Goal: Task Accomplishment & Management: Manage account settings

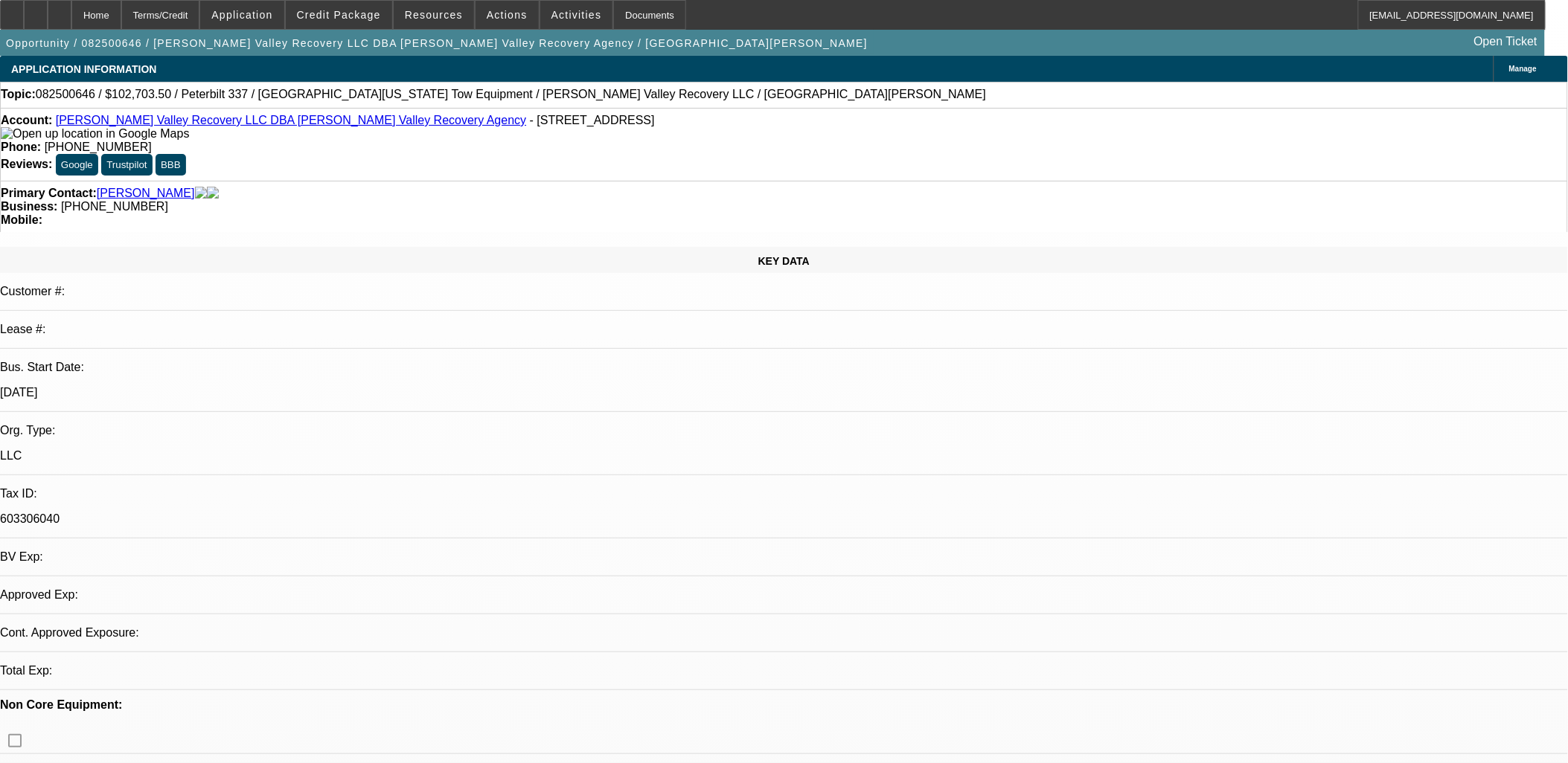
select select "0.1"
select select "2"
select select "0.1"
select select "4"
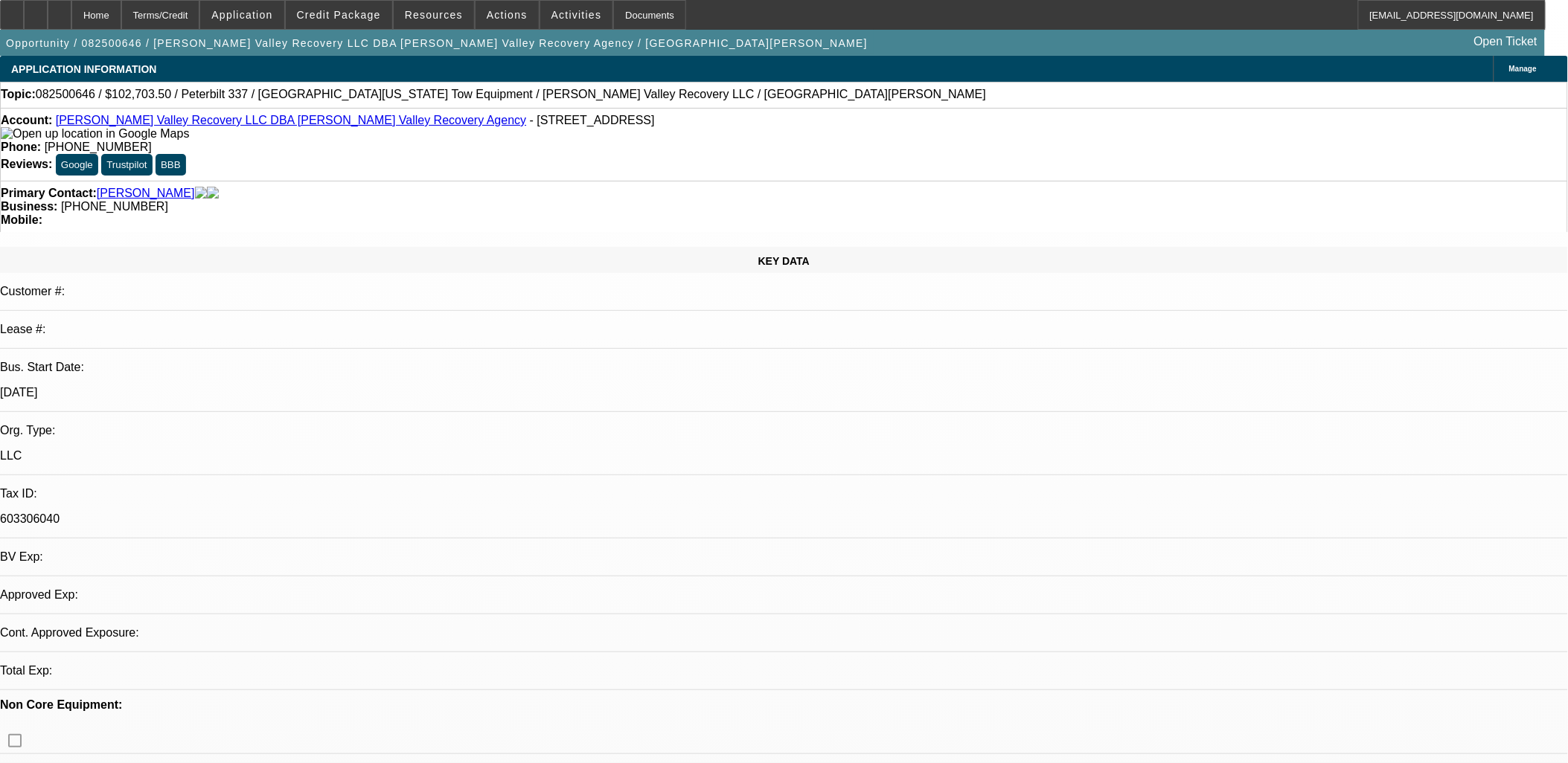
select select "0.1"
select select "2"
select select "0.1"
select select "4"
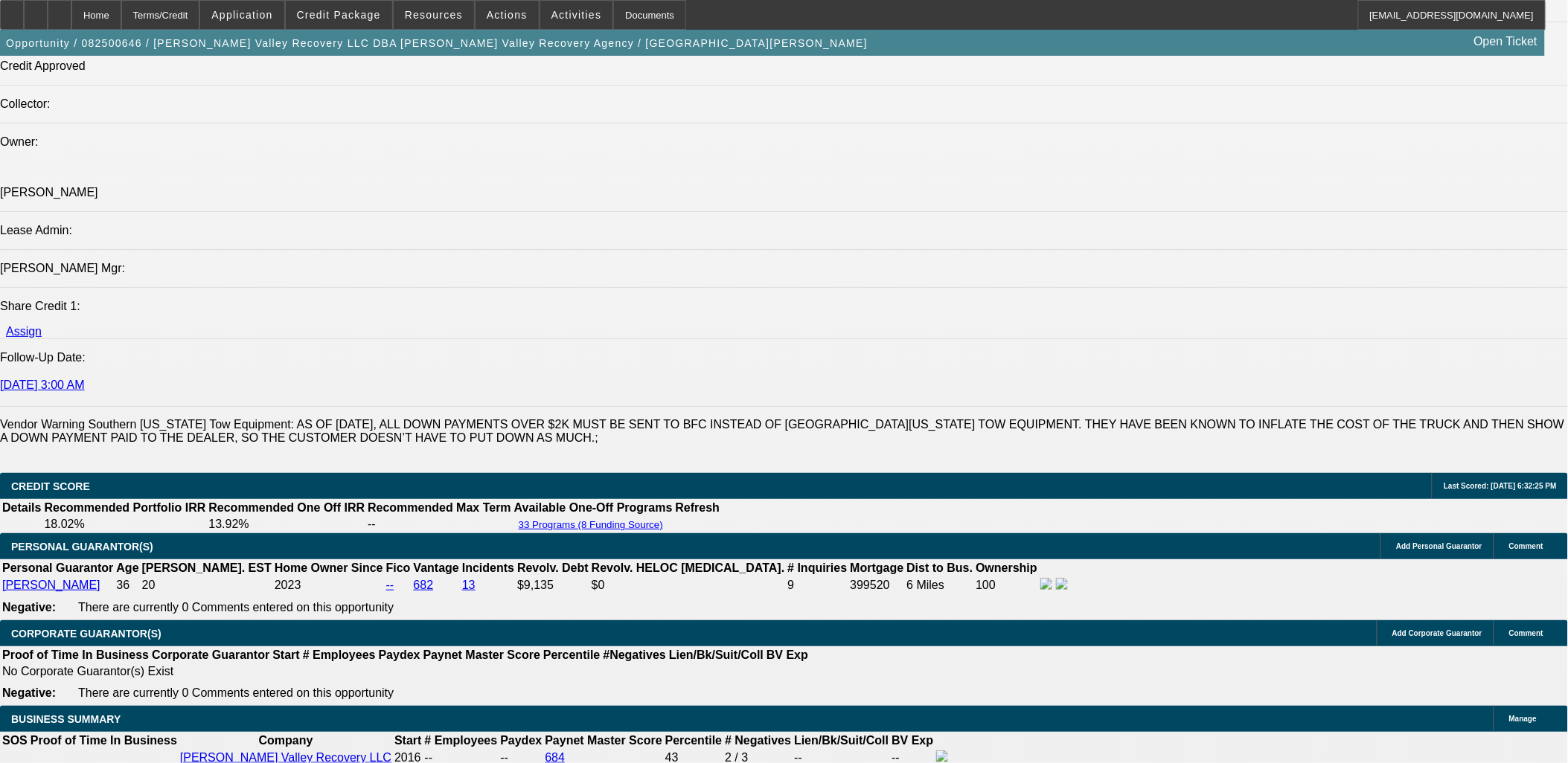
scroll to position [2314, 0]
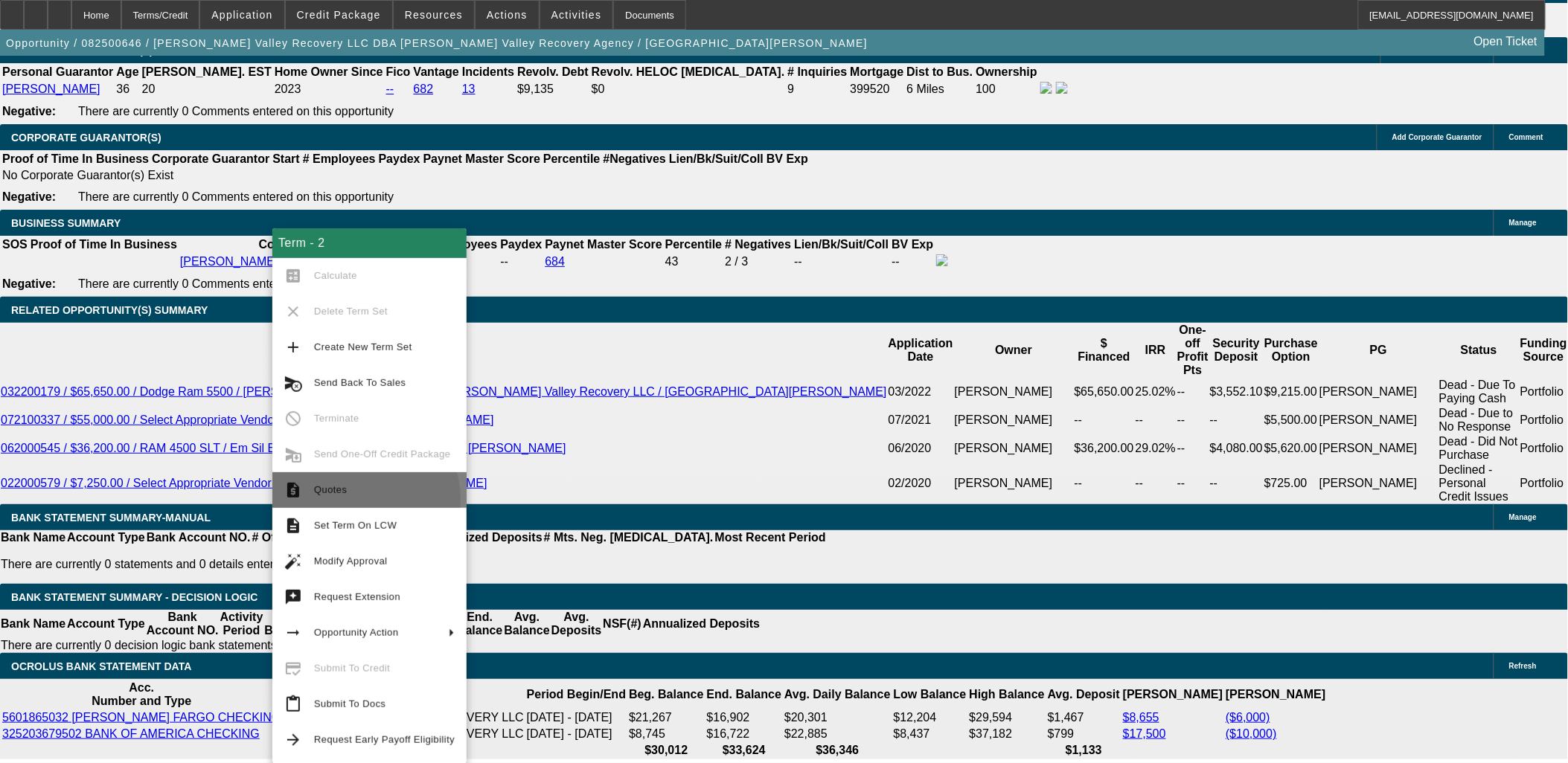
click at [355, 499] on button "request_quote Quotes" at bounding box center [369, 490] width 194 height 36
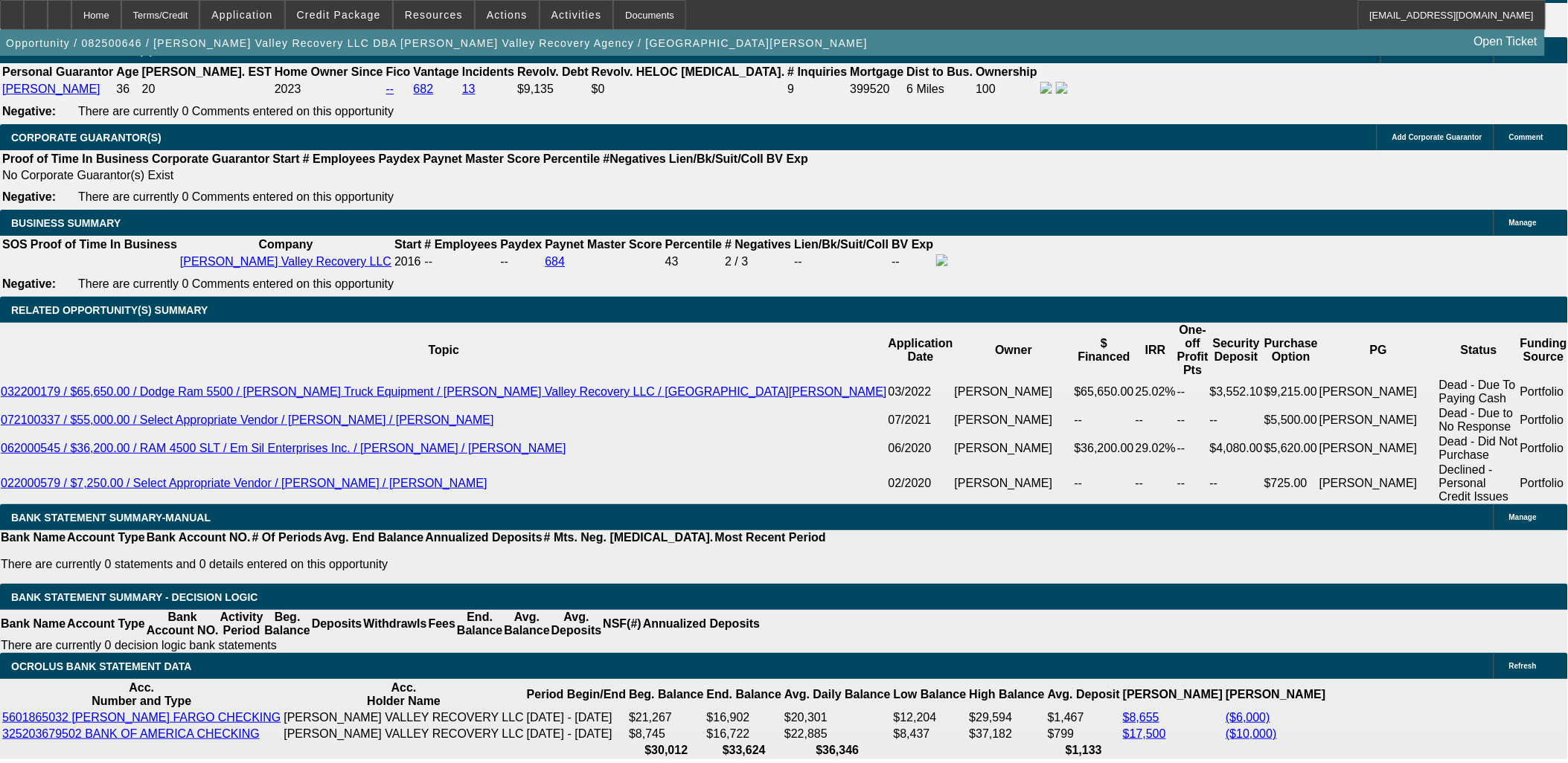
drag, startPoint x: 1143, startPoint y: 166, endPoint x: 1140, endPoint y: 152, distance: 14.3
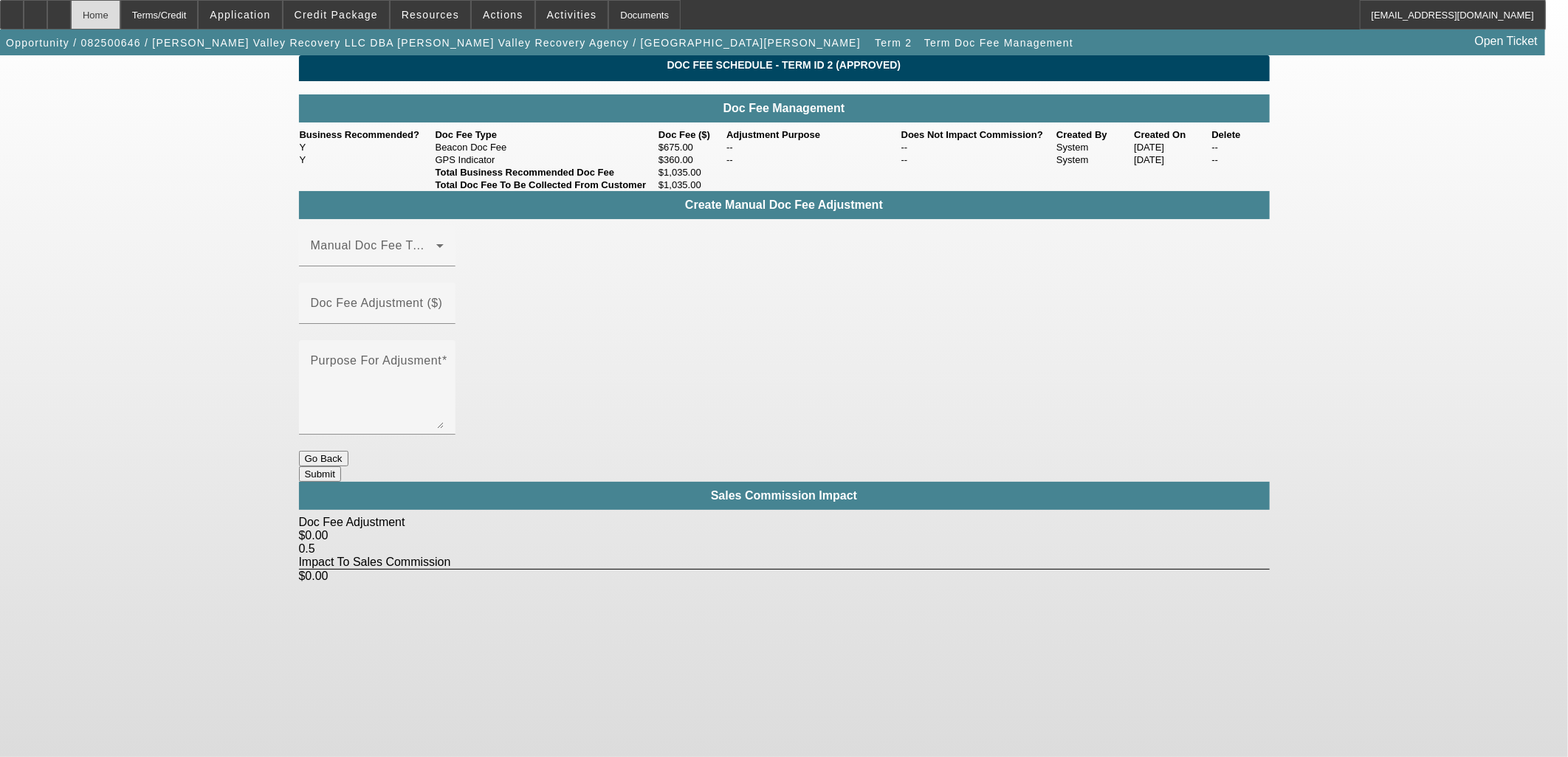
click at [121, 14] on div "Home" at bounding box center [96, 15] width 49 height 29
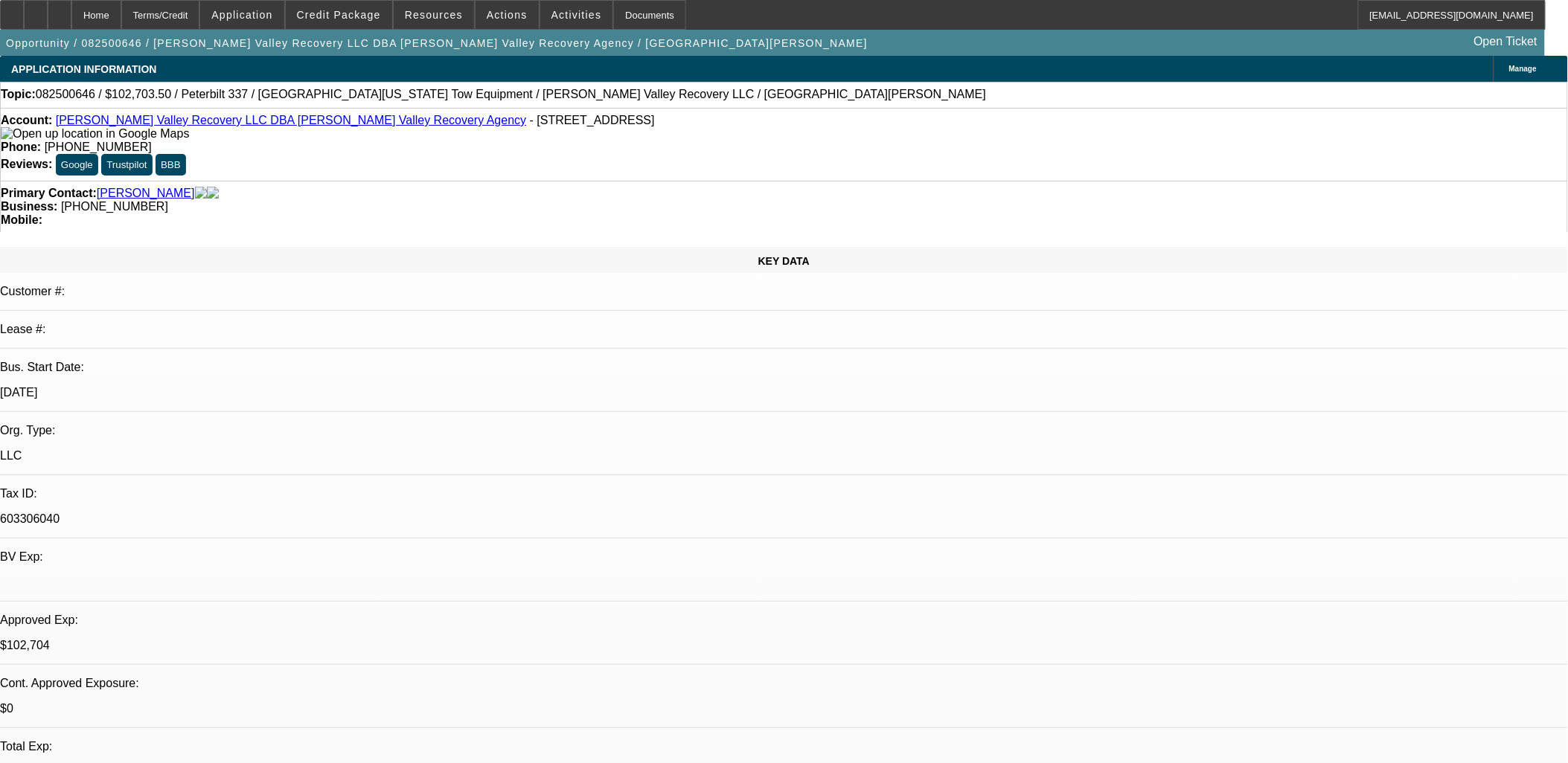
select select "0.1"
select select "2"
select select "0.1"
select select "4"
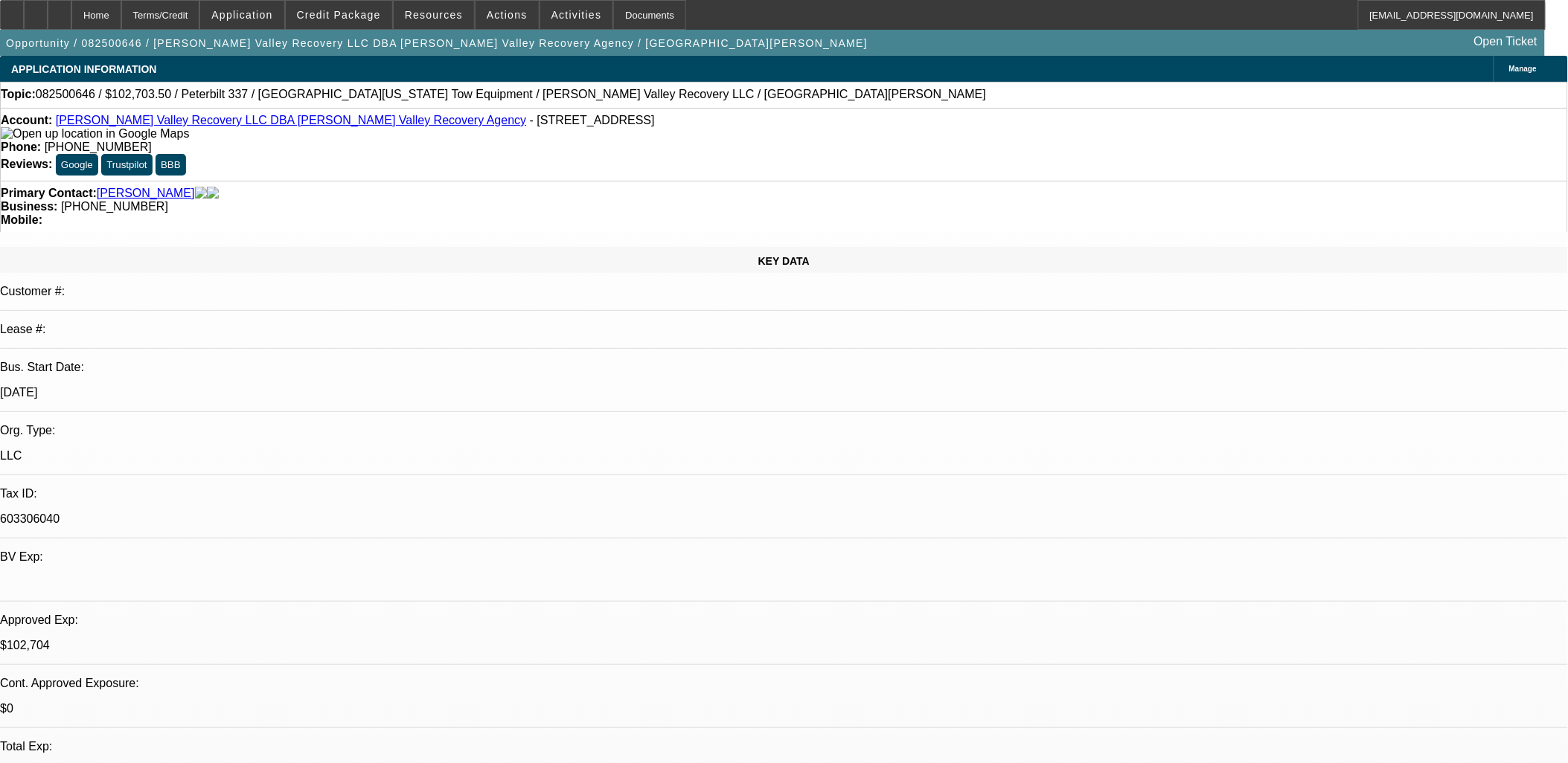
select select "0.1"
select select "2"
select select "0.1"
select select "4"
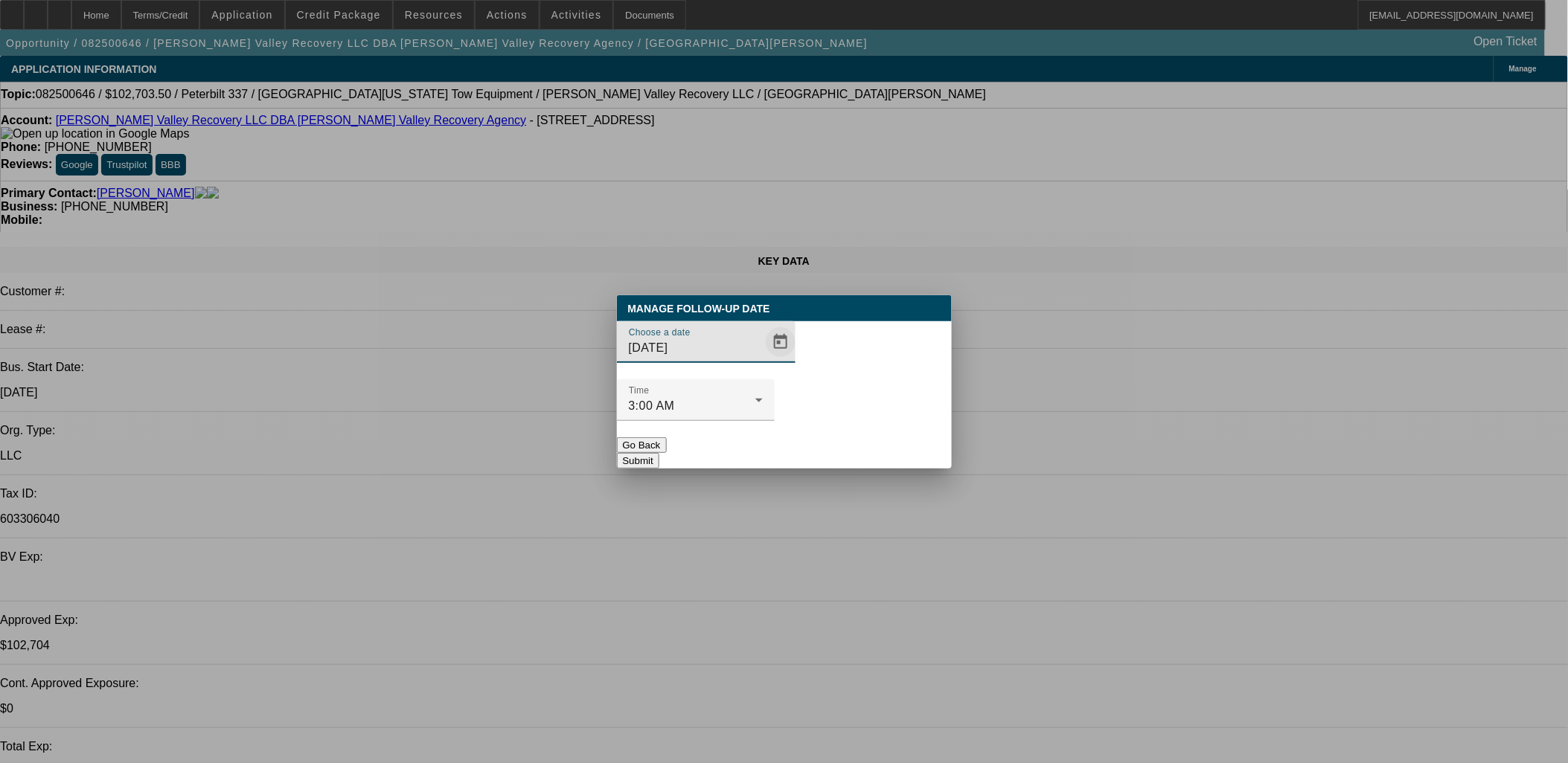
click at [762, 360] on span "Open calendar" at bounding box center [780, 341] width 36 height 36
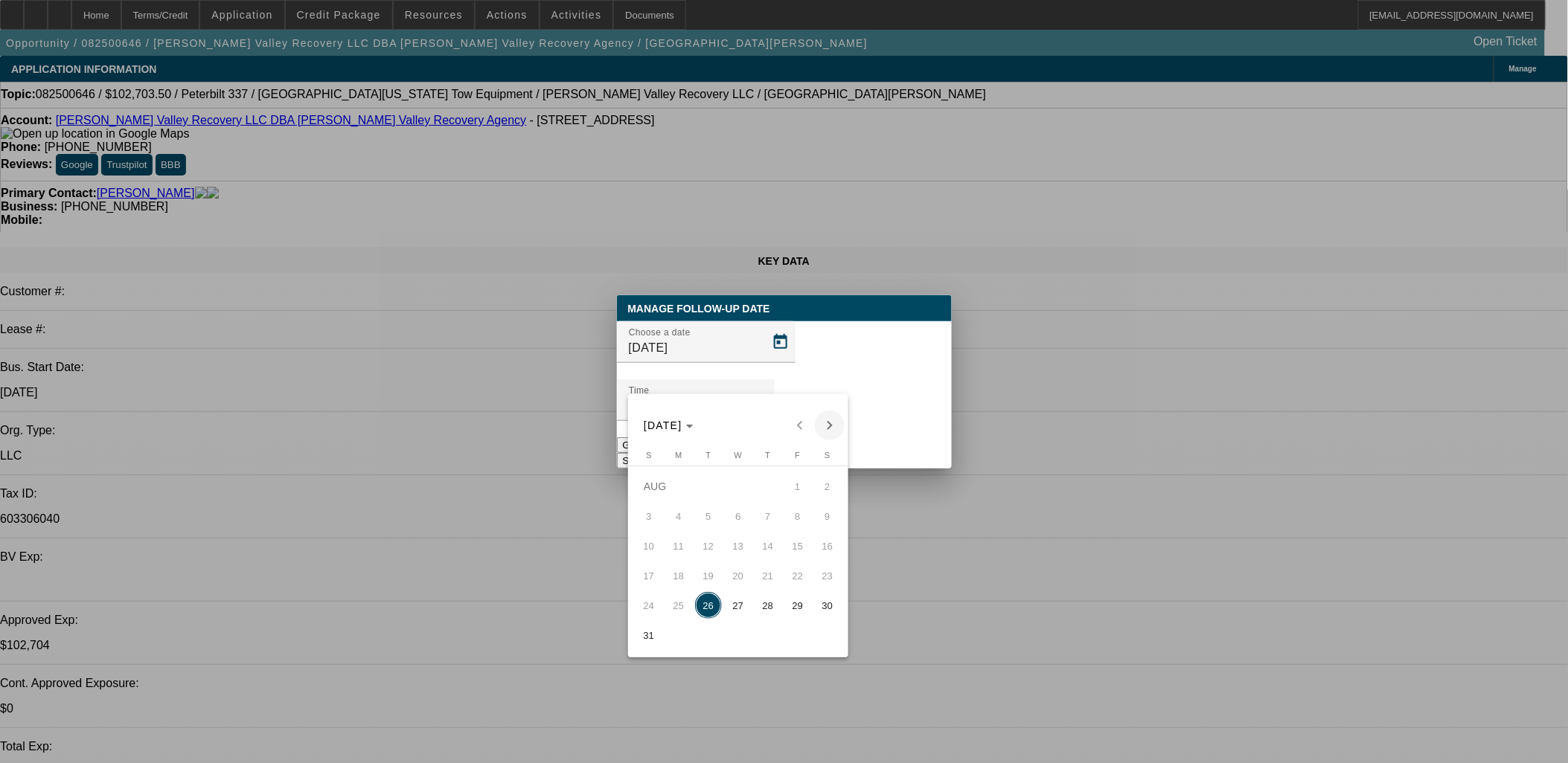
click at [828, 424] on span "Next month" at bounding box center [830, 425] width 29 height 29
click at [707, 521] on span "2" at bounding box center [708, 515] width 27 height 27
type input "[DATE]"
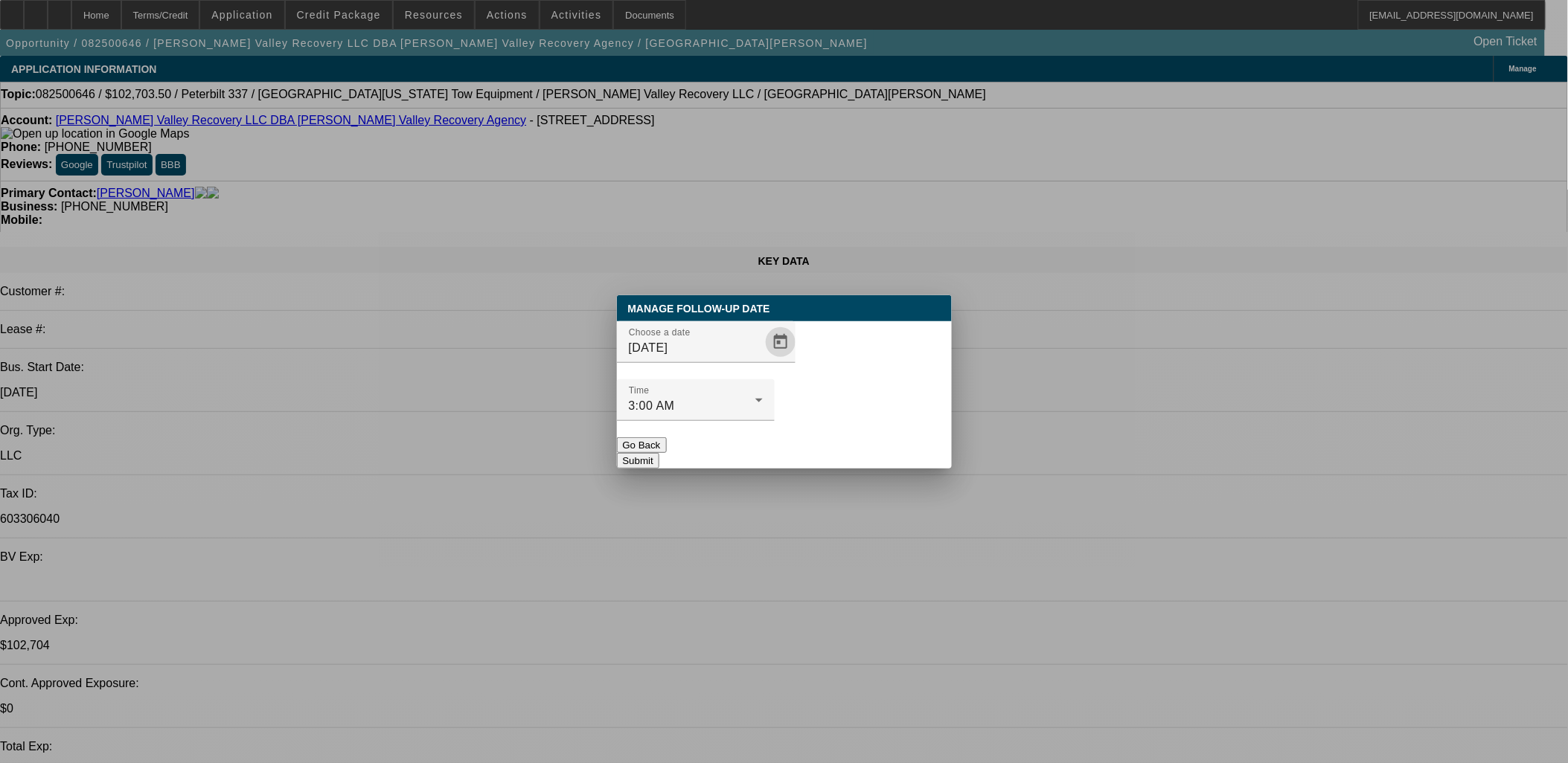
drag, startPoint x: 836, startPoint y: 420, endPoint x: 854, endPoint y: 415, distance: 18.7
click at [659, 453] on button "Submit" at bounding box center [638, 460] width 42 height 16
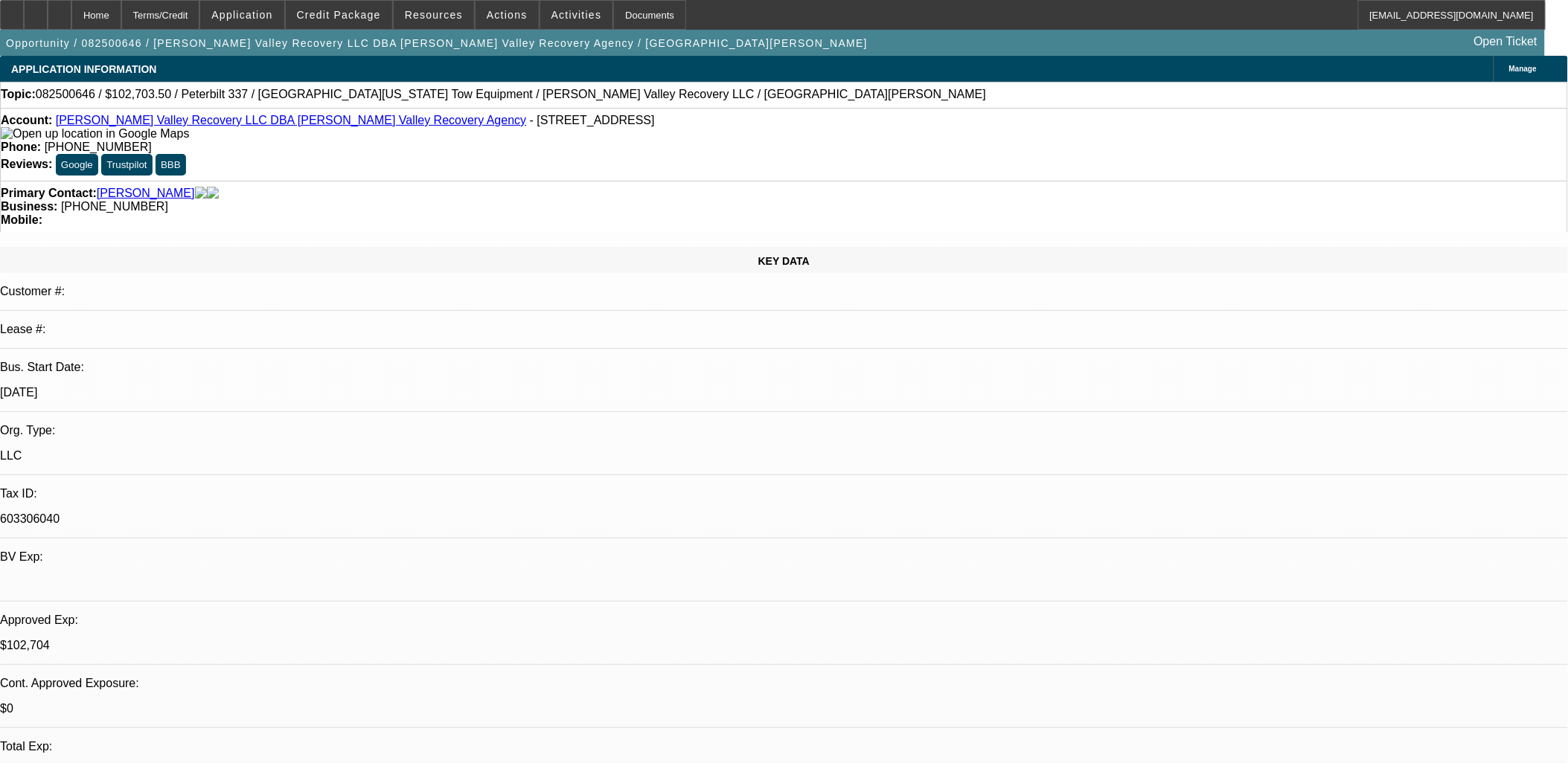
drag, startPoint x: 1193, startPoint y: 80, endPoint x: 1194, endPoint y: 65, distance: 15.0
radio input "true"
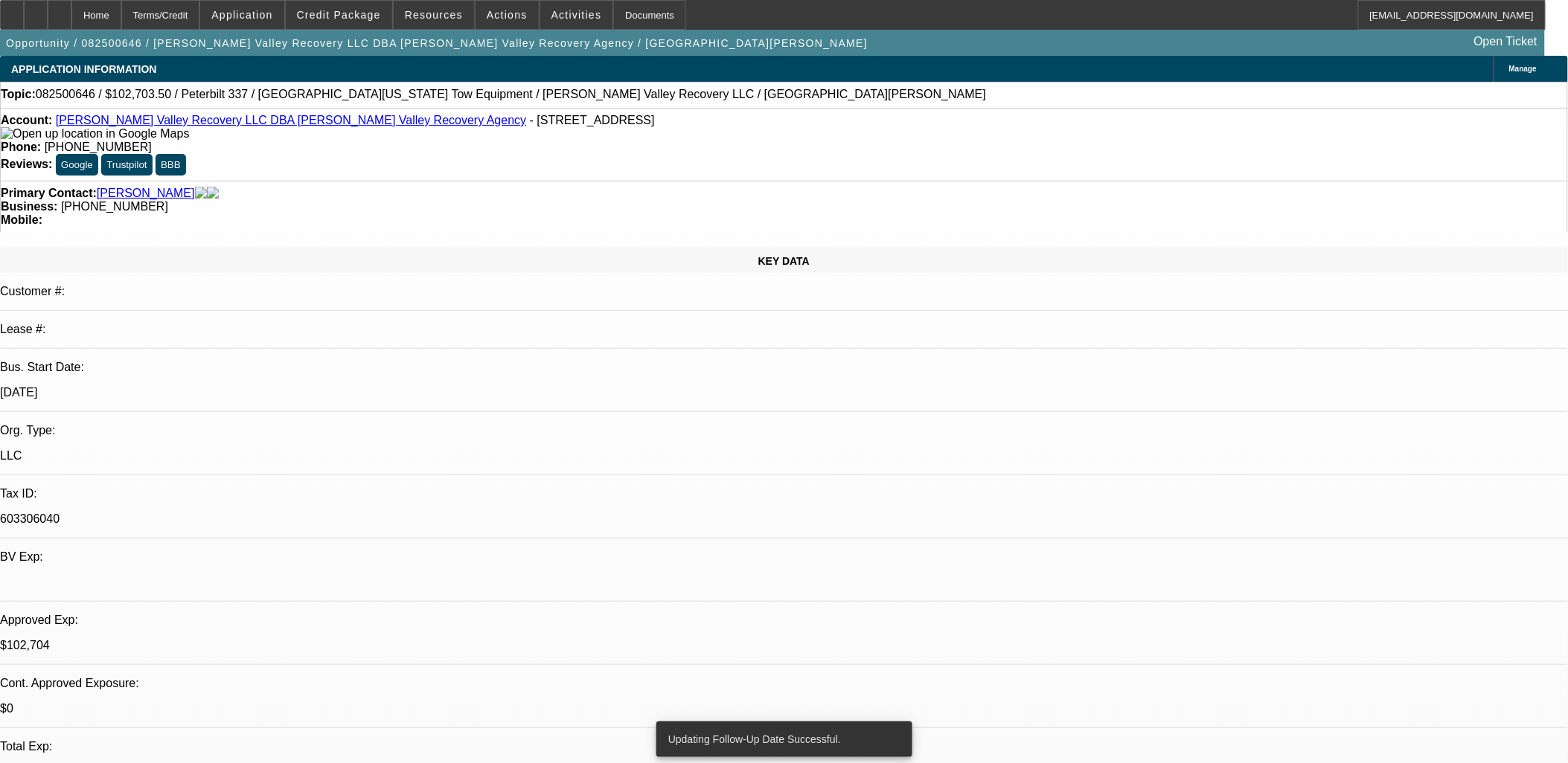
type textarea "LVM SE"
radio input "true"
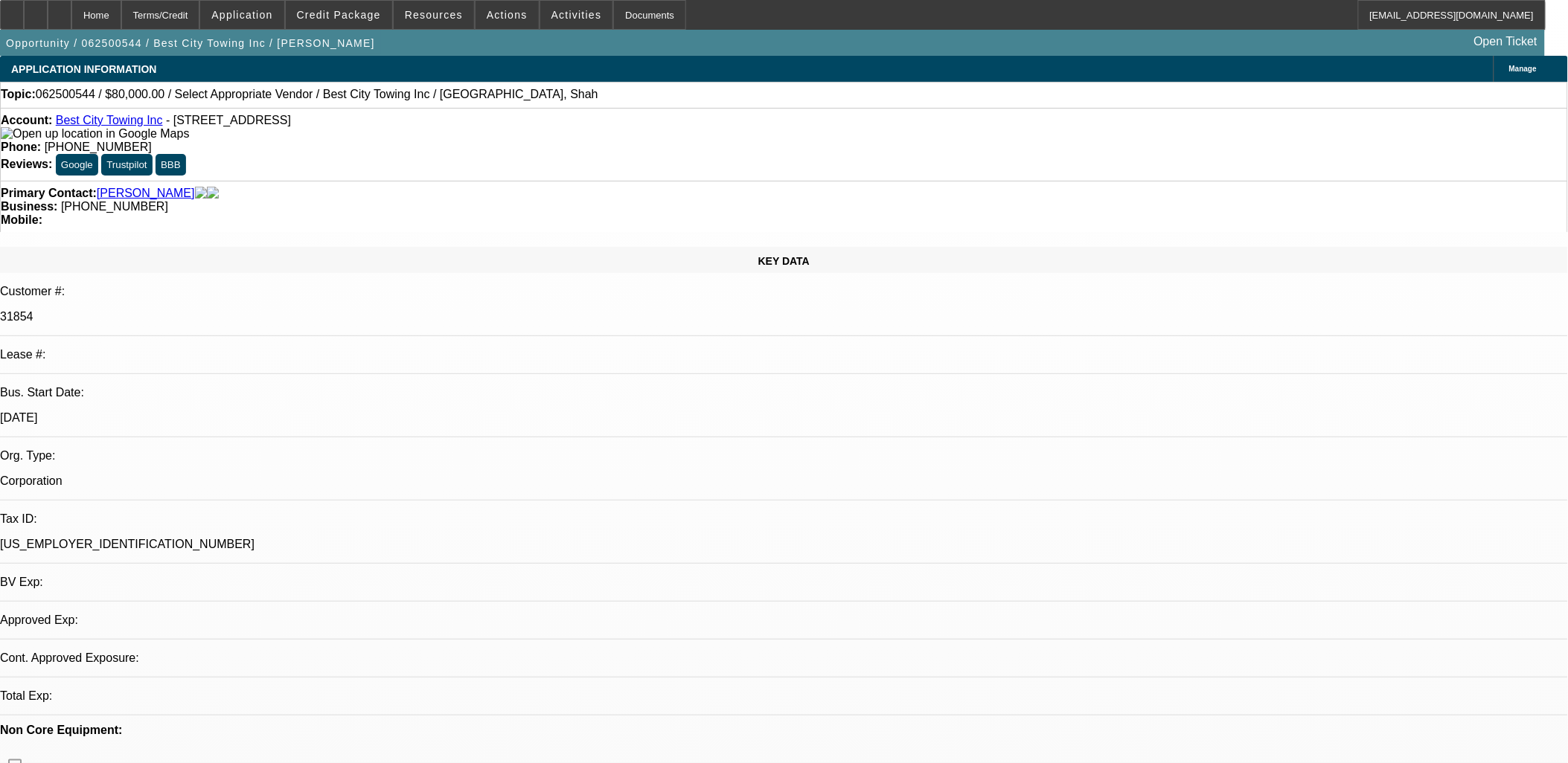
select select "0"
select select "2"
select select "0.1"
select select "1"
select select "2"
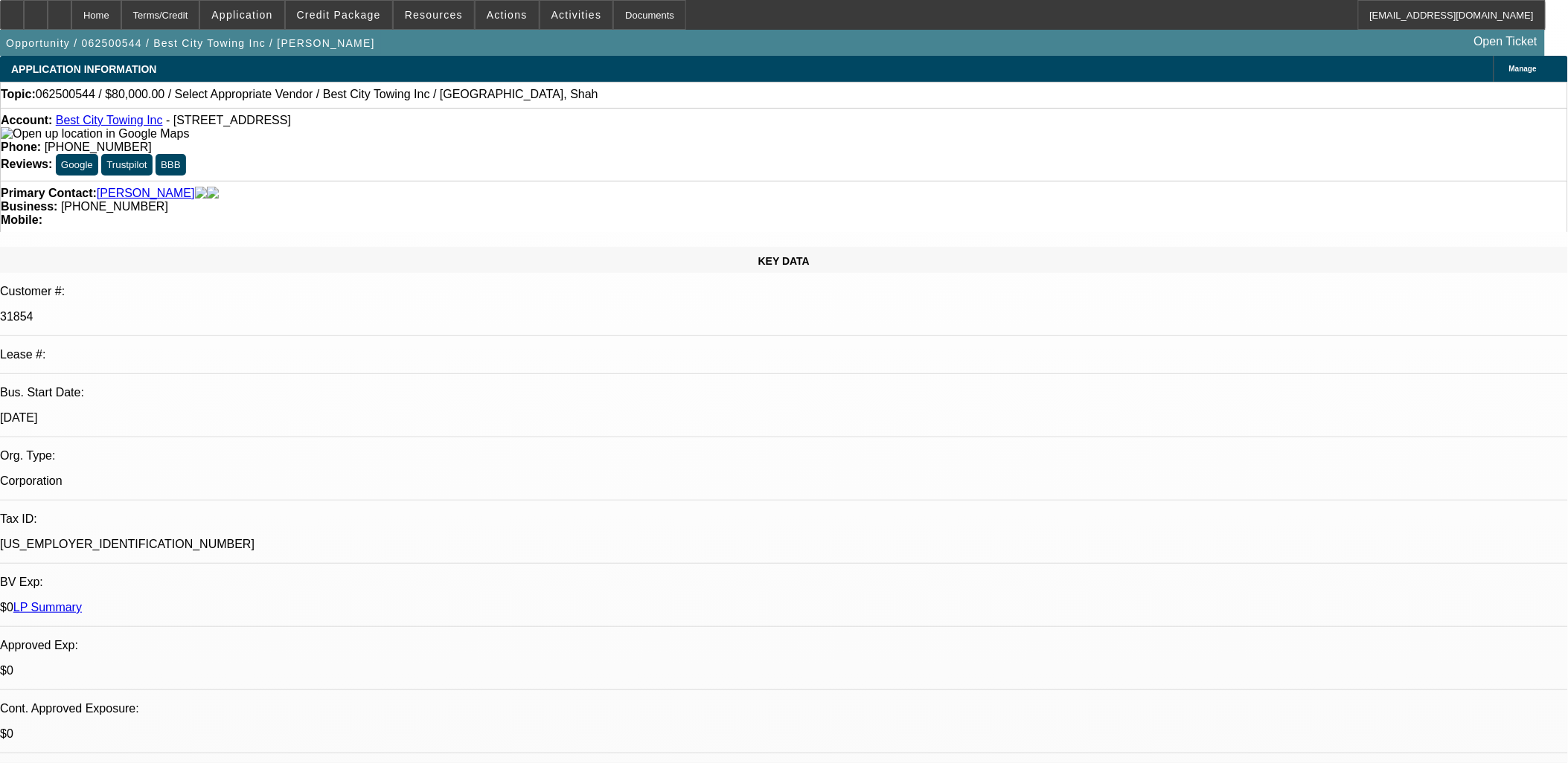
select select "4"
click at [340, 17] on span "Credit Package" at bounding box center [338, 15] width 84 height 12
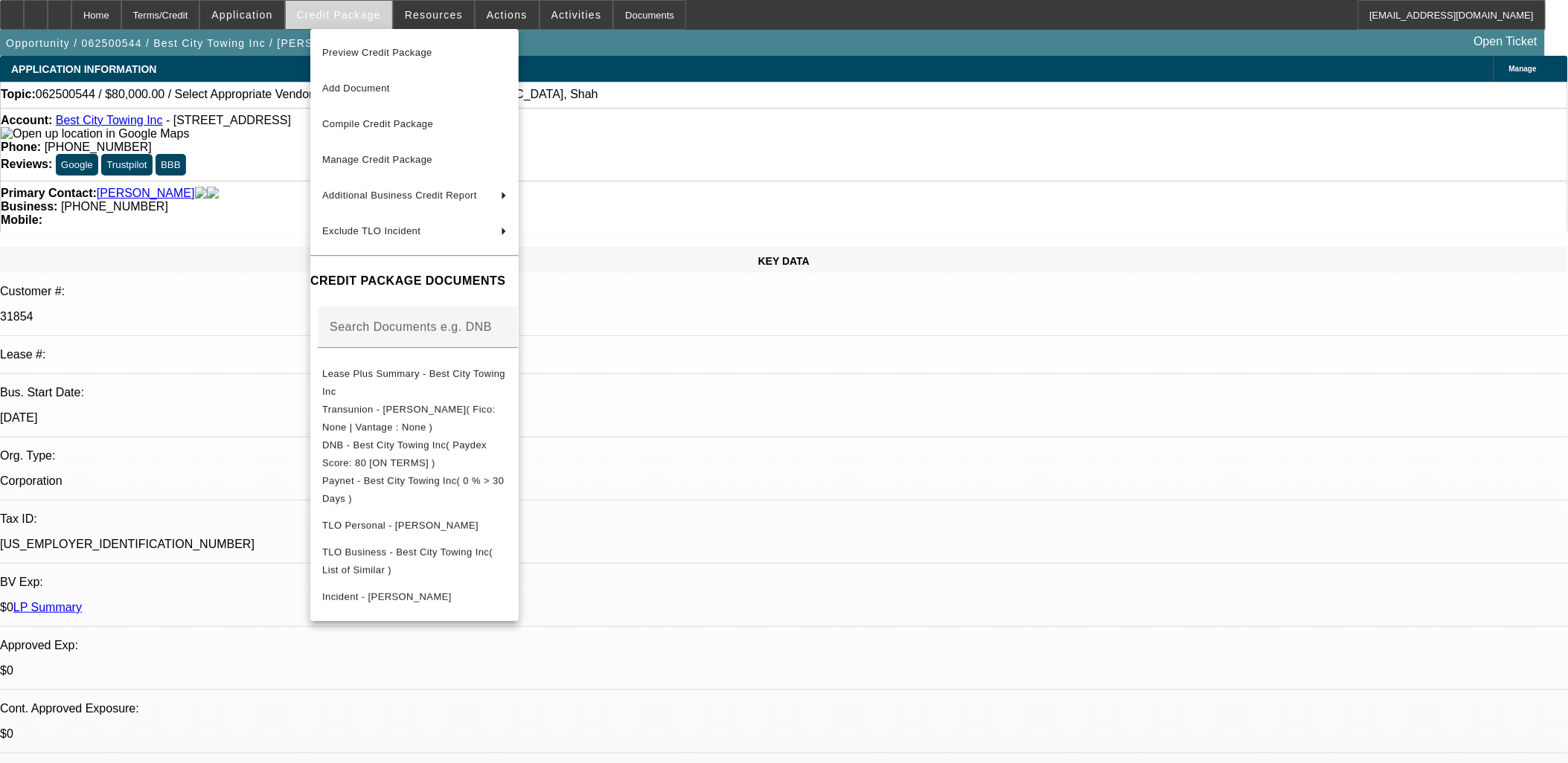
click at [340, 17] on div at bounding box center [784, 381] width 1568 height 763
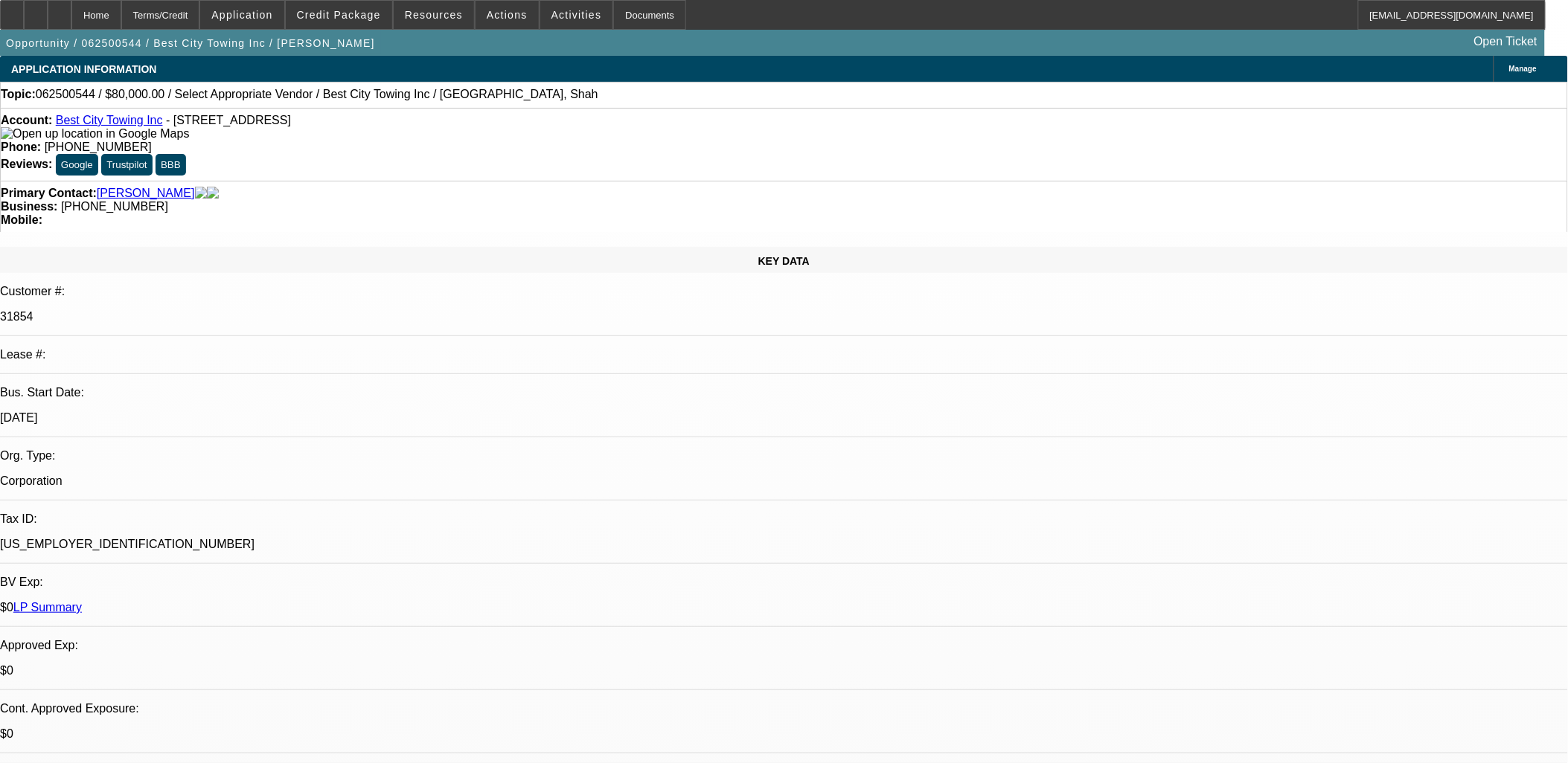
radio input "true"
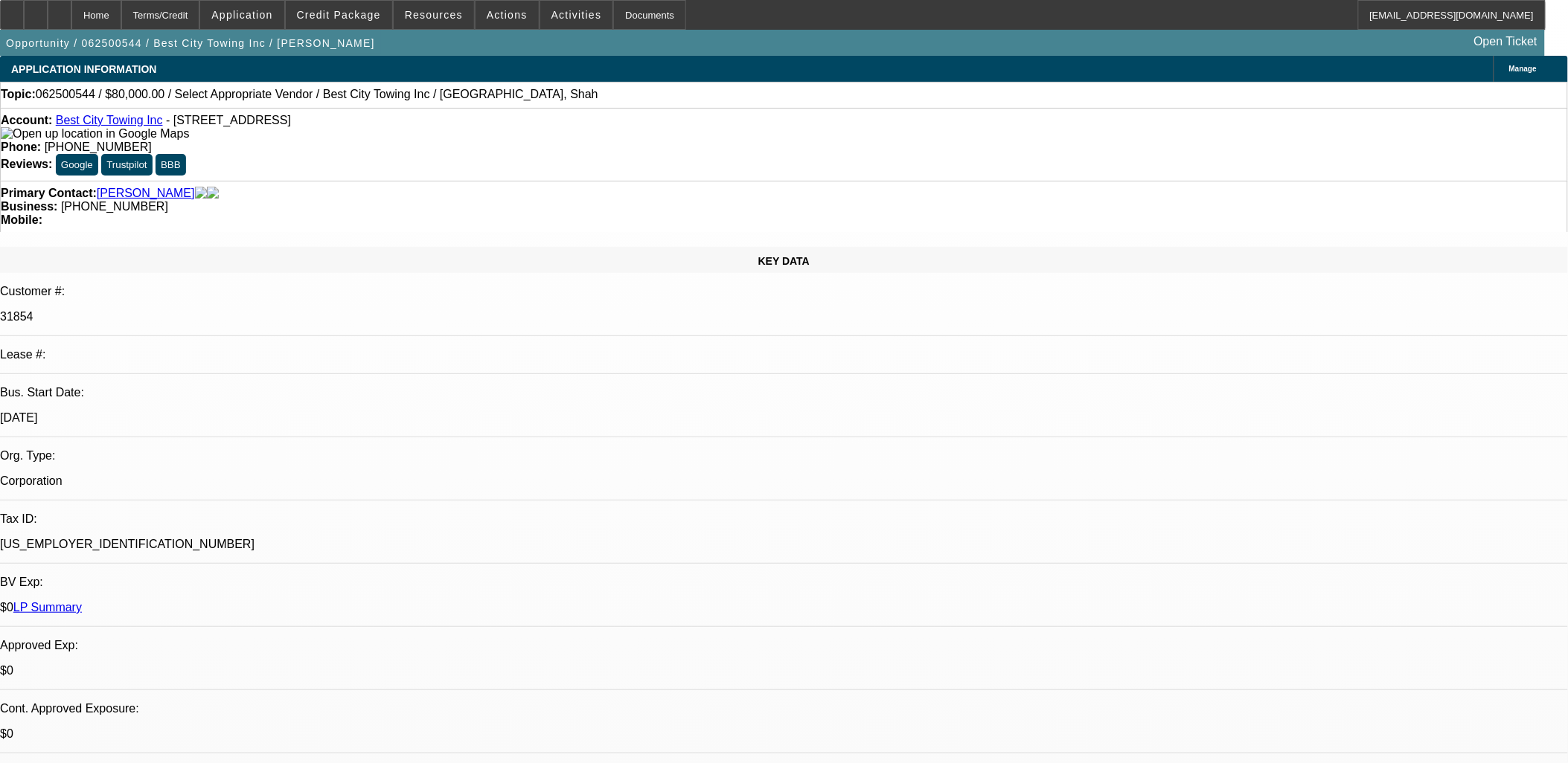
type textarea "vm se"
radio input "true"
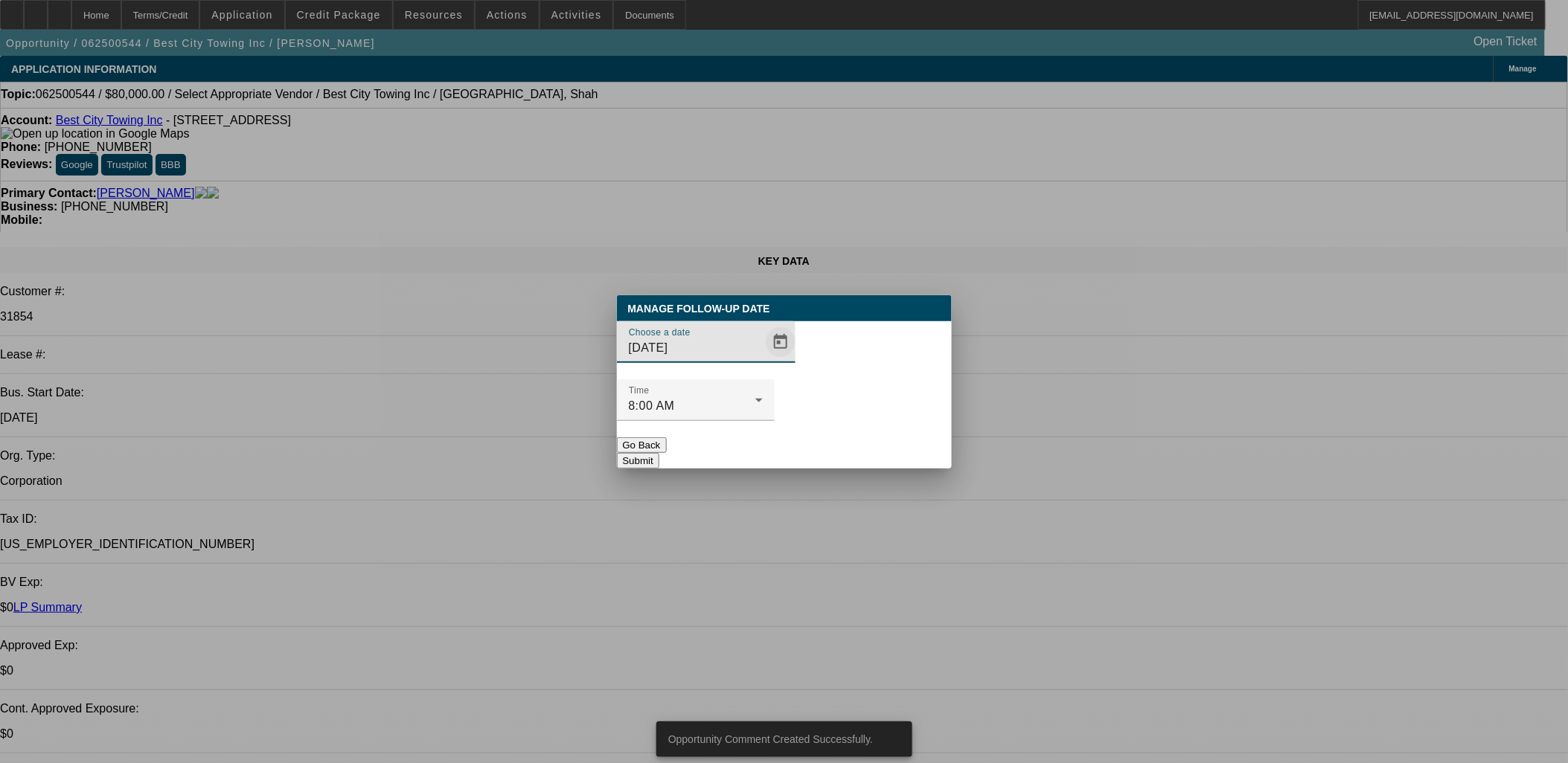
click at [762, 360] on span "Open calendar" at bounding box center [780, 341] width 36 height 36
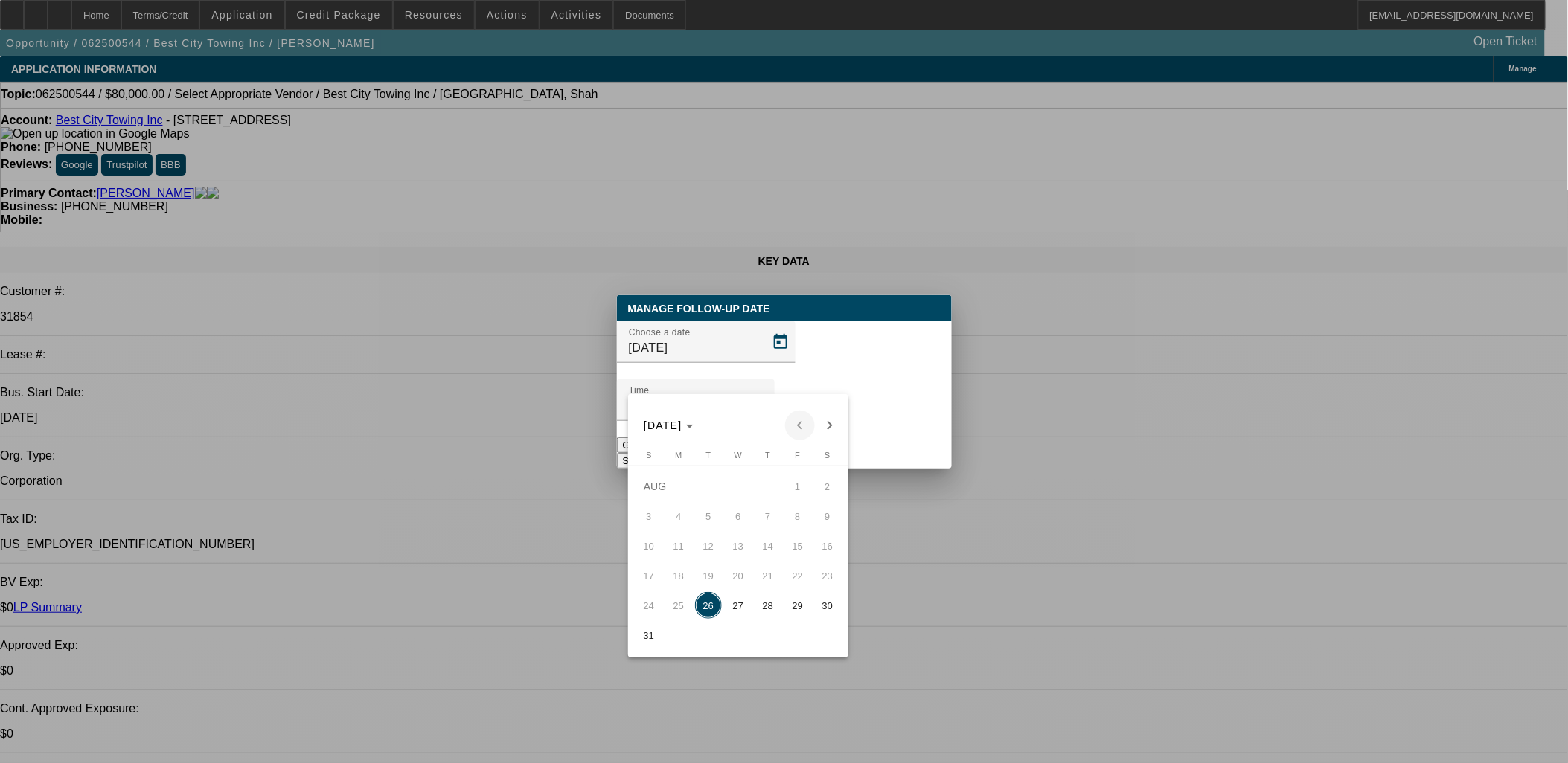
click at [815, 421] on button "Next month" at bounding box center [830, 425] width 29 height 29
click at [708, 523] on span "2" at bounding box center [708, 515] width 27 height 27
type input "9/2/2025"
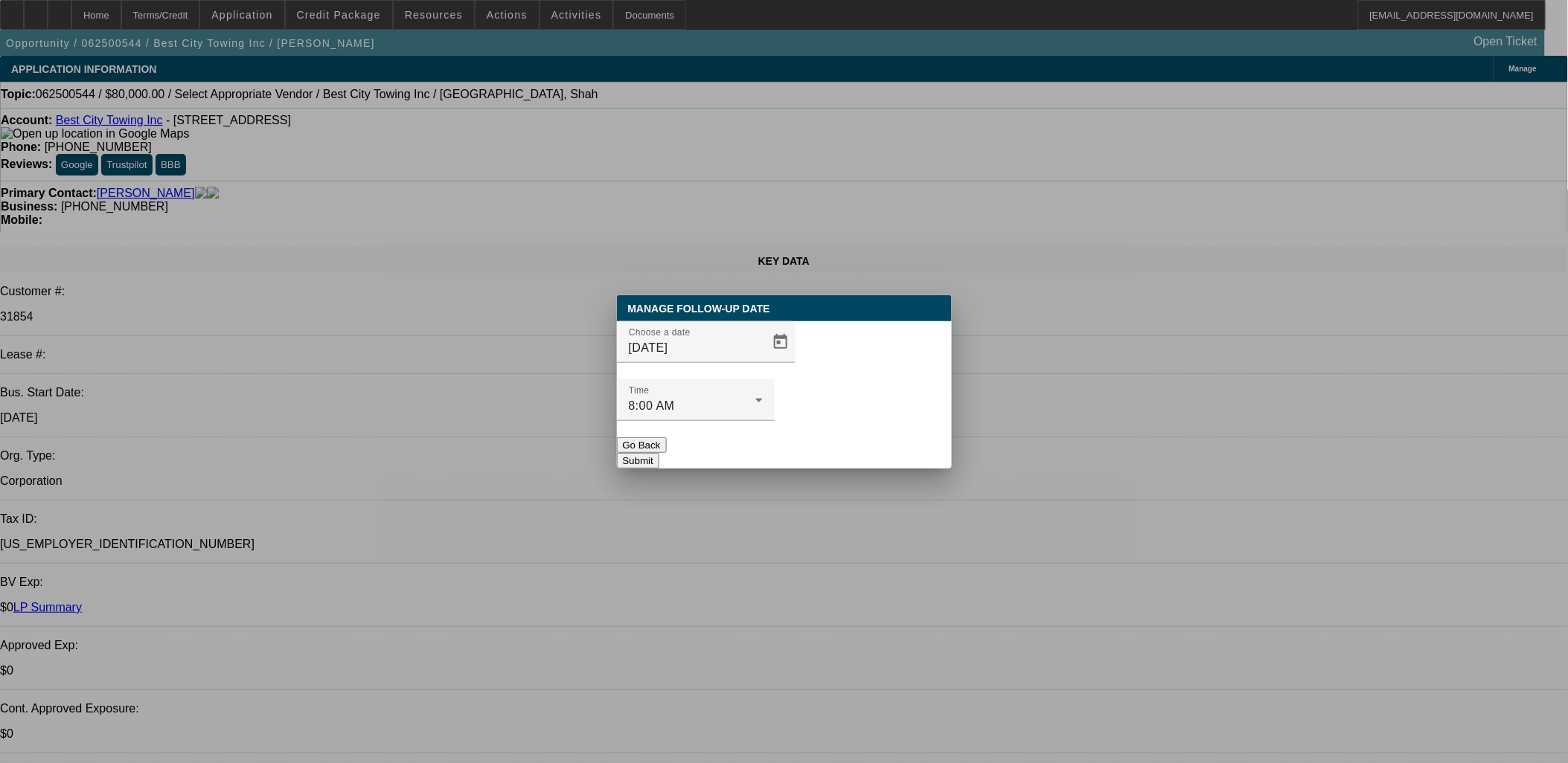
click at [659, 453] on button "Submit" at bounding box center [638, 460] width 42 height 16
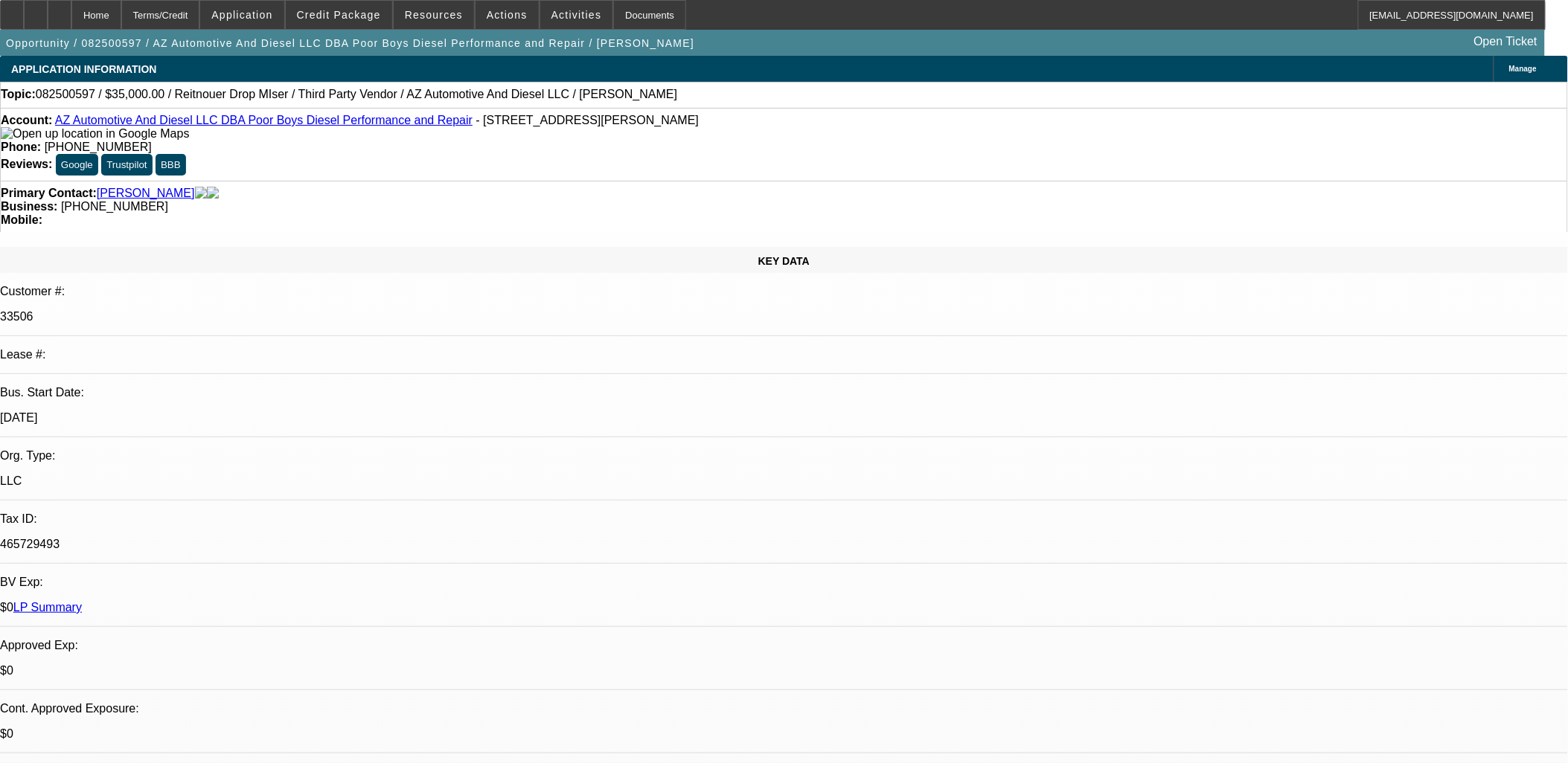
select select "0"
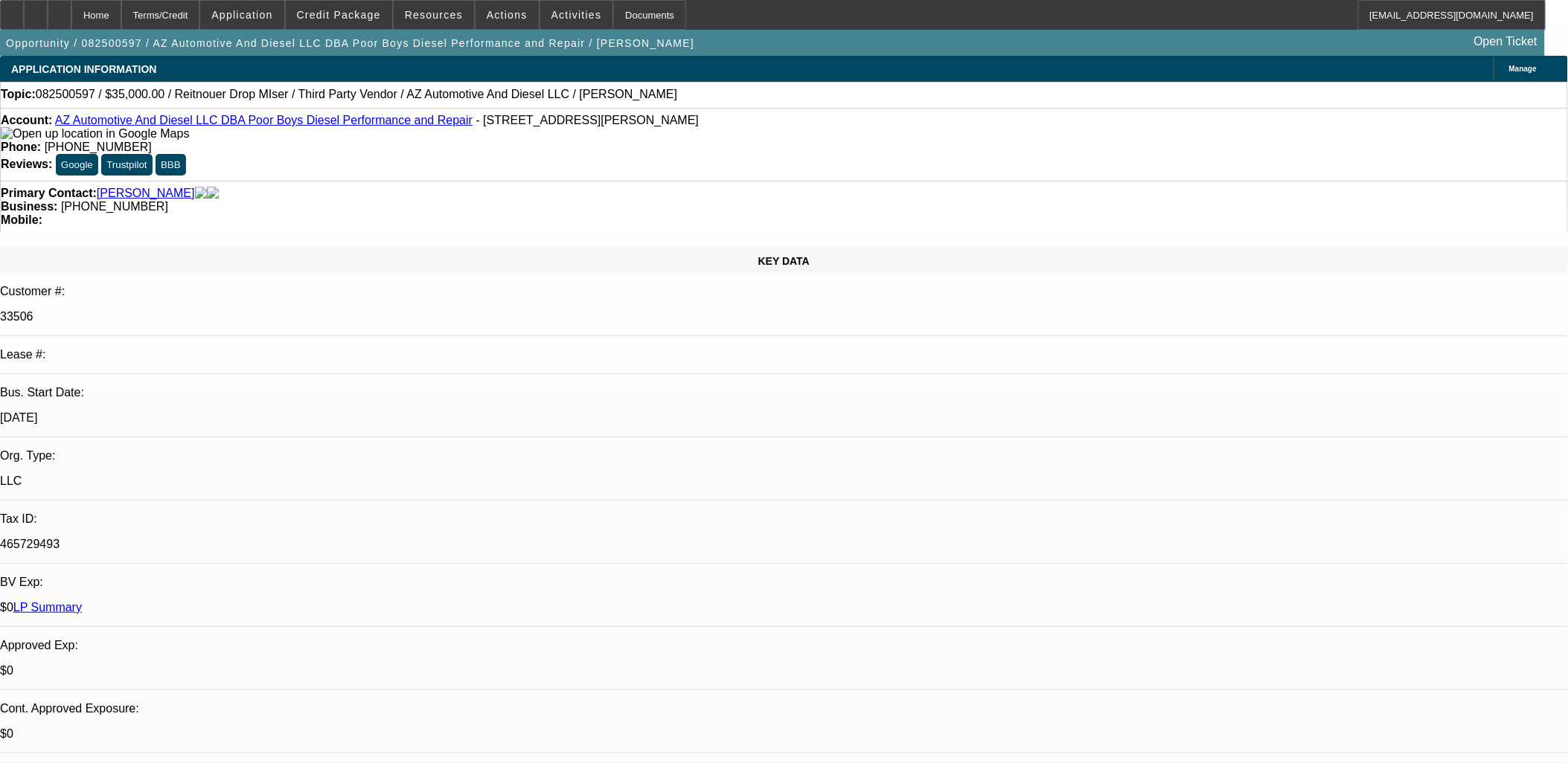
select select "0"
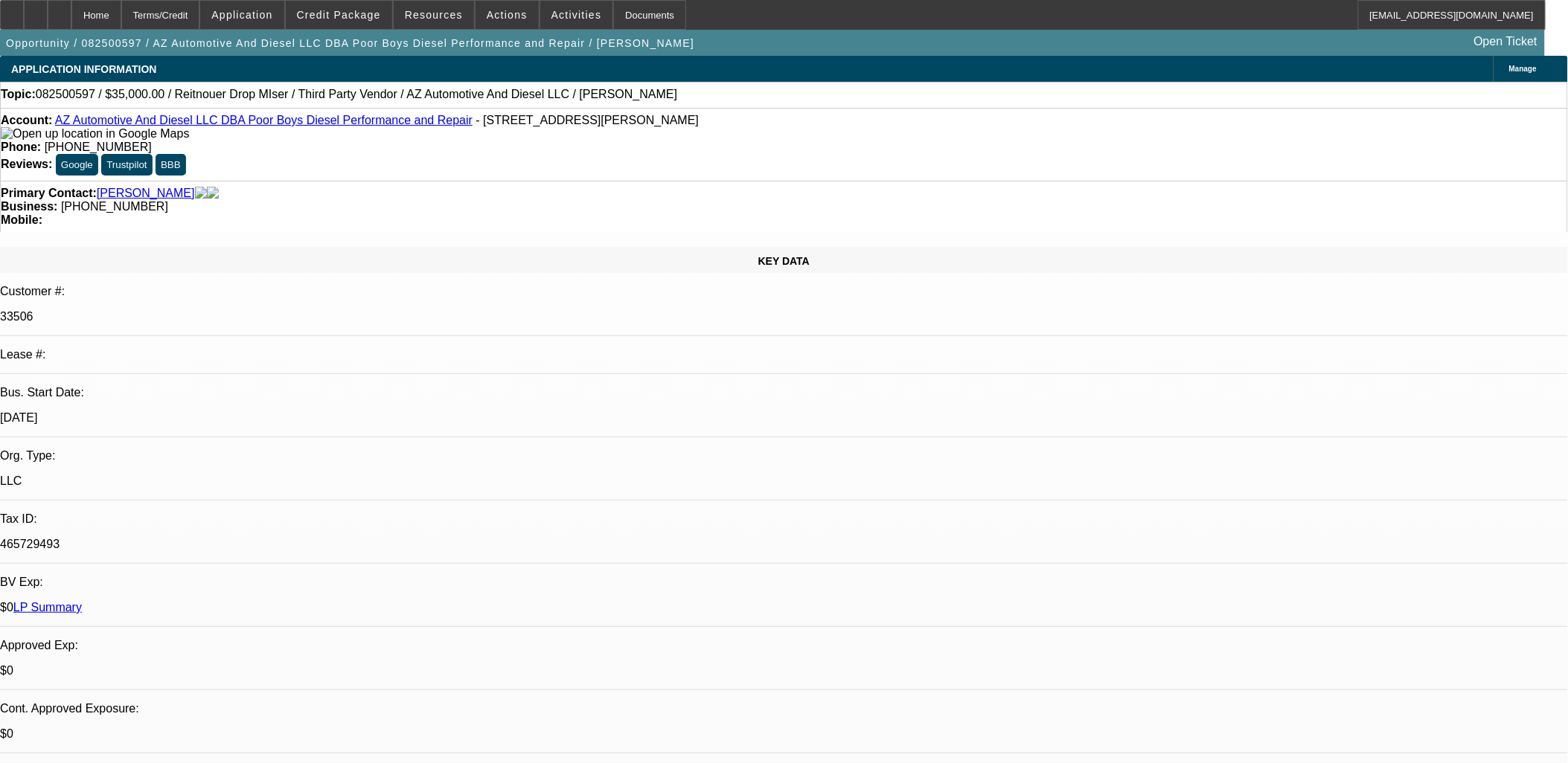
select select "0"
select select "1"
select select "3"
select select "6"
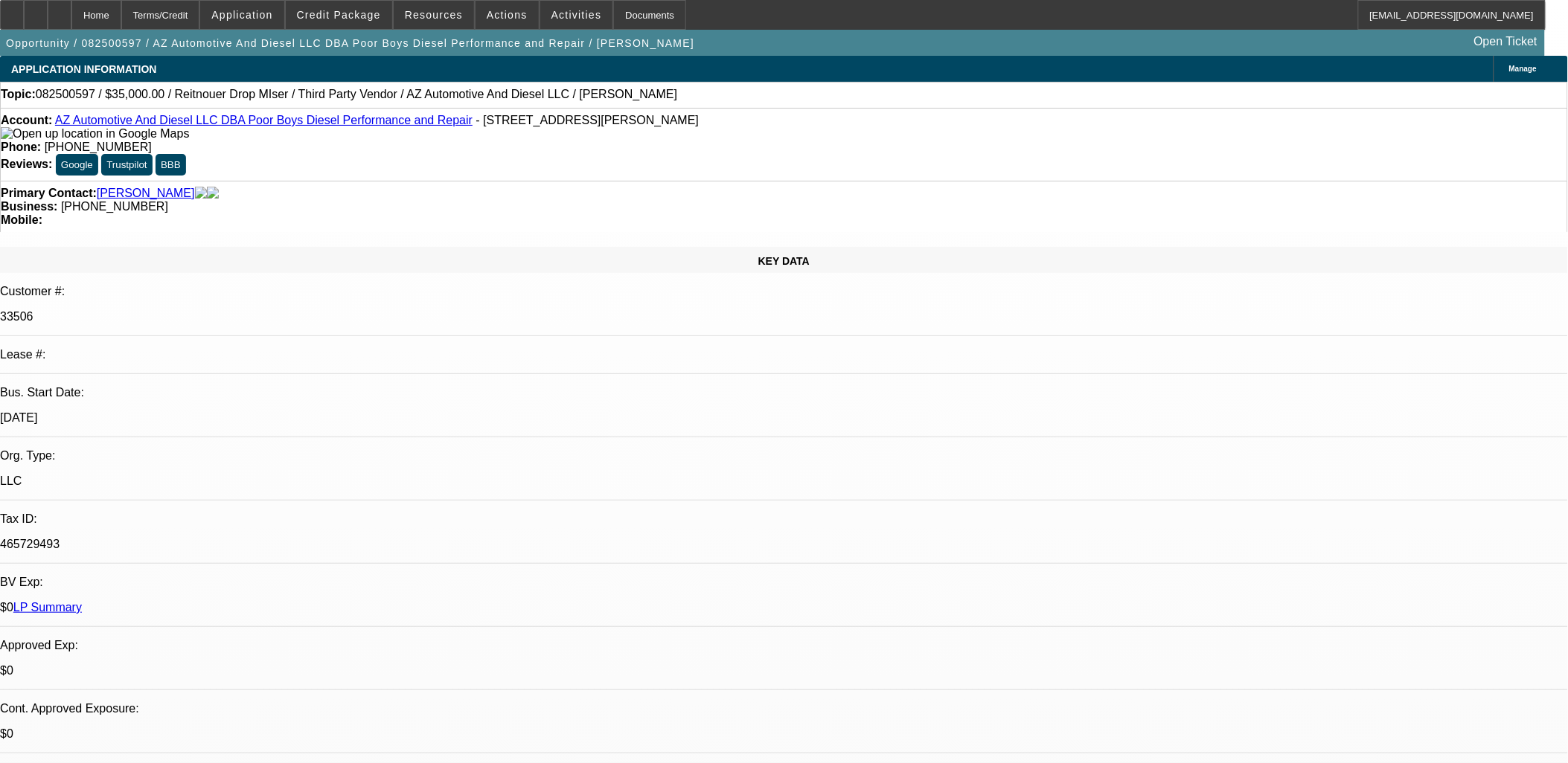
select select "1"
select select "3"
select select "6"
select select "1"
select select "3"
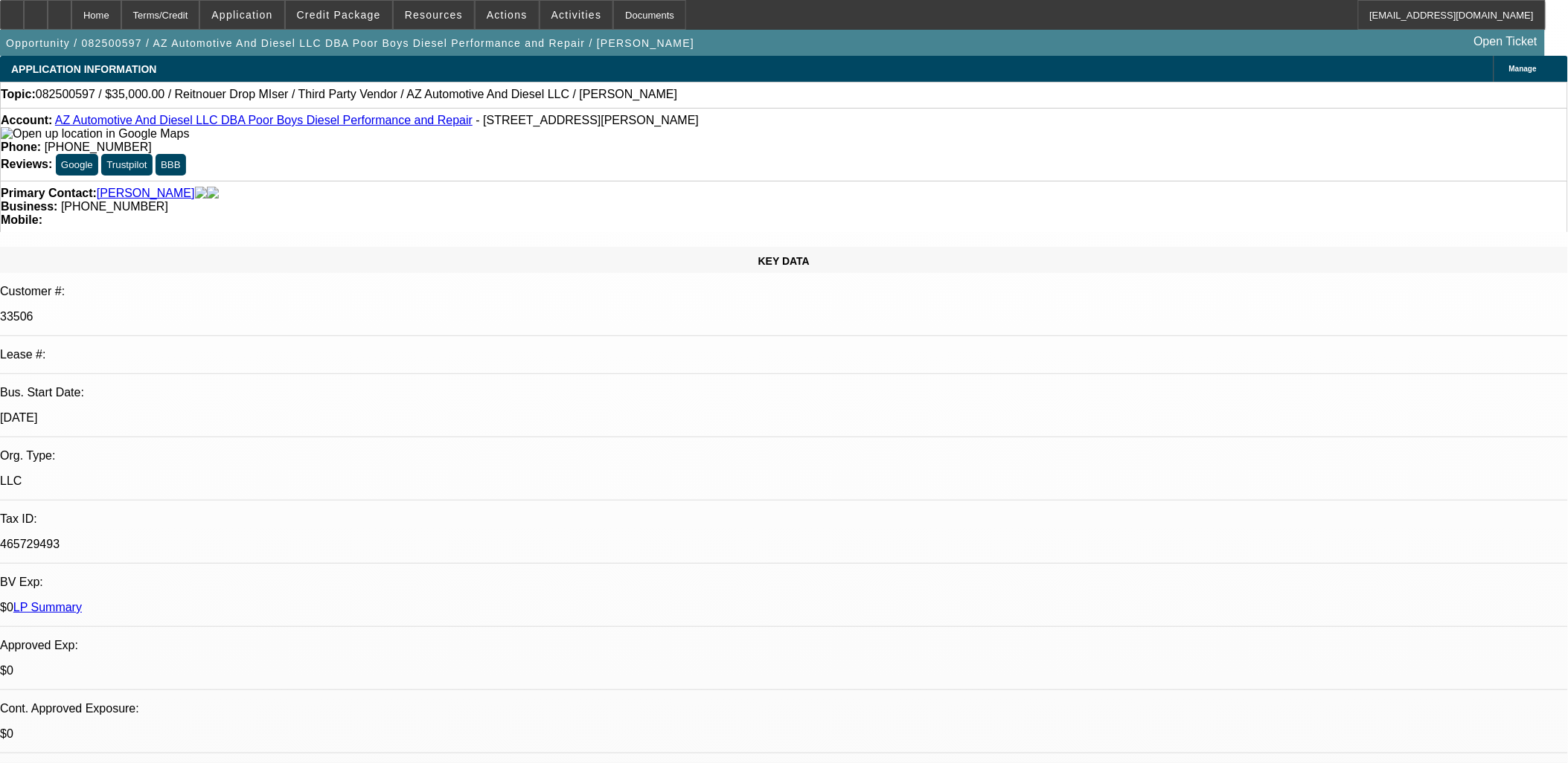
select select "6"
select select "1"
select select "3"
select select "6"
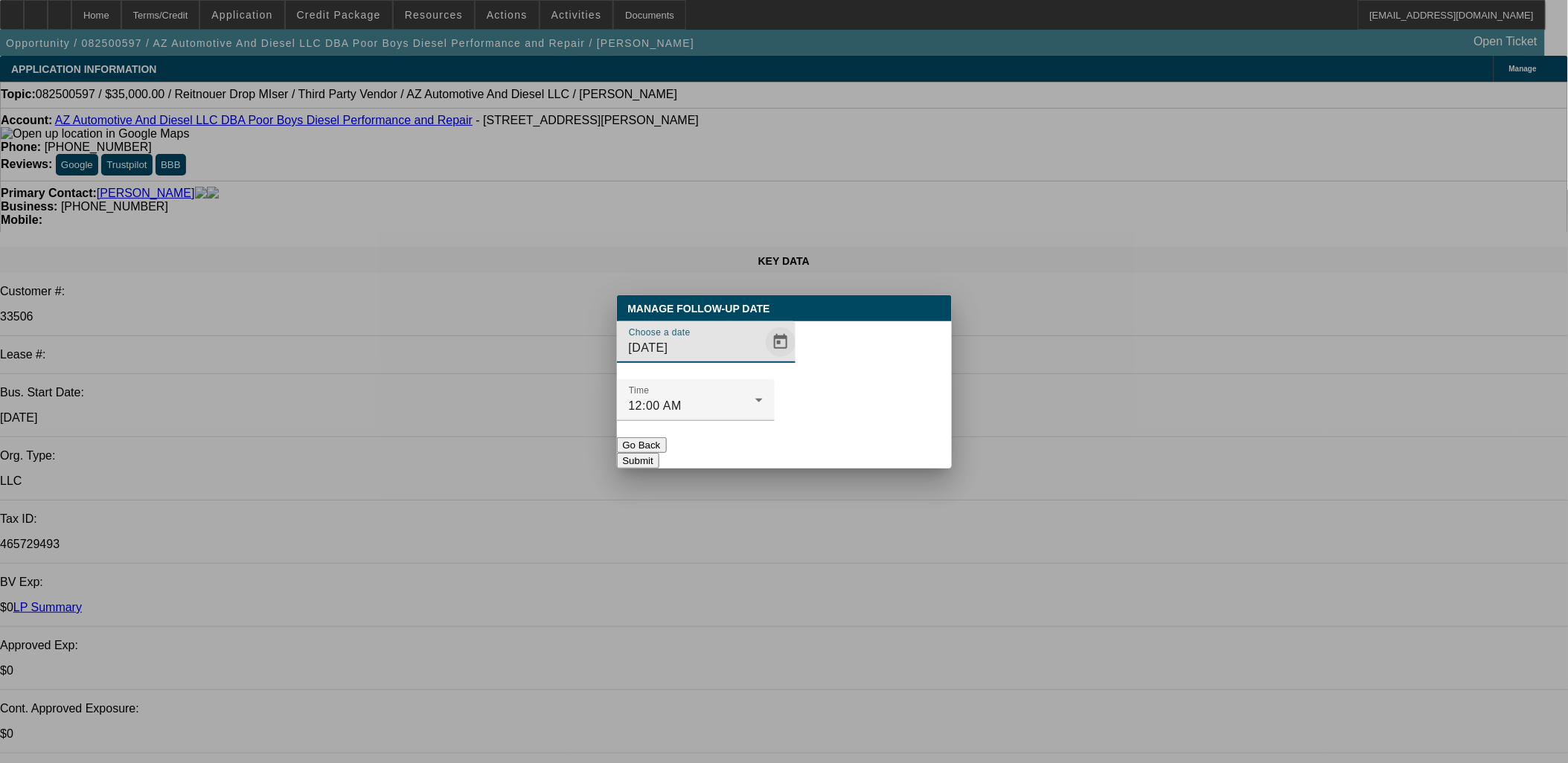
click at [762, 360] on span "Open calendar" at bounding box center [780, 341] width 36 height 36
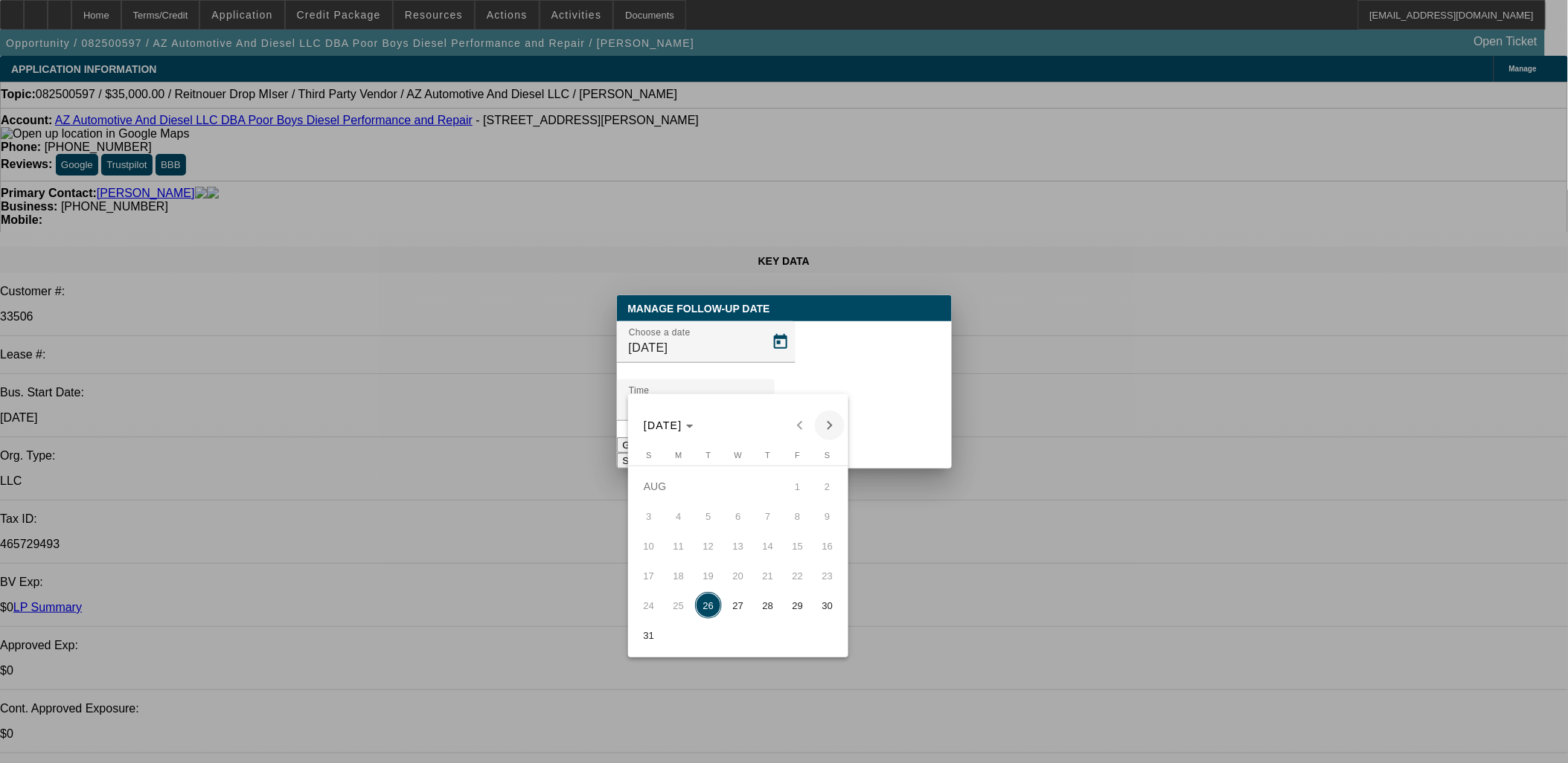
click at [824, 429] on span "Next month" at bounding box center [830, 425] width 29 height 29
click at [717, 519] on span "2" at bounding box center [708, 515] width 27 height 27
type input "[DATE]"
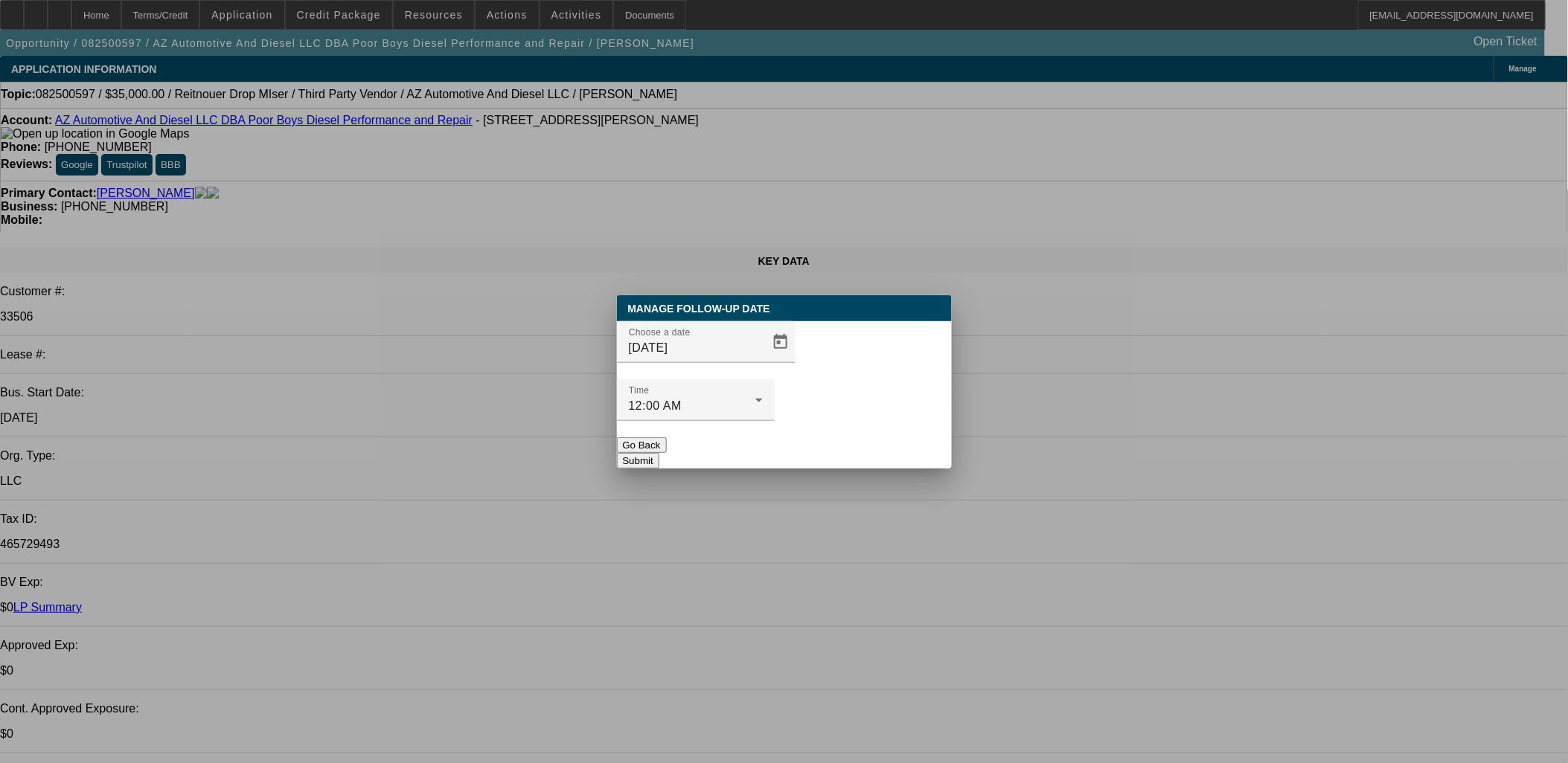
click at [659, 453] on button "Submit" at bounding box center [638, 460] width 42 height 16
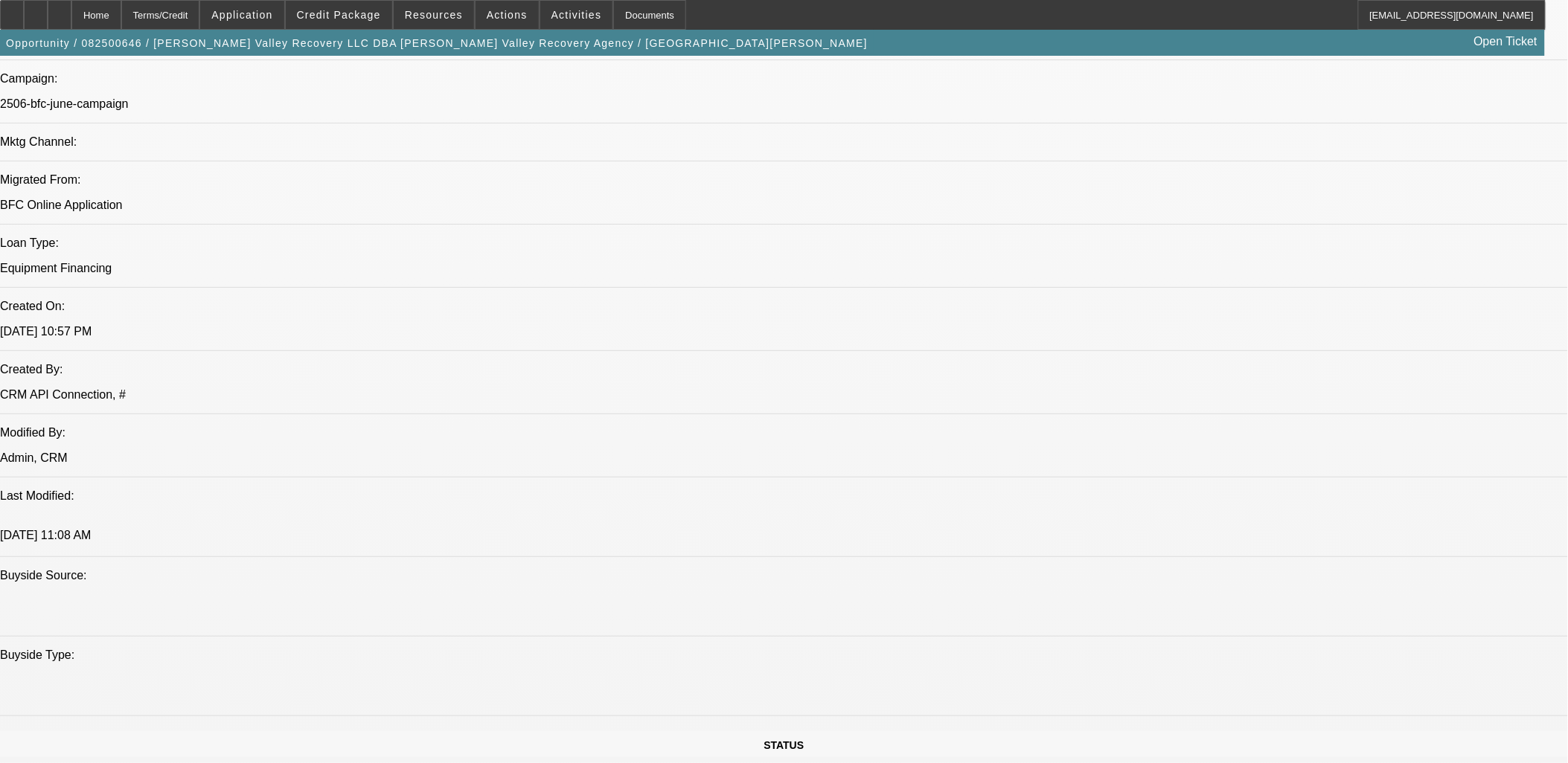
select select "0.1"
select select "2"
select select "0.1"
select select "2"
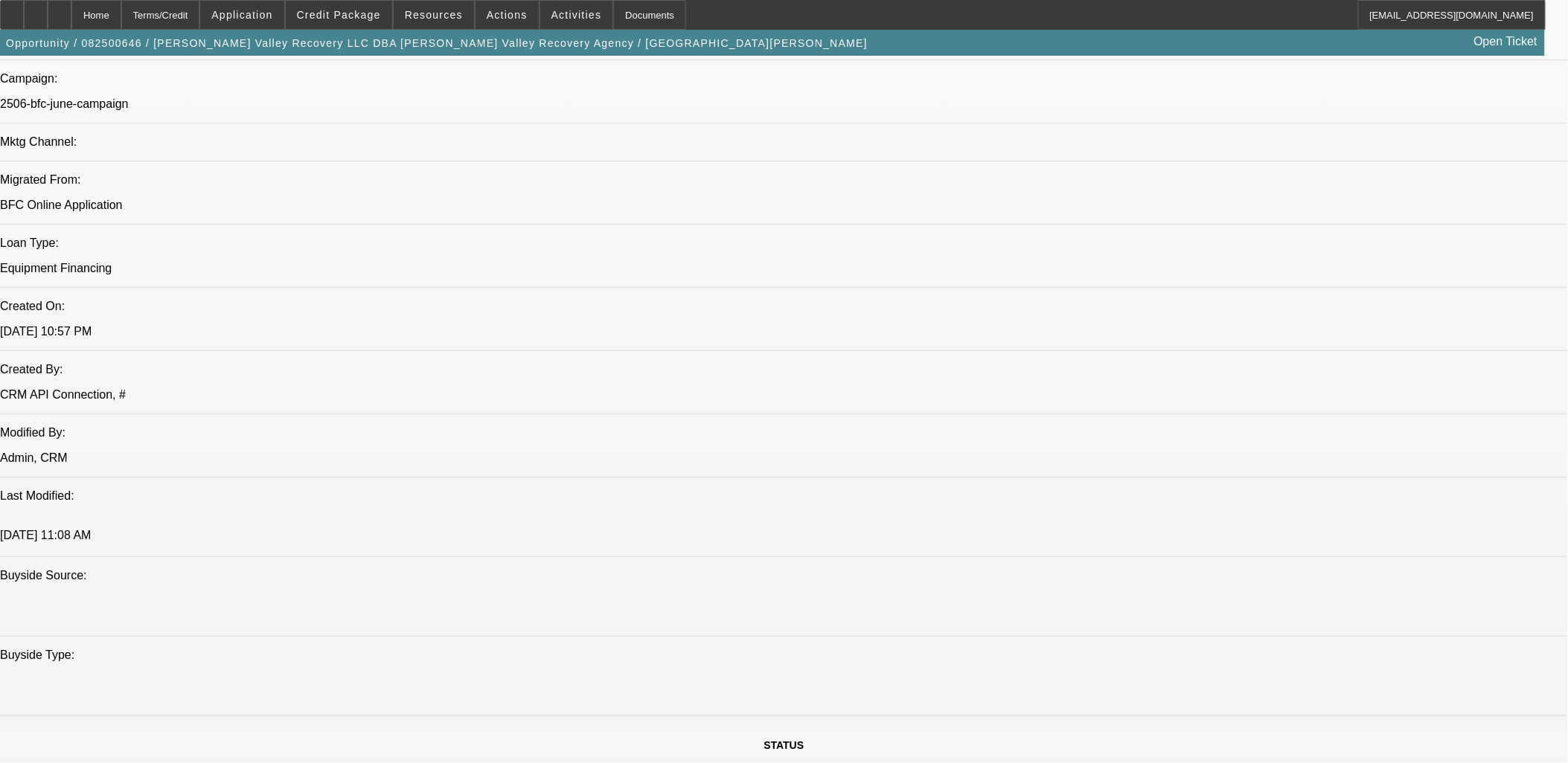
select select "0.1"
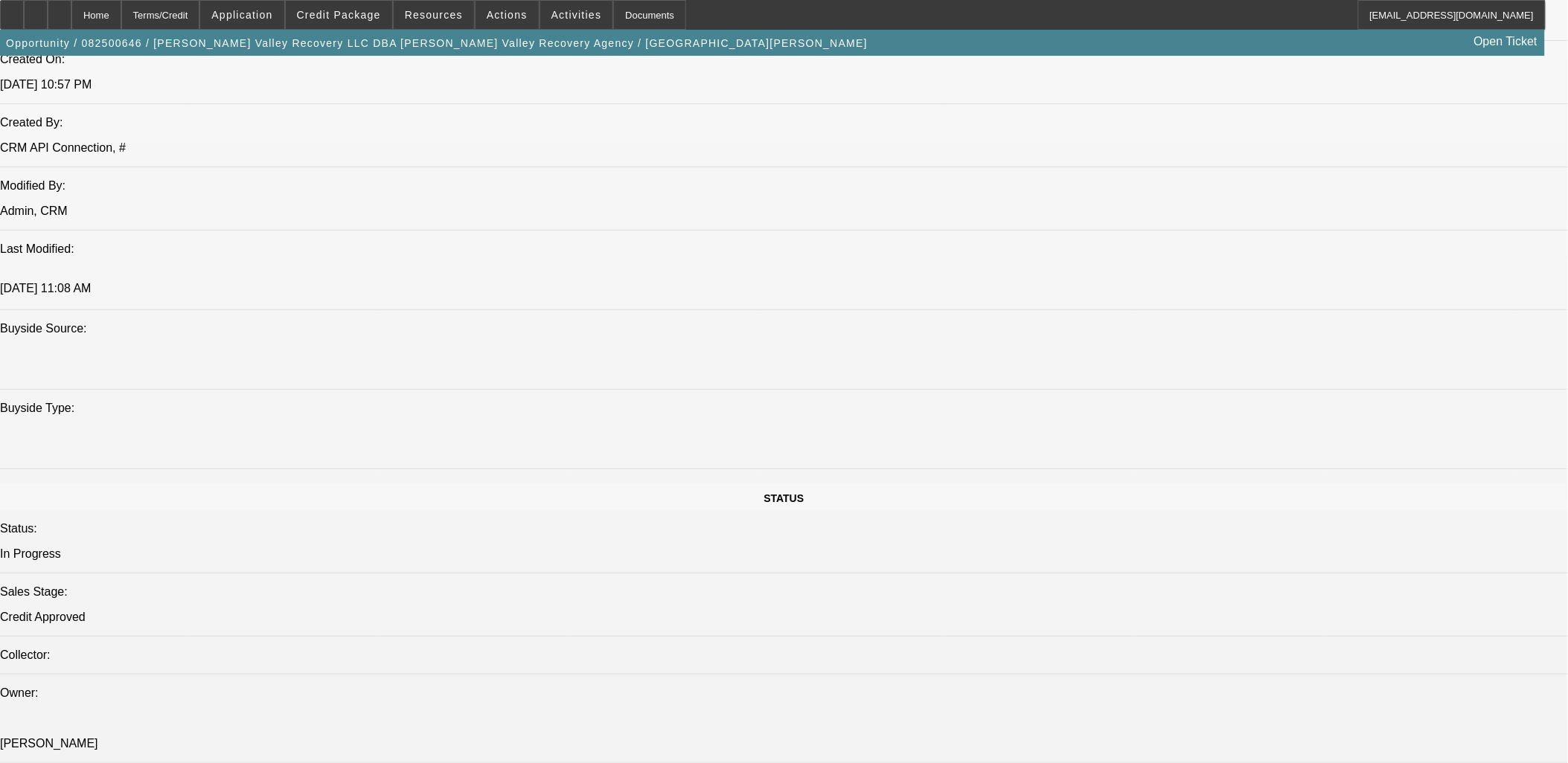
select select "1"
select select "2"
select select "4"
select select "1"
select select "2"
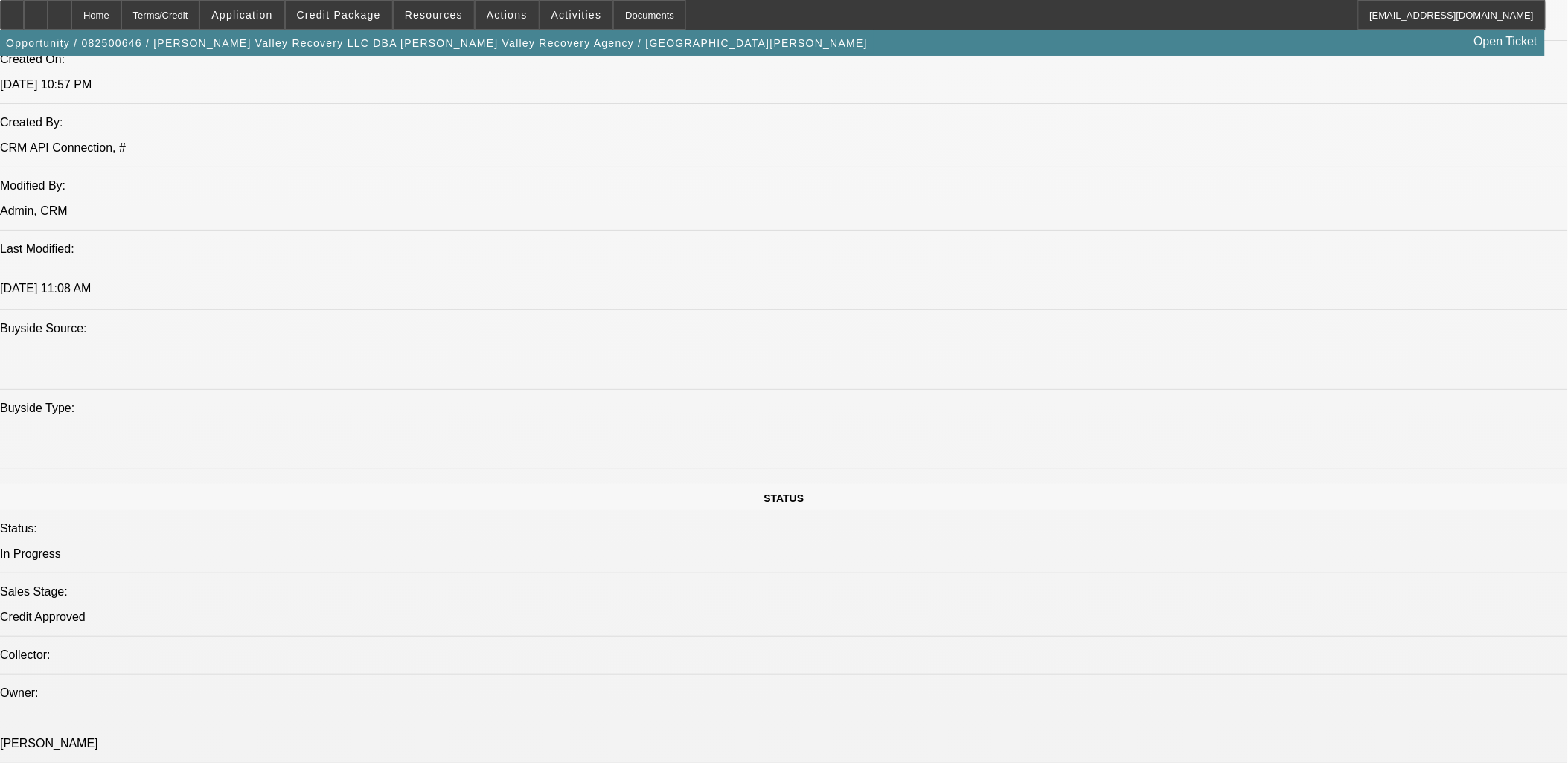
select select "4"
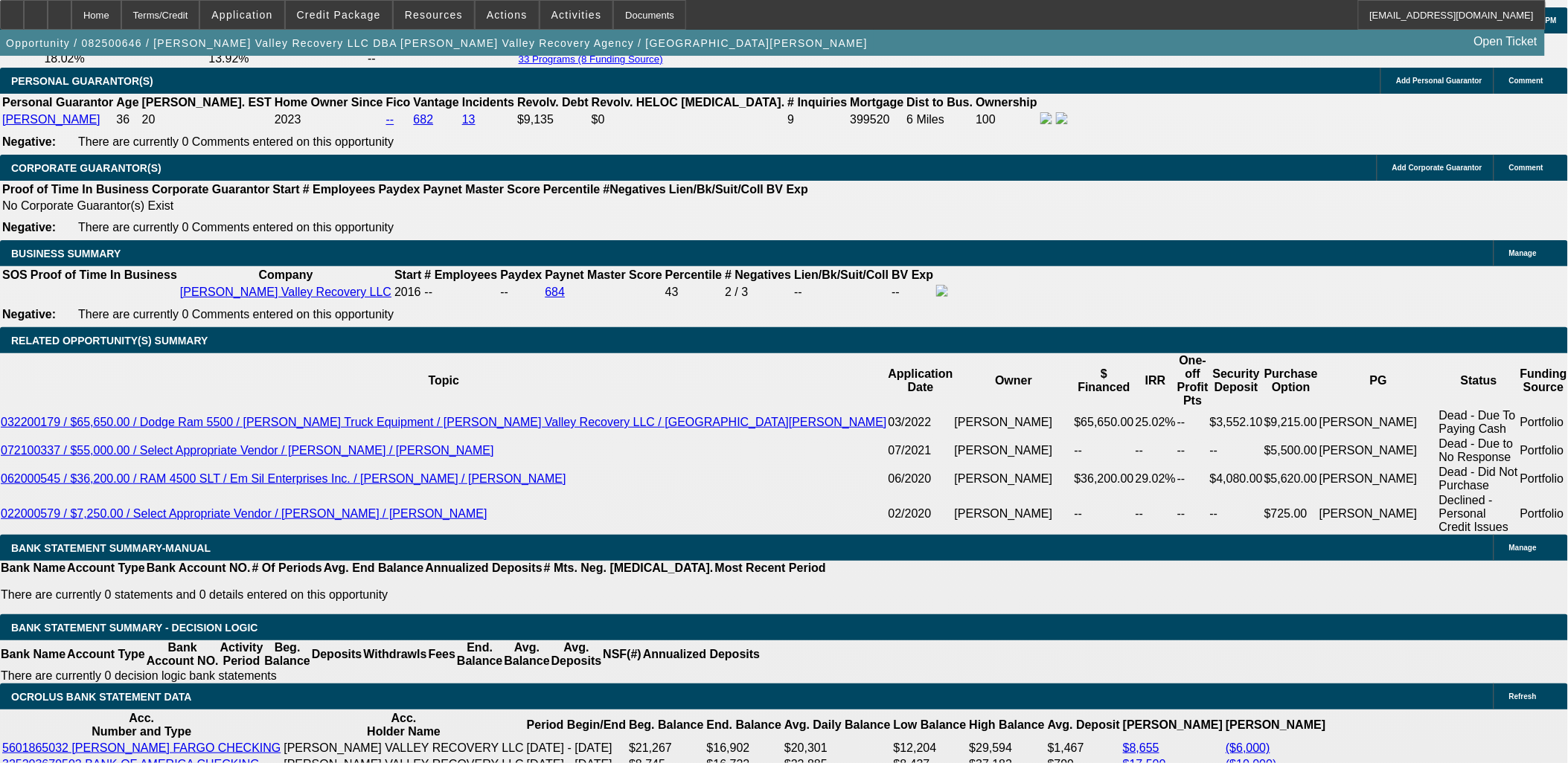
scroll to position [2278, 0]
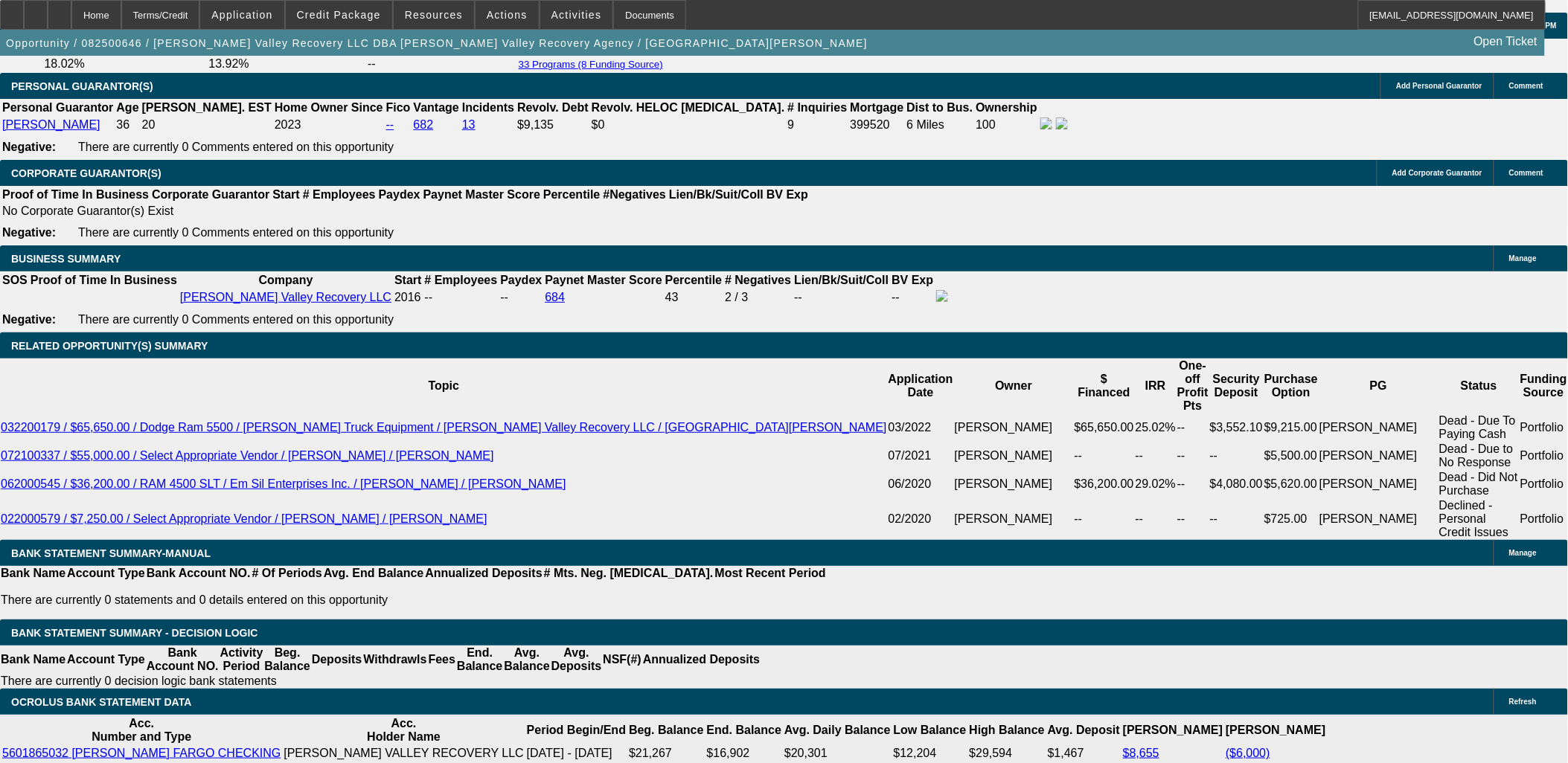
click at [24, 19] on div at bounding box center [12, 15] width 24 height 29
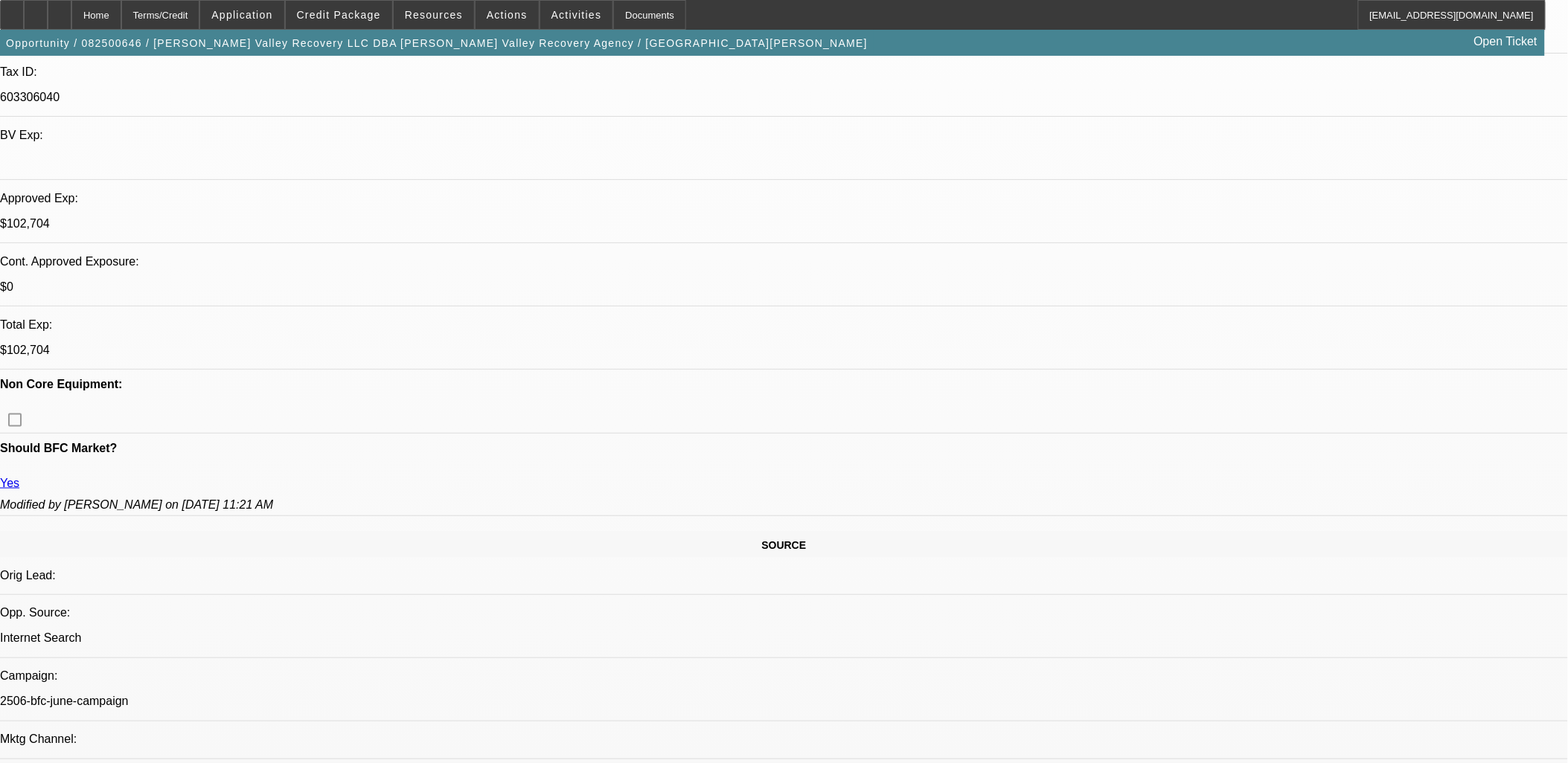
scroll to position [0, 0]
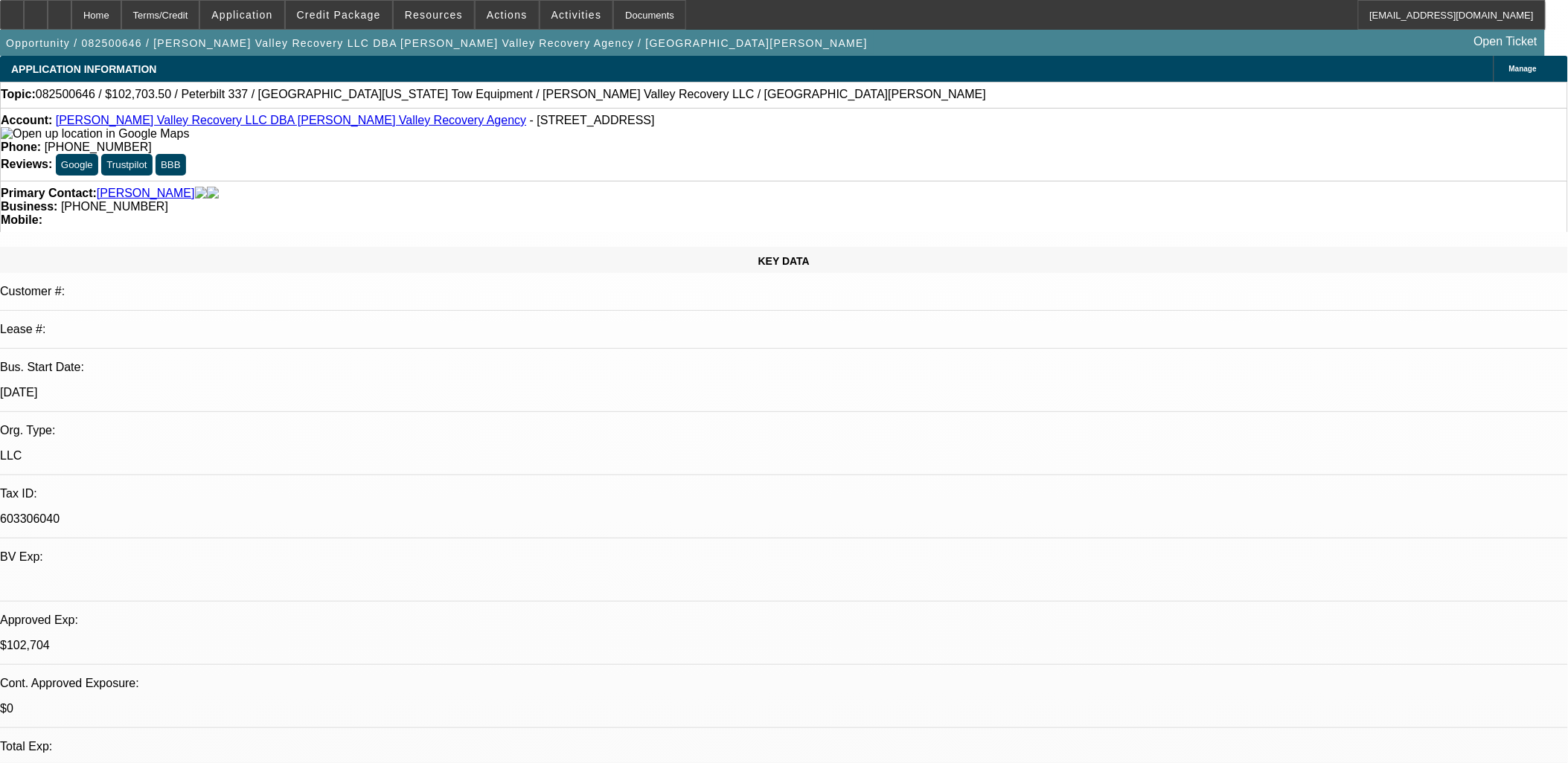
click at [12, 10] on icon at bounding box center [12, 10] width 0 height 0
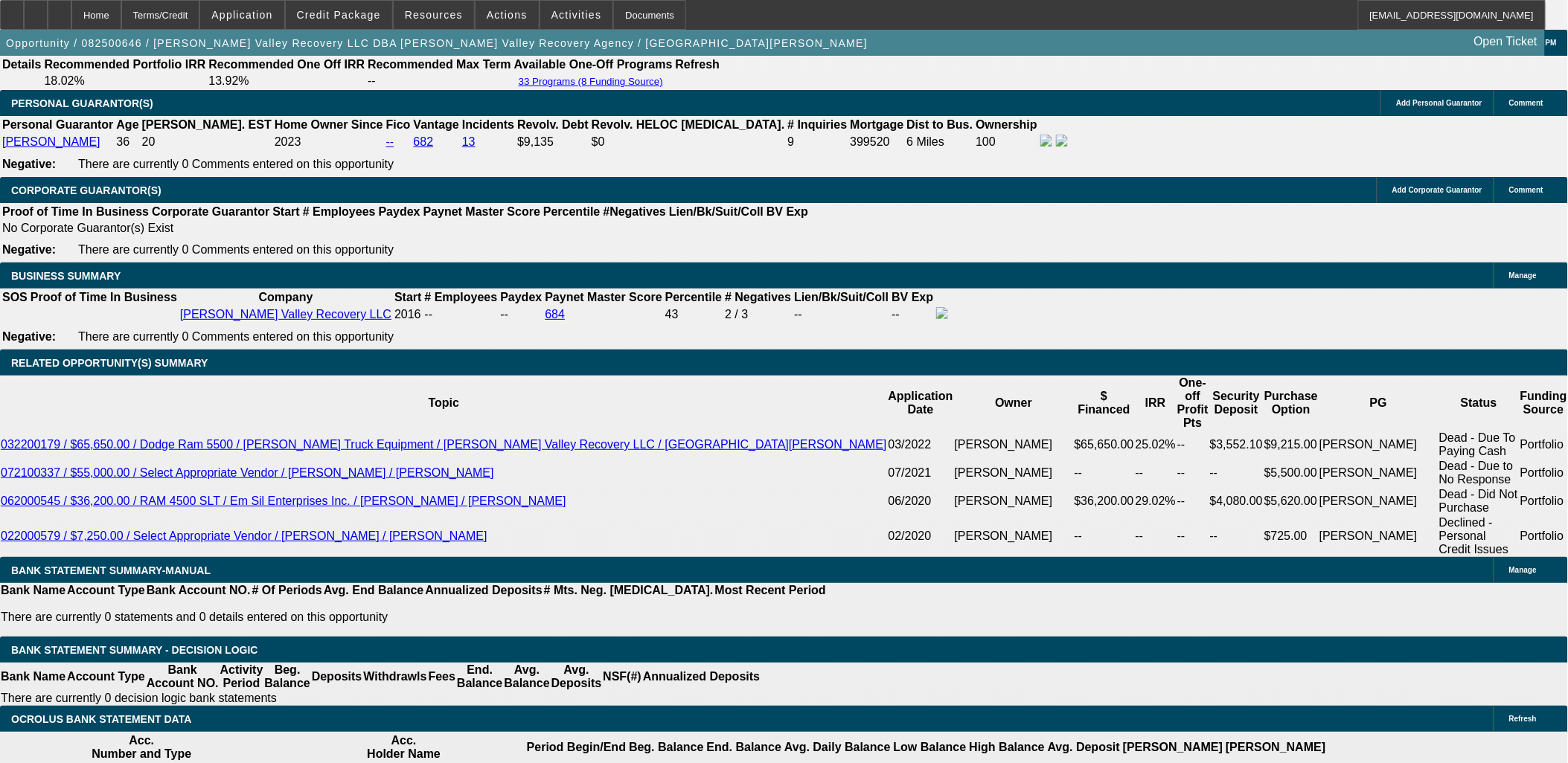
scroll to position [2397, 0]
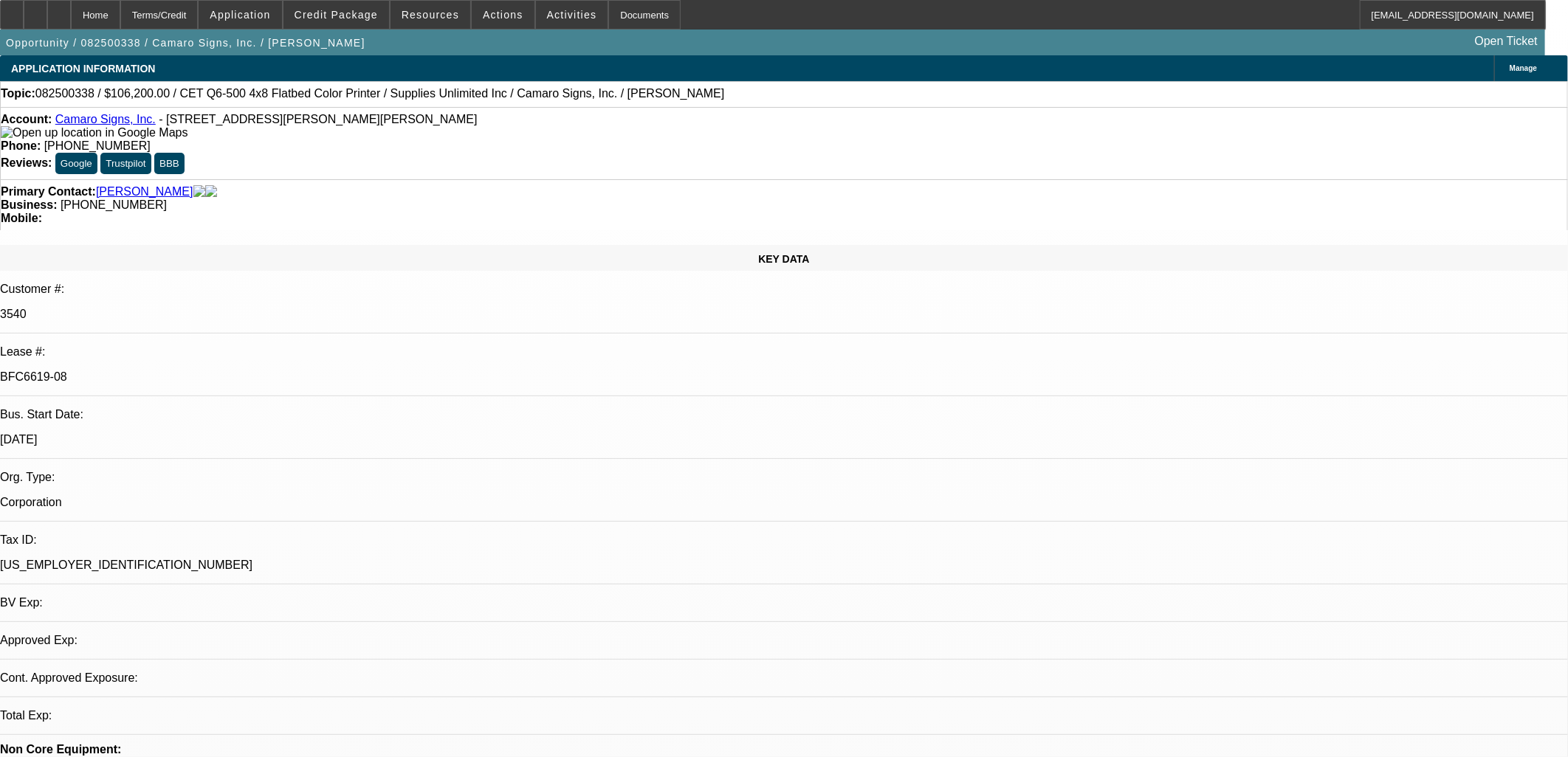
select select "0"
select select "3"
select select "0"
select select "2"
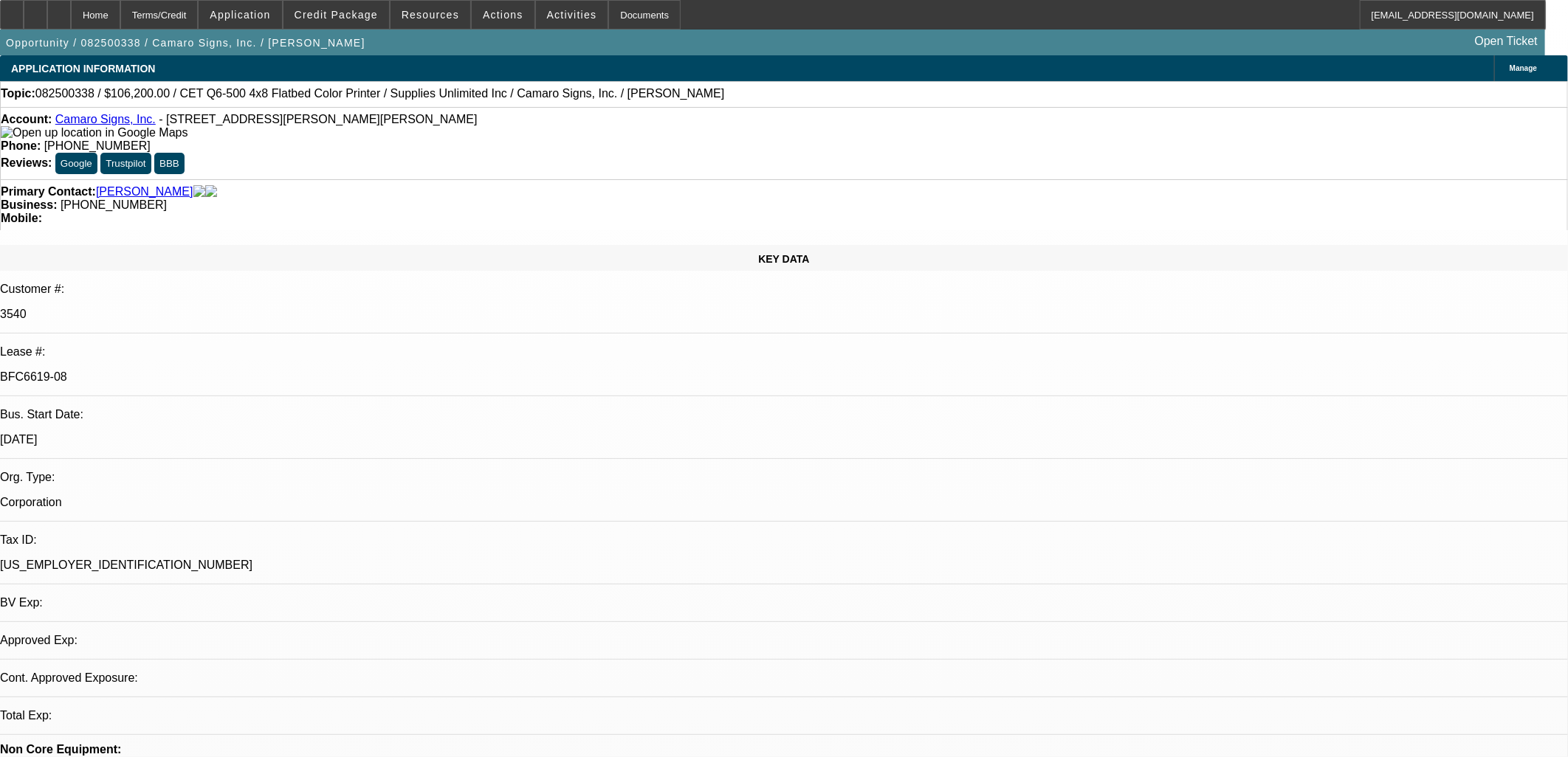
select select "0"
select select "3"
select select "0"
select select "2"
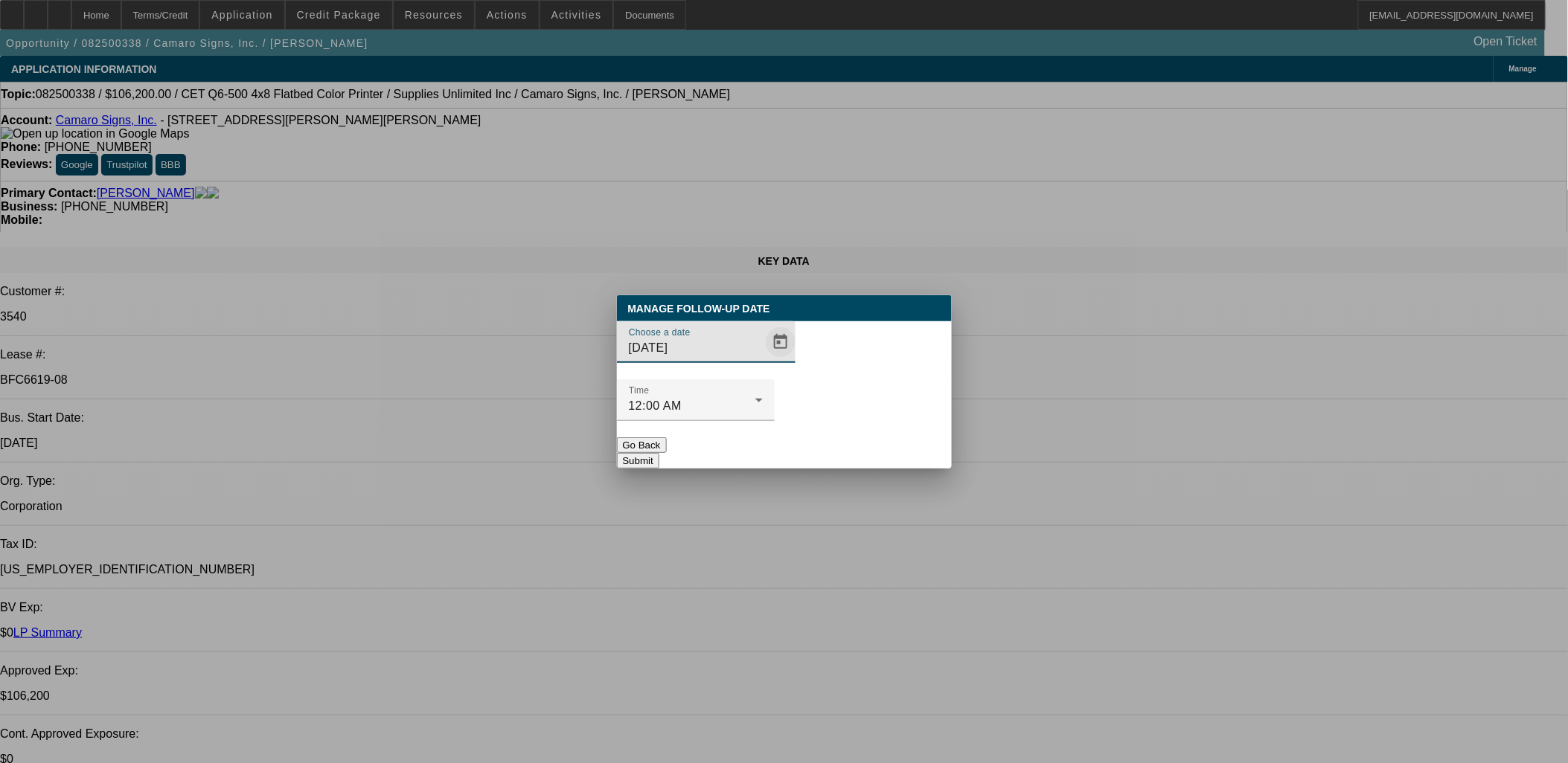
click at [762, 360] on span "Open calendar" at bounding box center [780, 341] width 36 height 36
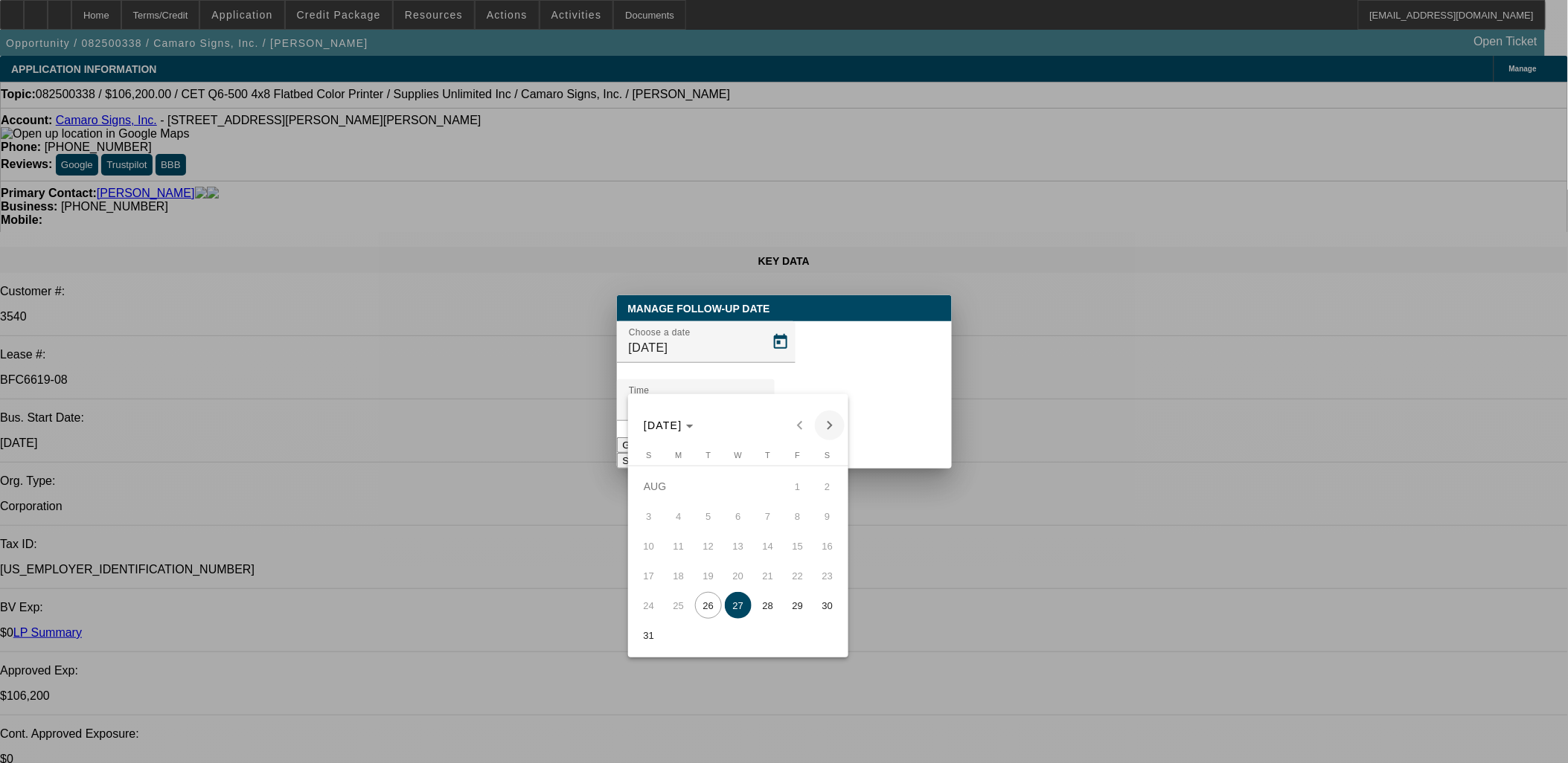
click at [826, 424] on span "Next month" at bounding box center [830, 425] width 29 height 29
click at [680, 573] on span "15" at bounding box center [679, 575] width 27 height 27
type input "9/15/2025"
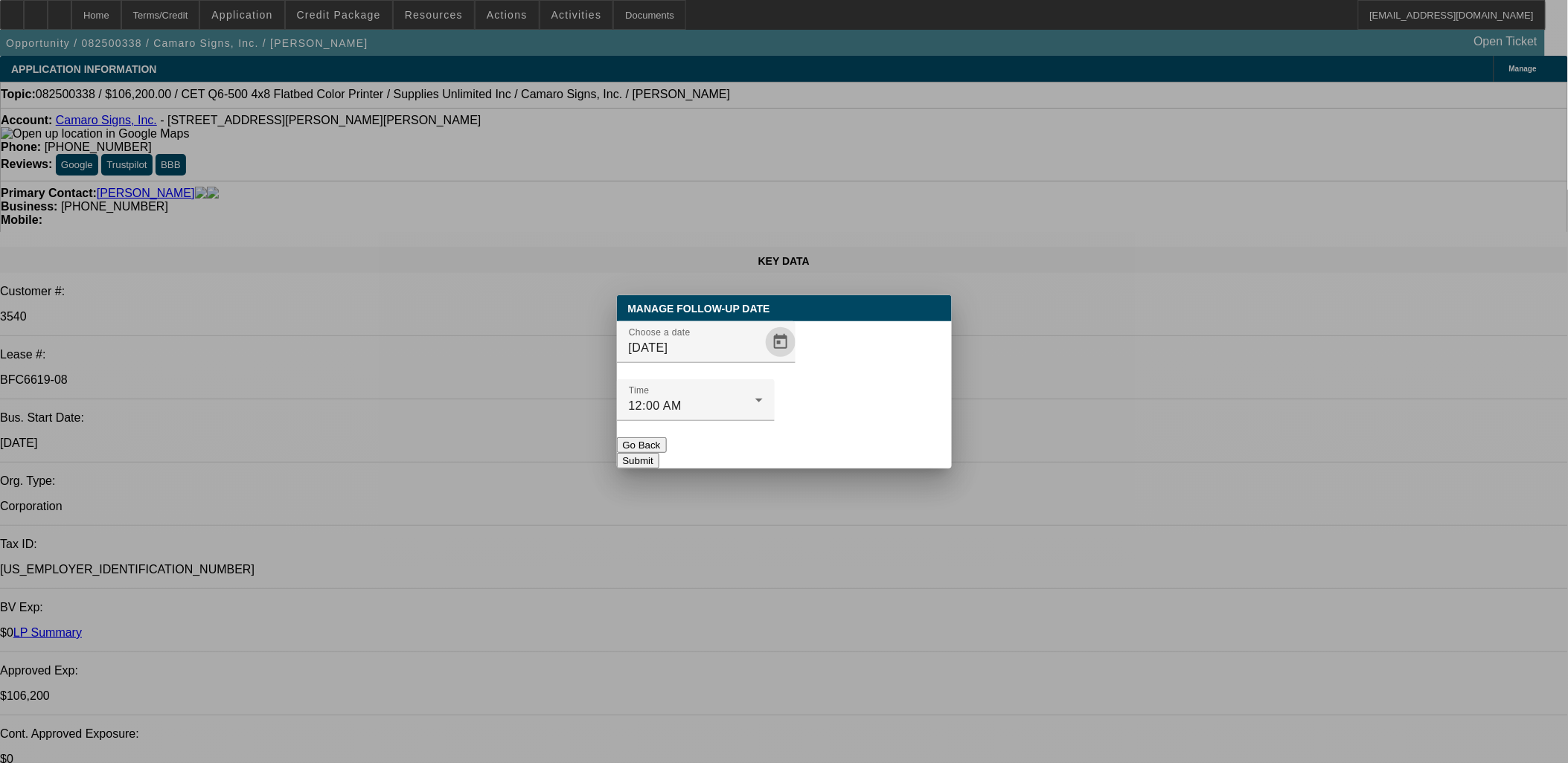
click at [659, 453] on button "Submit" at bounding box center [638, 460] width 42 height 16
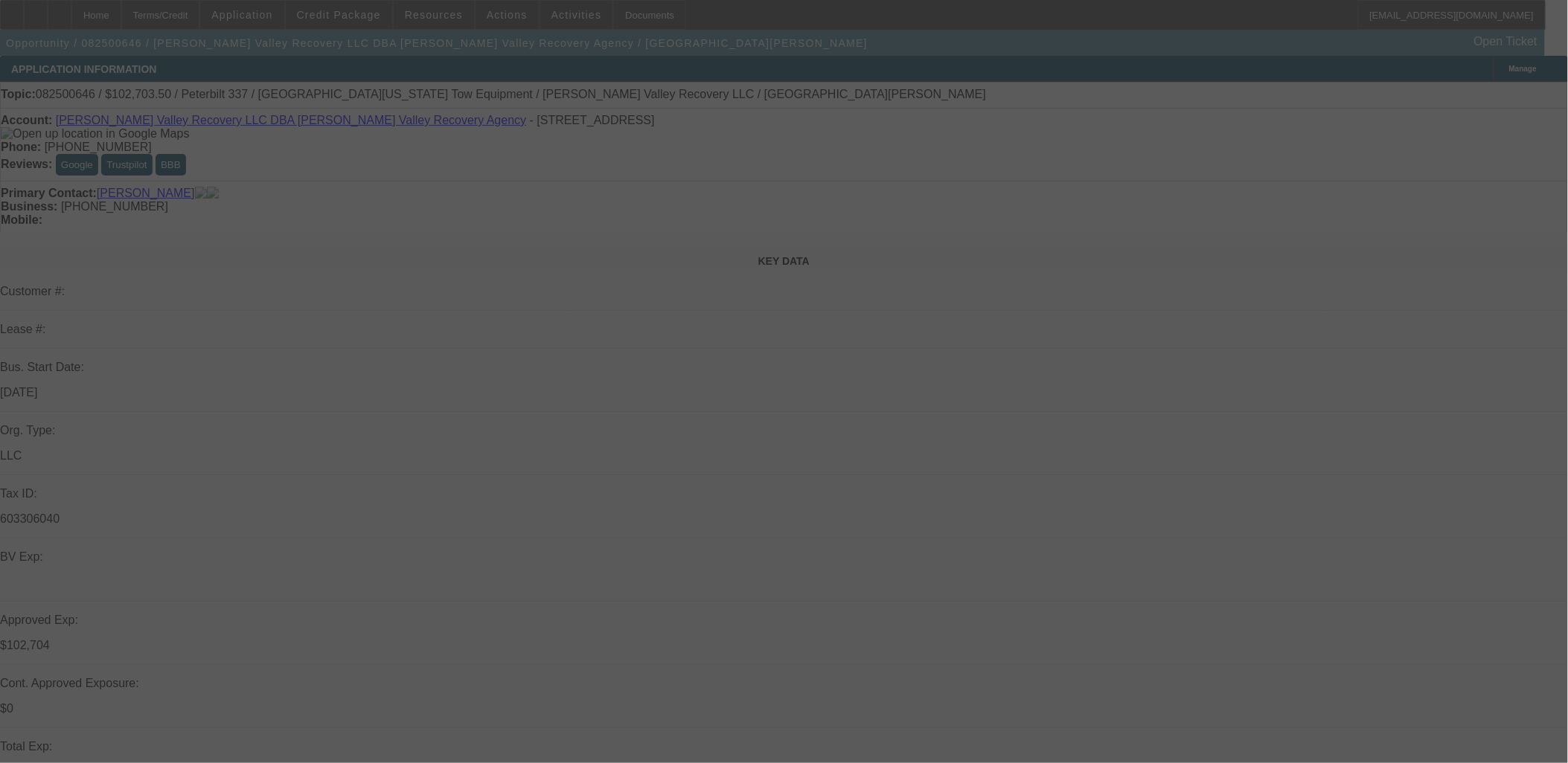
select select "0.1"
select select "2"
select select "0.1"
select select "4"
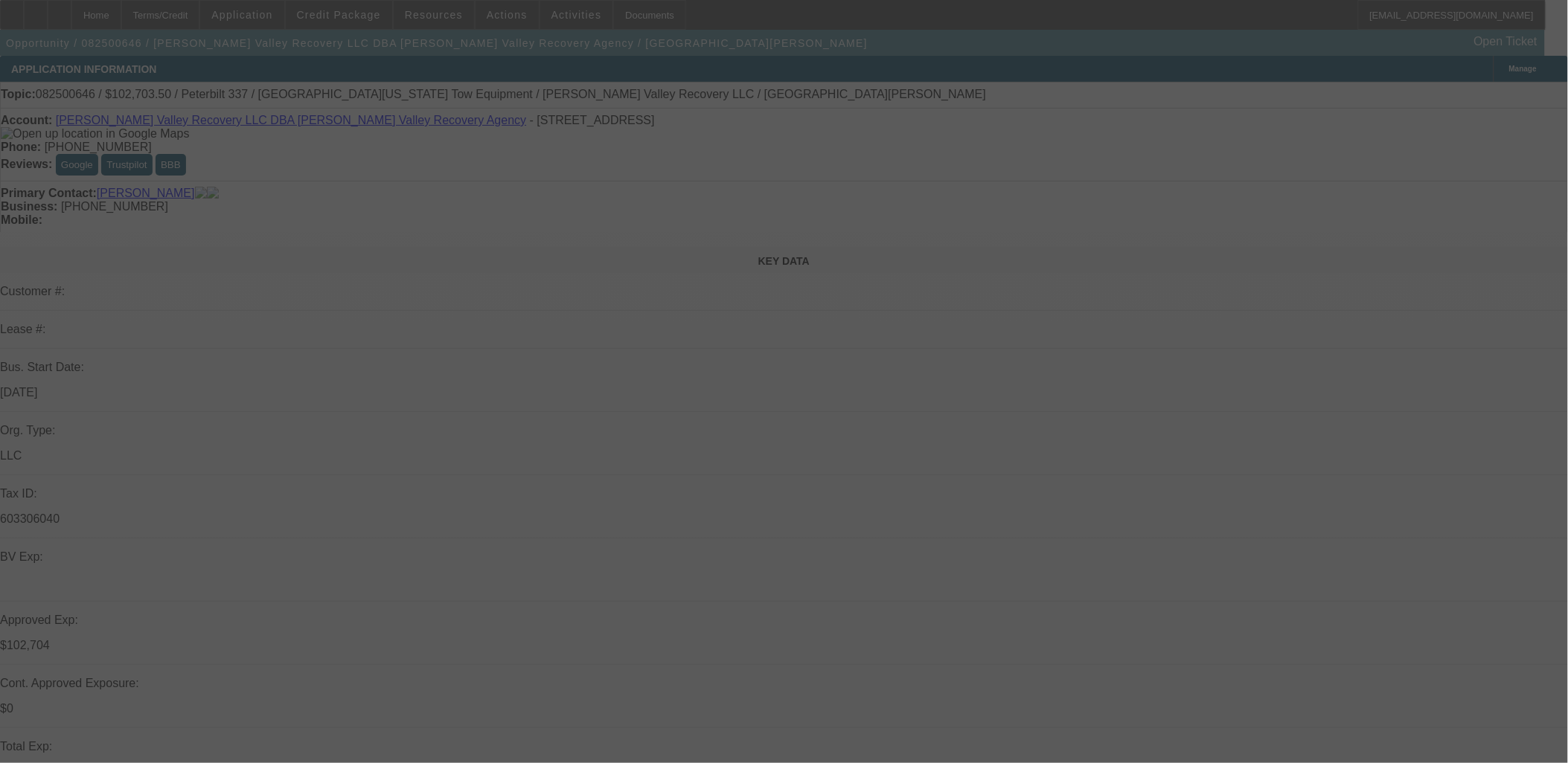
select select "0.1"
select select "2"
select select "0.1"
select select "4"
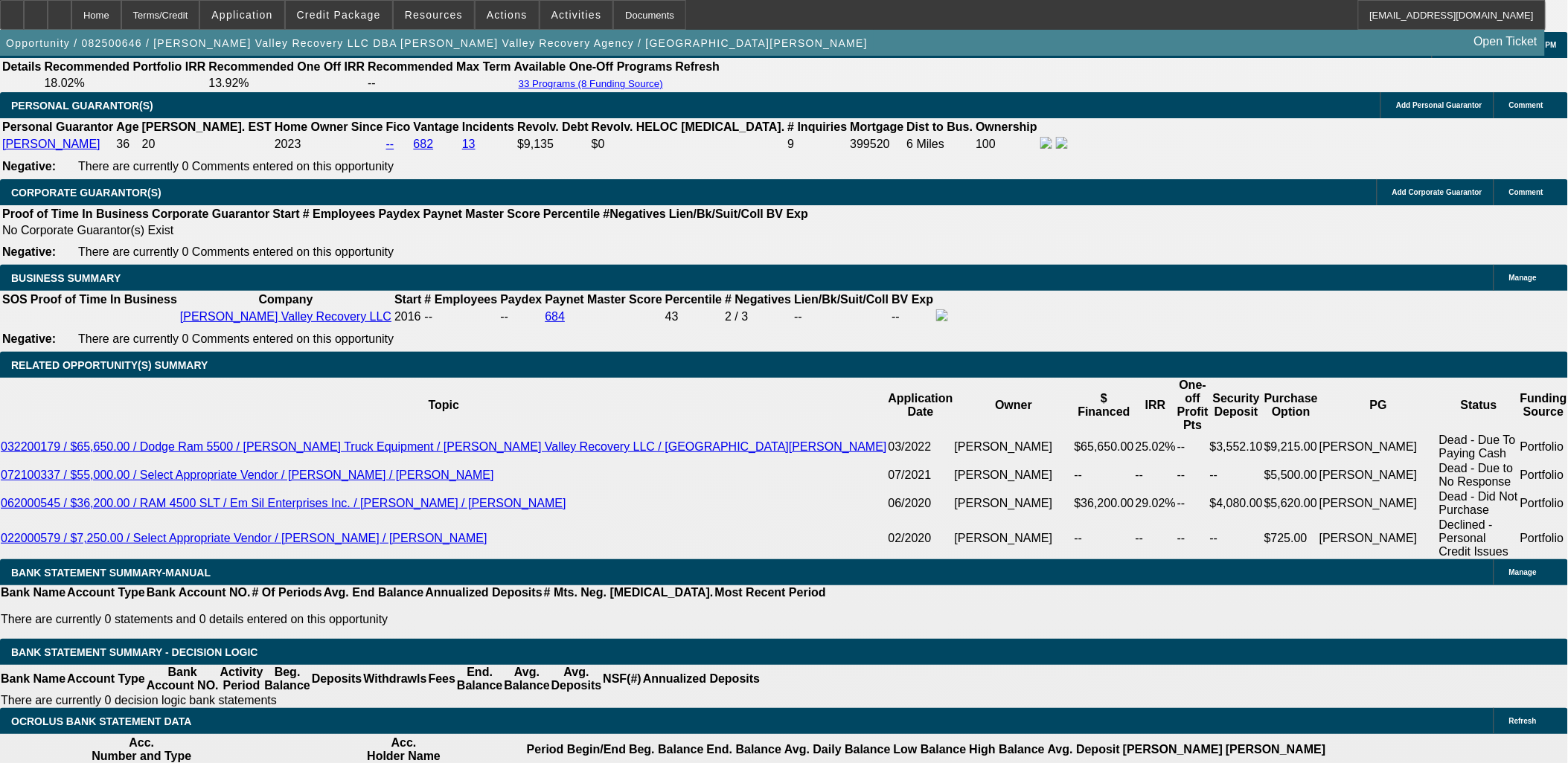
scroll to position [2397, 0]
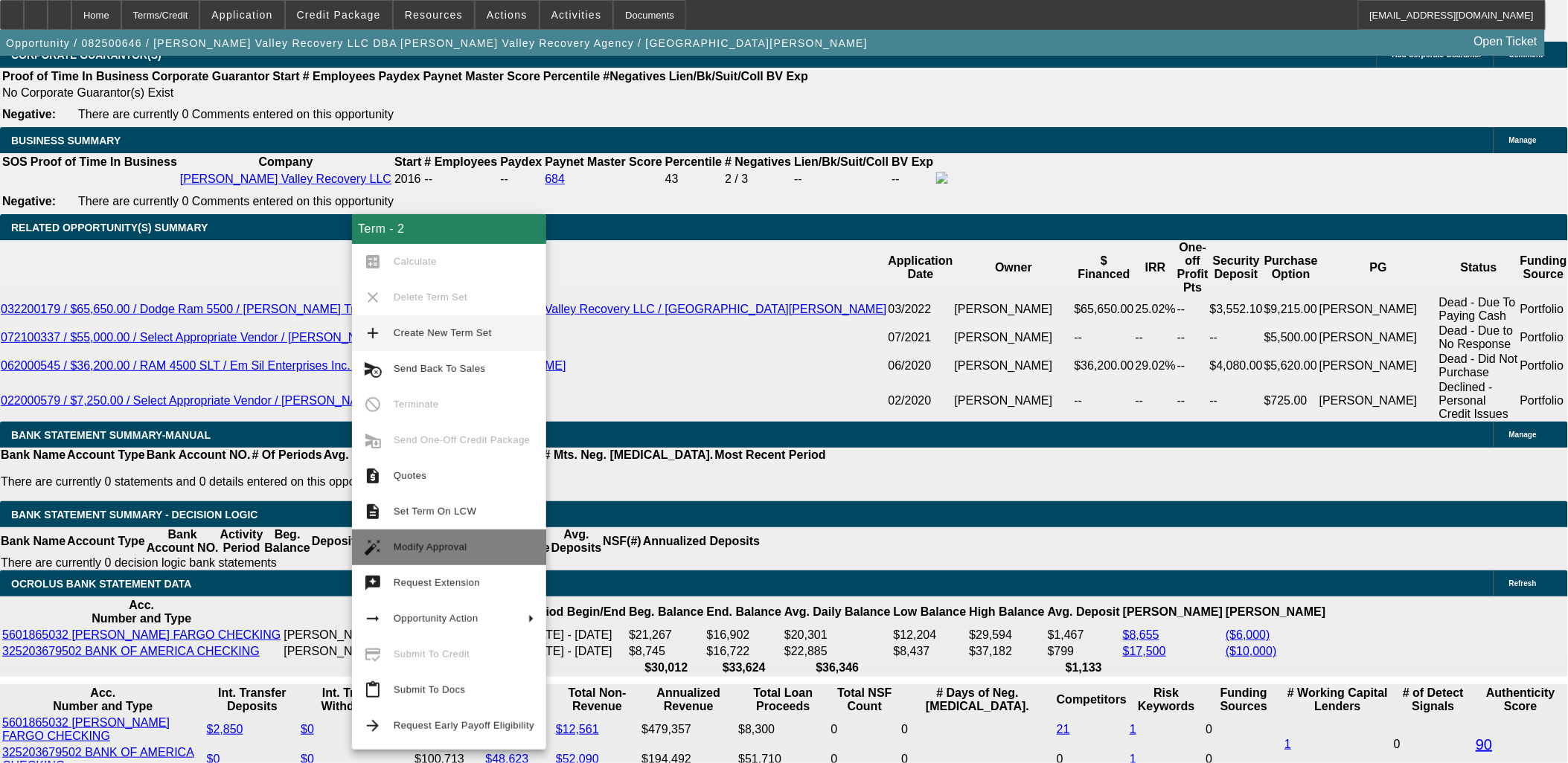
click at [437, 546] on span "Modify Approval" at bounding box center [431, 547] width 74 height 11
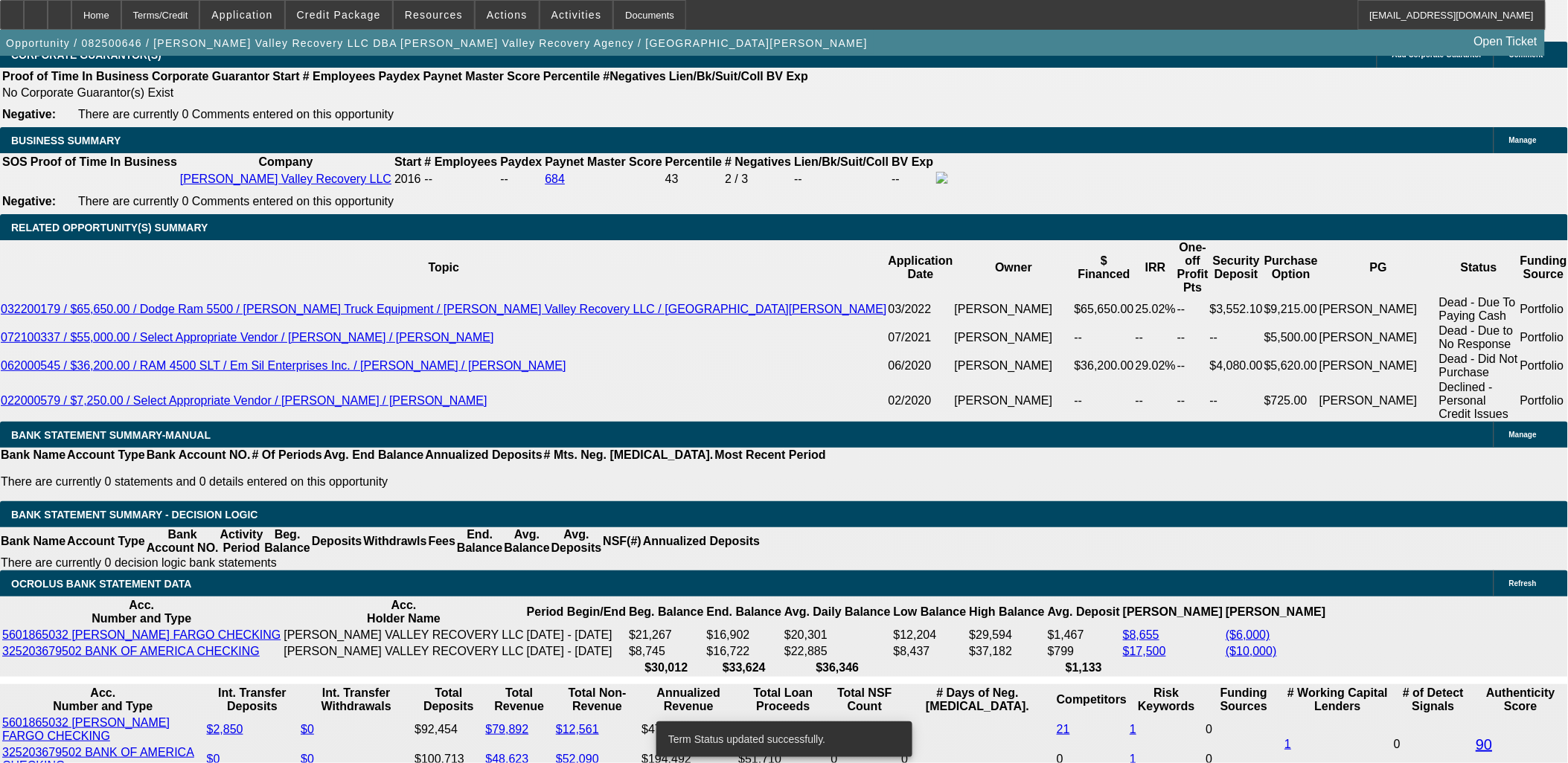
select select "0.1"
select select "2"
select select "0.1"
select select "4"
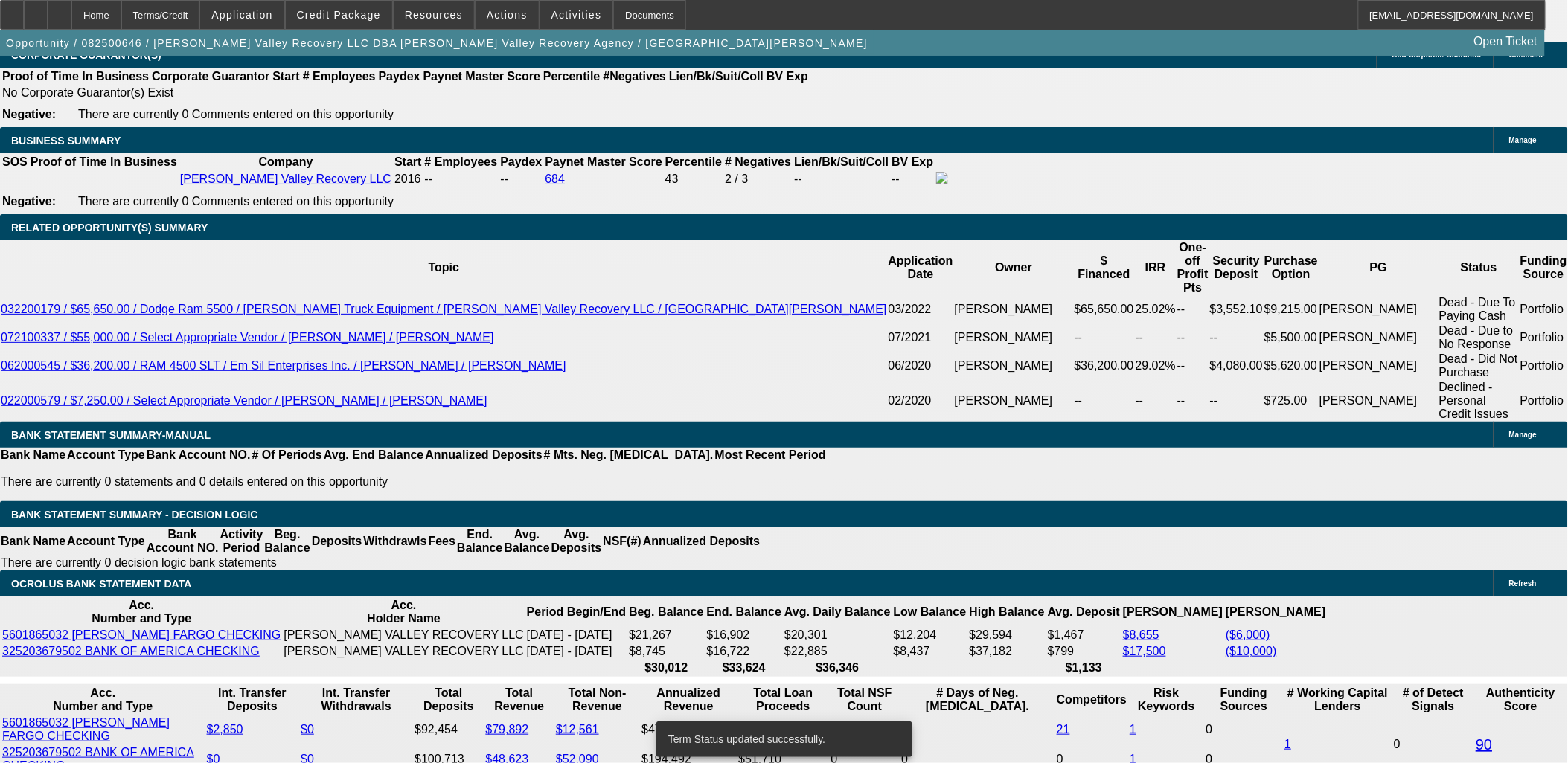
select select "0.1"
select select "2"
select select "0.1"
select select "4"
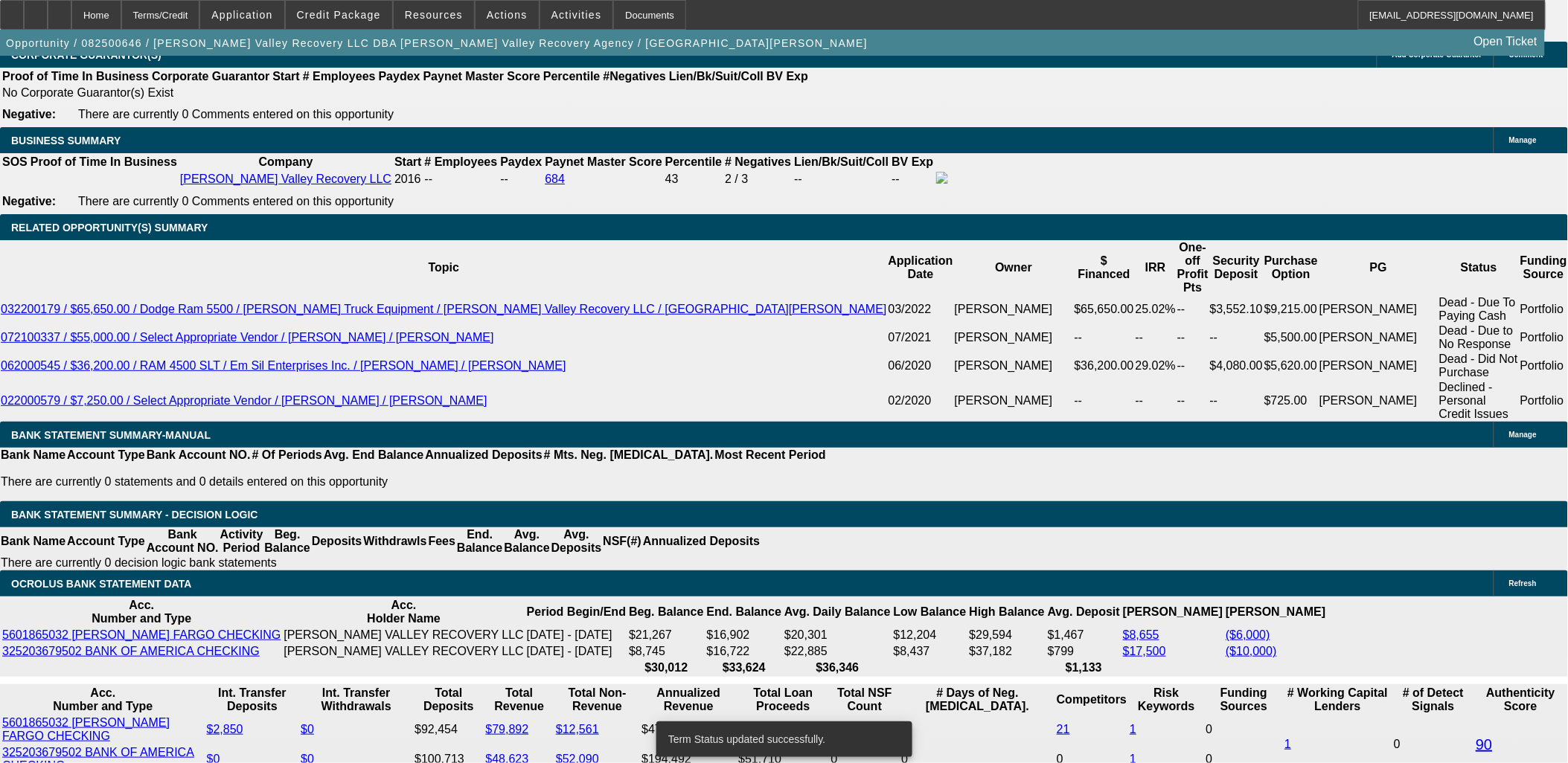
select select "0.1"
select select "2"
select select "0.1"
select select "4"
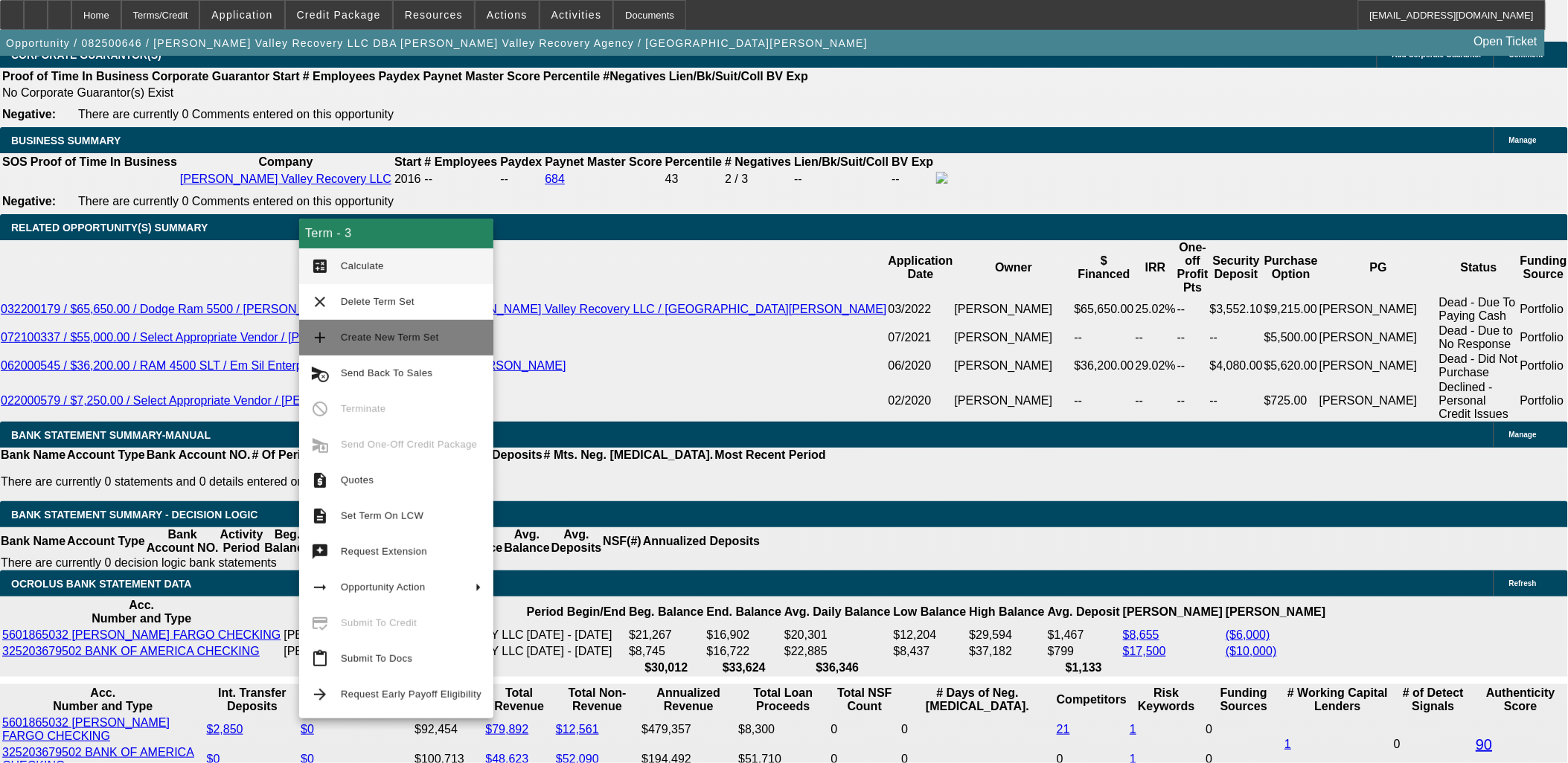
click at [385, 339] on span "Create New Term Set" at bounding box center [389, 337] width 99 height 11
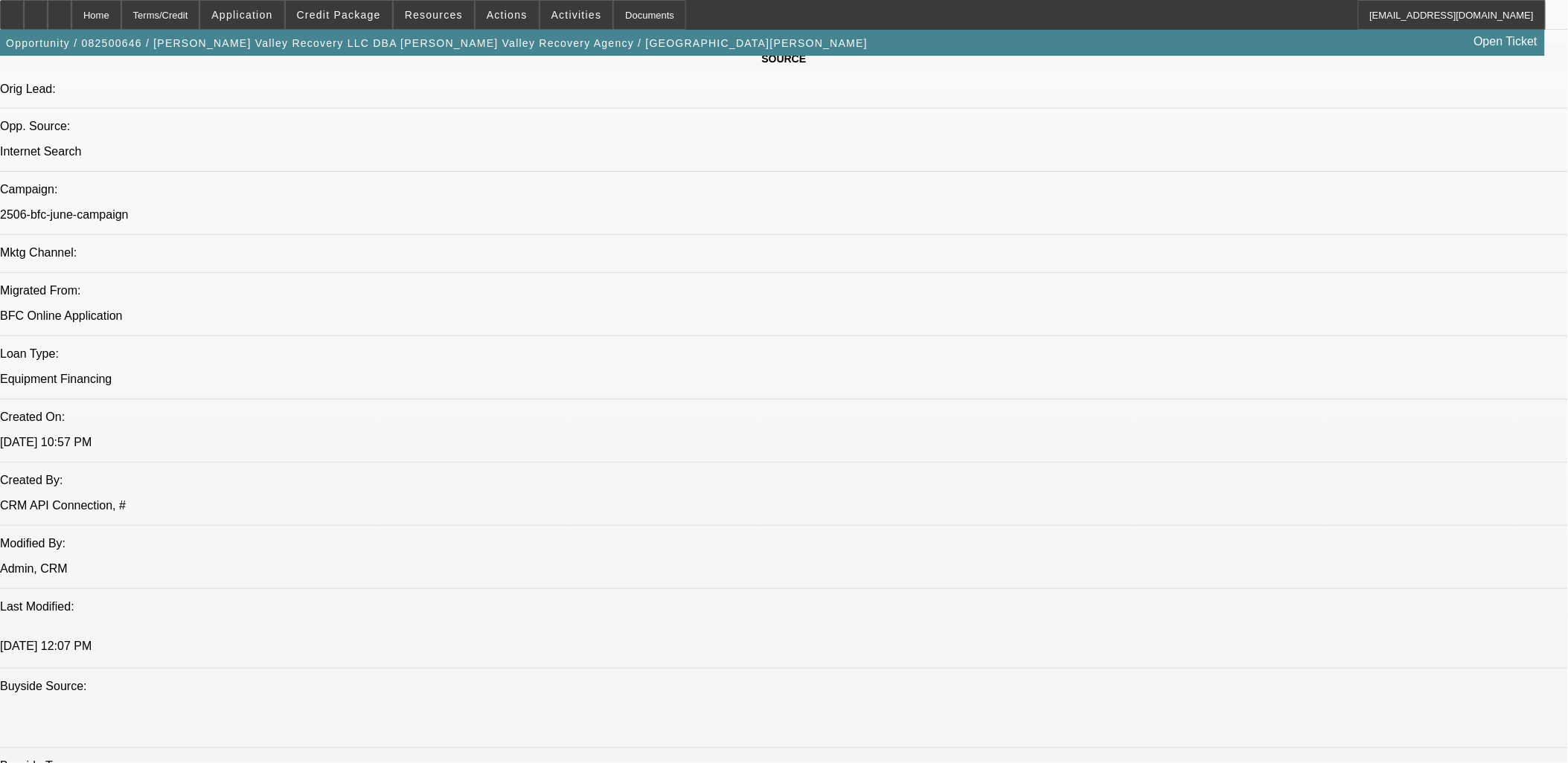
select select "0.1"
select select "2"
select select "0.1"
select select "2"
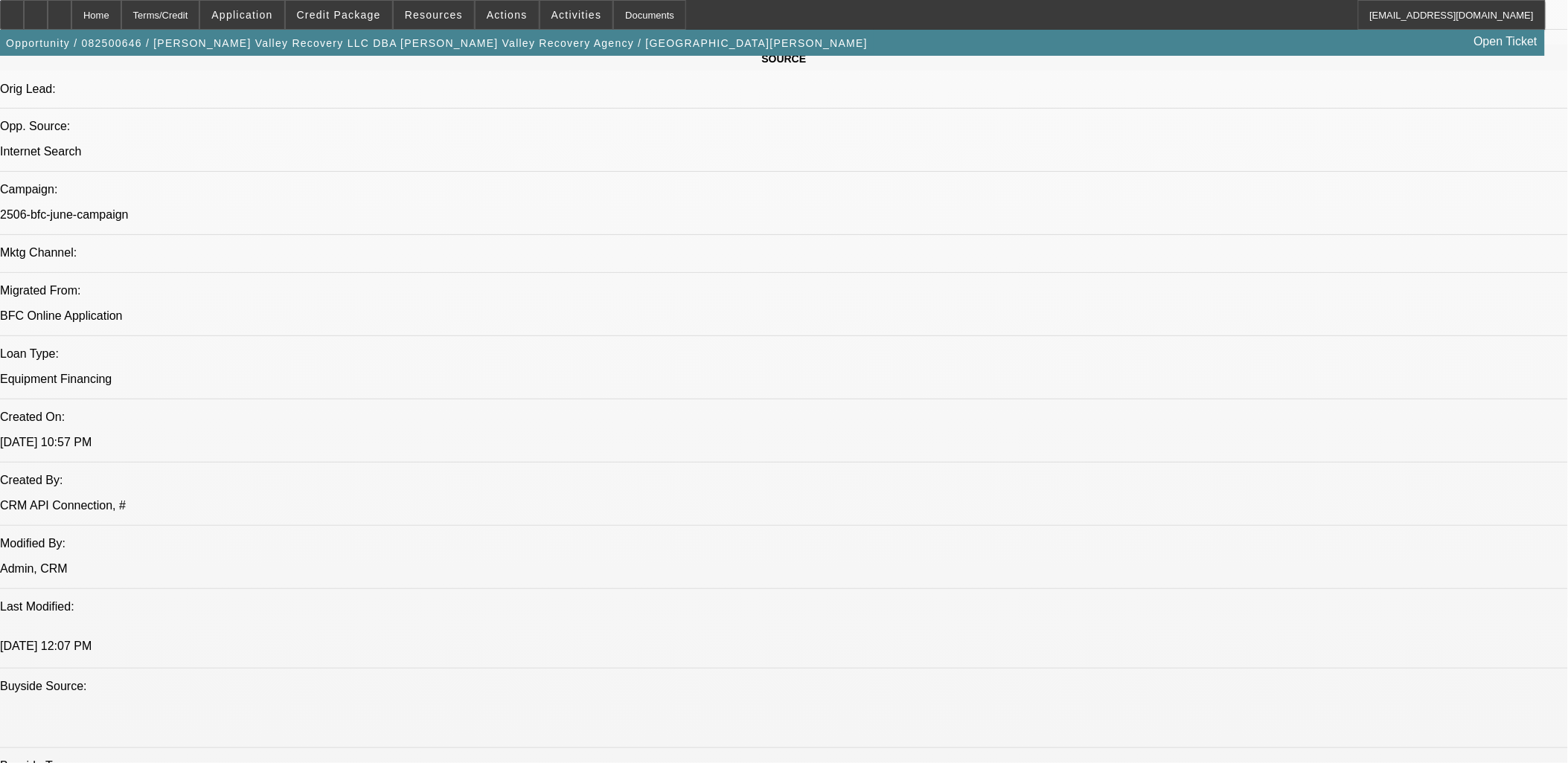
select select "0.1"
select select "2"
select select "0.1"
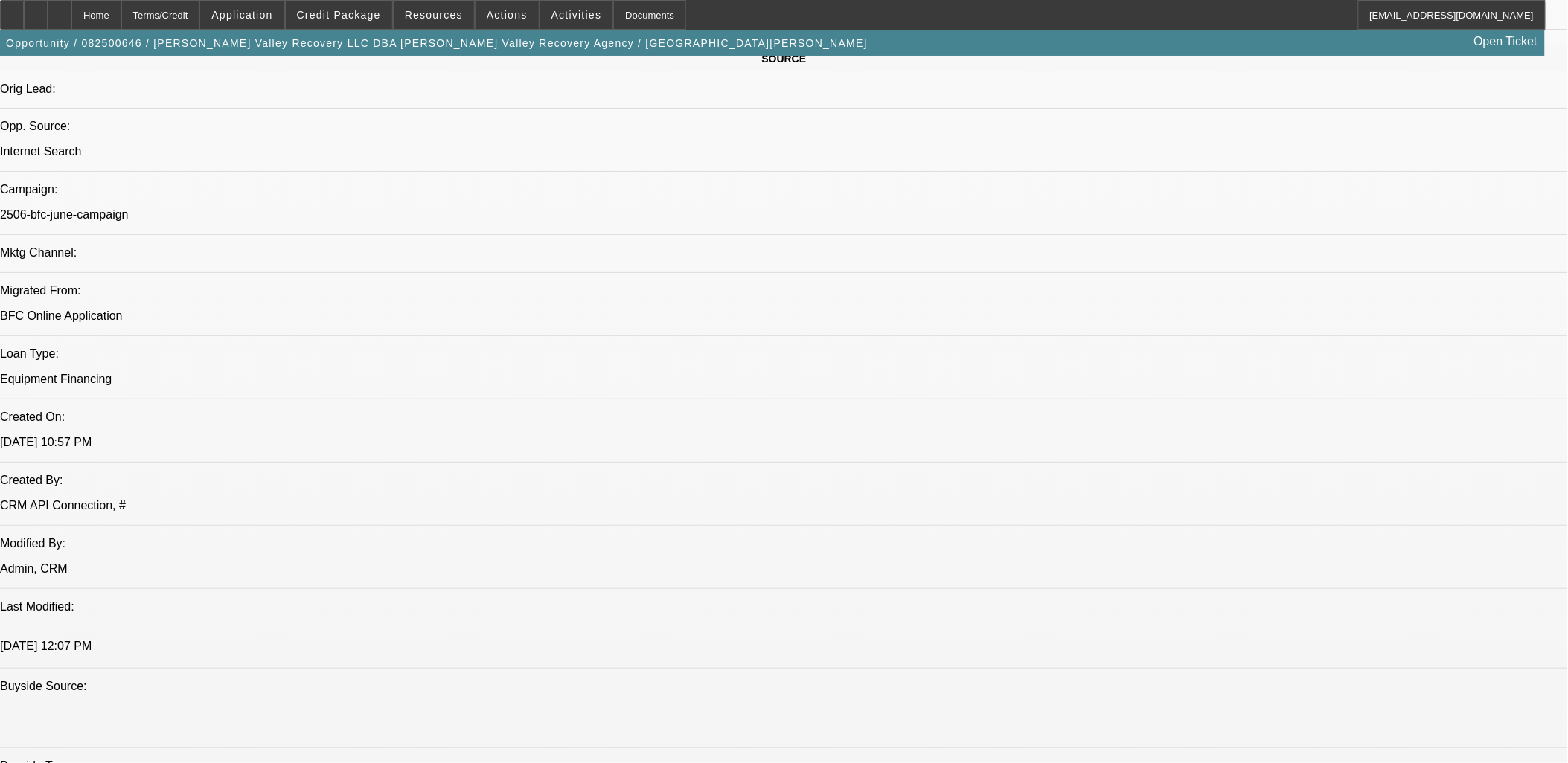
select select "2"
select select "0.1"
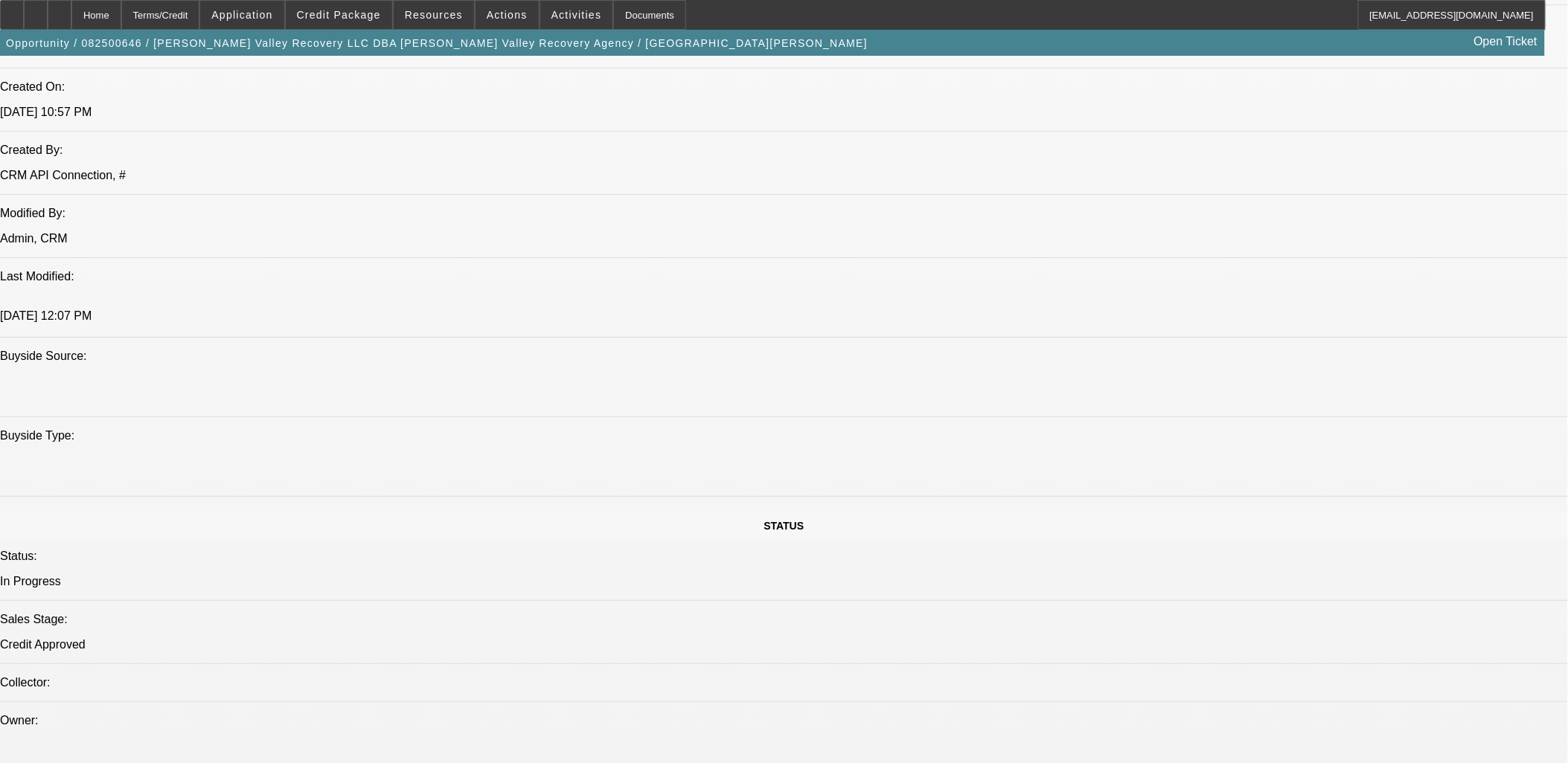
select select "1"
select select "2"
select select "4"
select select "1"
select select "2"
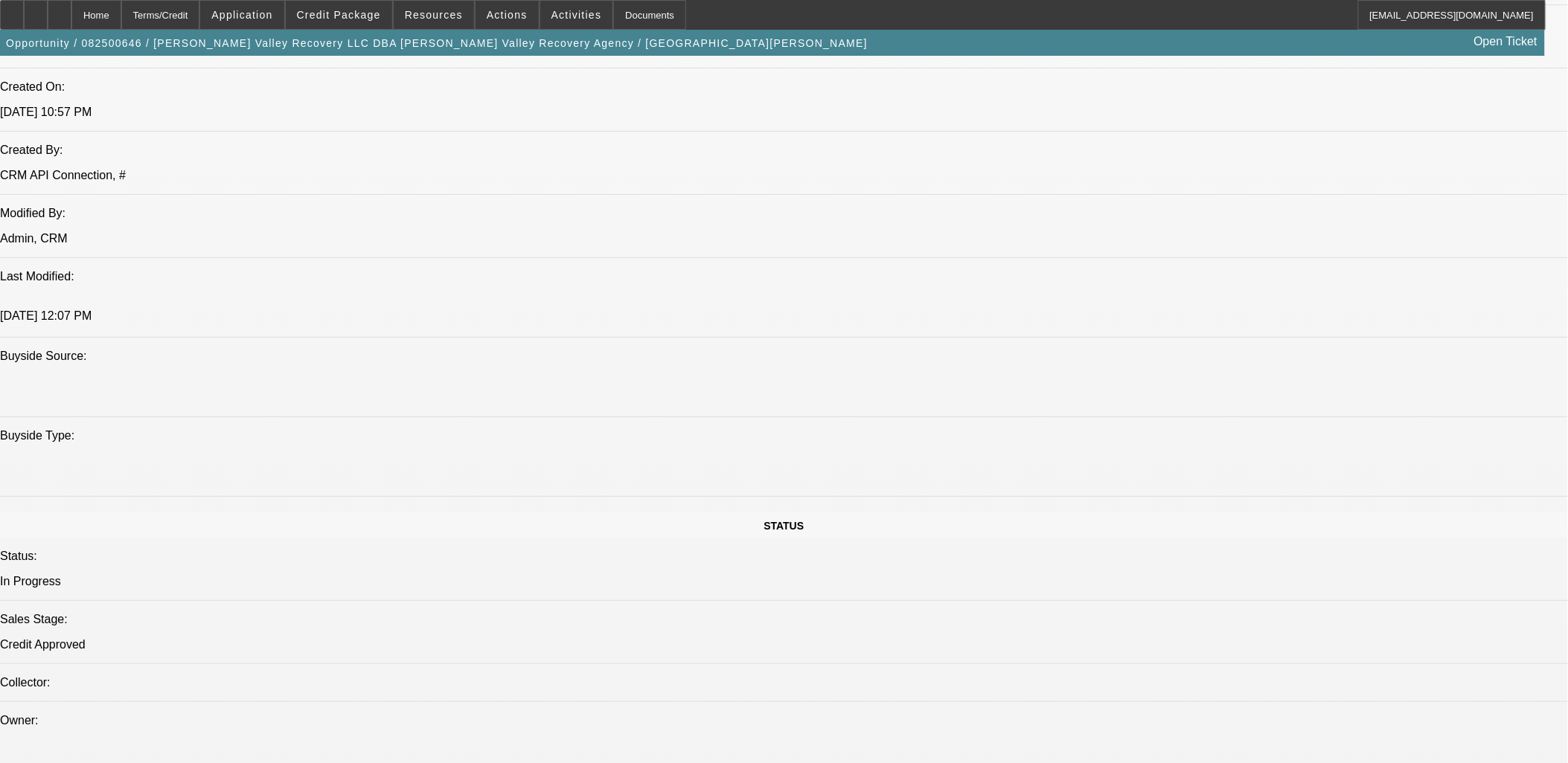
select select "4"
select select "1"
select select "2"
select select "4"
select select "1"
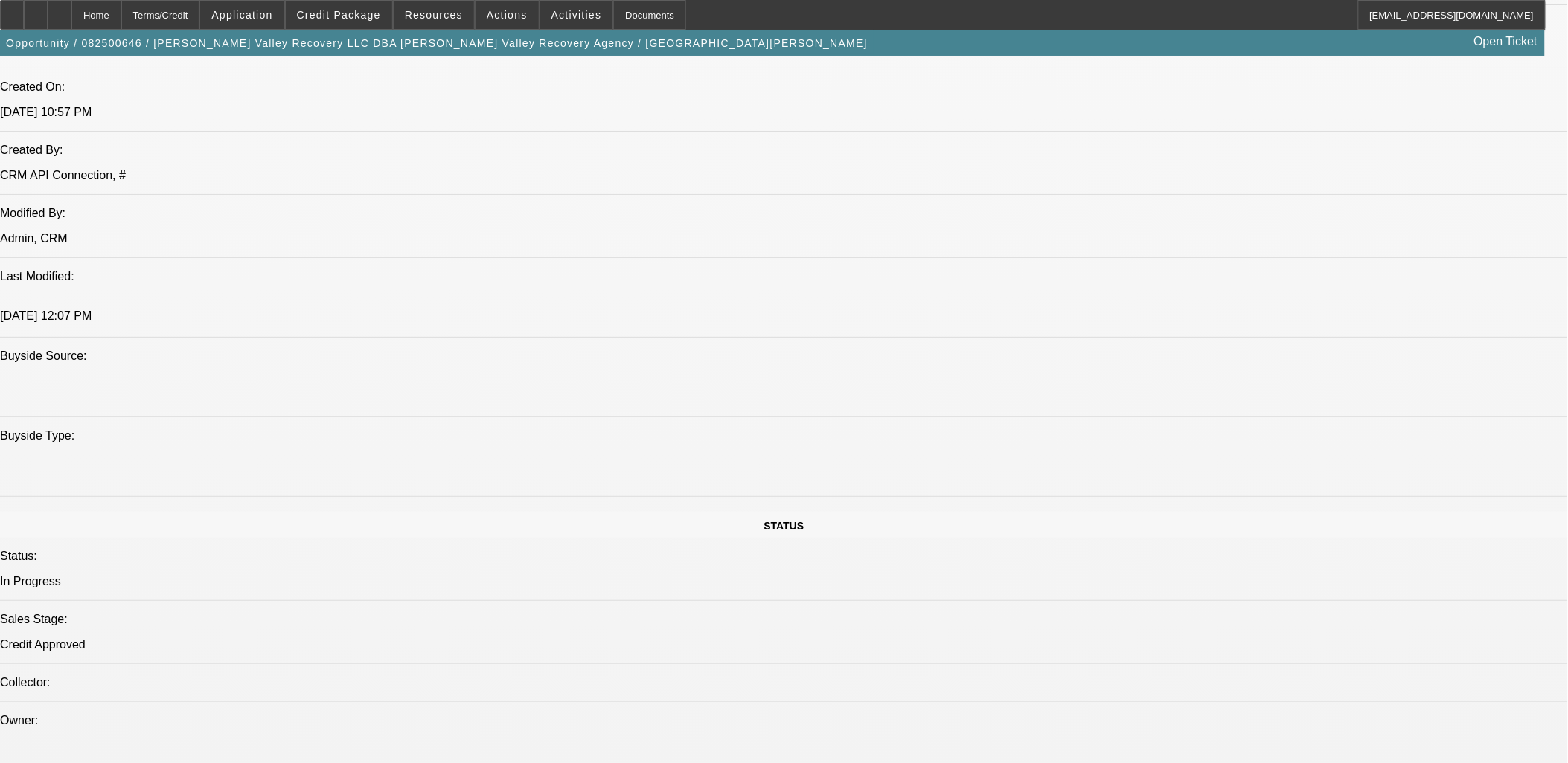
select select "2"
select select "4"
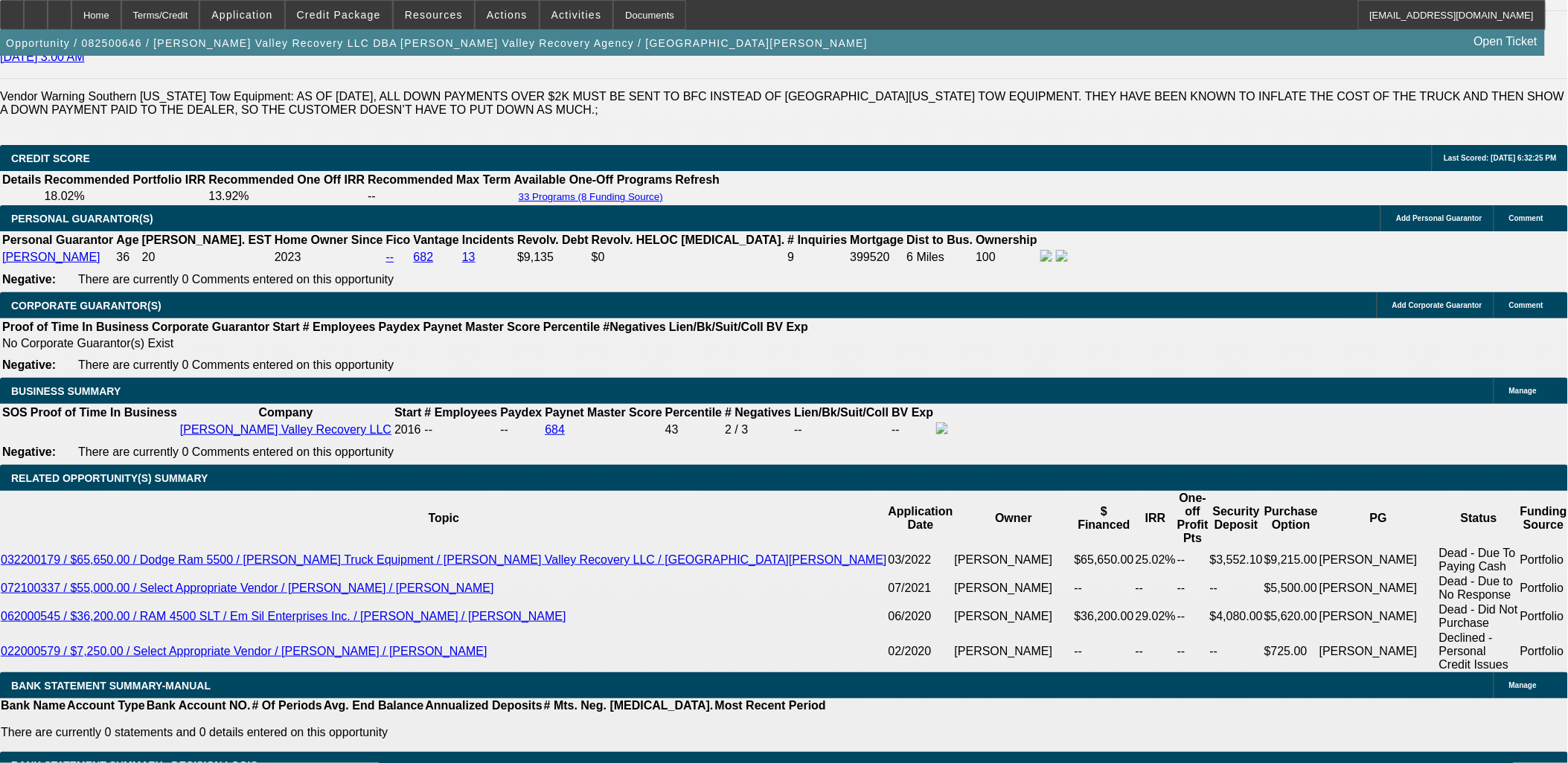
scroll to position [2232, 0]
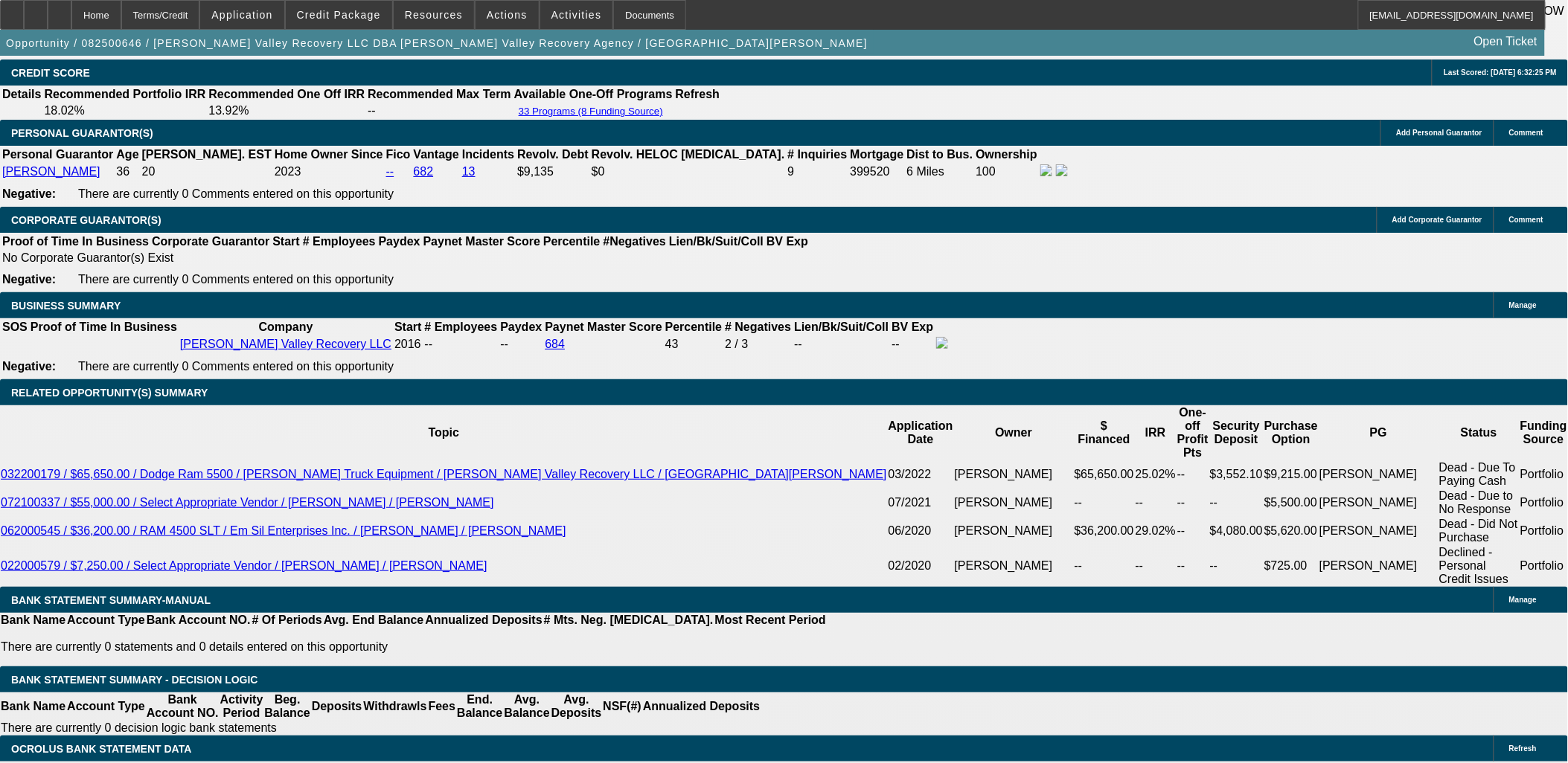
drag, startPoint x: 306, startPoint y: 570, endPoint x: 337, endPoint y: 563, distance: 31.8
type input "UNKNOWN"
type input "60"
type input "$35,731.46"
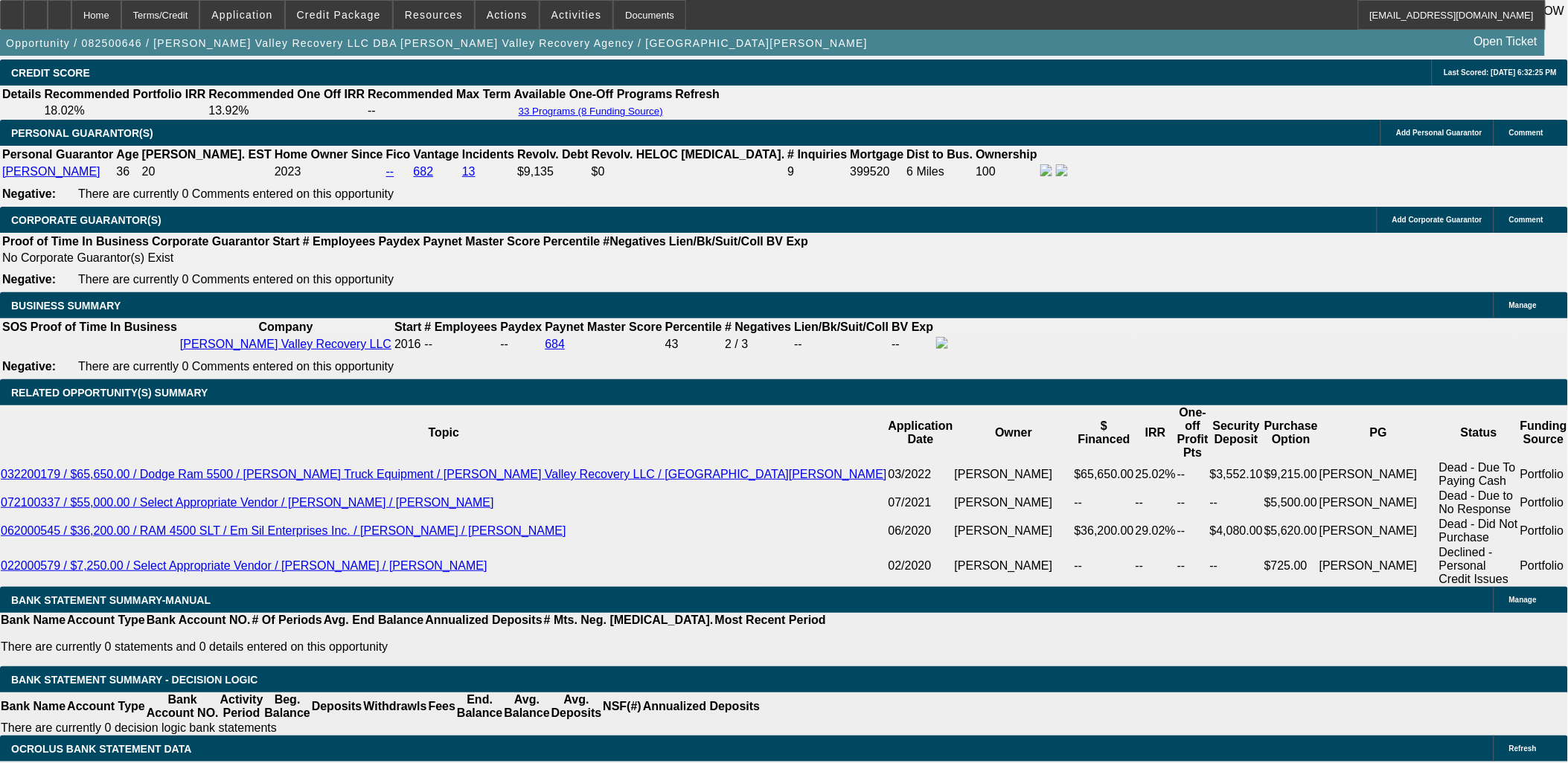
type input "$17,865.73"
type input "$4,869.38"
type input "$2,434.69"
type input "60"
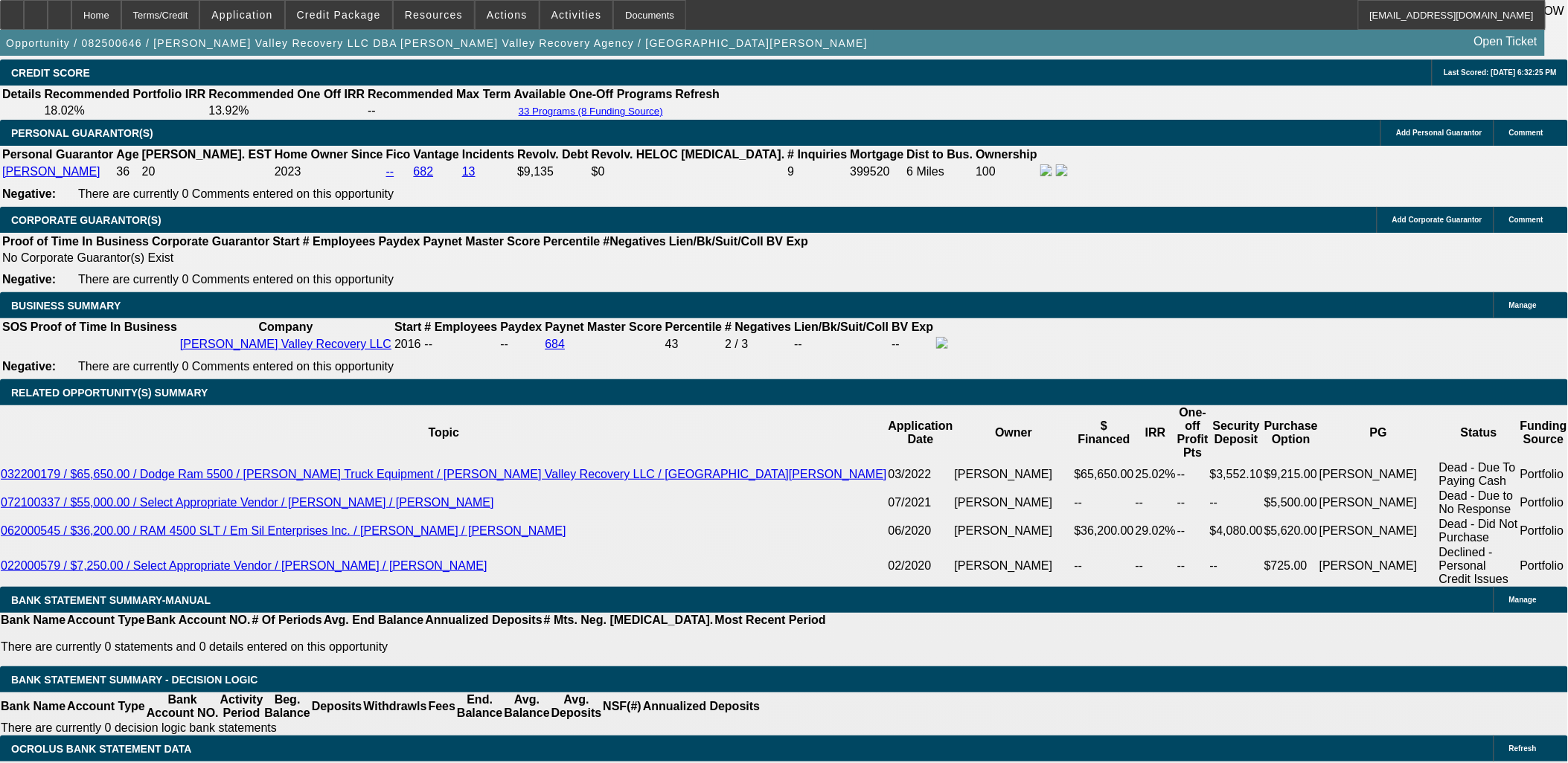
type input "16"
type input "$3,511.18"
type input "$1,755.59"
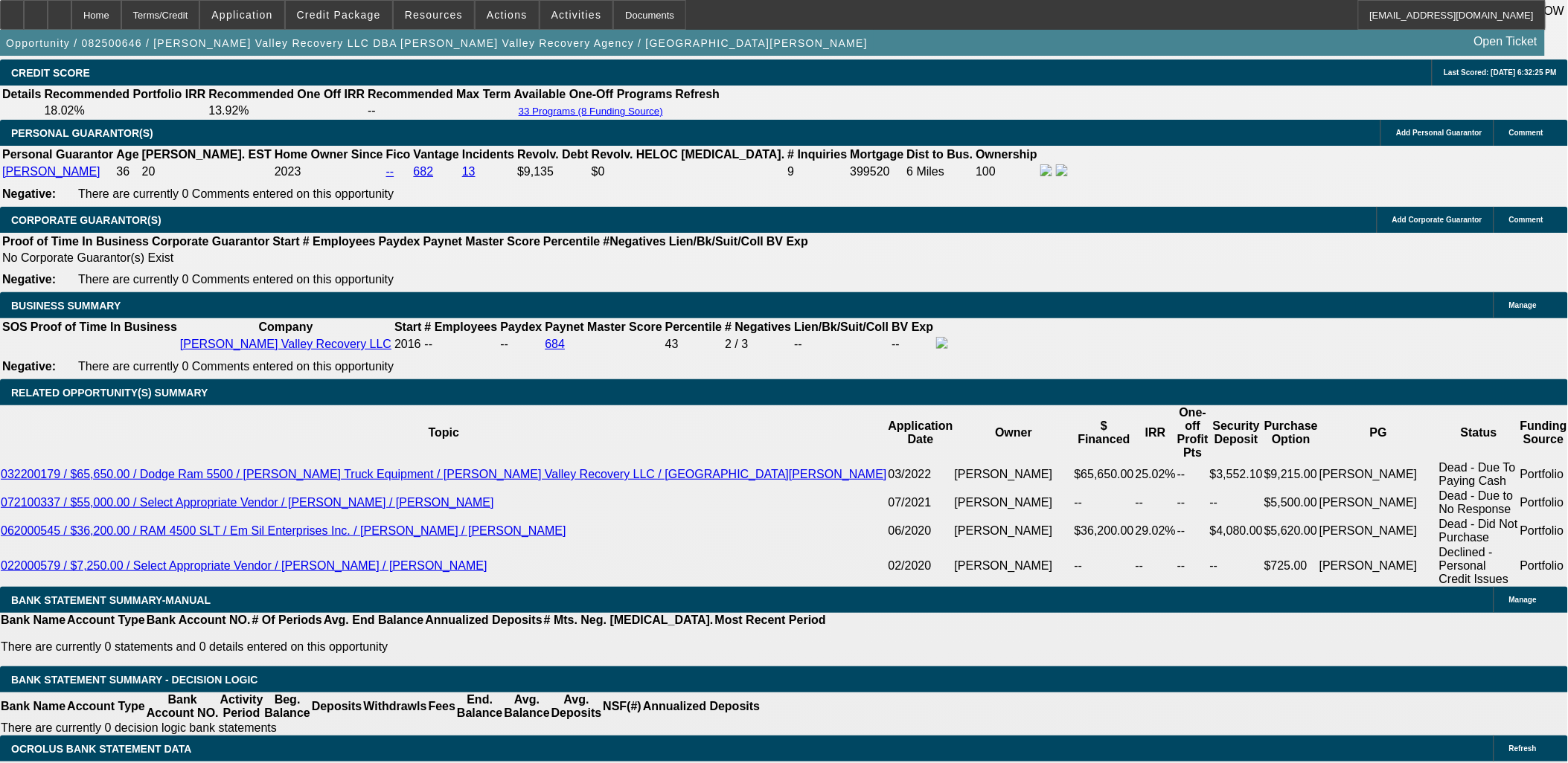
type input "$4,995.10"
type input "$2,497.55"
type input "16"
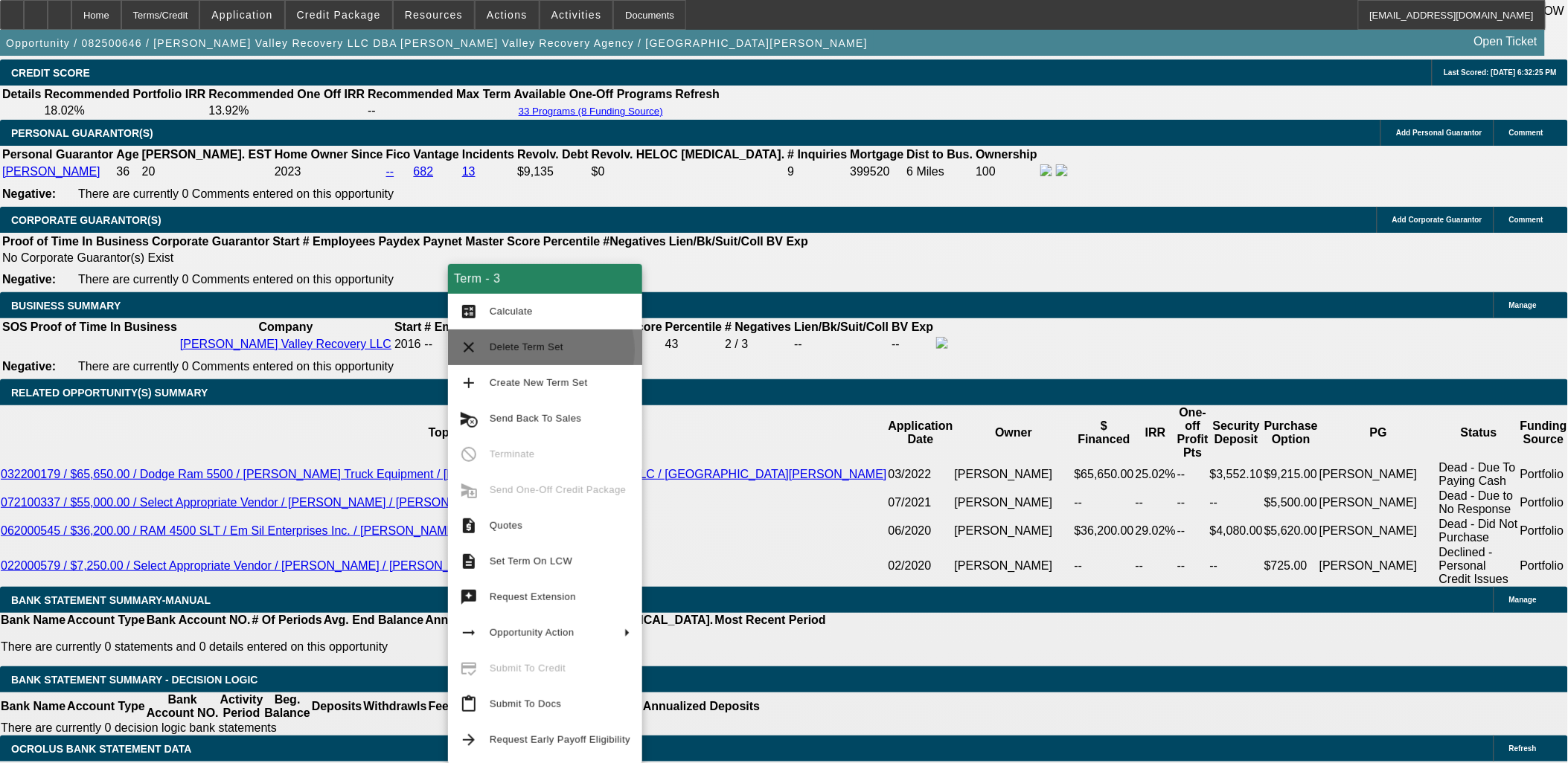
click at [536, 350] on span "Delete Term Set" at bounding box center [527, 347] width 74 height 11
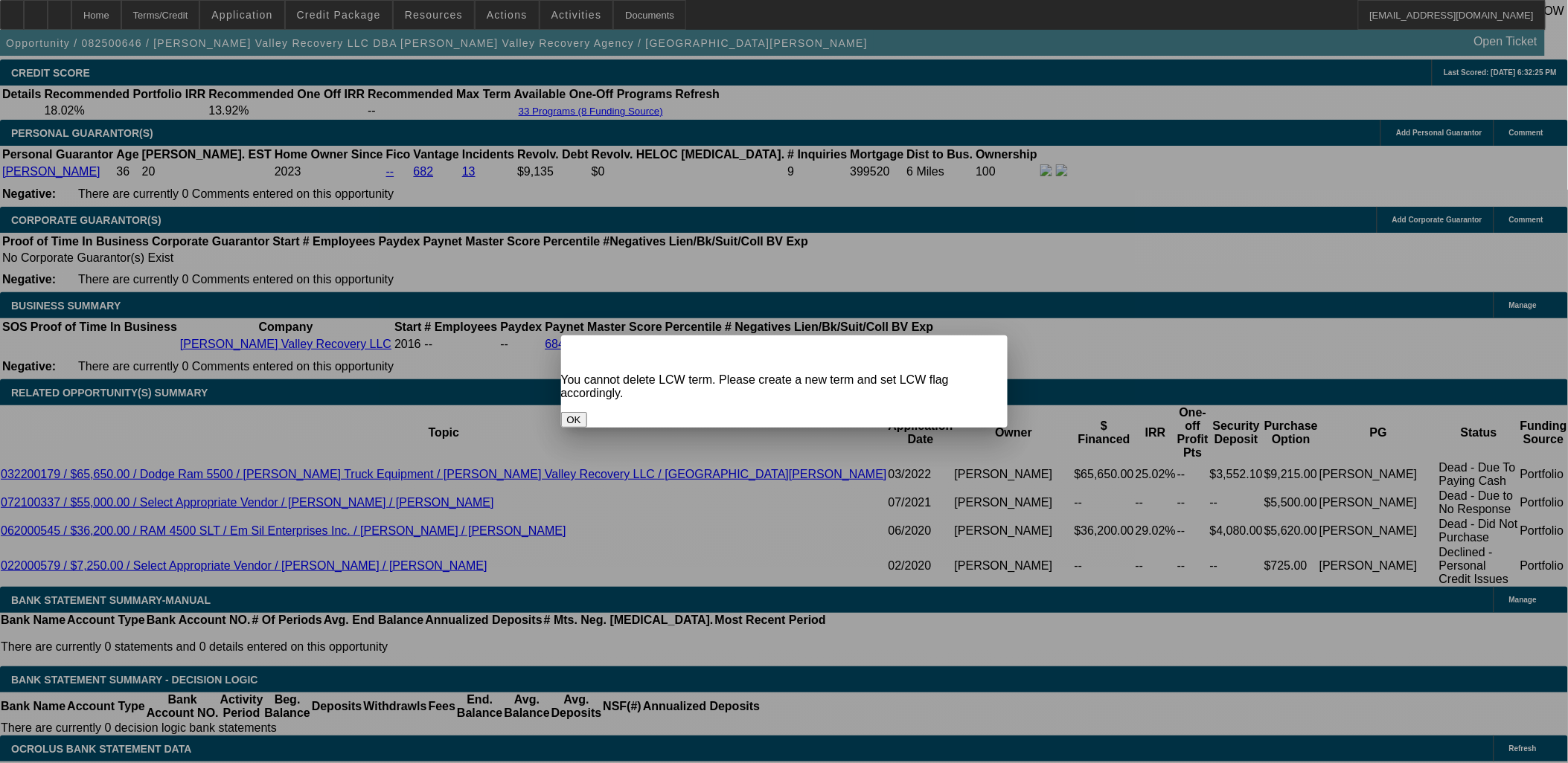
click at [587, 412] on button "OK" at bounding box center [574, 420] width 26 height 16
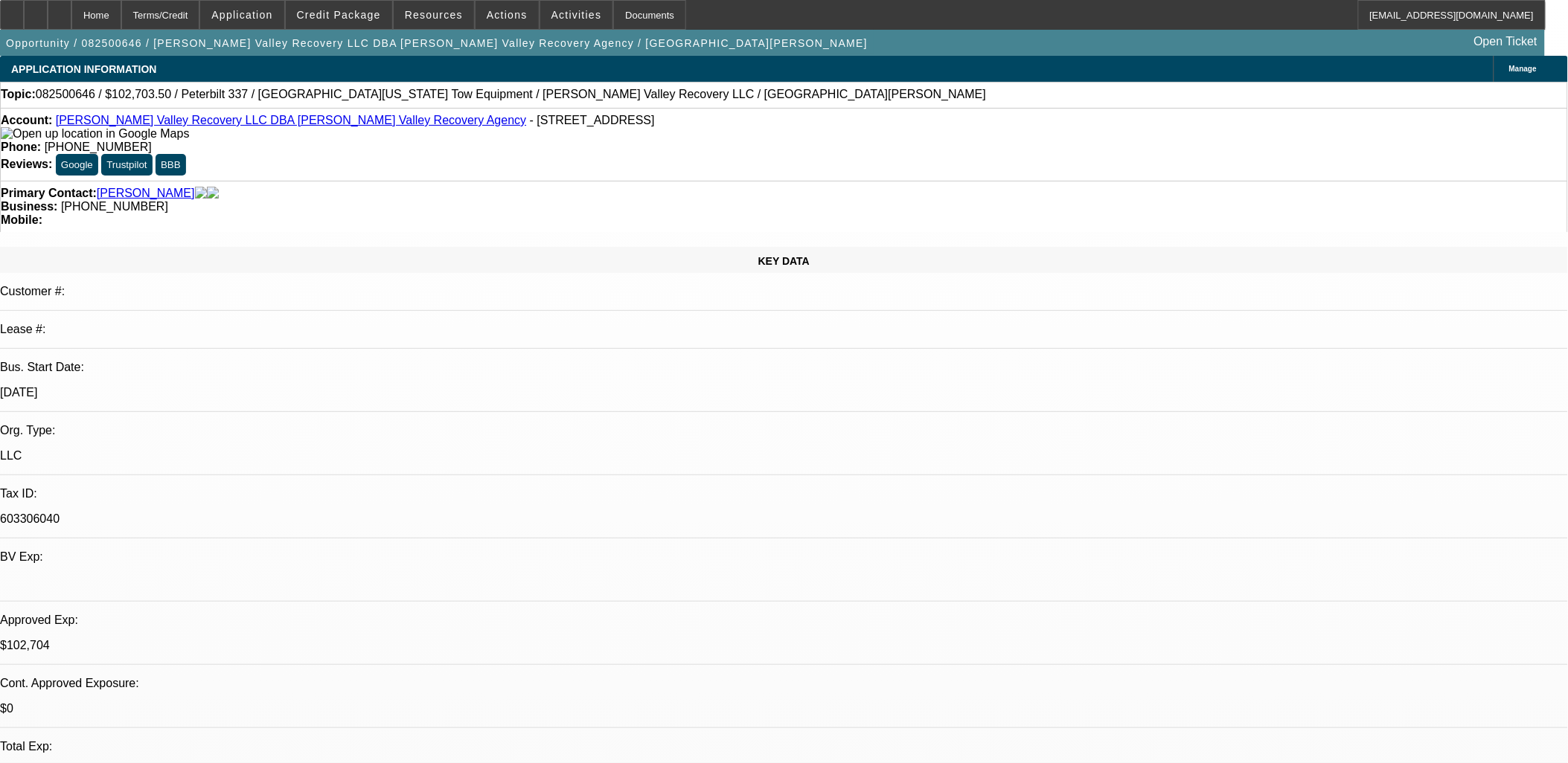
scroll to position [2232, 0]
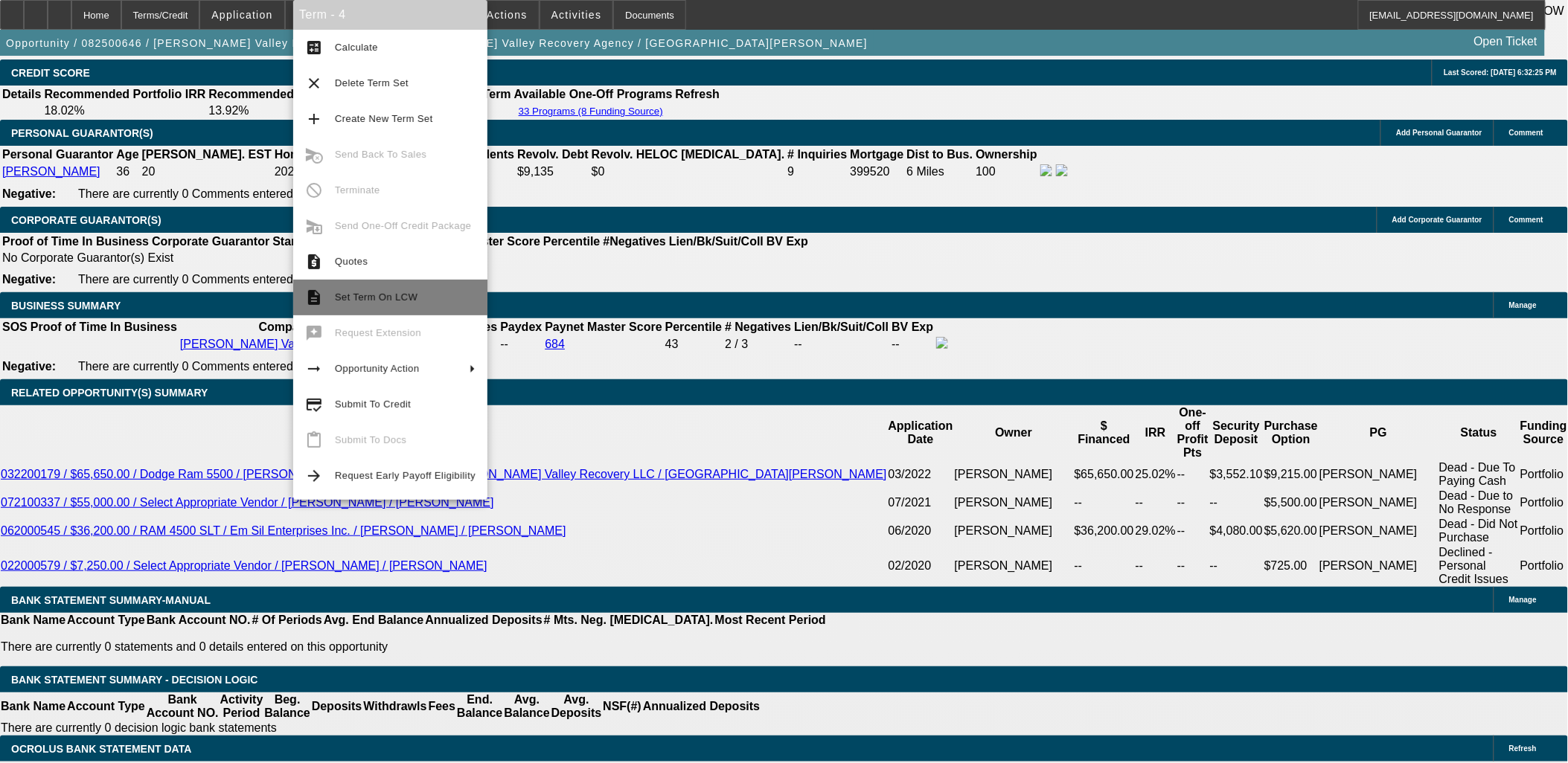
click at [346, 292] on span "Set Term On LCW" at bounding box center [405, 297] width 141 height 17
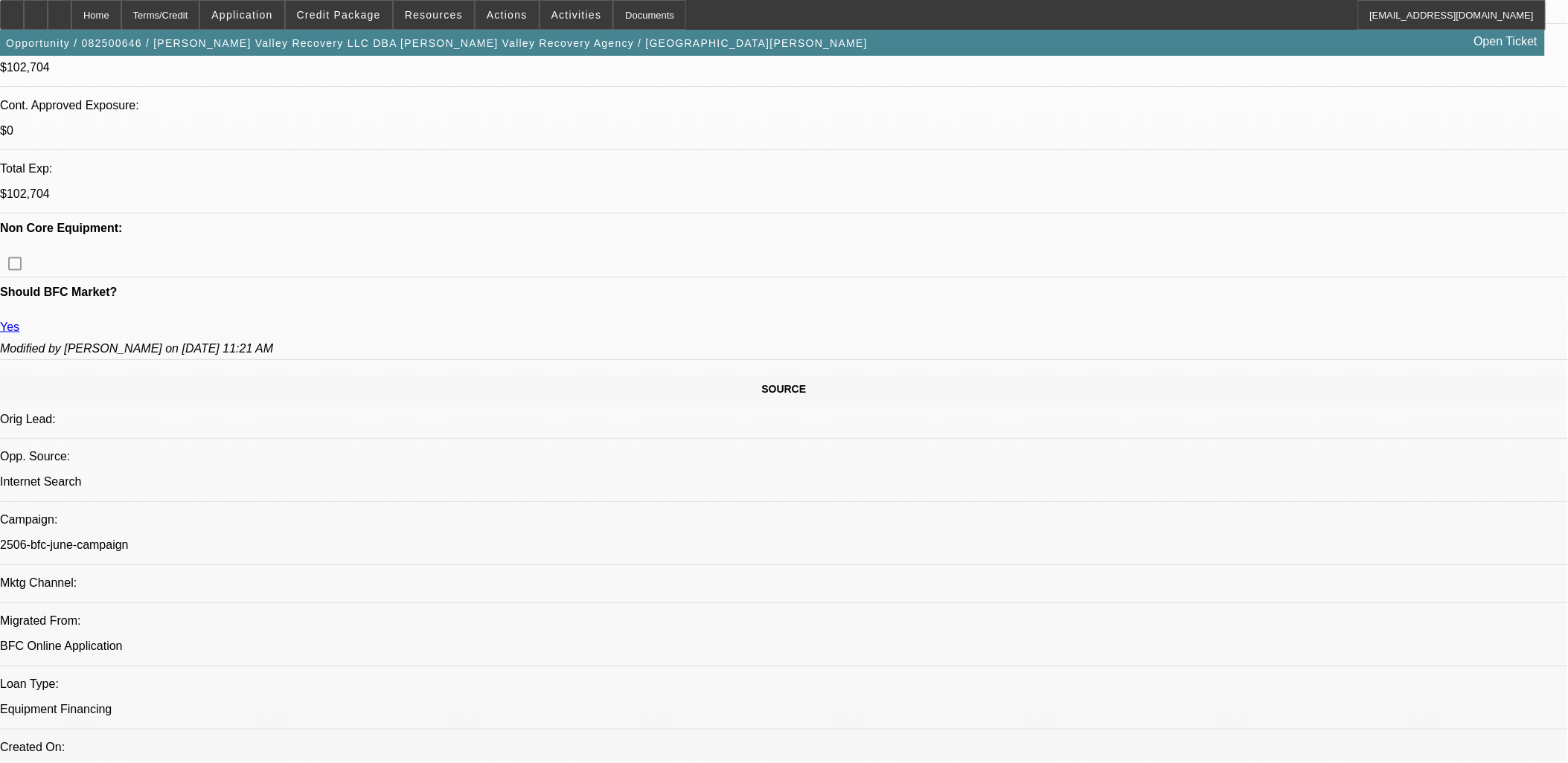
select select "0.1"
select select "2"
select select "0.1"
select select "2"
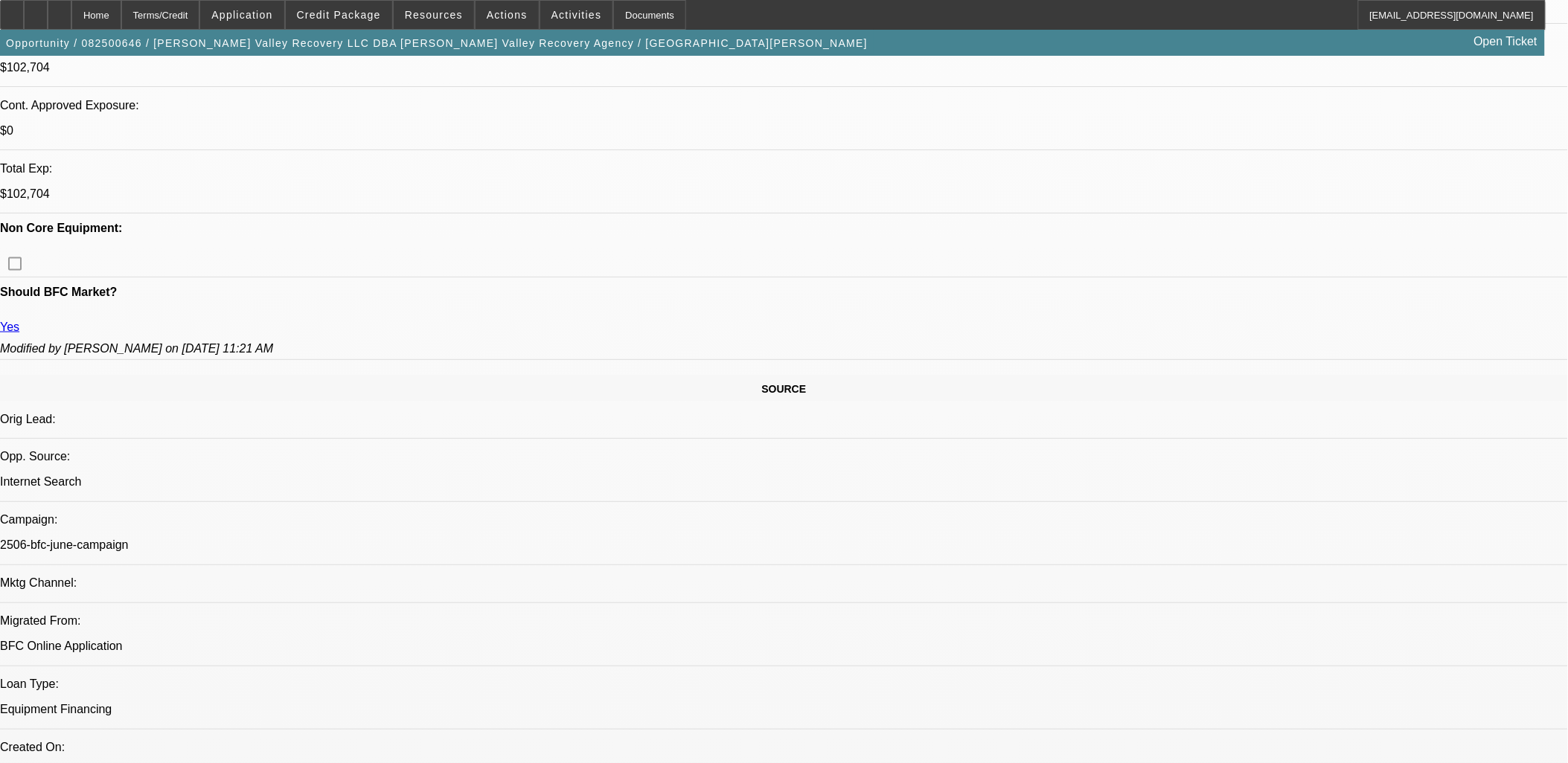
select select "0.1"
select select "2"
select select "0.1"
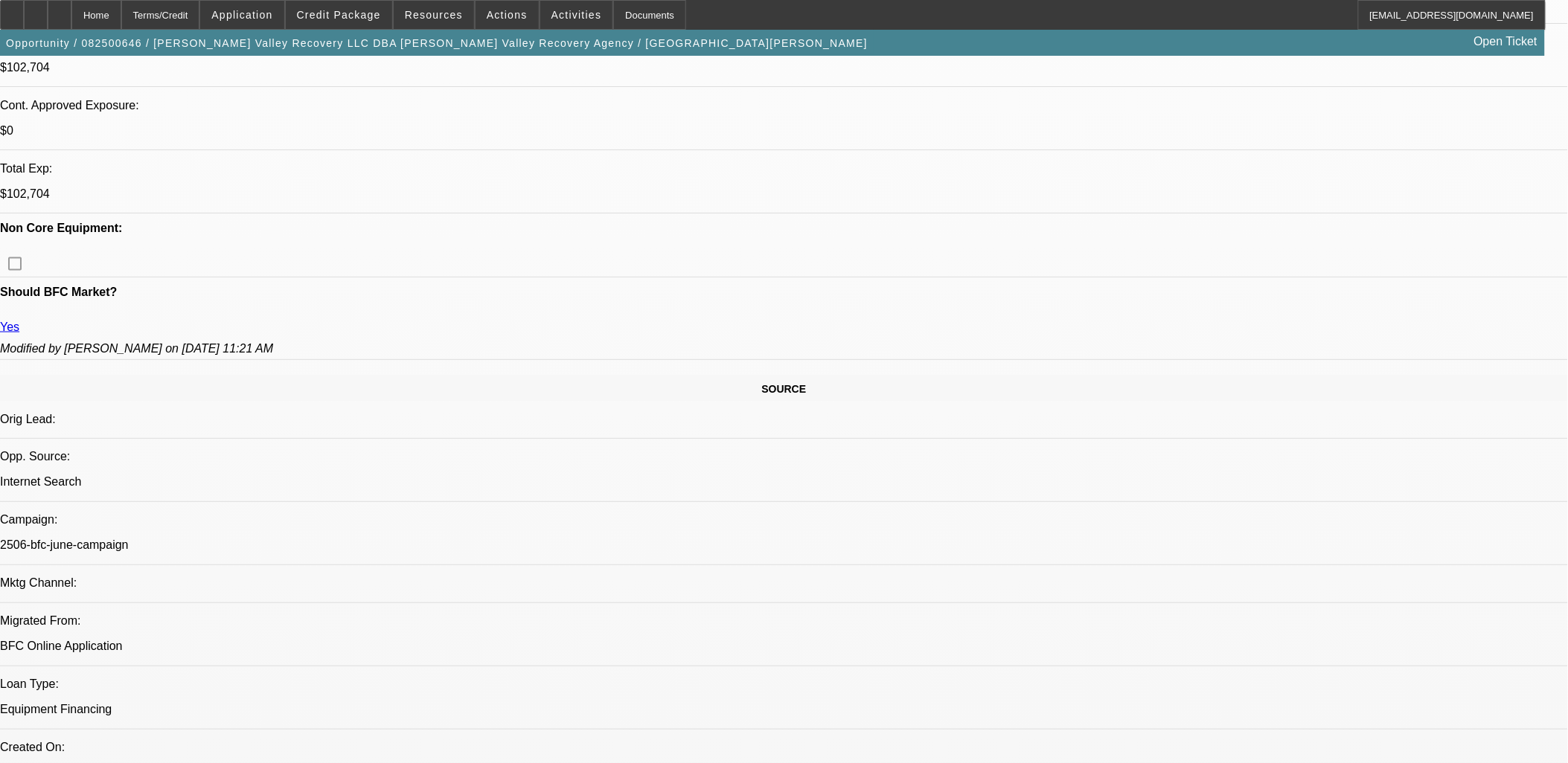
select select "2"
select select "0.1"
select select "1"
select select "2"
select select "4"
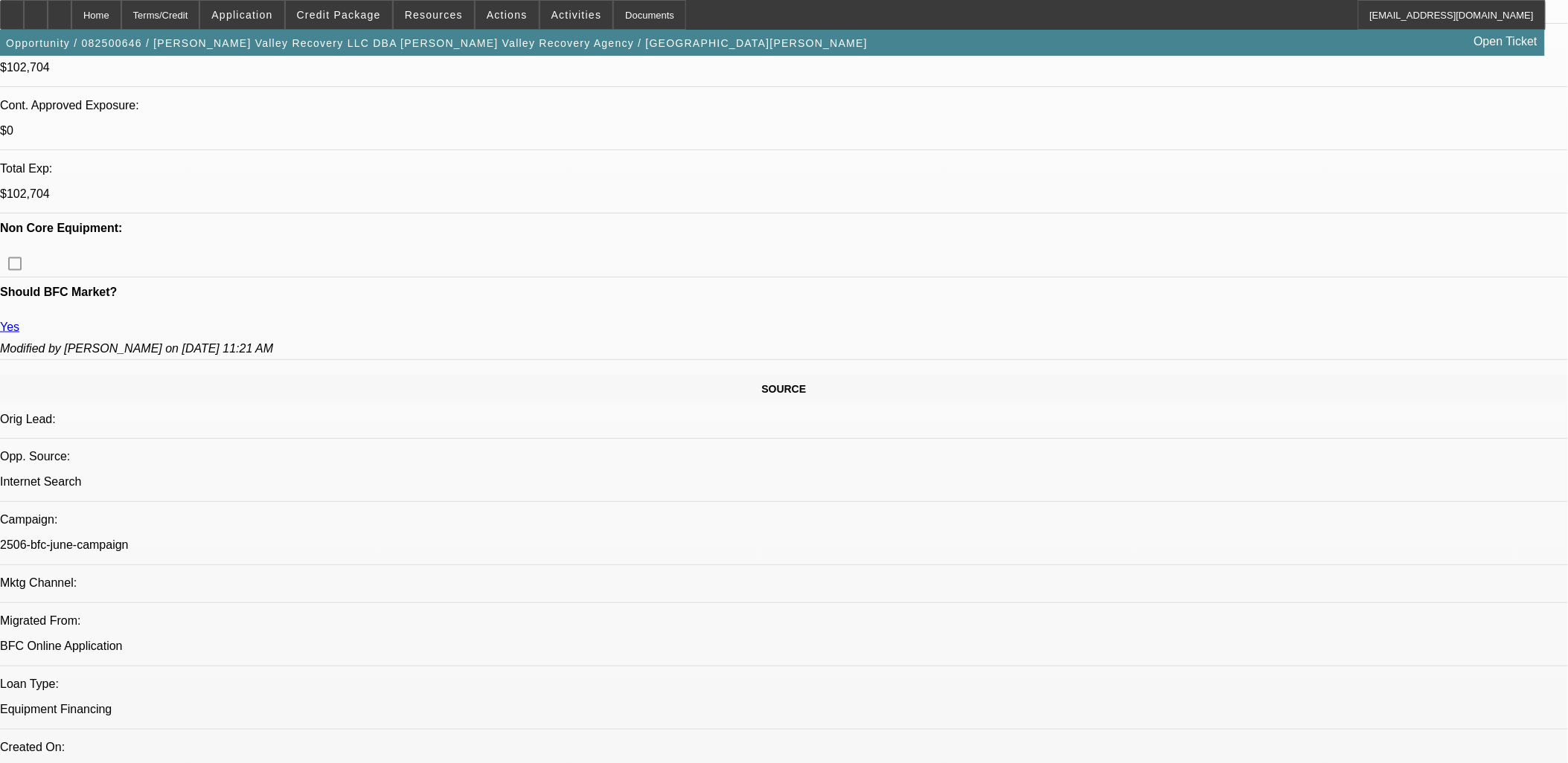
select select "1"
select select "2"
select select "4"
select select "1"
select select "2"
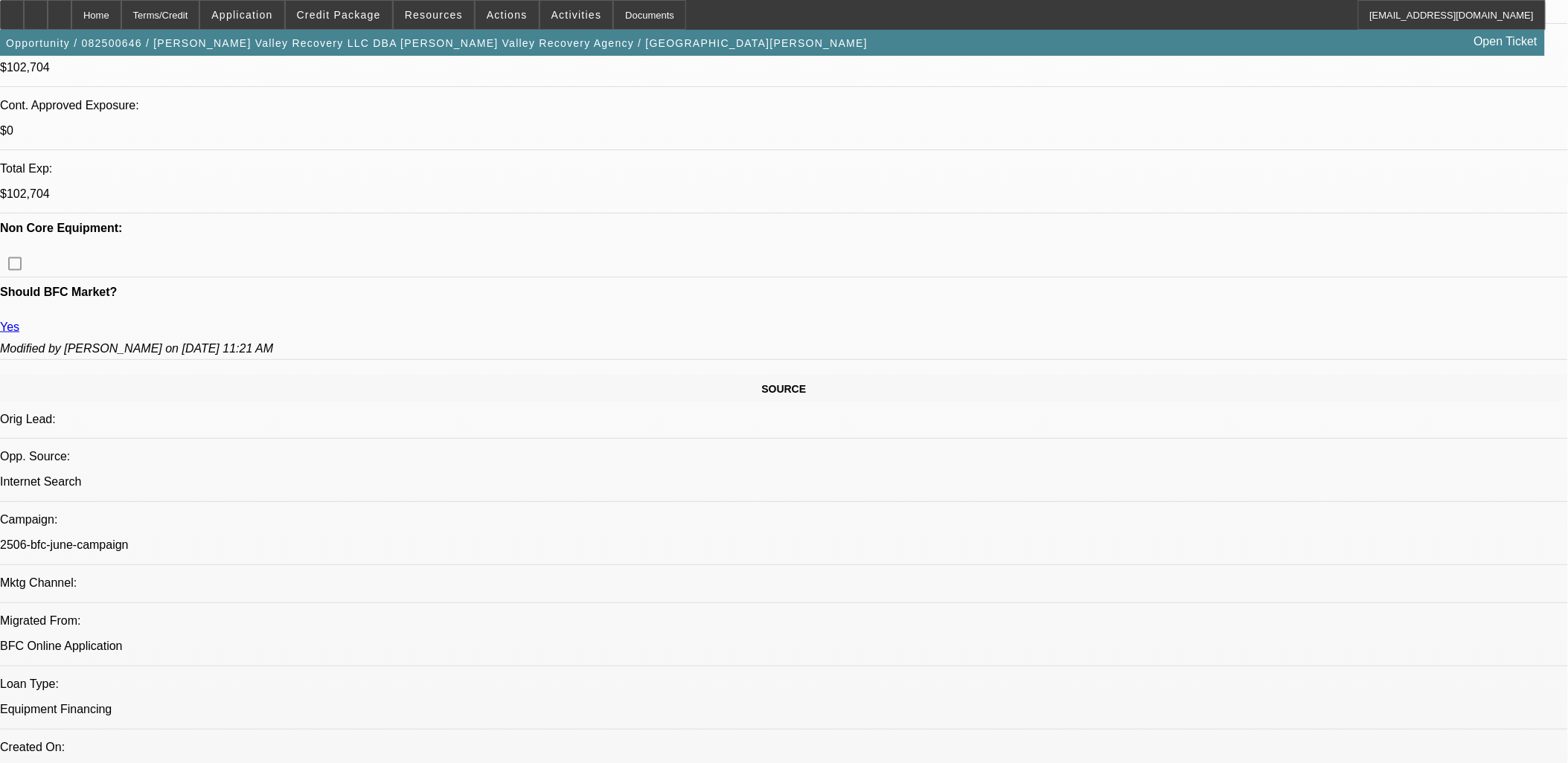
select select "4"
select select "1"
select select "2"
select select "4"
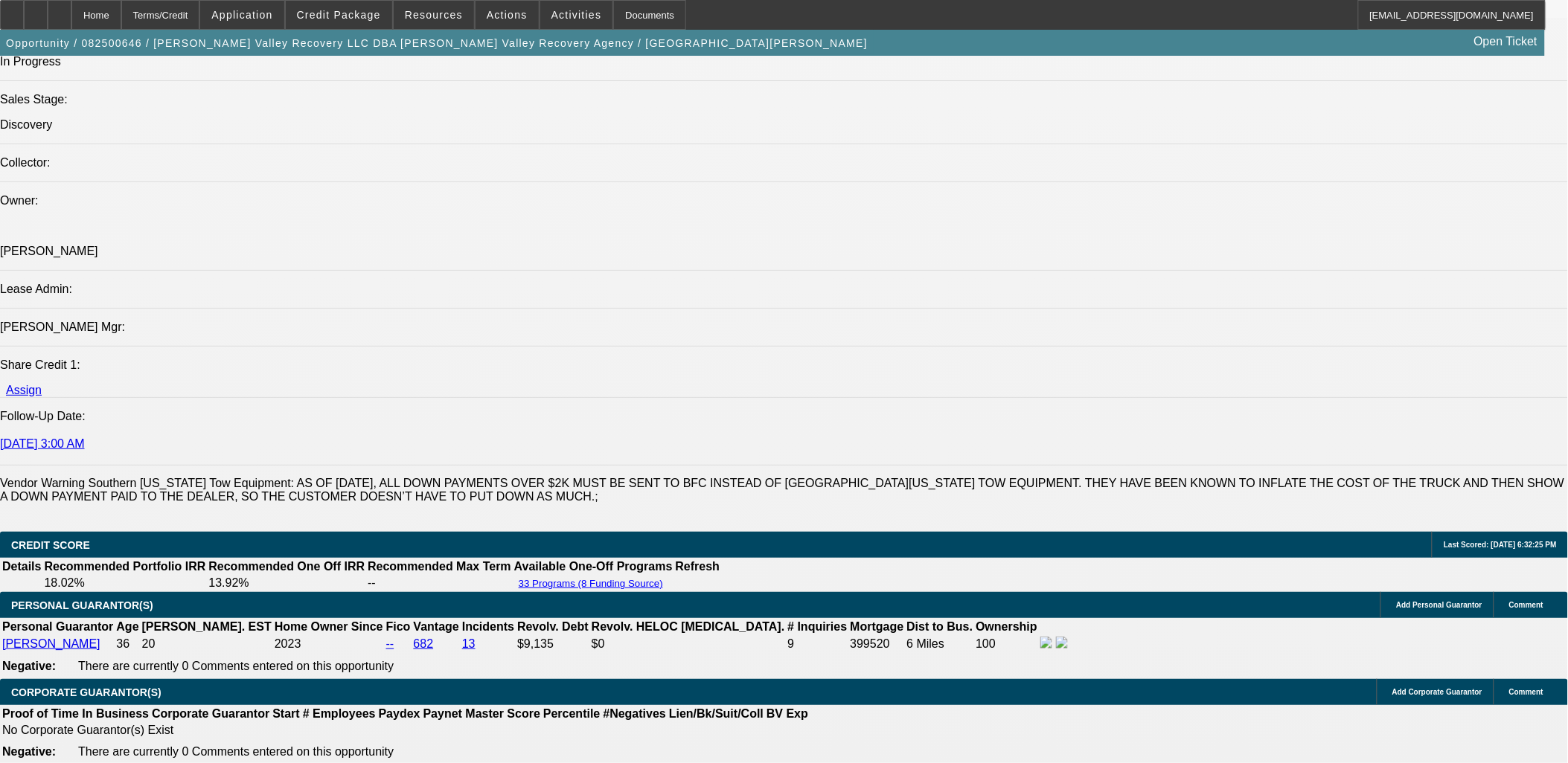
scroll to position [2314, 0]
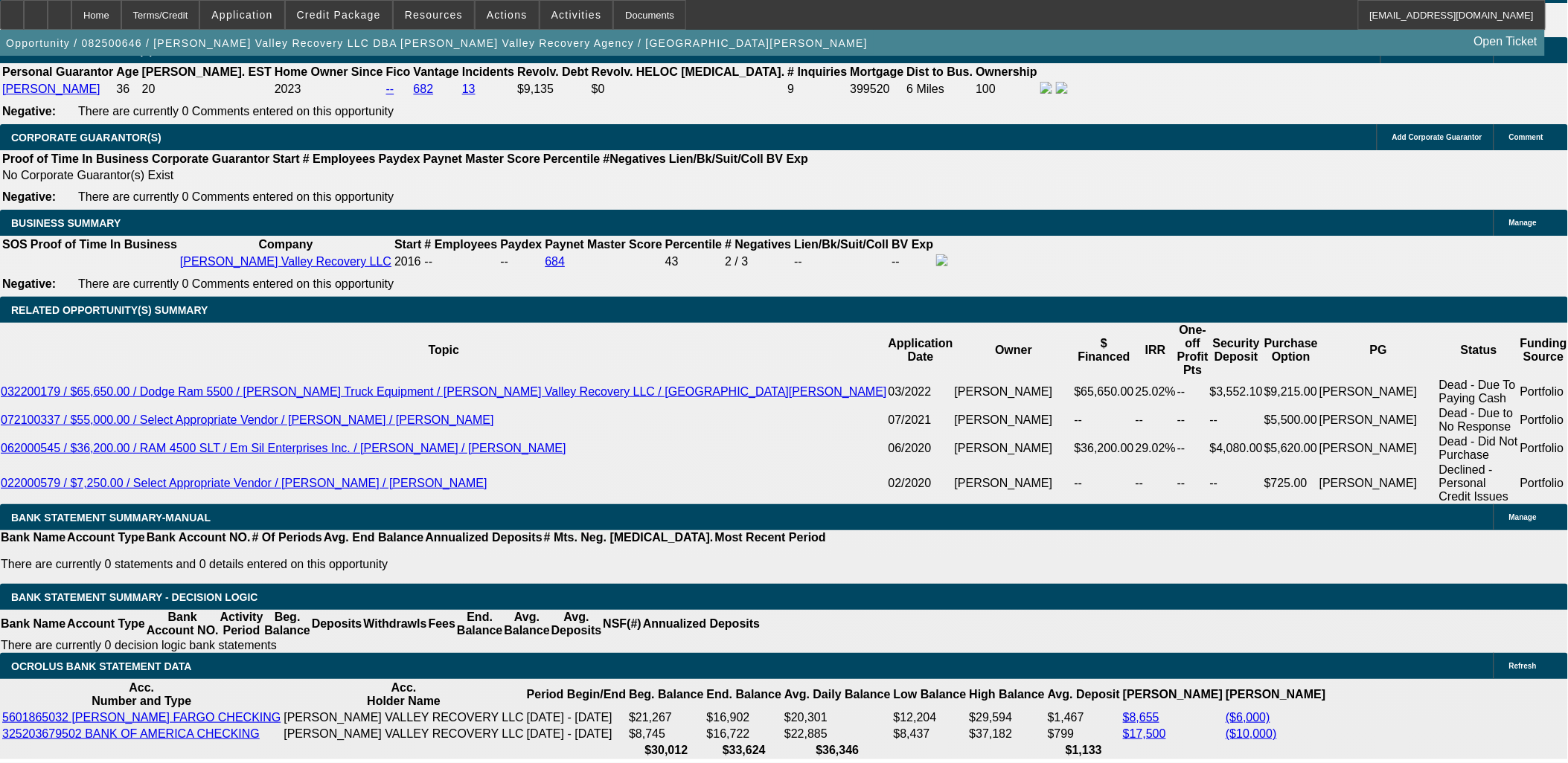
type input "$30,000.00"
click at [133, 330] on body "Home Terms/Credit Application Credit Package Resources Actions Activities Docum…" at bounding box center [784, 648] width 1568 height 5924
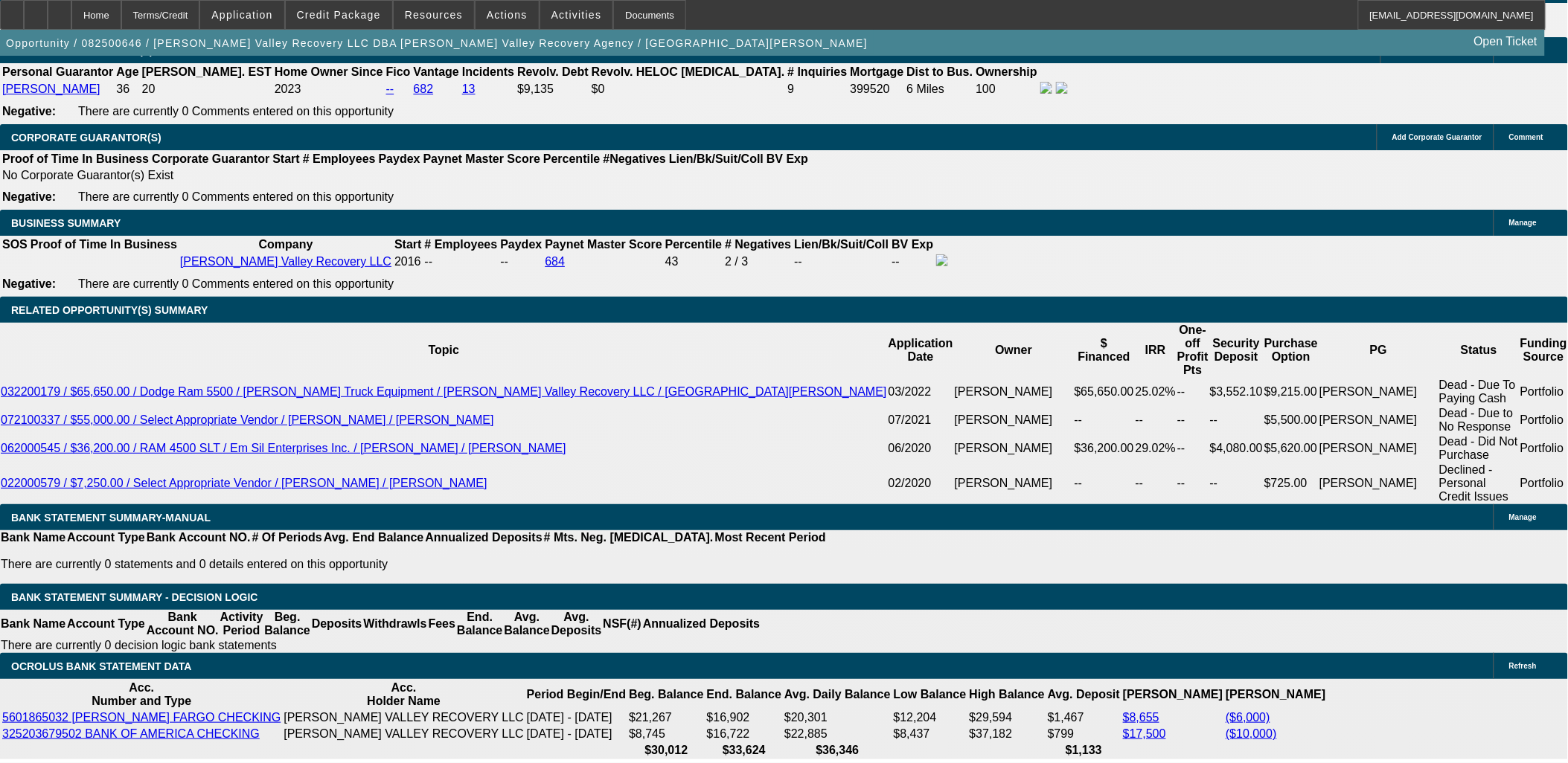
scroll to position [0, 0]
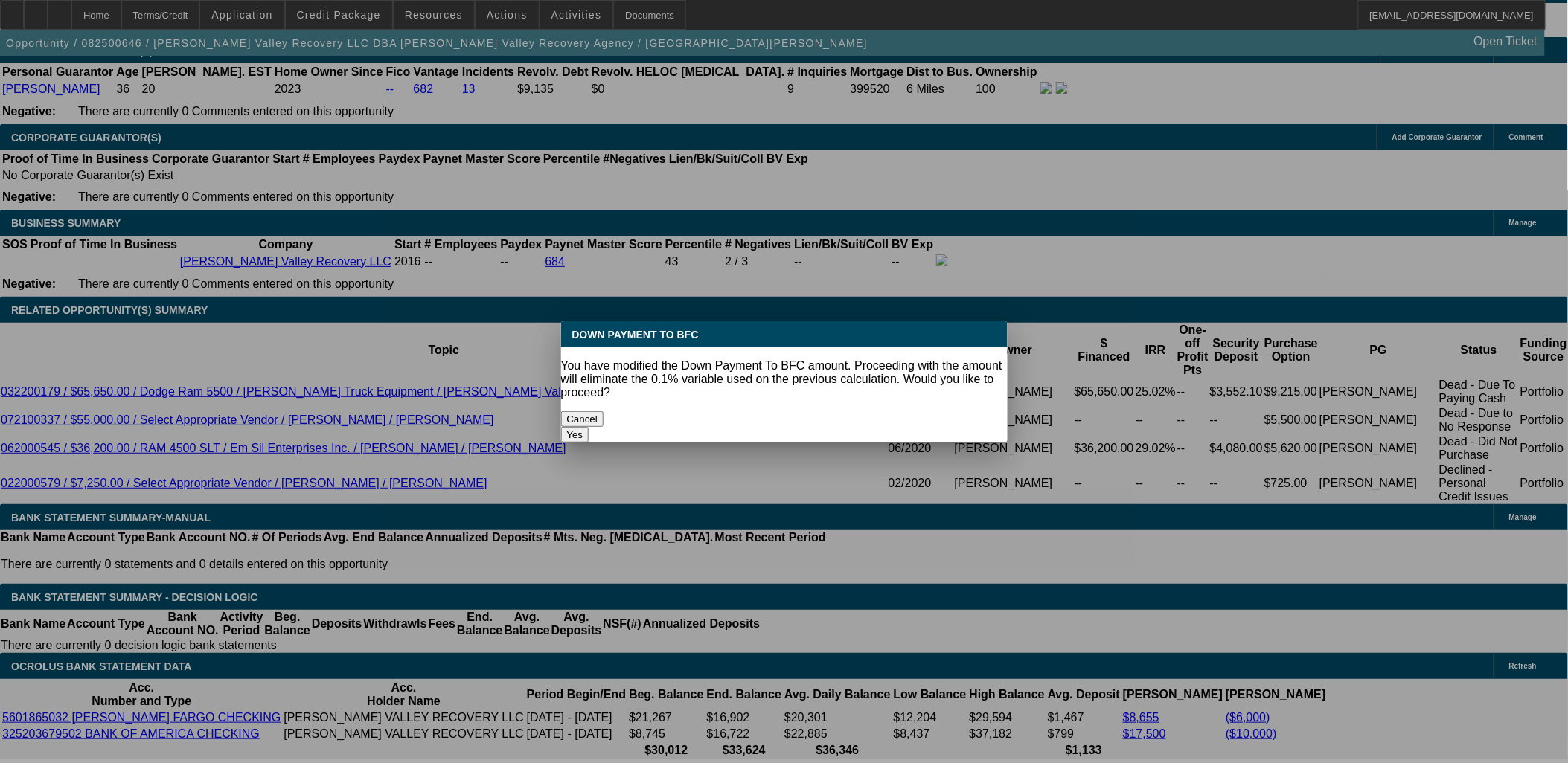
click at [589, 427] on button "Yes" at bounding box center [575, 434] width 29 height 16
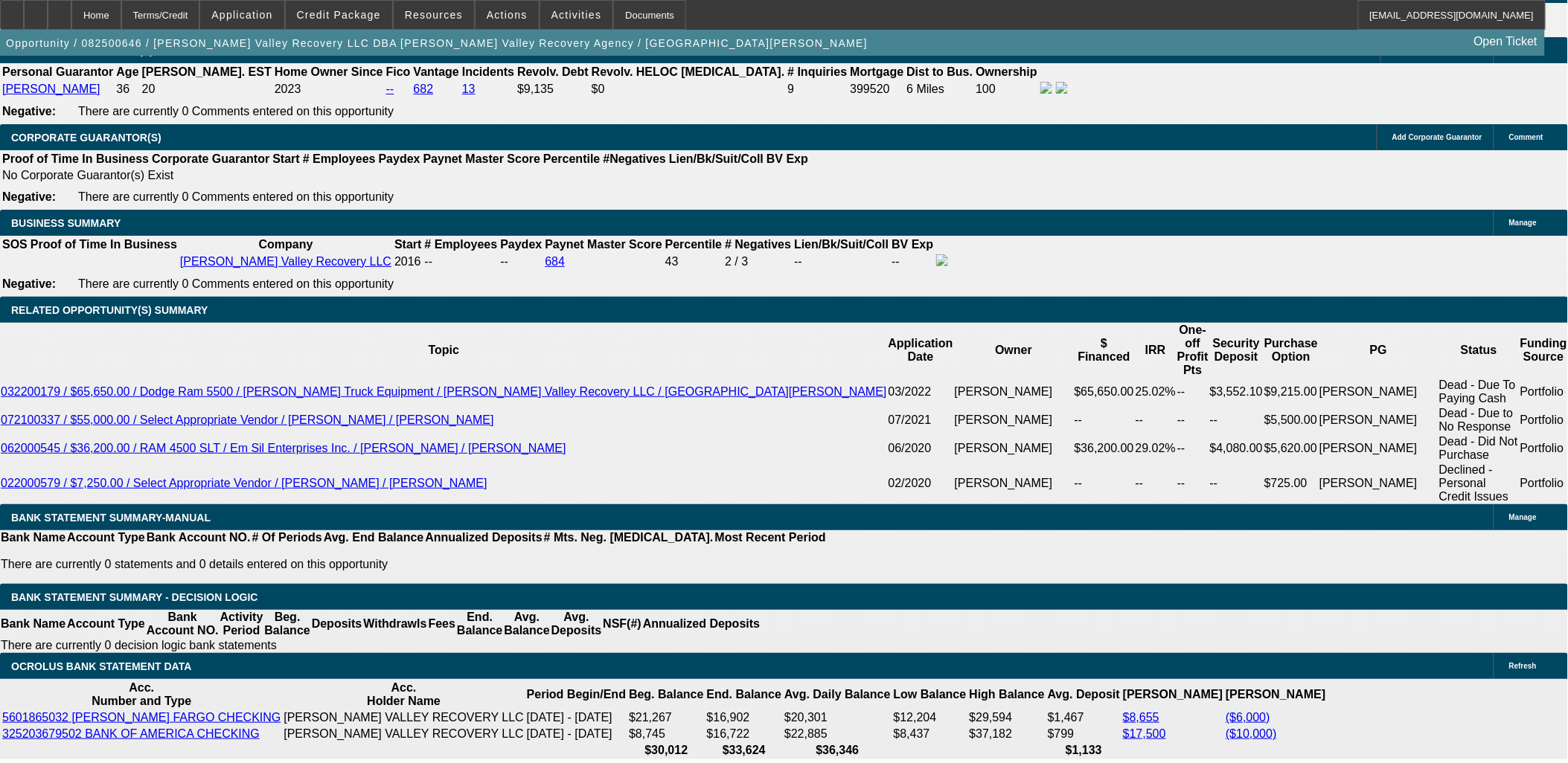
select select "0"
type input "UNKNOWN"
type input "$4,668.34"
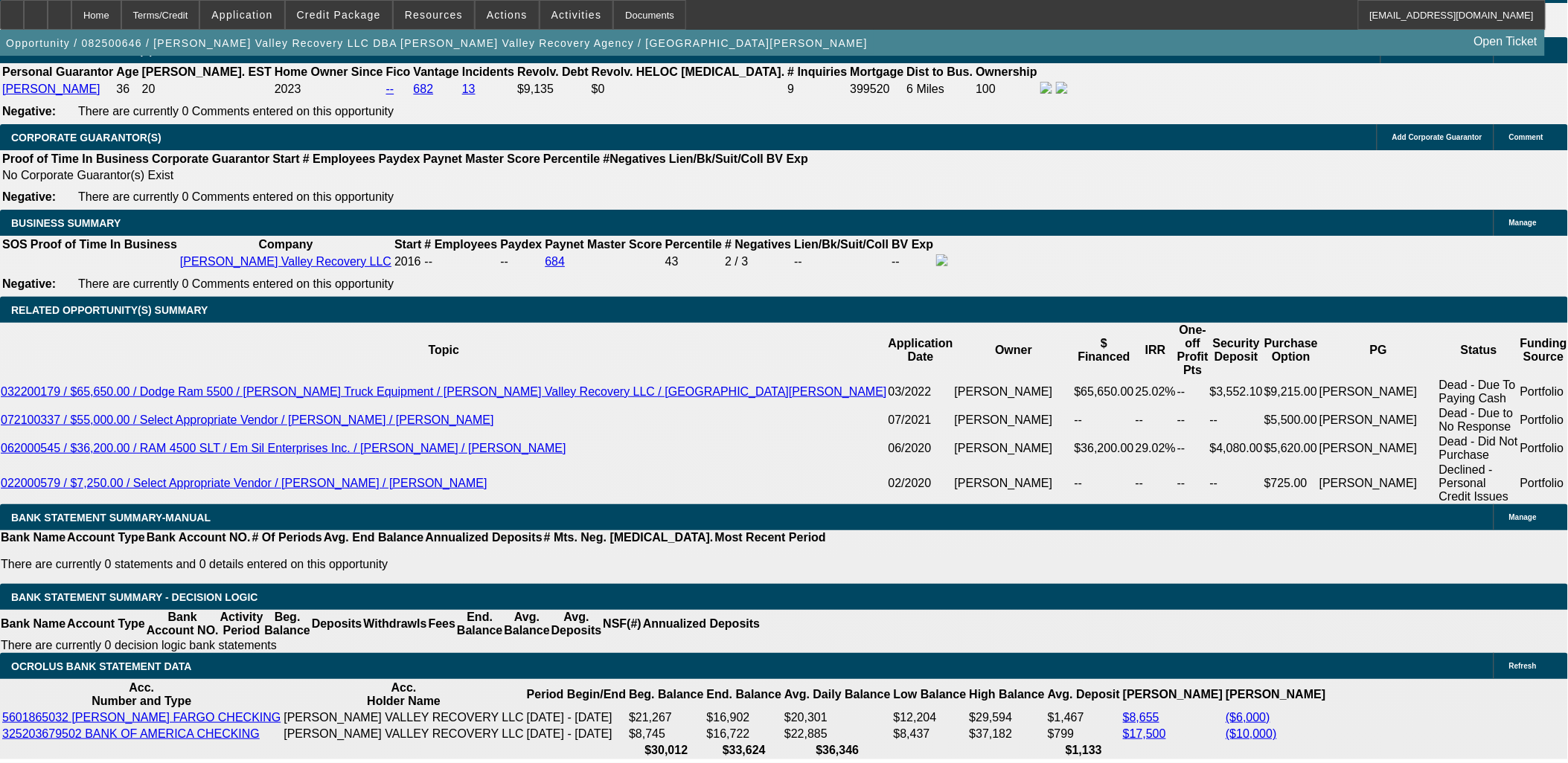
type input "$2,334.17"
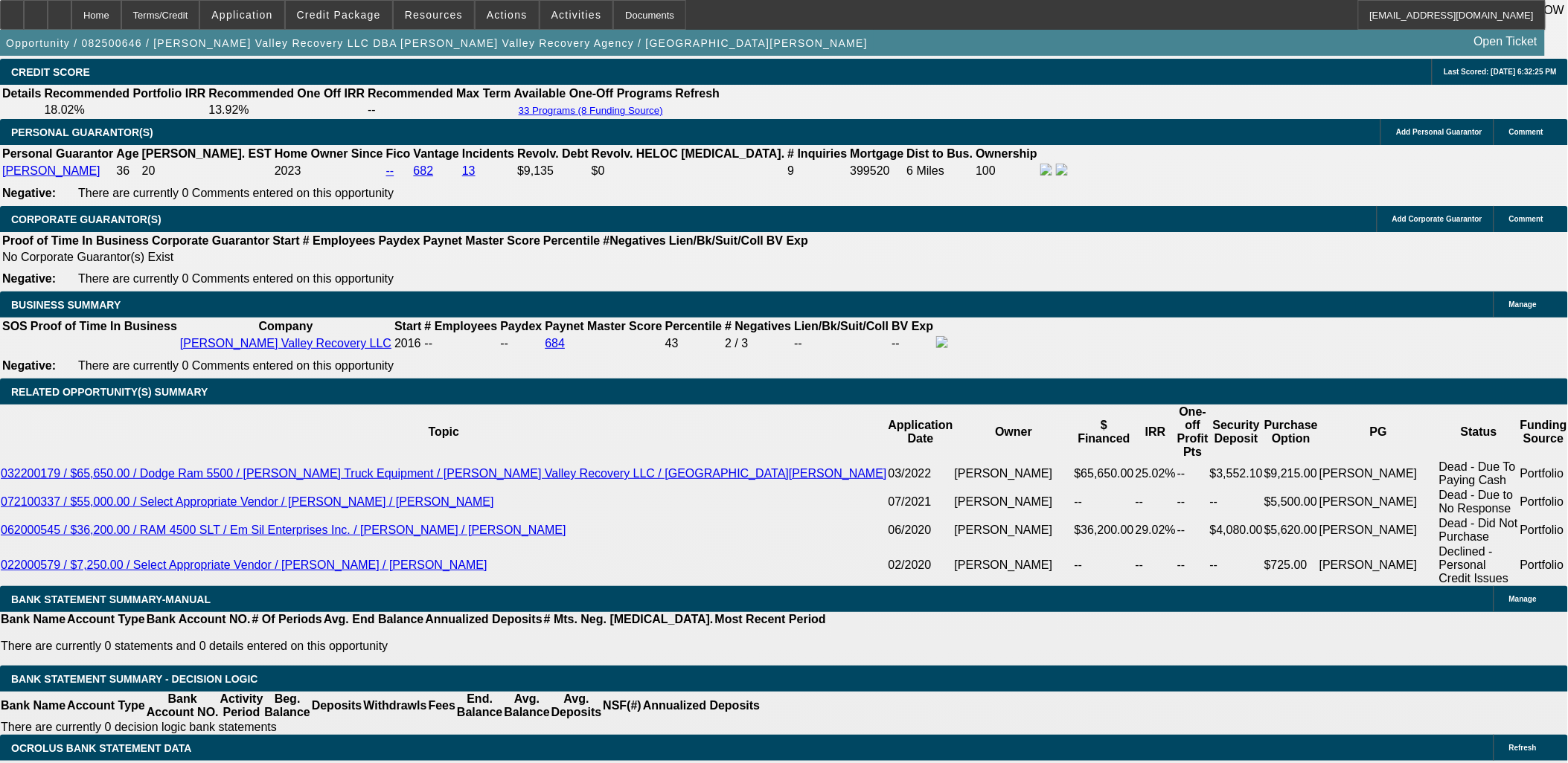
scroll to position [2232, 0]
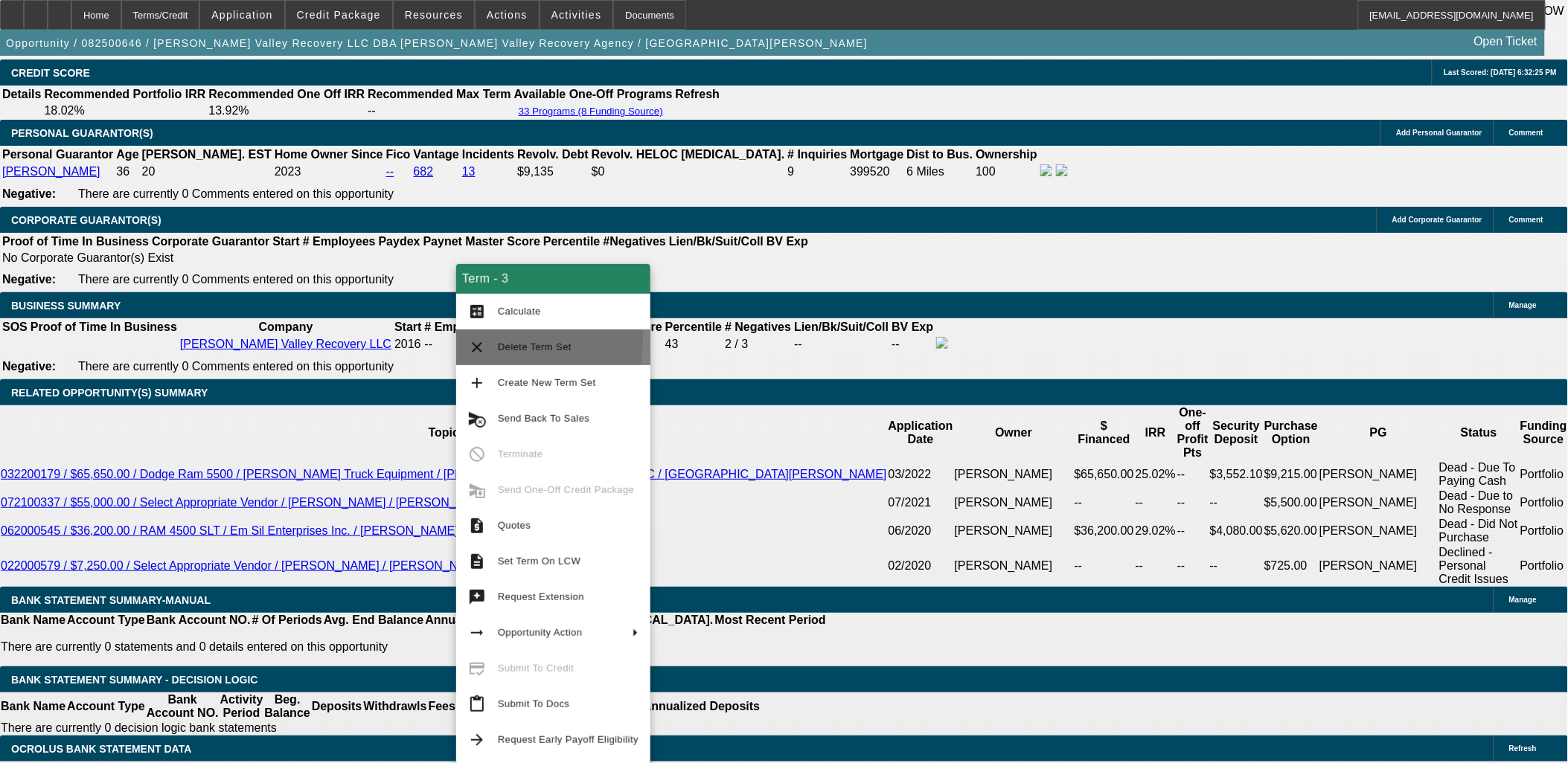
click at [479, 340] on mat-icon "clear" at bounding box center [476, 347] width 17 height 17
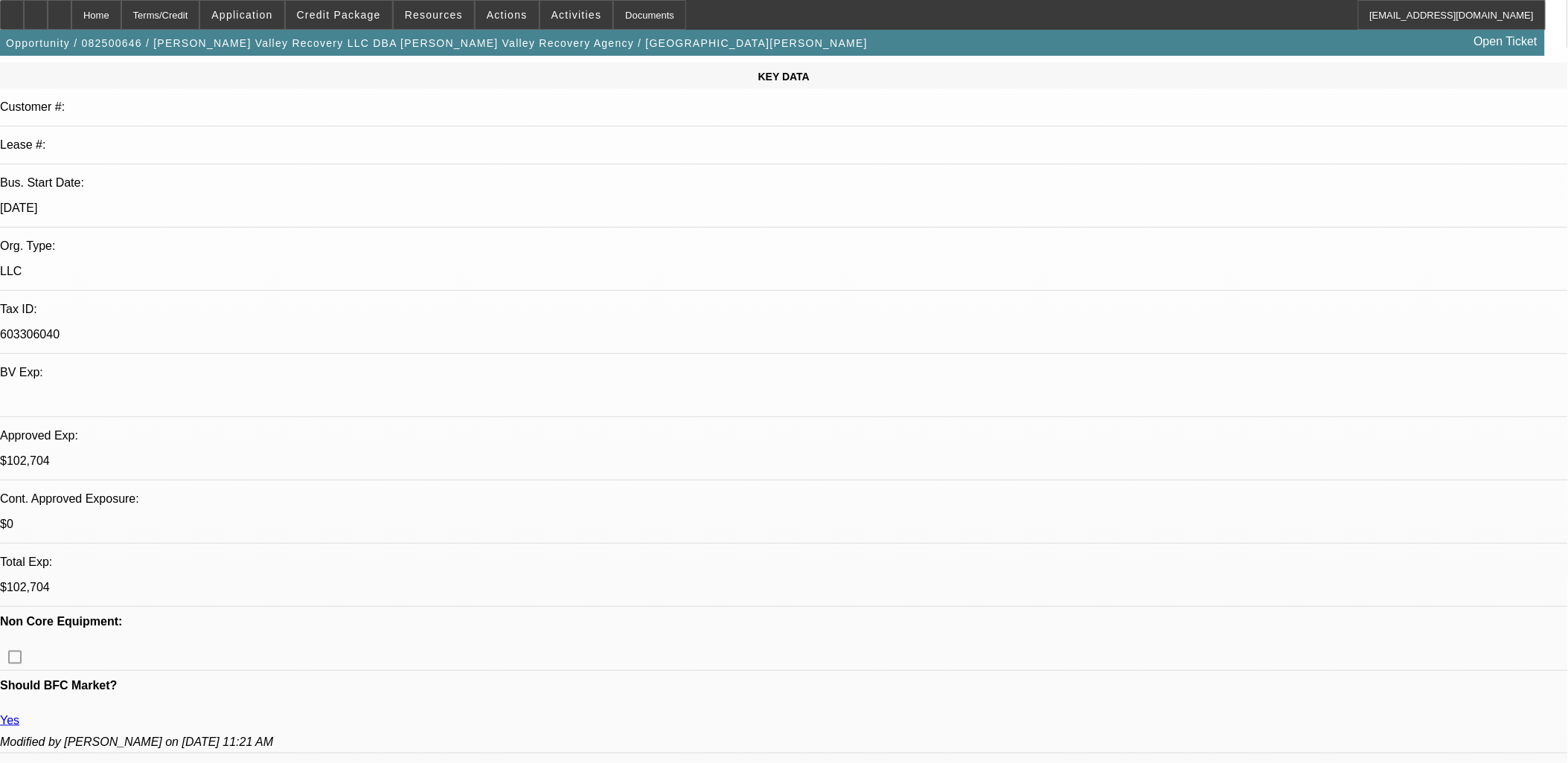
select select "0.1"
select select "2"
select select "0.1"
select select "2"
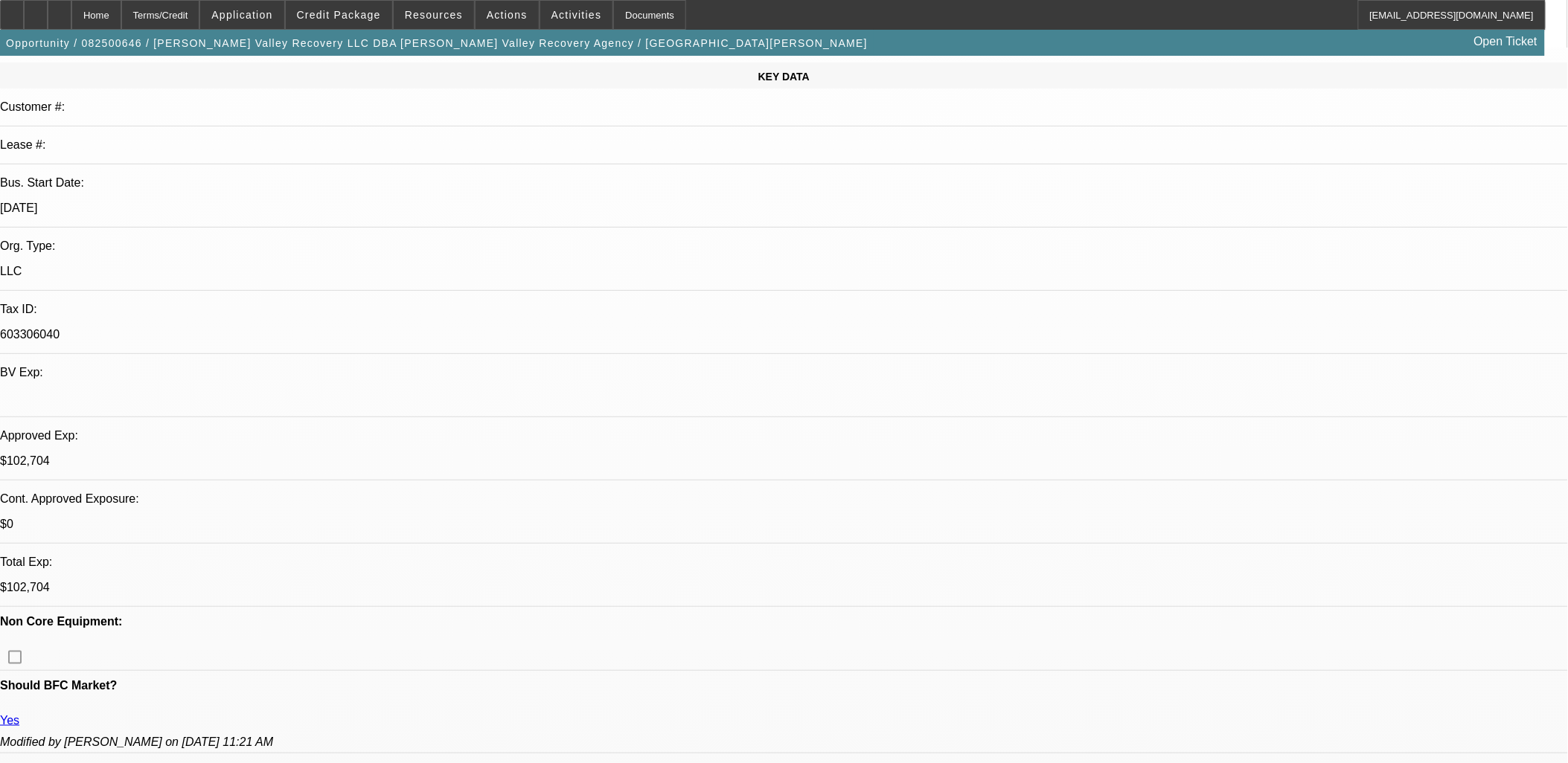
select select "0.1"
select select "2"
select select "0.1"
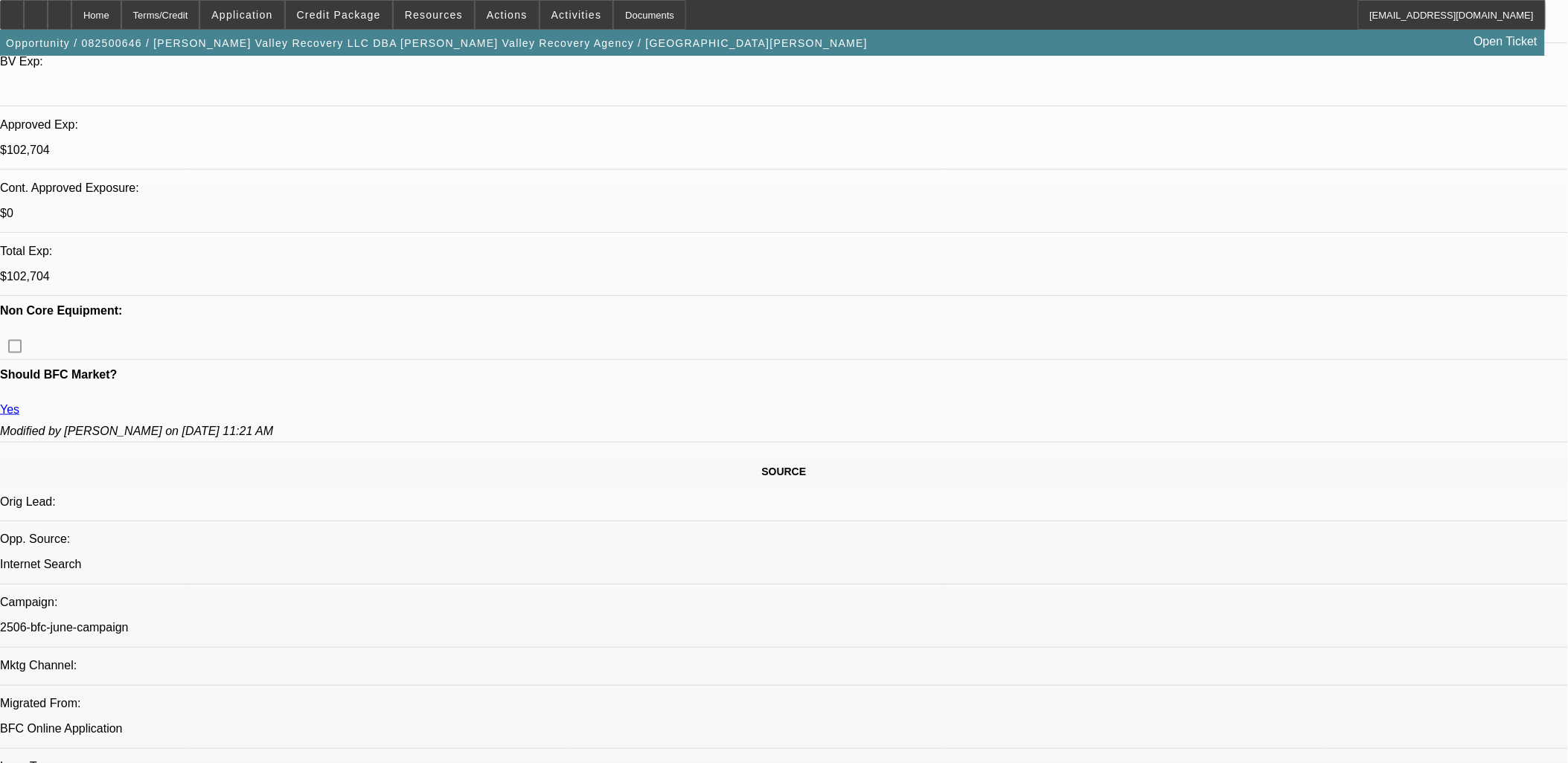
select select "1"
select select "2"
select select "4"
select select "1"
select select "2"
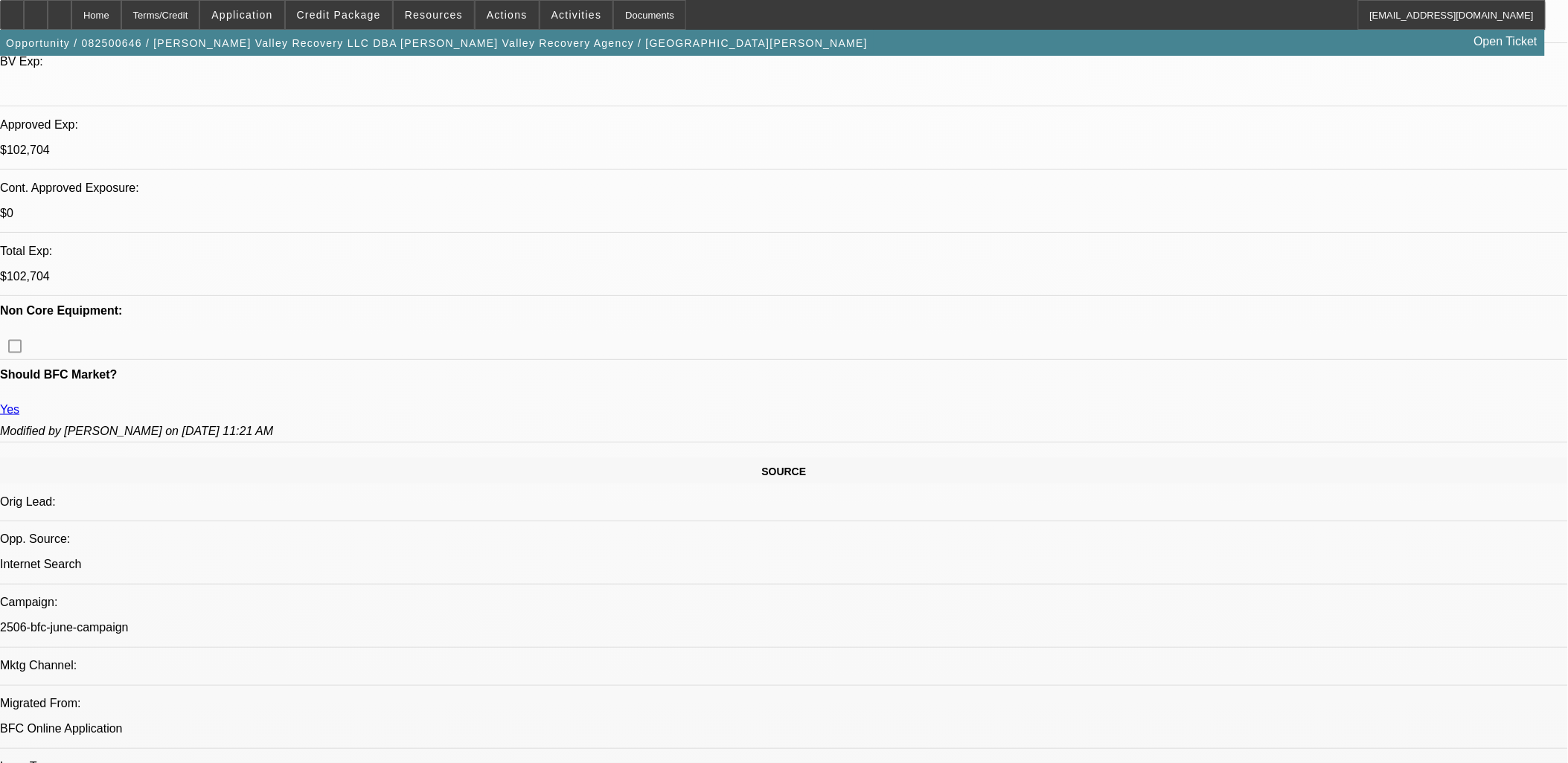
select select "4"
select select "1"
select select "2"
select select "4"
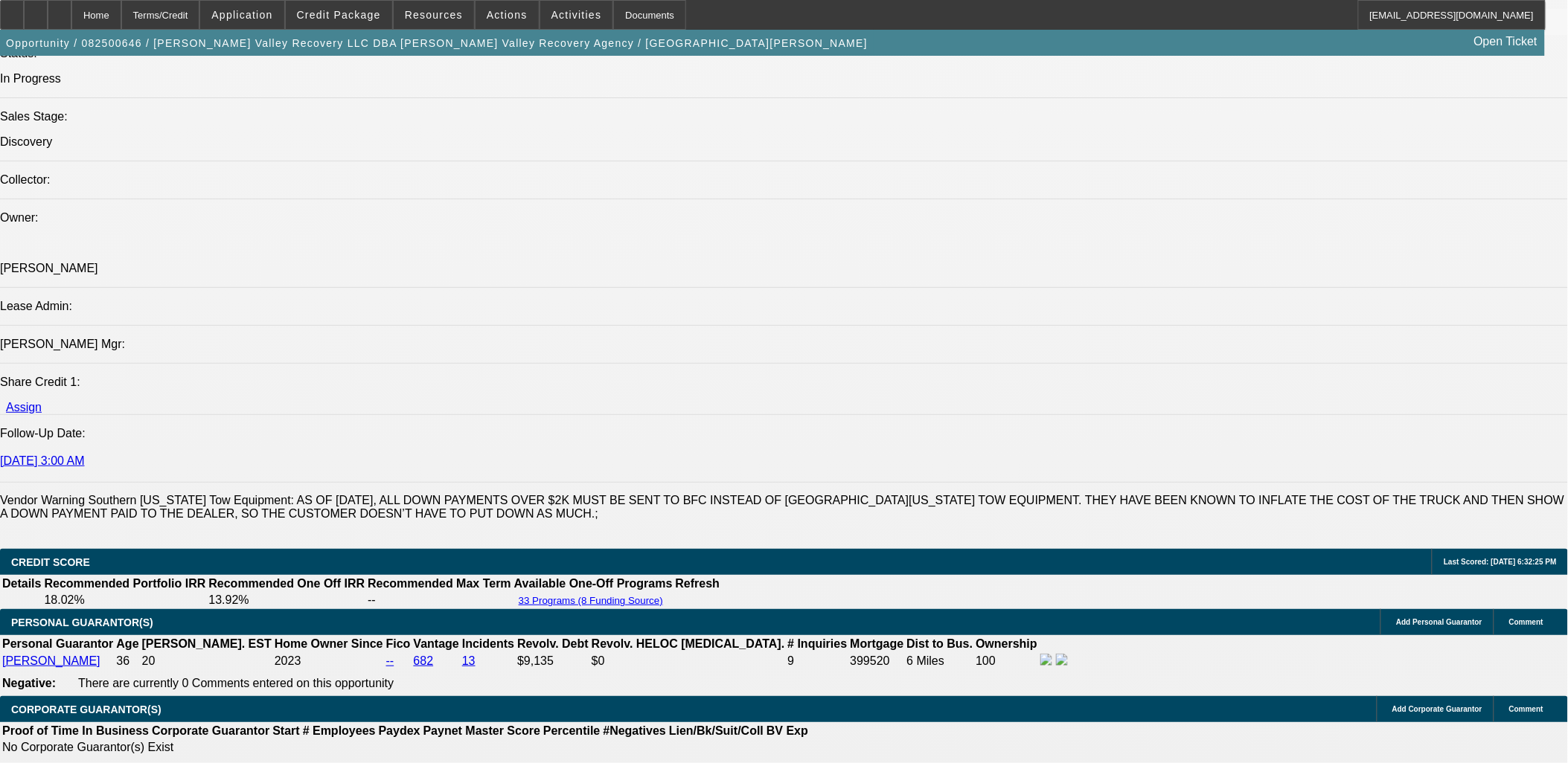
scroll to position [2232, 0]
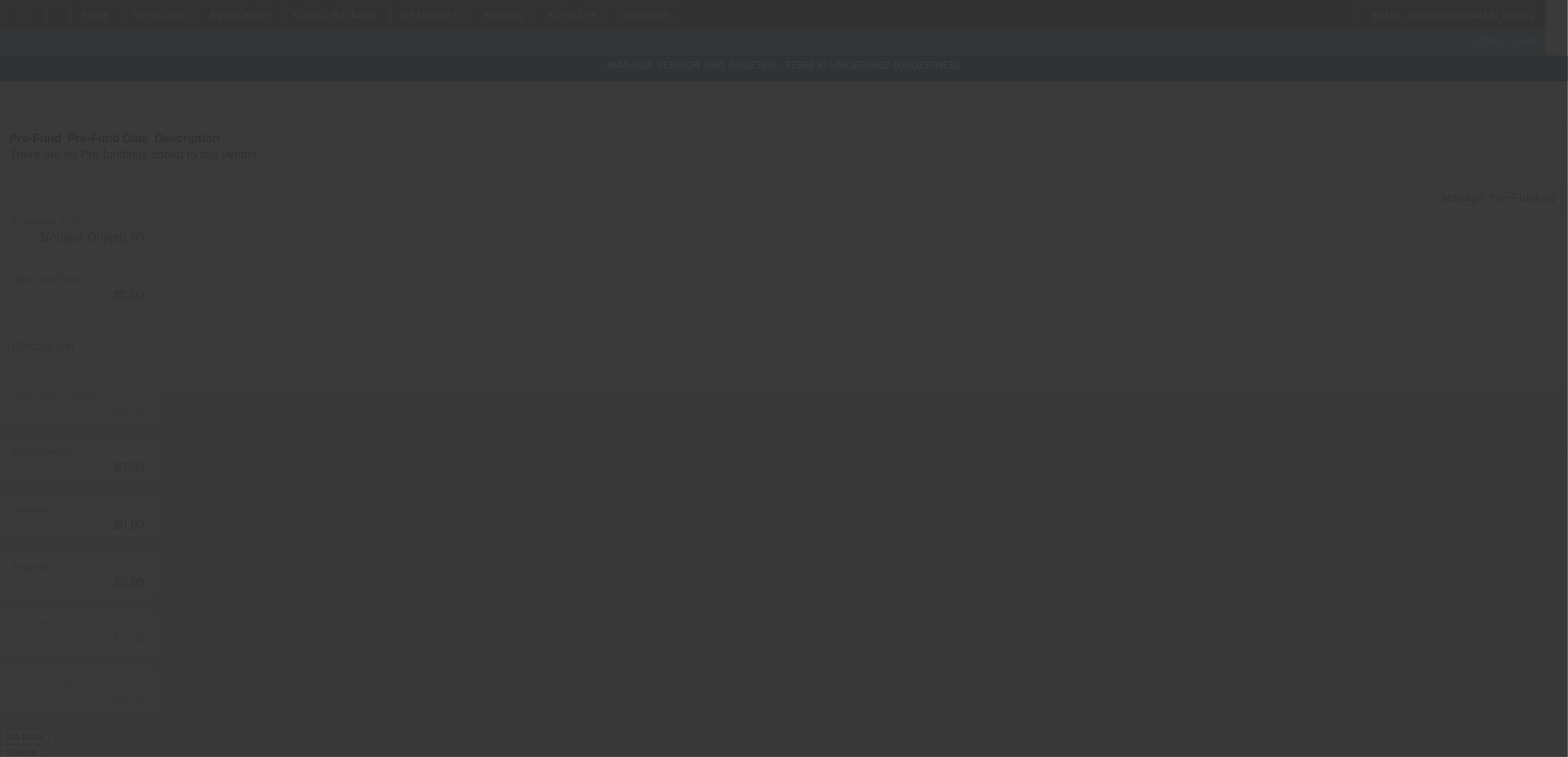
type input "$114,070.00"
type input "$45.00"
type input "$114,115.00"
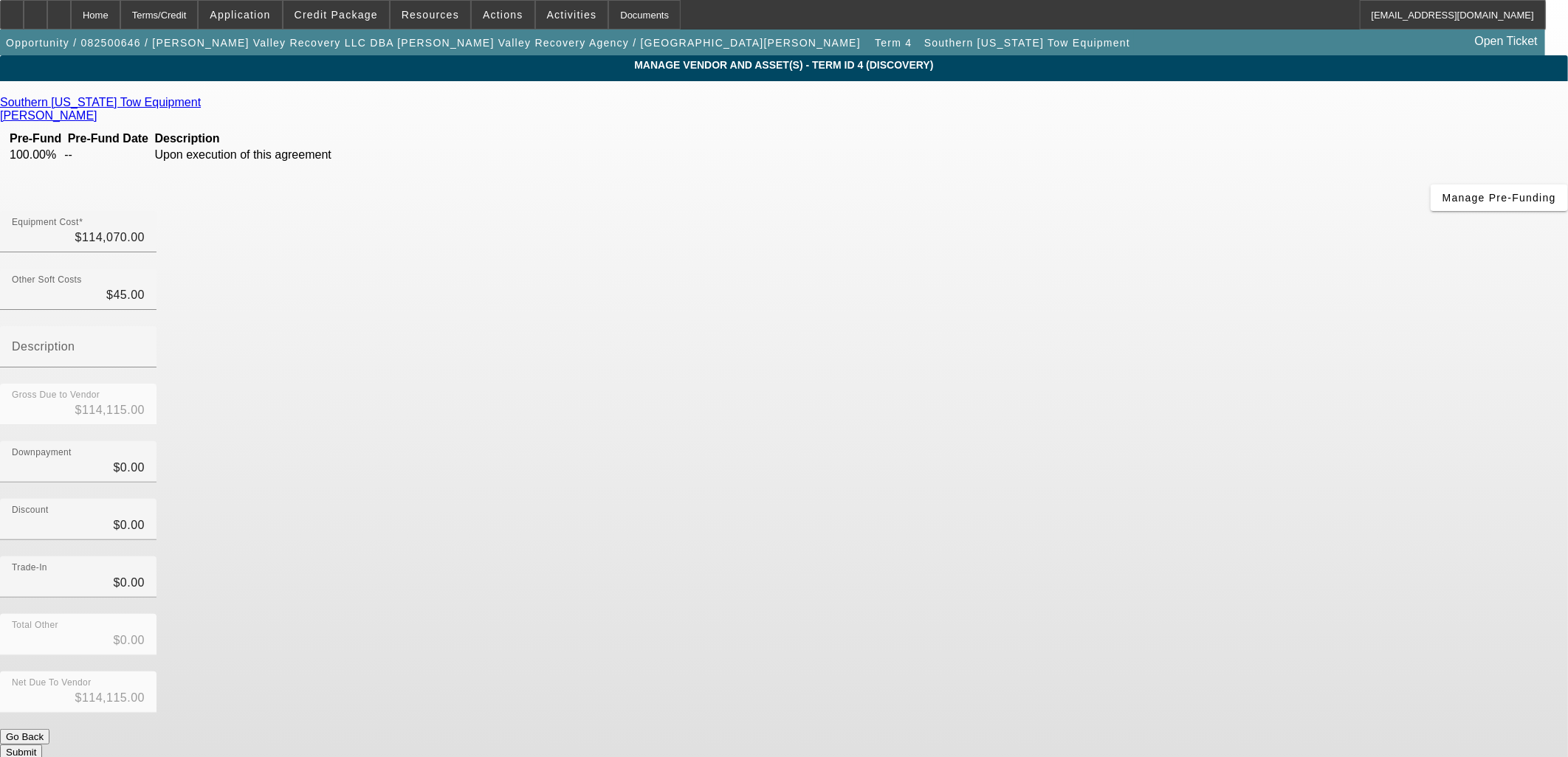
click at [205, 106] on icon at bounding box center [205, 102] width 0 height 13
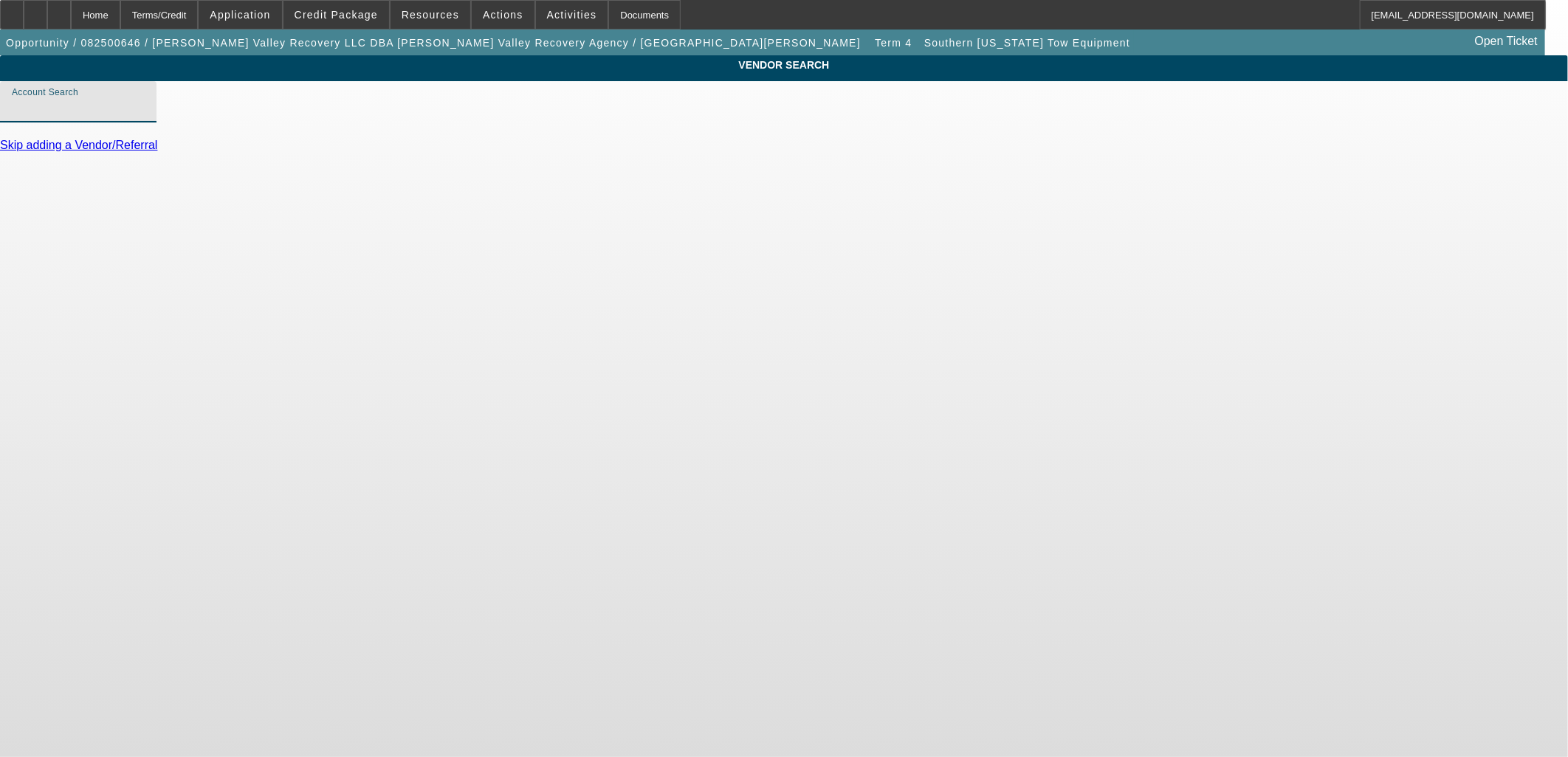
click at [144, 117] on input "Account Search" at bounding box center [78, 107] width 132 height 17
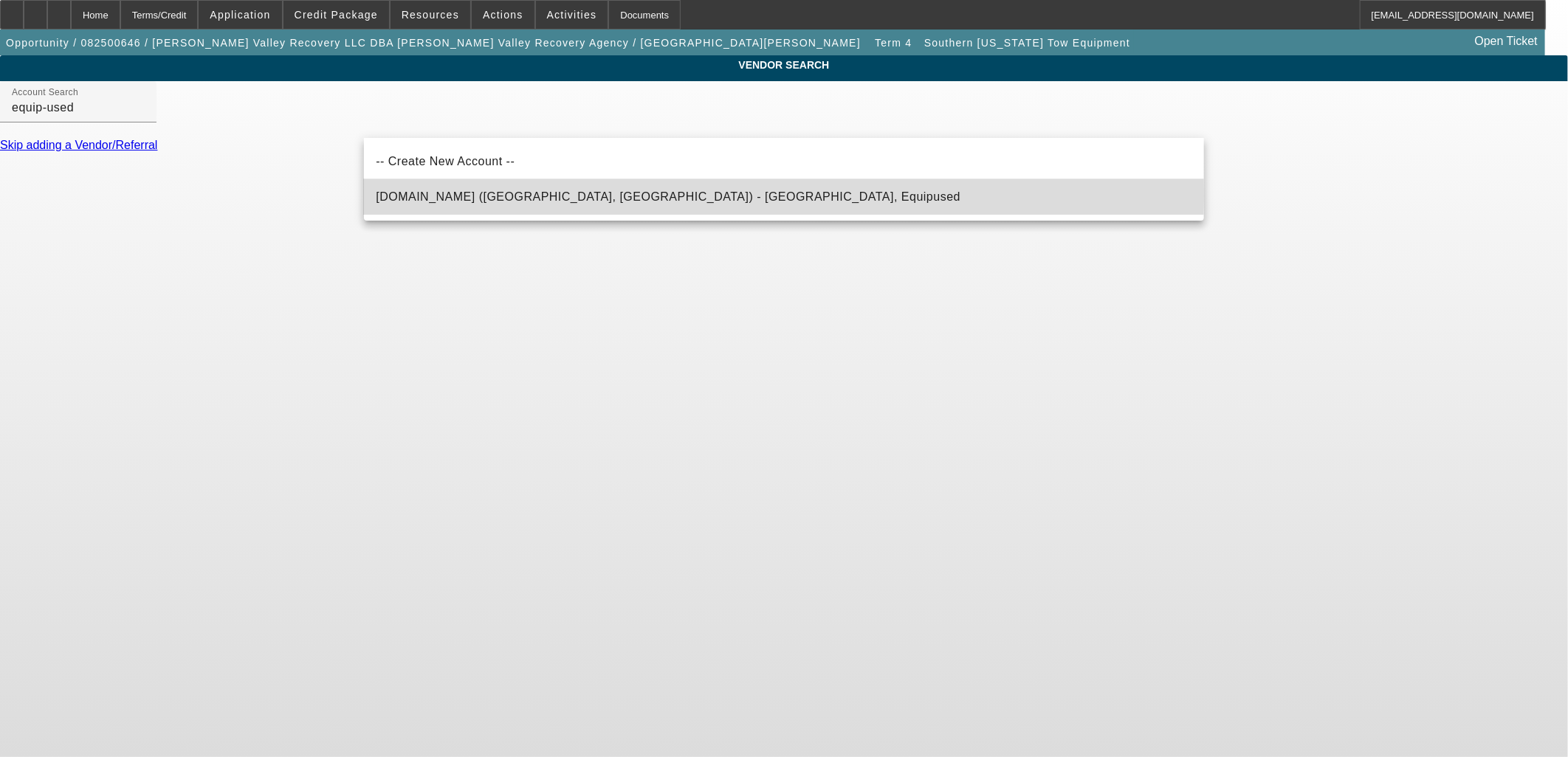
click at [508, 195] on span "[DOMAIN_NAME] ([GEOGRAPHIC_DATA], [GEOGRAPHIC_DATA]) - [GEOGRAPHIC_DATA], Equip…" at bounding box center [668, 197] width 584 height 13
type input "[DOMAIN_NAME] ([GEOGRAPHIC_DATA], [GEOGRAPHIC_DATA]) - [GEOGRAPHIC_DATA], Equip…"
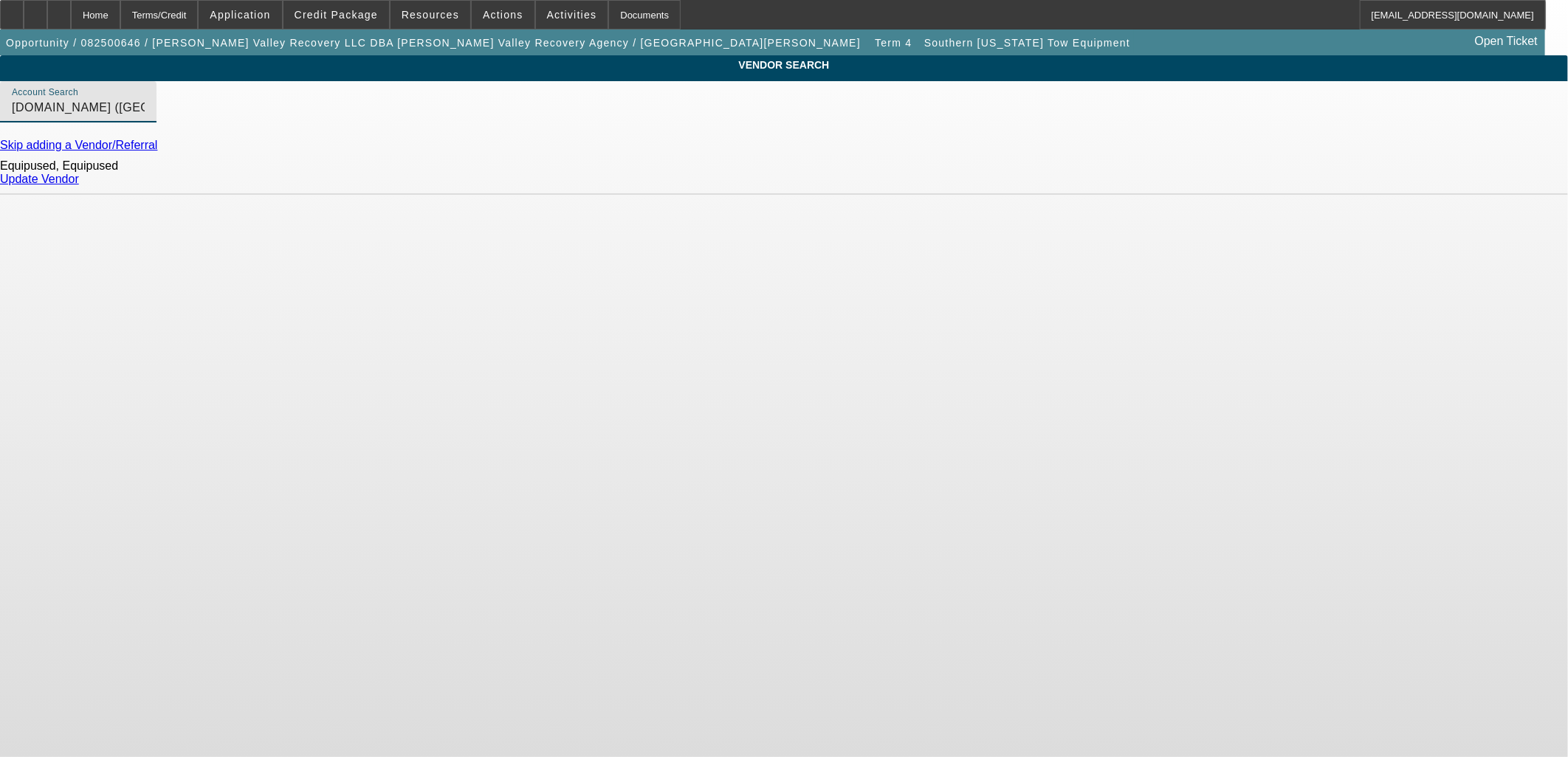
click at [79, 185] on link "Update Vendor" at bounding box center [39, 179] width 79 height 13
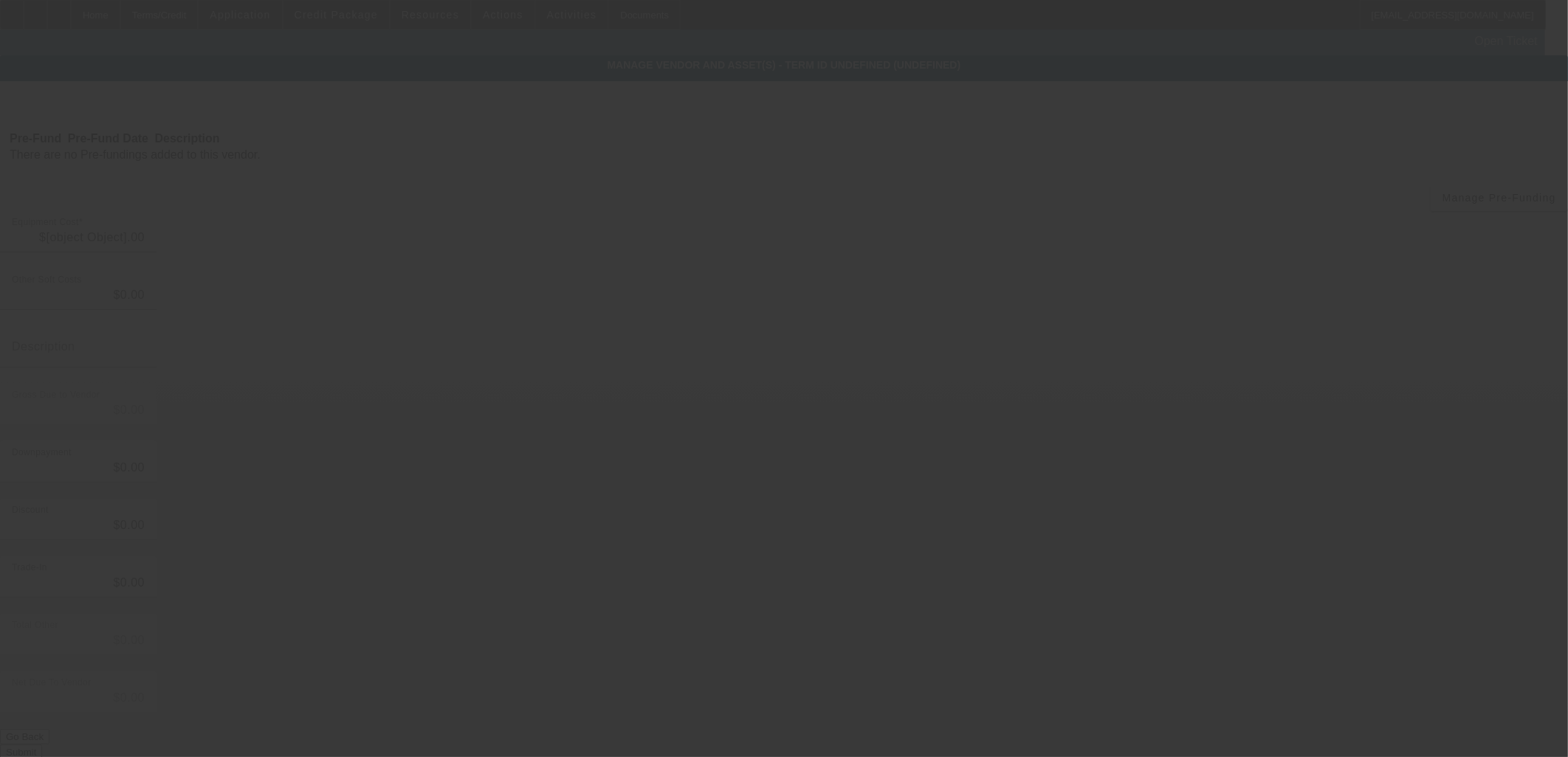
type input "$114,070.00"
type input "$45.00"
type input "$114,115.00"
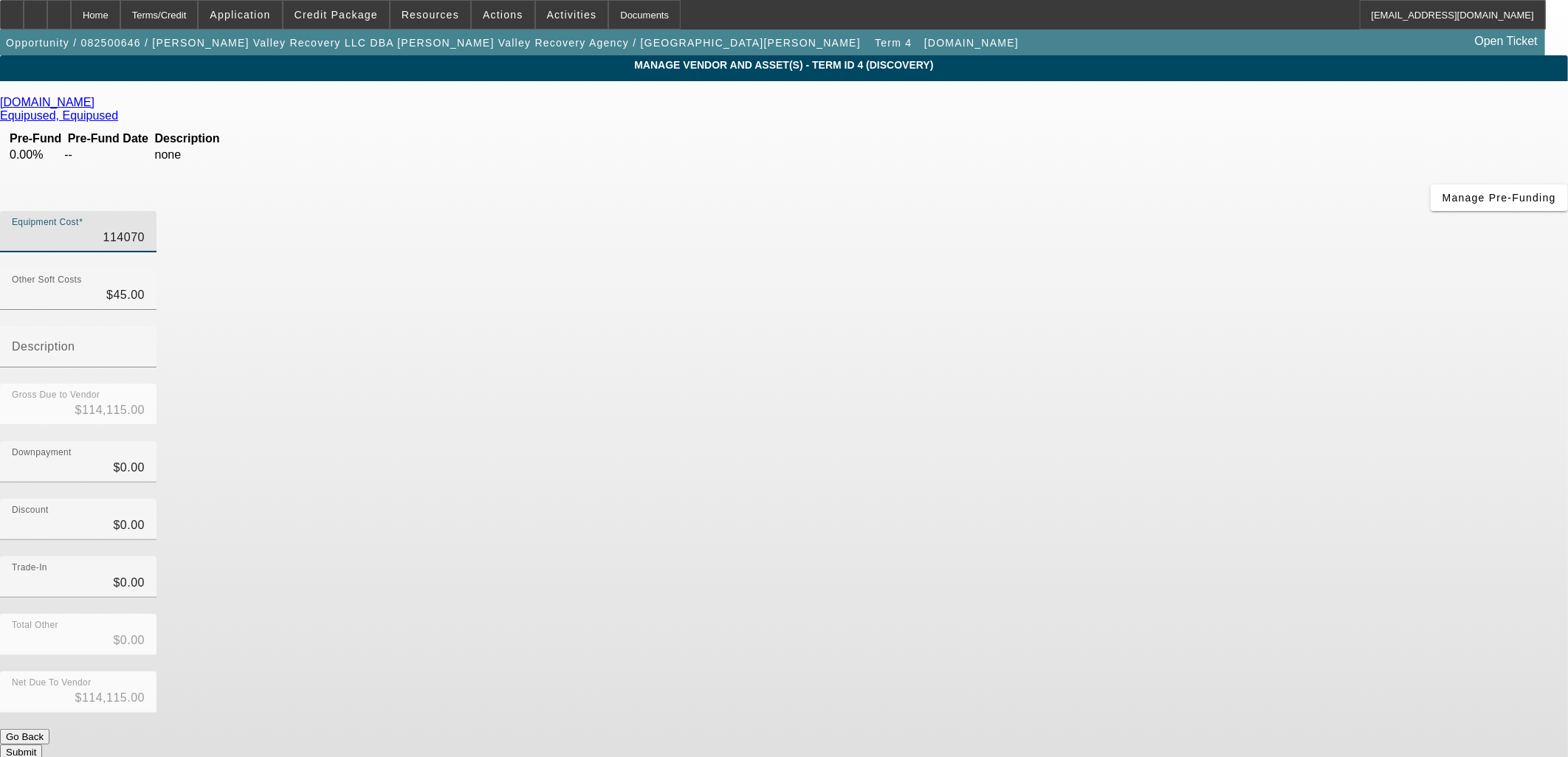
click at [144, 229] on input "114070" at bounding box center [78, 237] width 132 height 17
type input "7"
type input "$52.00"
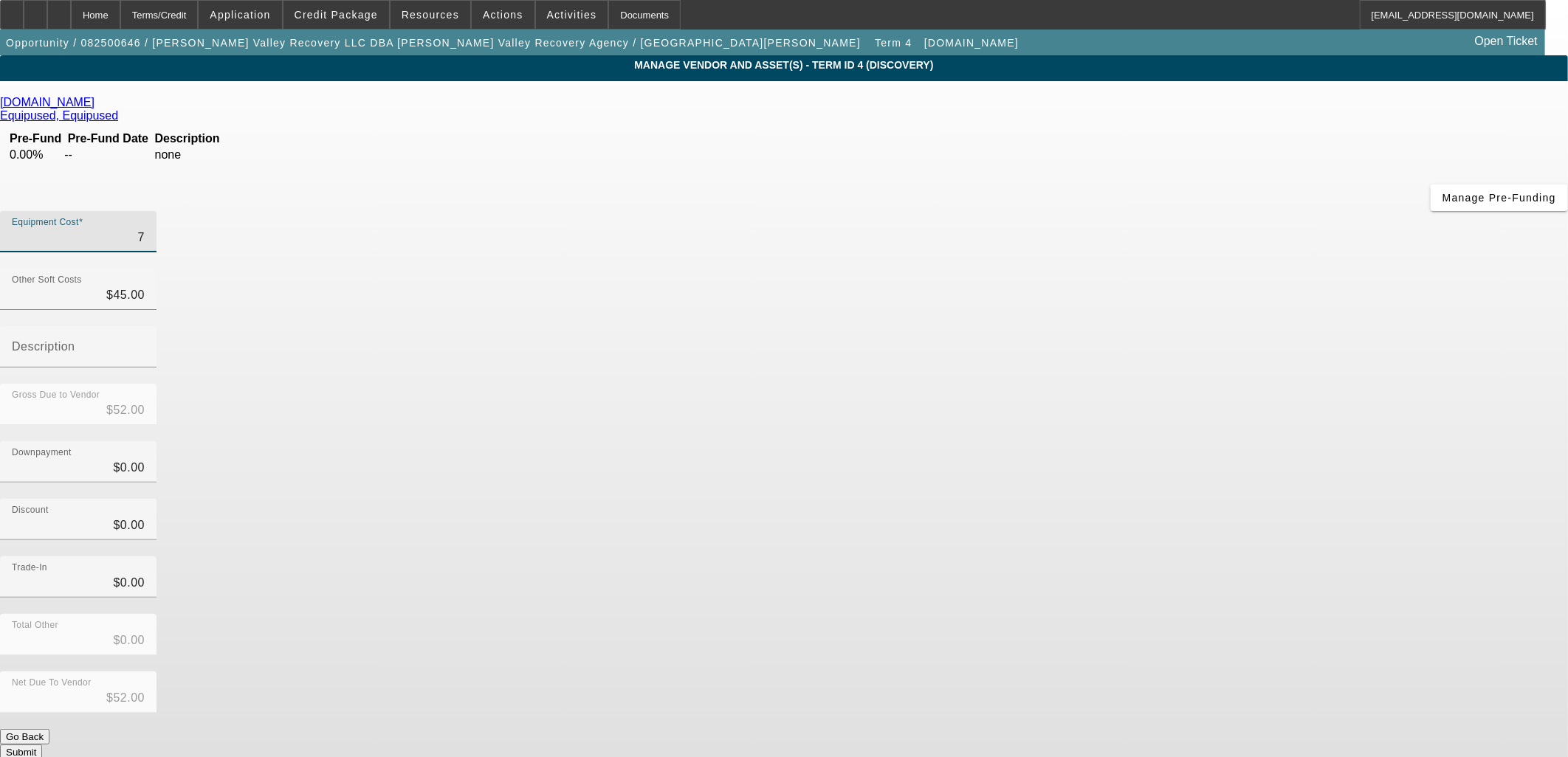
type input "79"
type input "$124.00"
drag, startPoint x: 965, startPoint y: 122, endPoint x: 1078, endPoint y: 124, distance: 113.0
click at [1078, 211] on div "Equipment Cost 79" at bounding box center [784, 239] width 1568 height 58
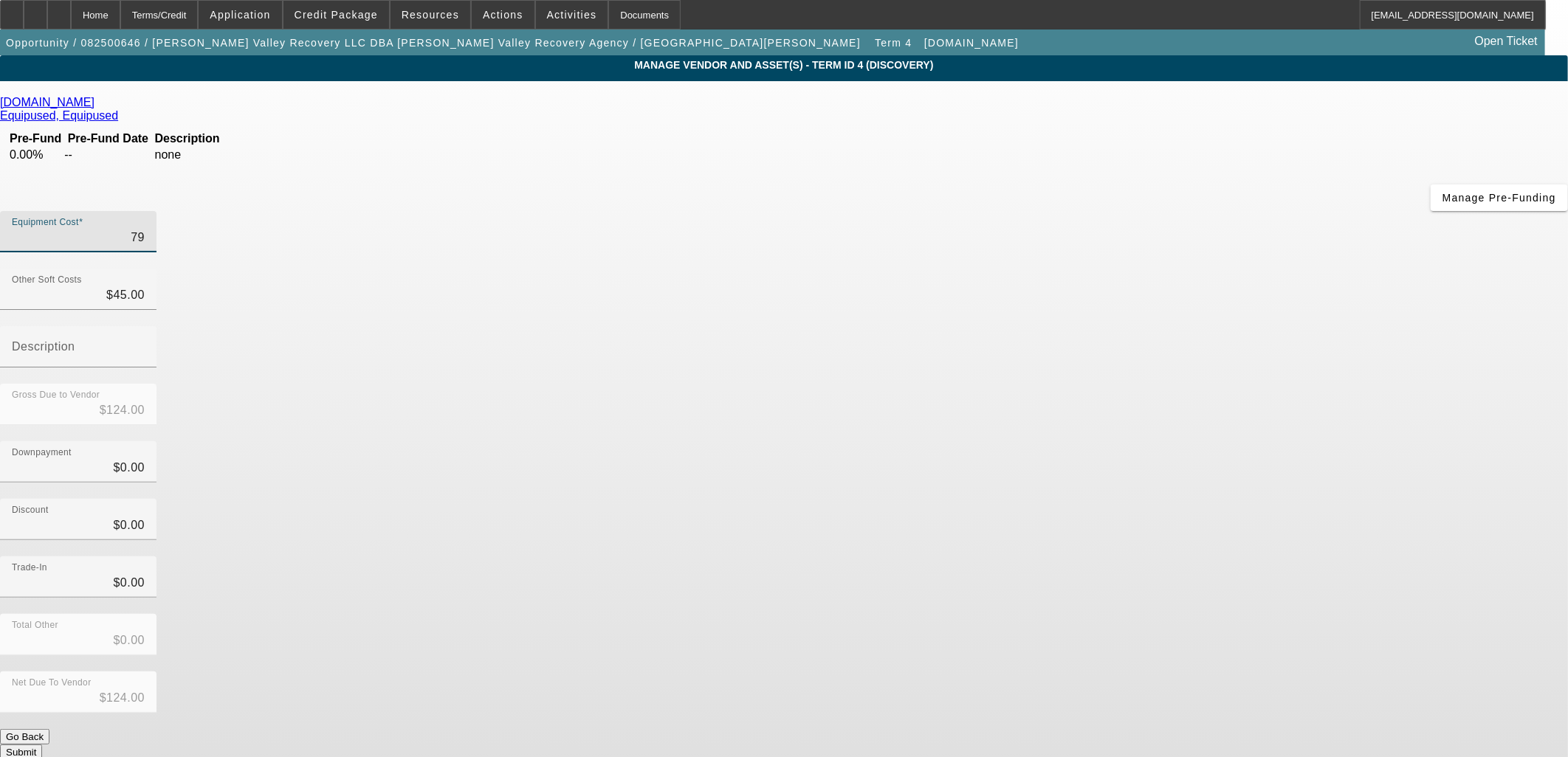
type input "7"
type input "$52.00"
type input "76"
type input "$121.00"
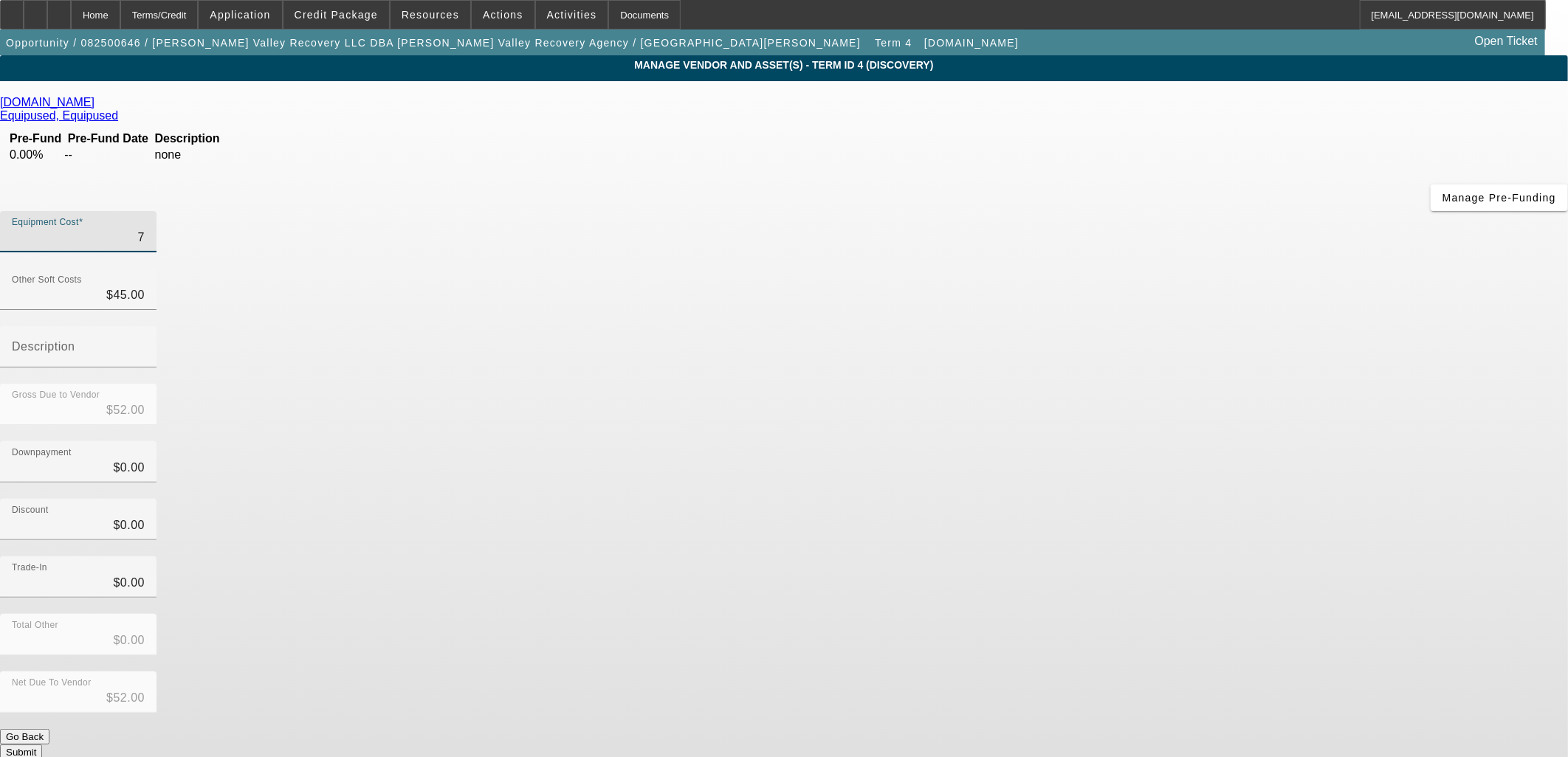
type input "$121.00"
type input "760"
type input "$805.00"
type input "7600"
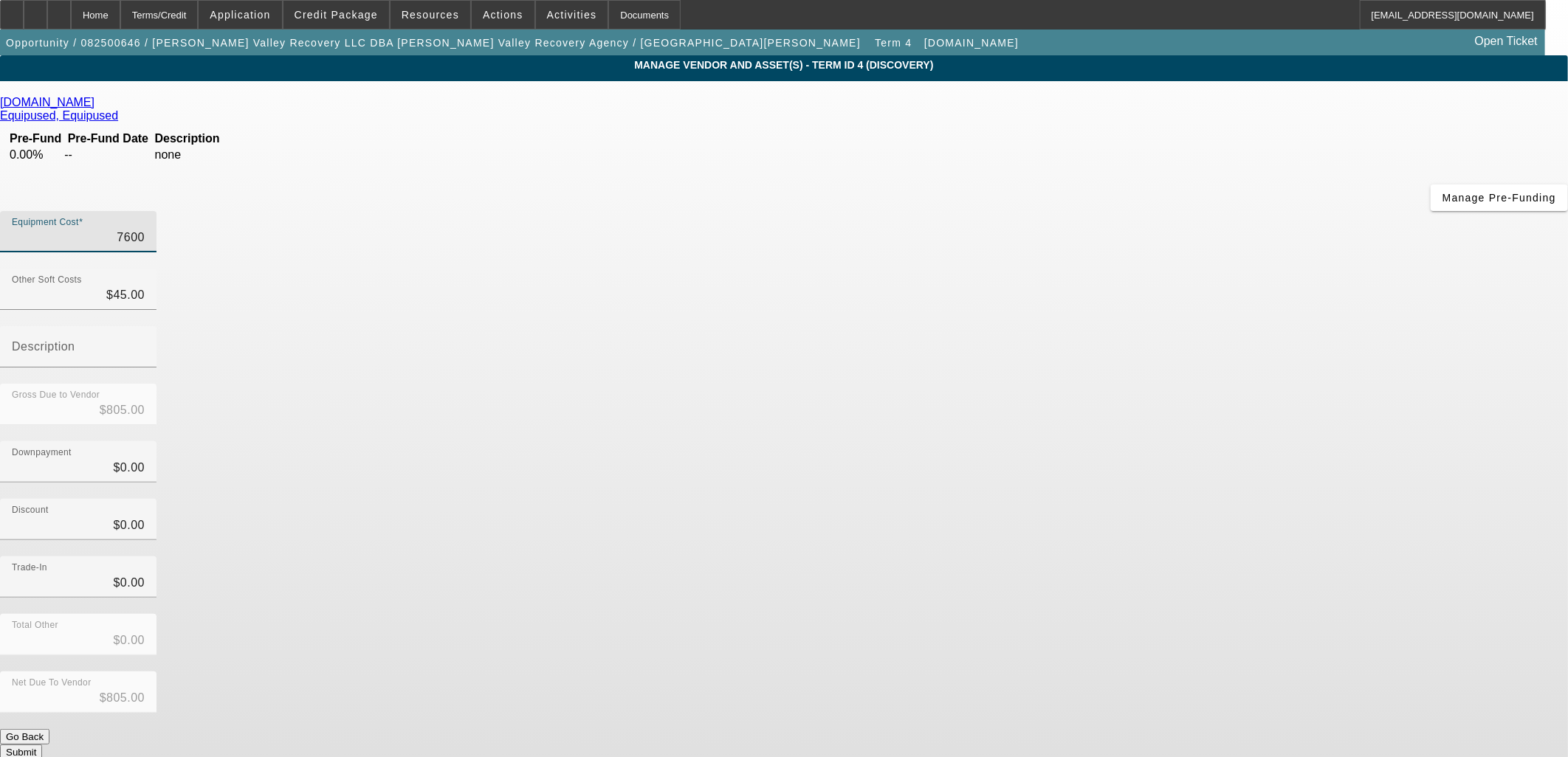
type input "$7,645.00"
type input "76000"
type input "$76,045.00"
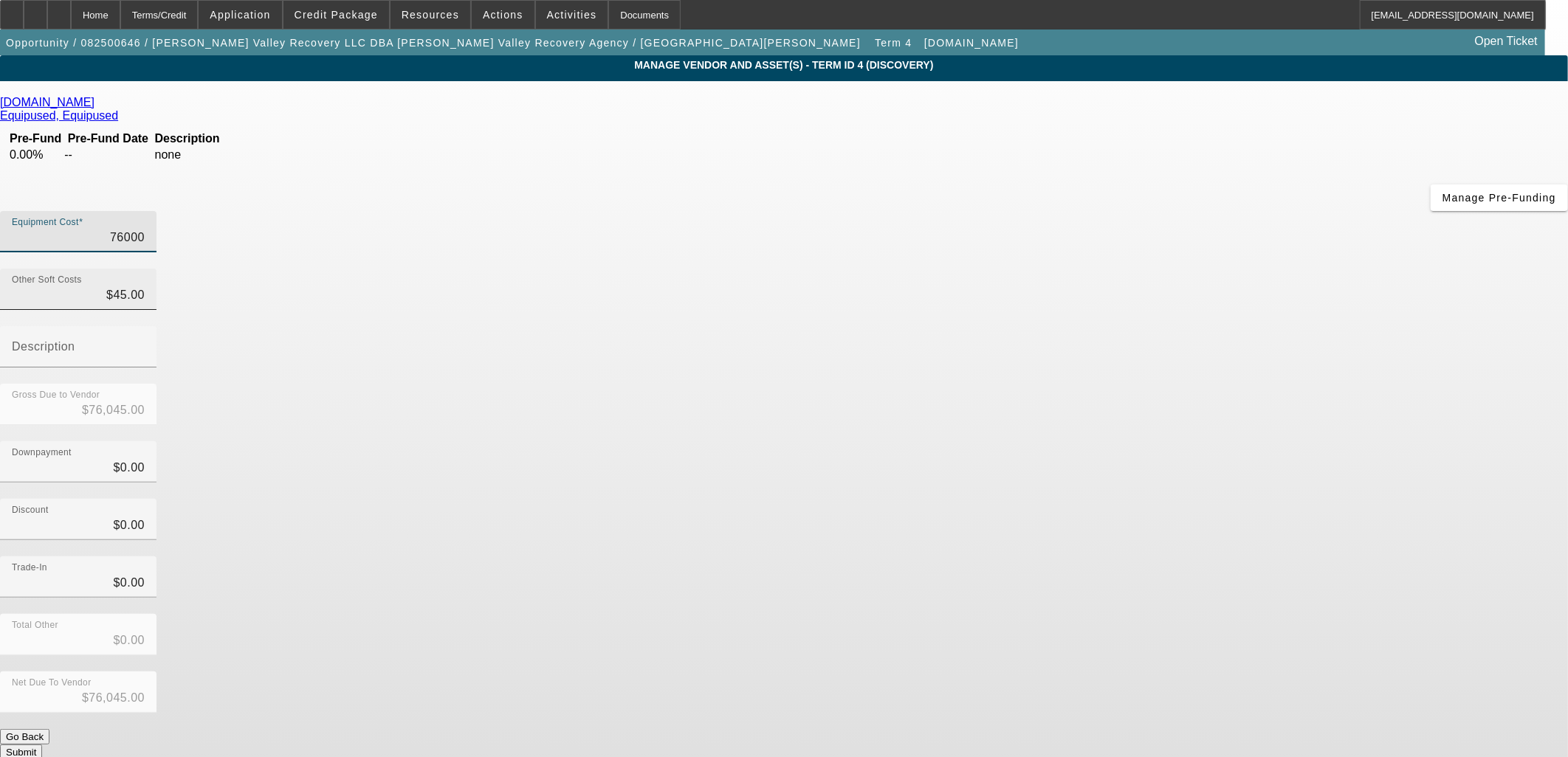
type input "$76,000.00"
drag, startPoint x: 941, startPoint y: 178, endPoint x: 1184, endPoint y: 187, distance: 243.2
click at [1179, 268] on div "Other Soft Costs 45 Description" at bounding box center [784, 326] width 1568 height 115
type input "0"
type input "$76,000.00"
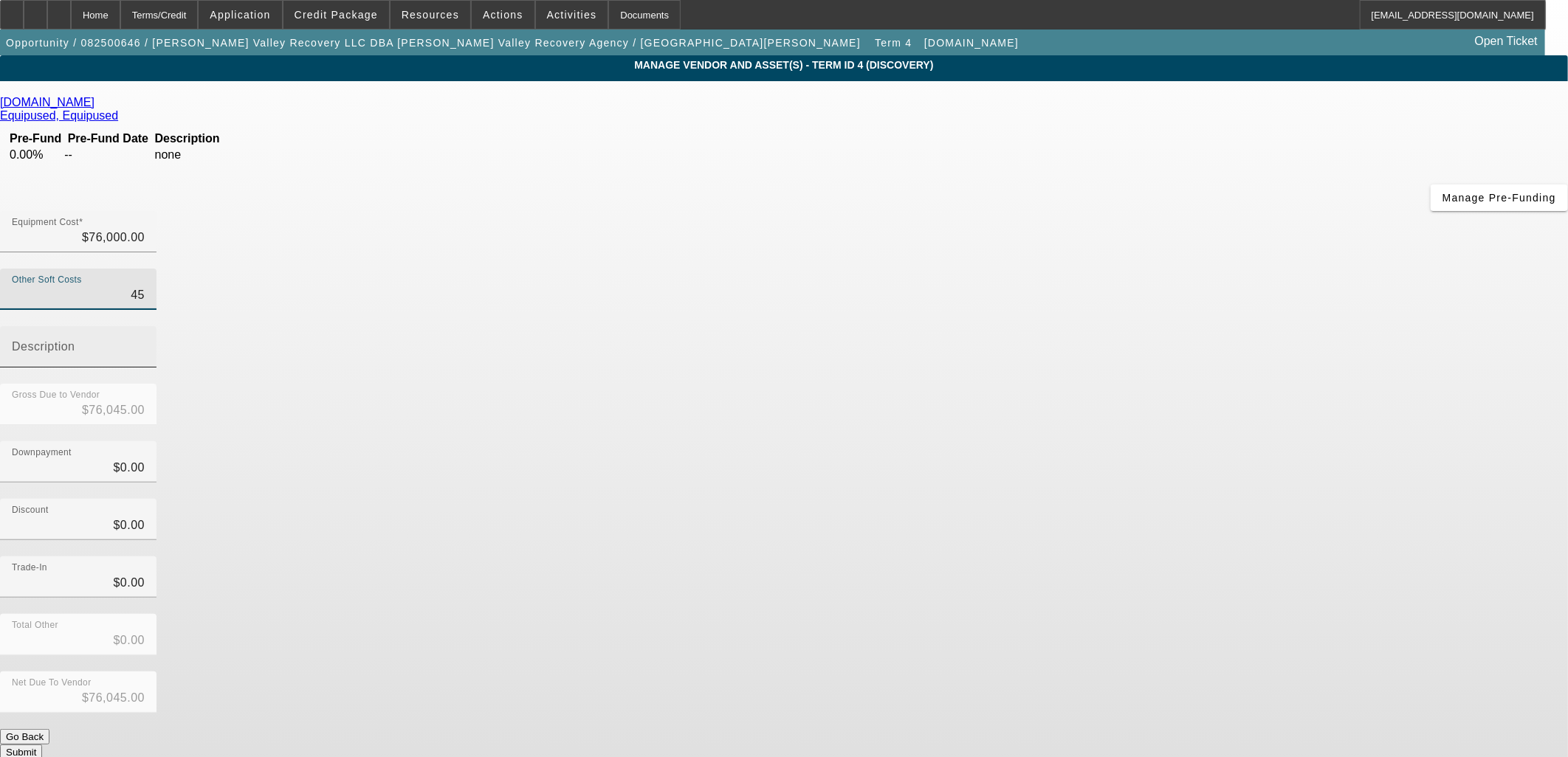
type input "$76,000.00"
type input "$0.00"
click at [1160, 556] on div "Trade-In $0.00" at bounding box center [784, 584] width 1568 height 58
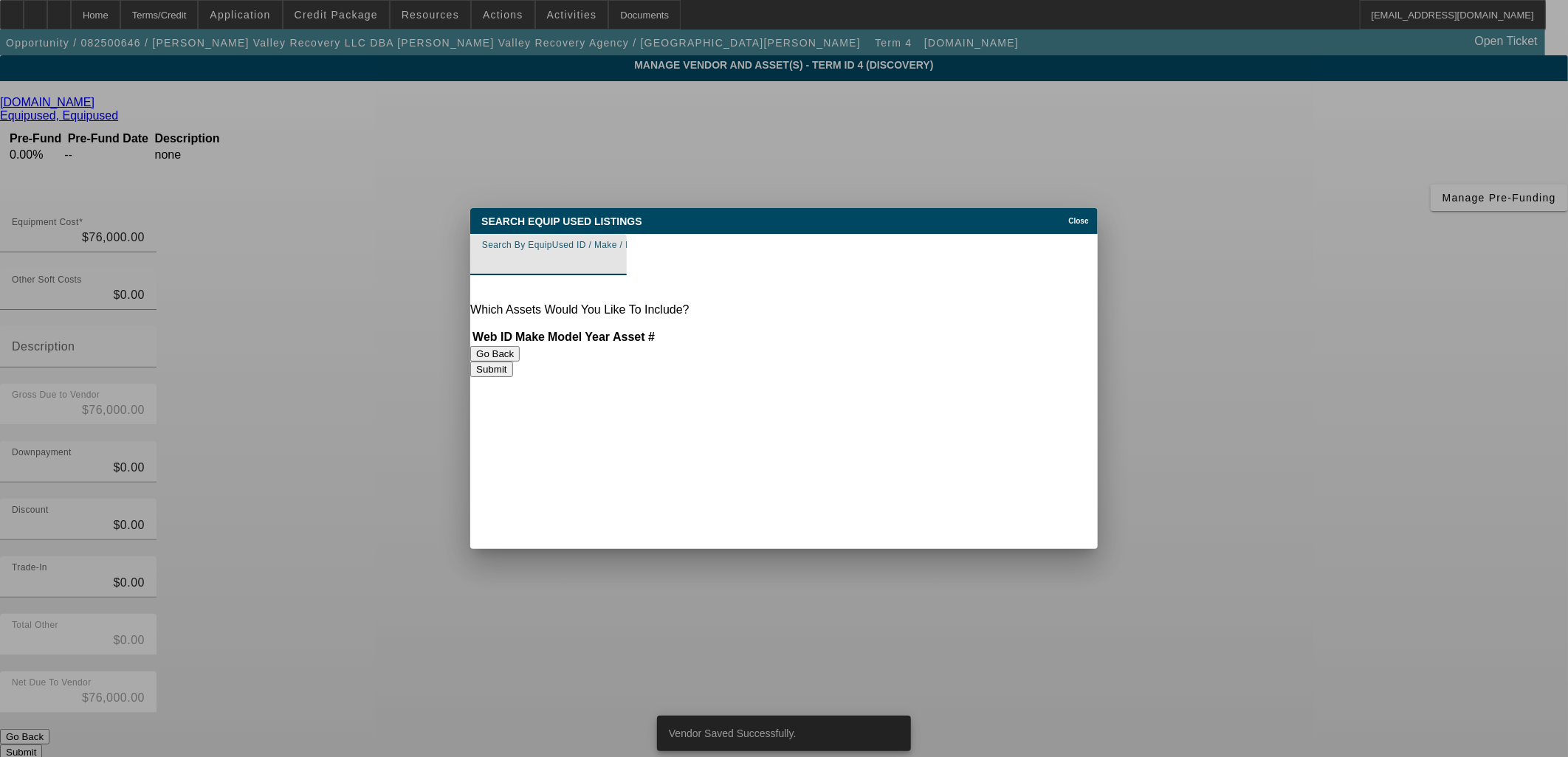
click at [584, 260] on input "Search By EquipUsed ID / Make / Model" at bounding box center [548, 260] width 132 height 17
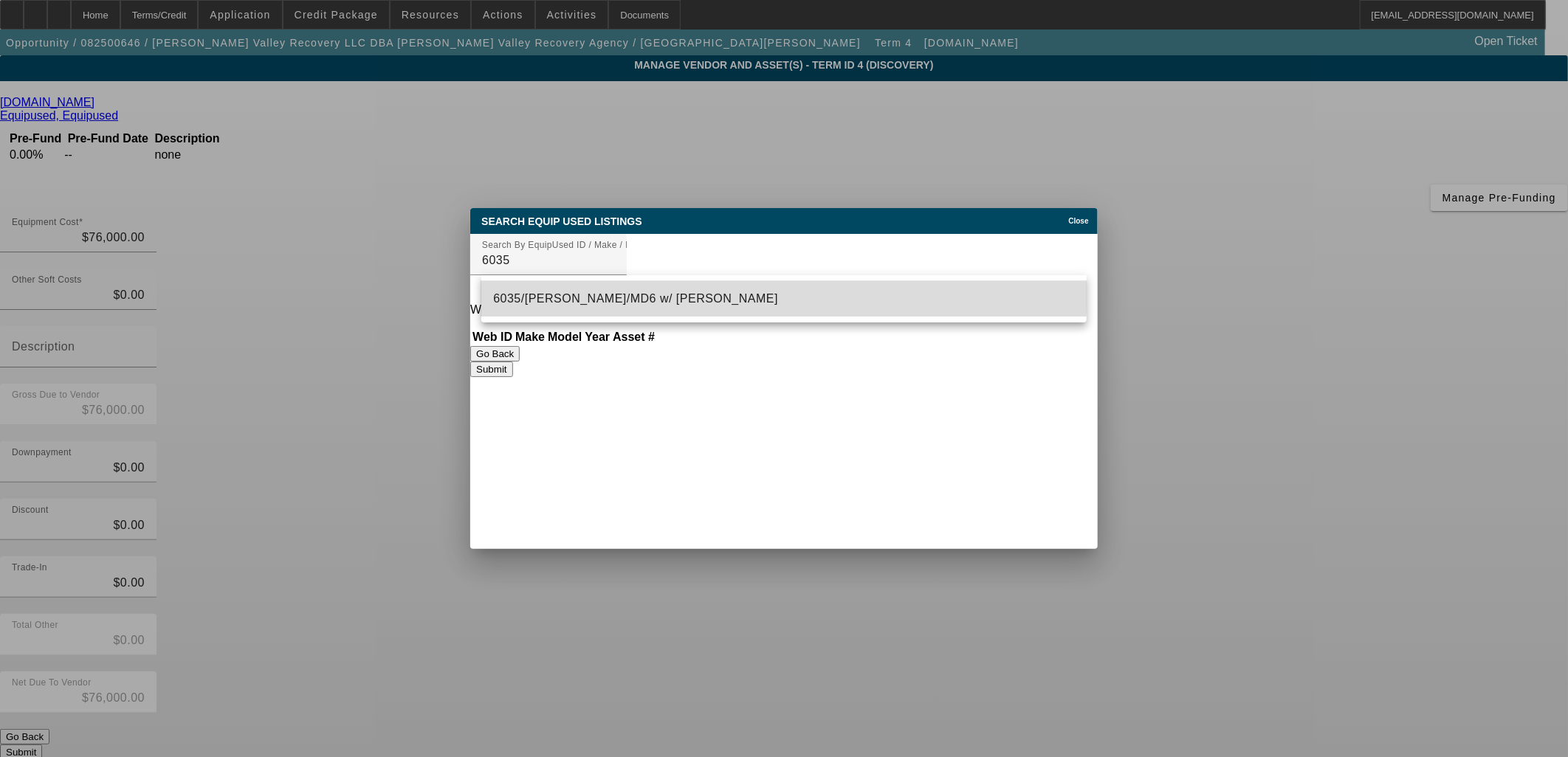
click at [610, 289] on mat-option "6035/Mack/MD6 w/ Jerr-Dan Rollback" at bounding box center [784, 299] width 605 height 36
type input "6035/Mack/MD6 w/ Jerr-Dan Rollback"
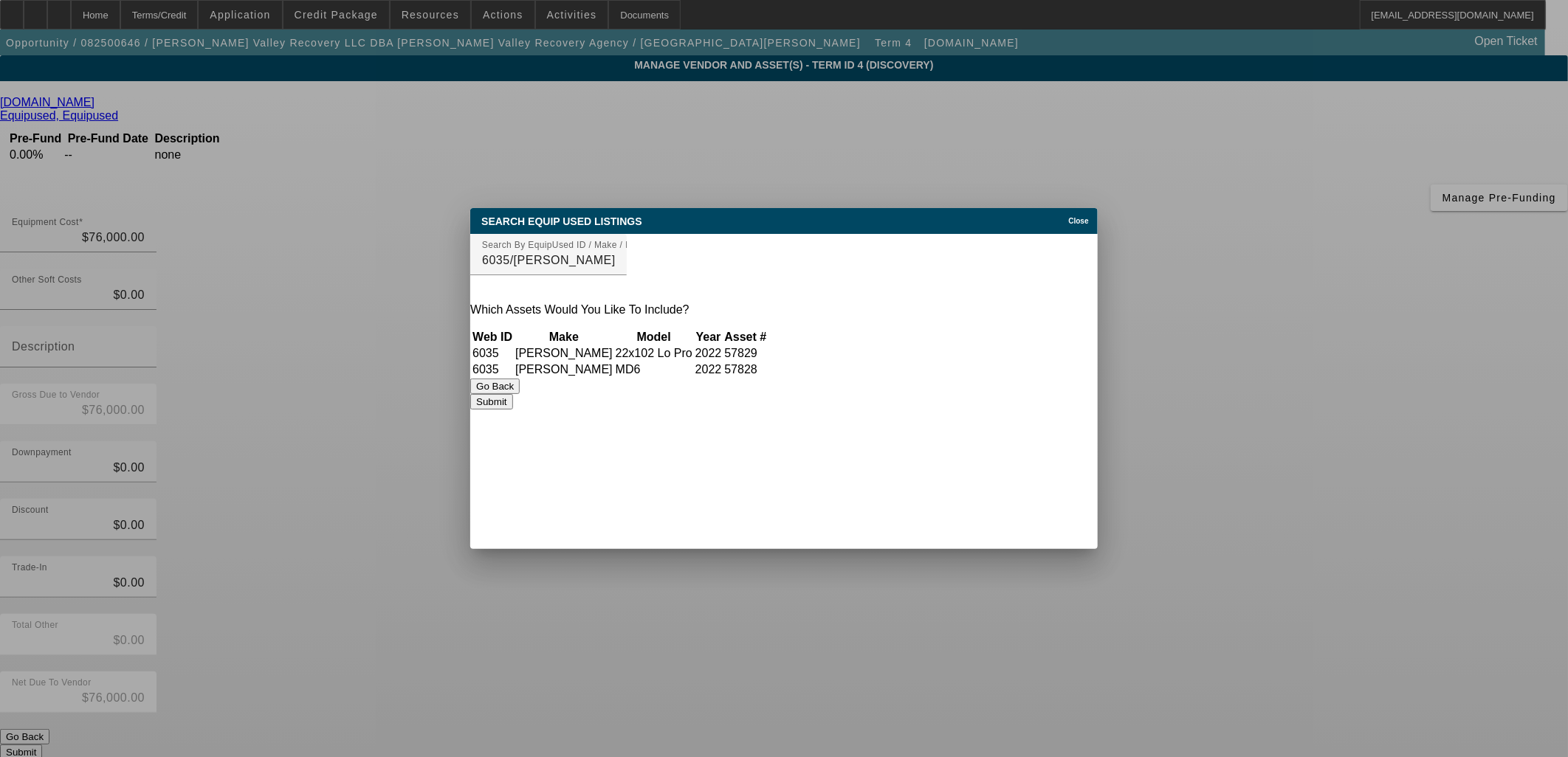
click at [512, 410] on button "Submit" at bounding box center [491, 402] width 42 height 16
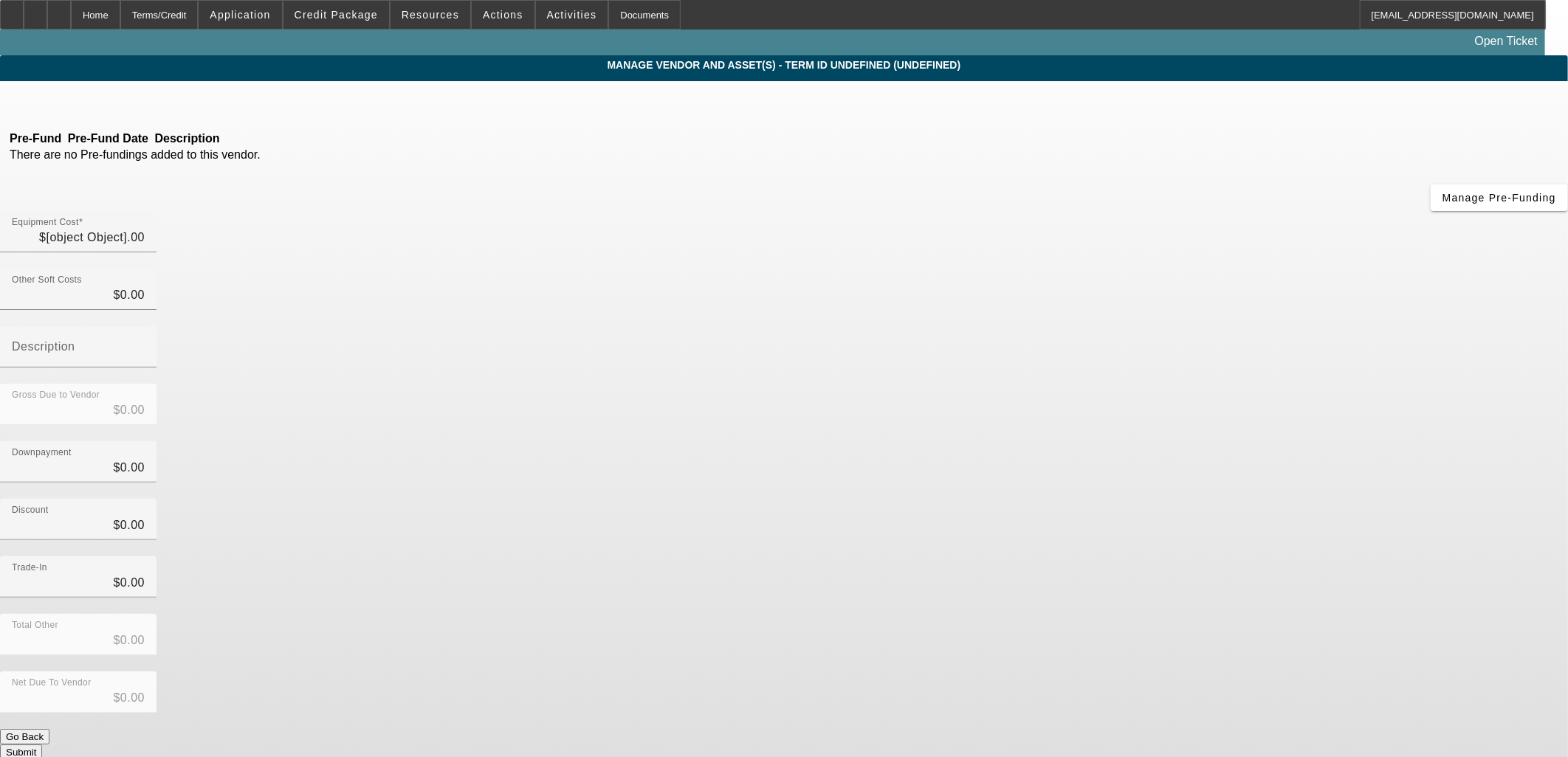
type input "$76,000.00"
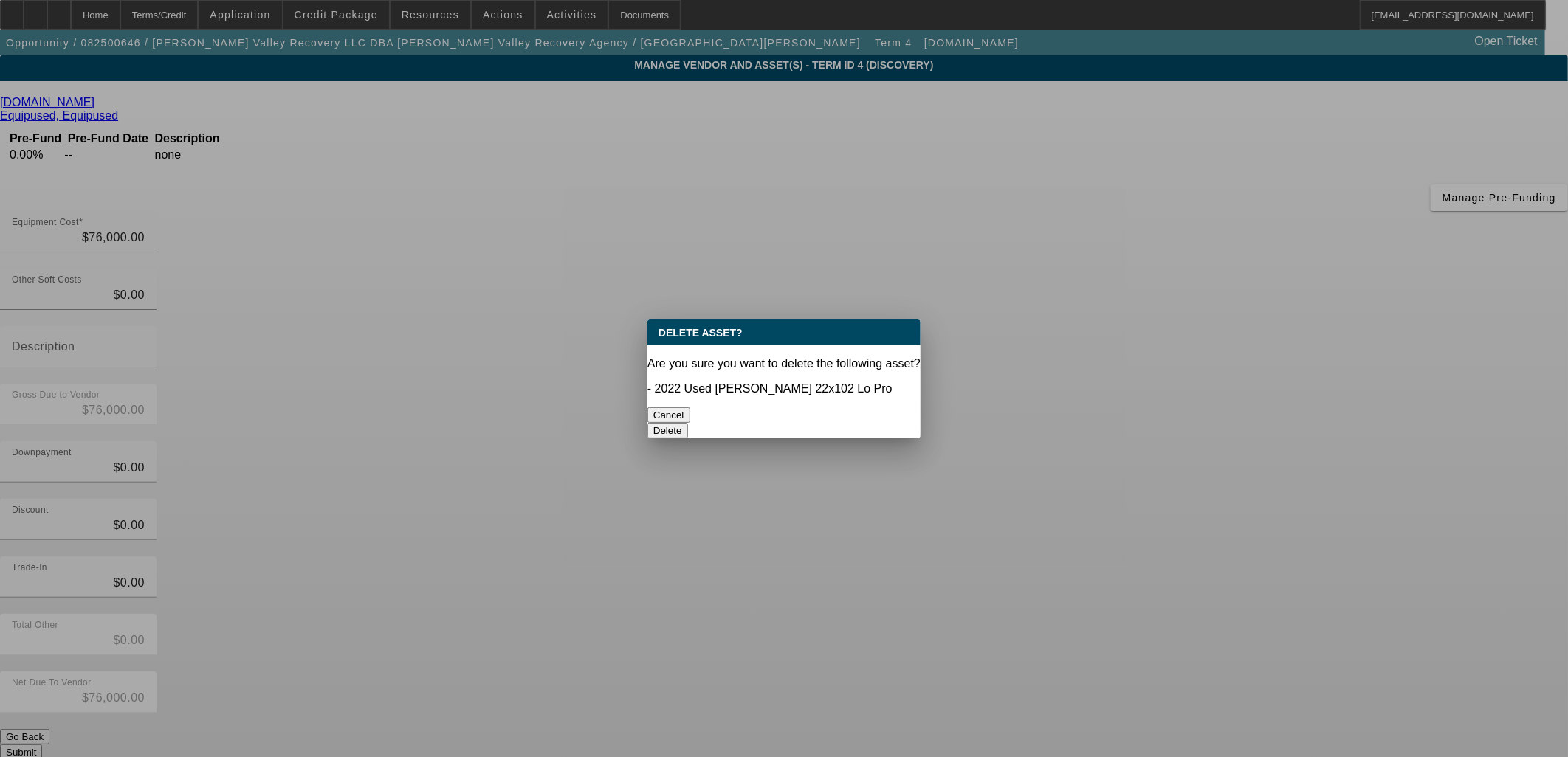
click at [688, 423] on button "Delete" at bounding box center [668, 430] width 40 height 16
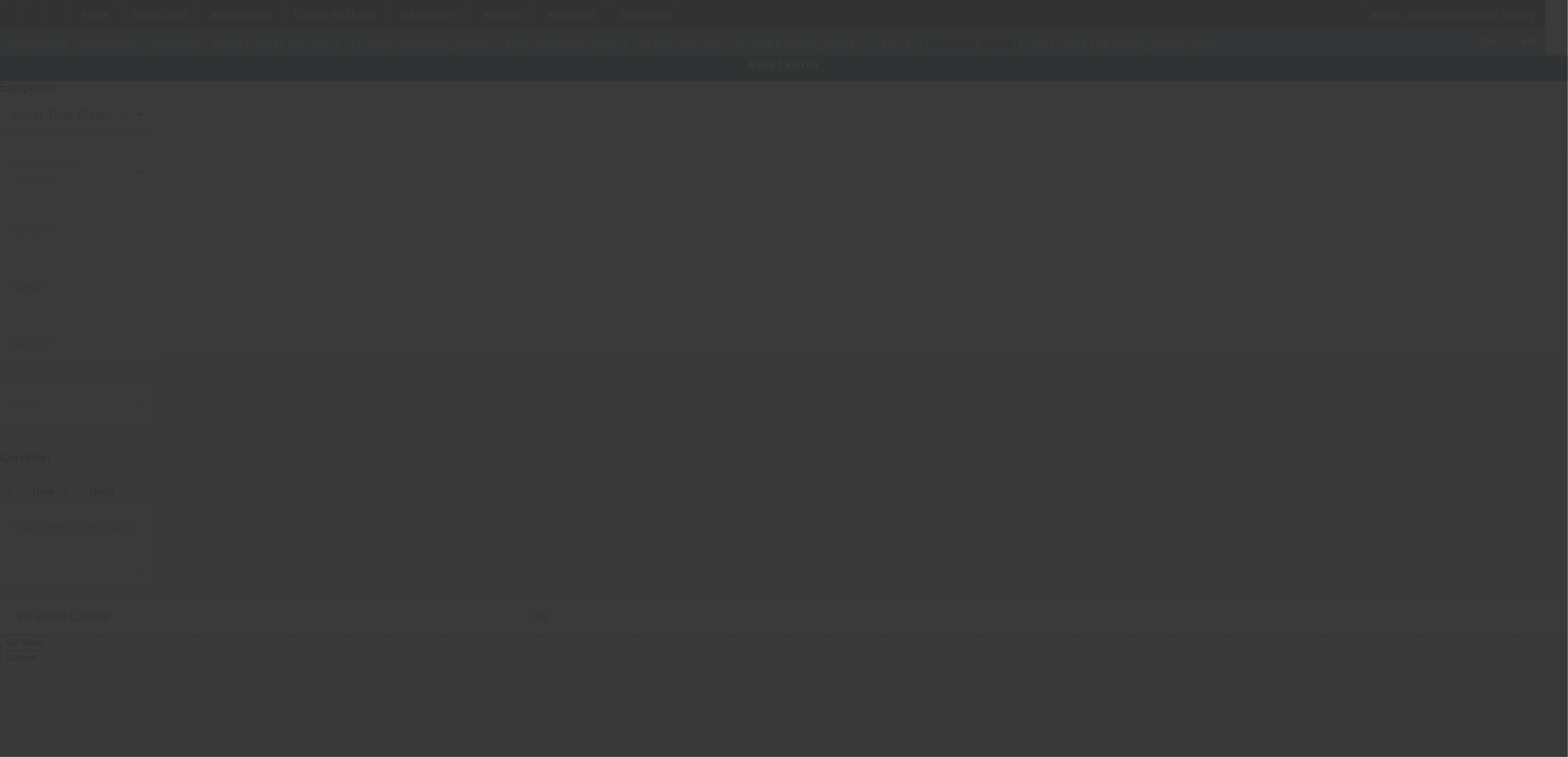
type input "[US_VEHICLE_IDENTIFICATION_NUMBER]"
type input "[PERSON_NAME]"
type input "MD6"
radio input "true"
type textarea "[PERSON_NAME] MD6"
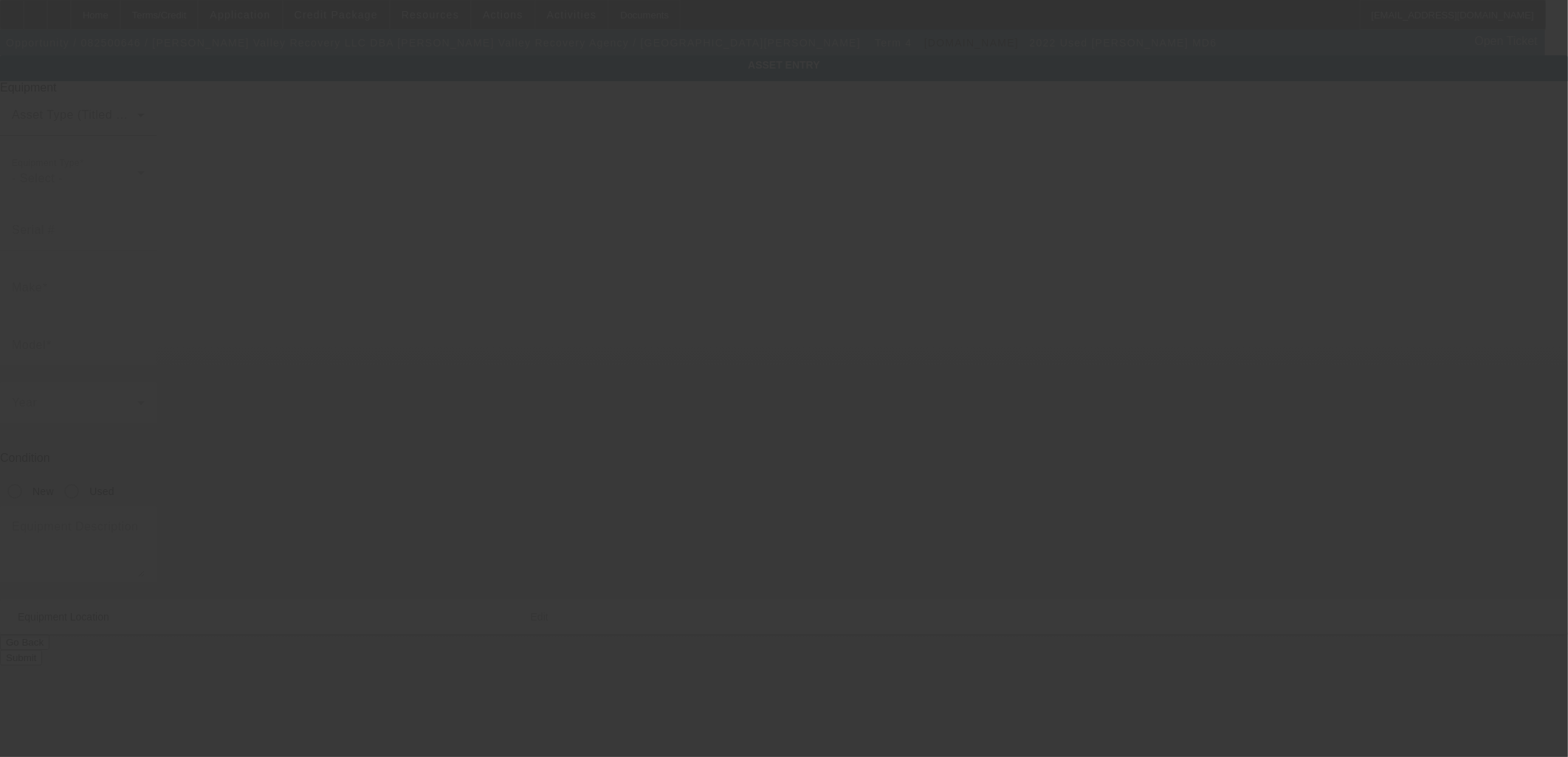
type input "[STREET_ADDRESS]"
type input "[PERSON_NAME]"
type input "93908"
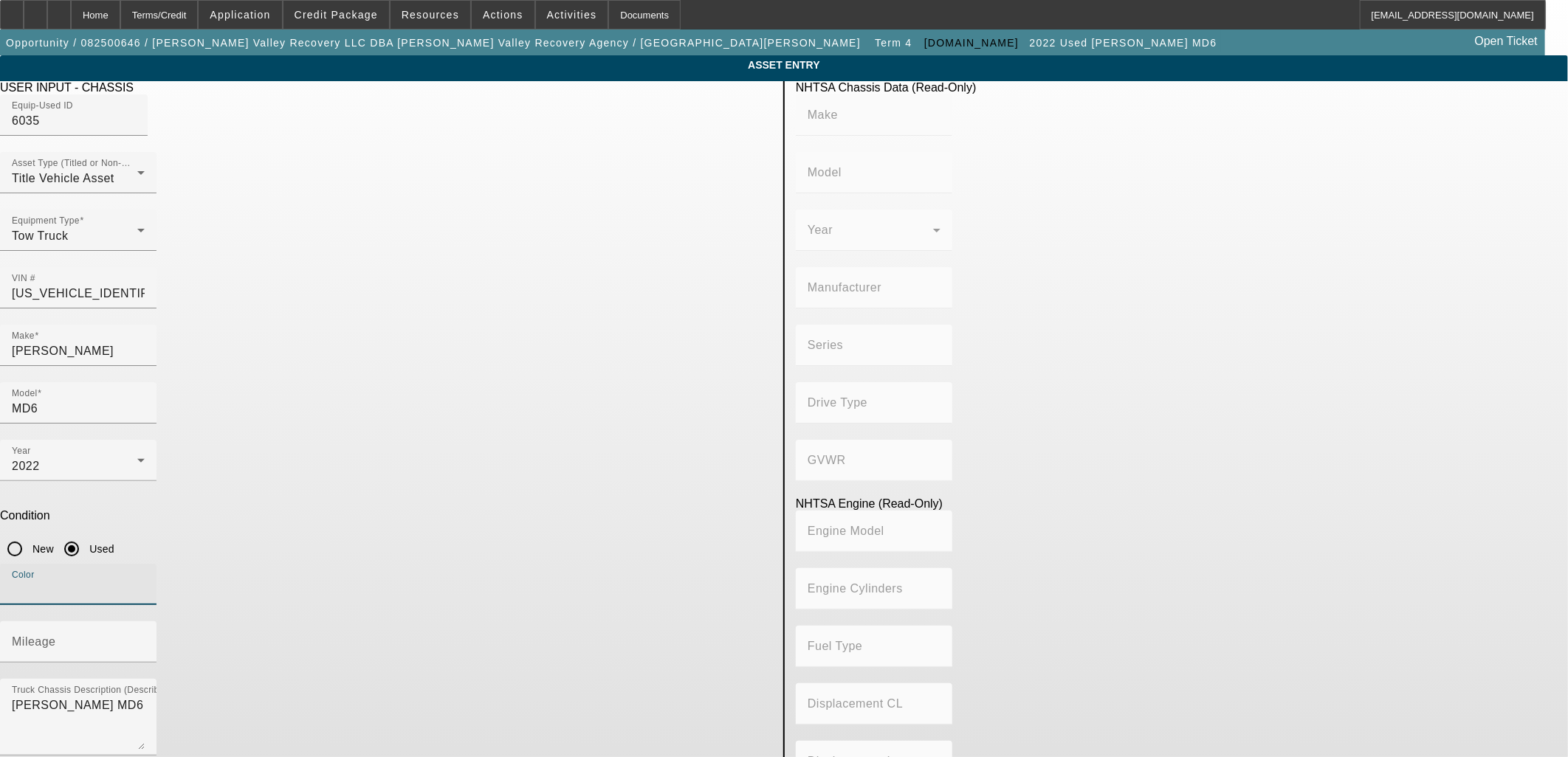
click at [144, 582] on input "Color" at bounding box center [78, 590] width 132 height 17
type input "White"
type input "204212"
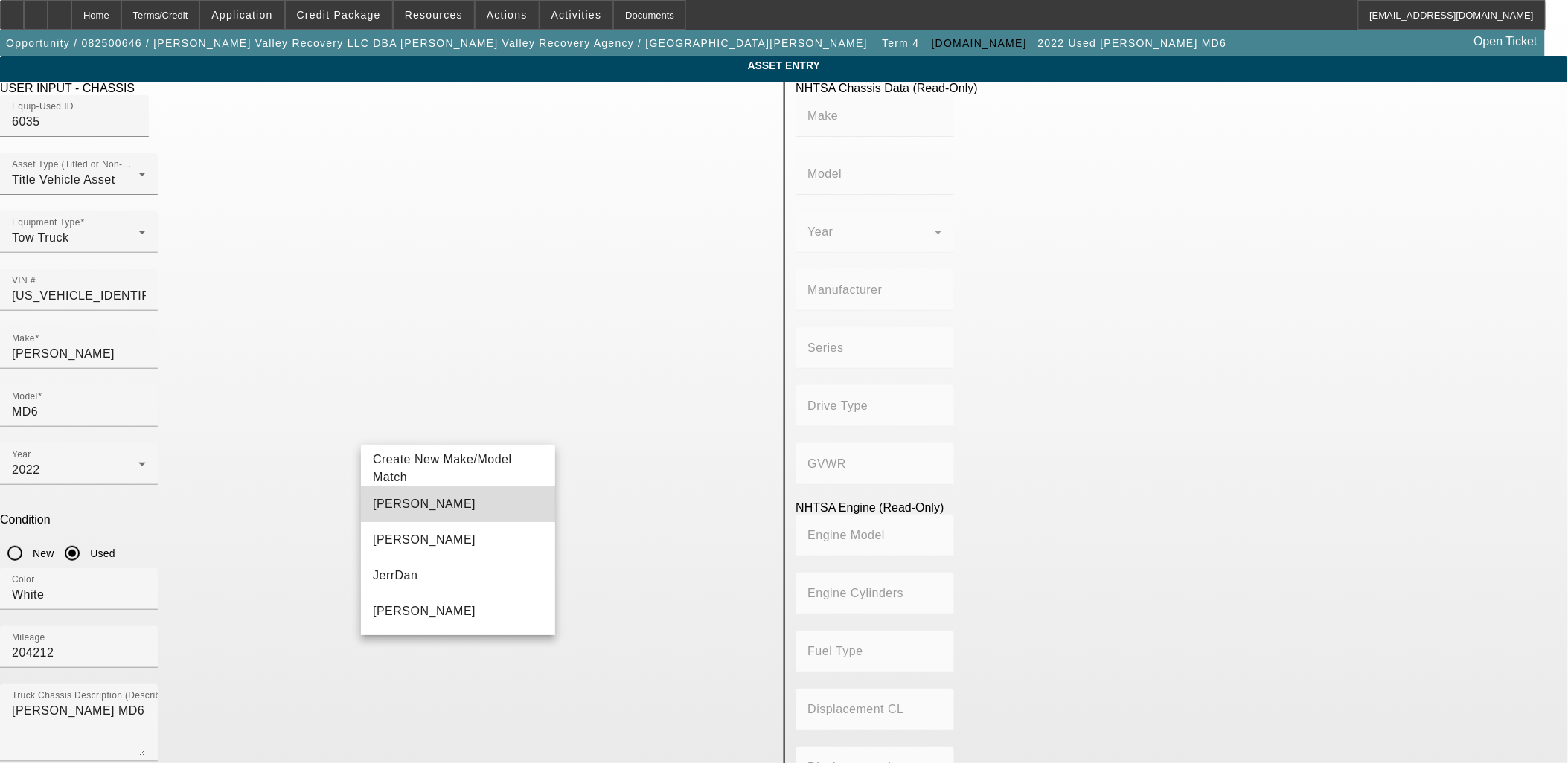
click at [471, 502] on mat-option "Jerr-Dan" at bounding box center [458, 504] width 194 height 36
type input "Jerr-Dan"
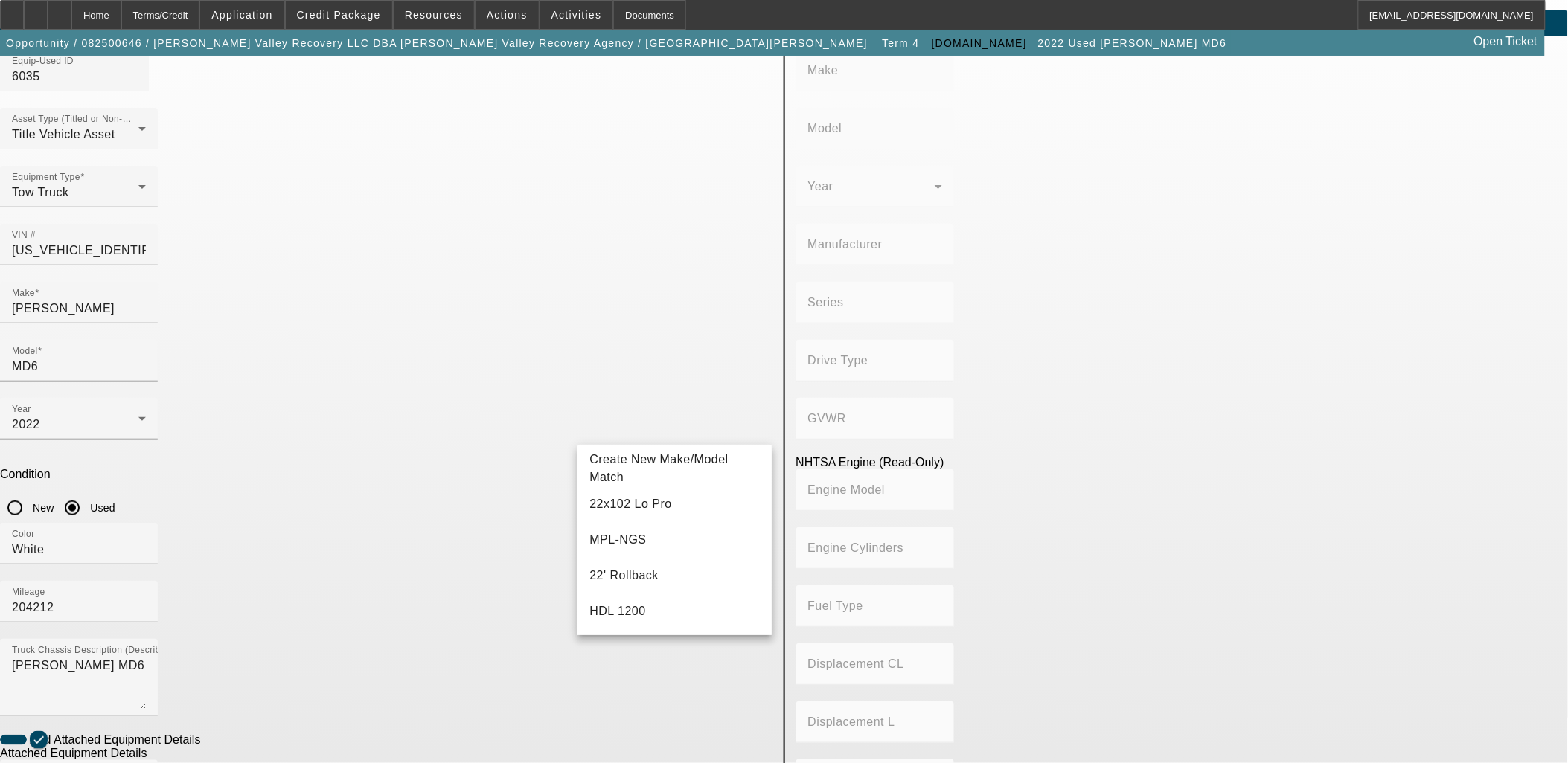
scroll to position [83, 0]
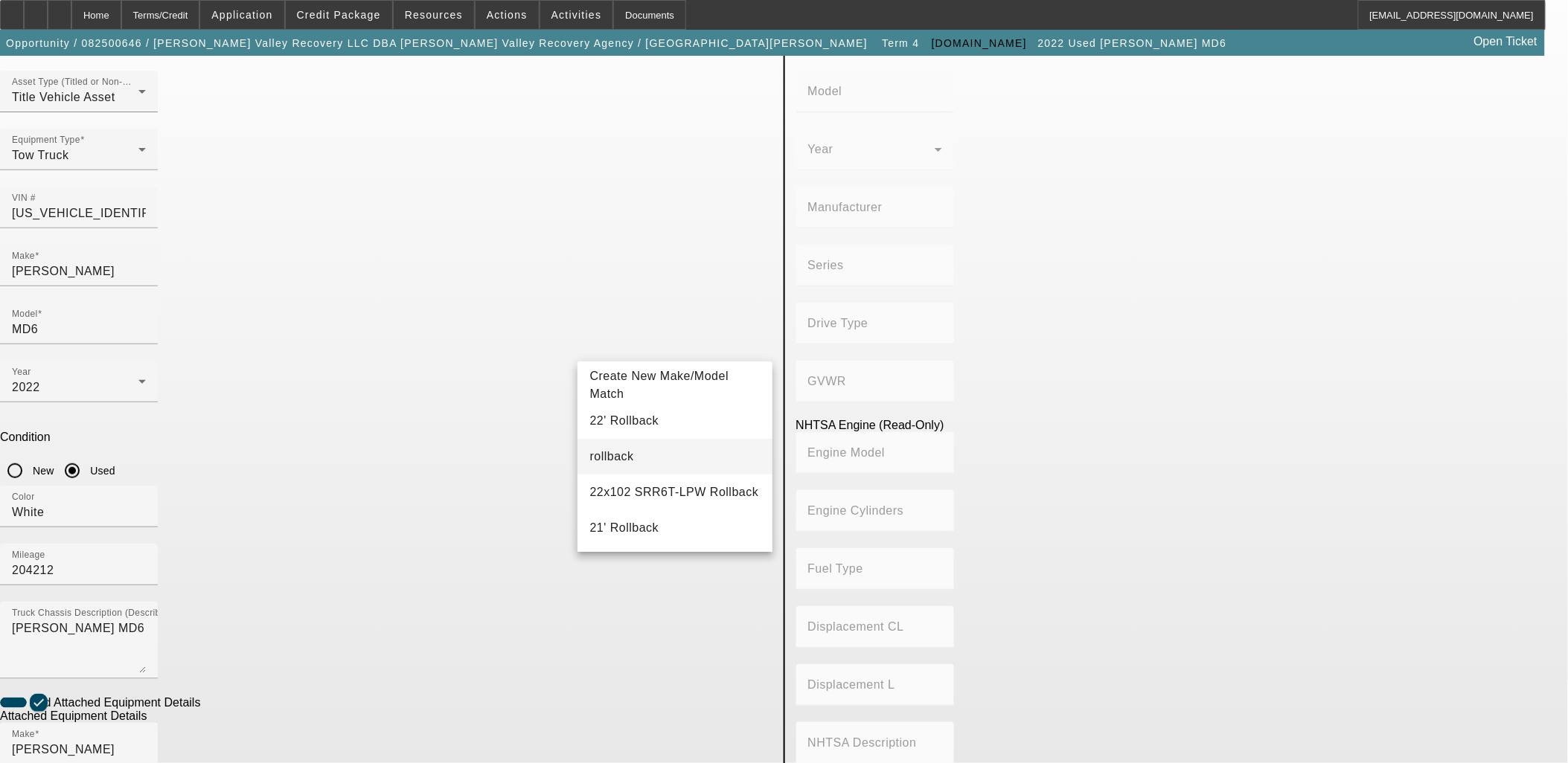
click at [626, 452] on mat-option "rollback" at bounding box center [674, 457] width 194 height 36
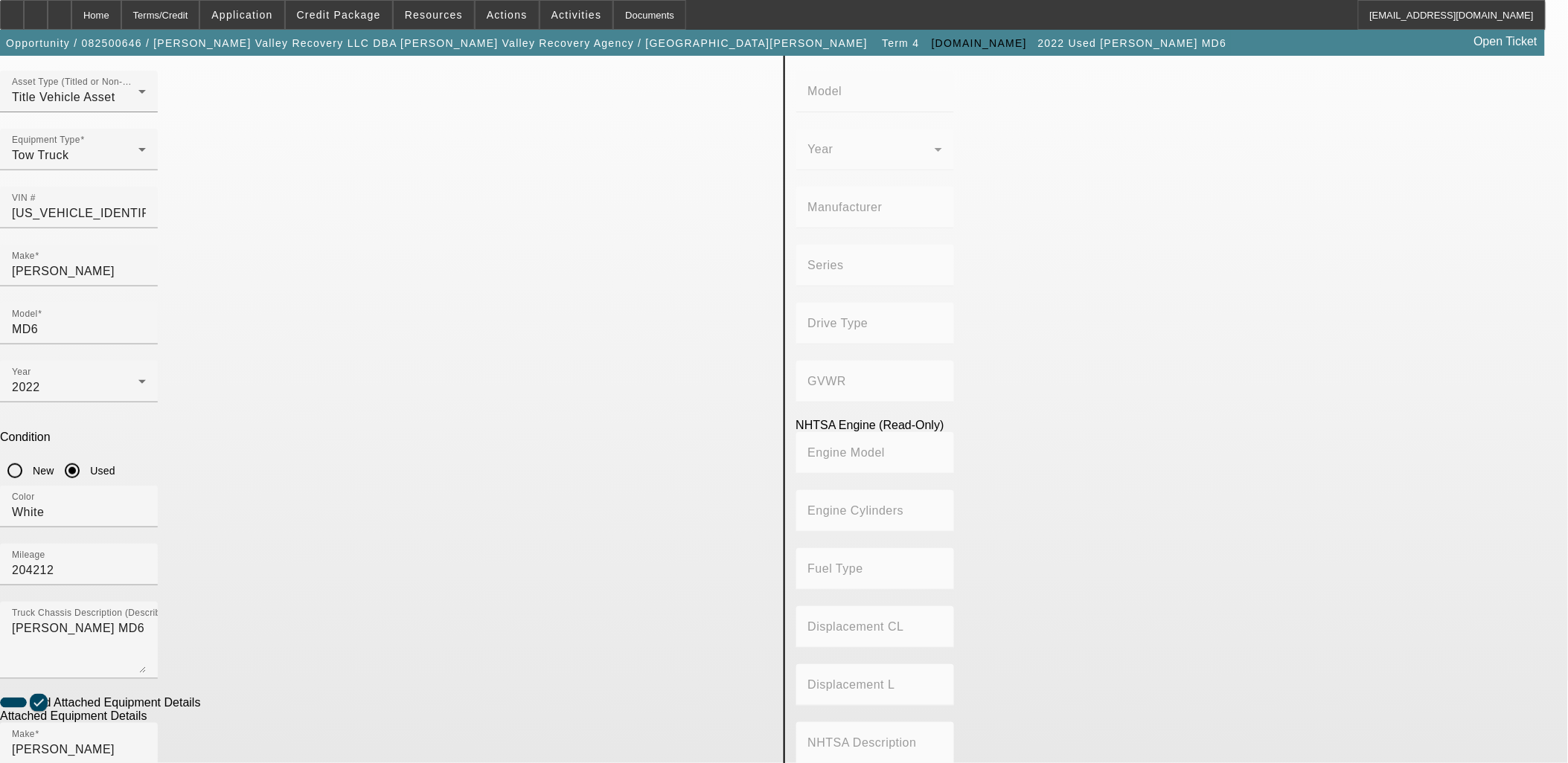
type input "rollback"
drag, startPoint x: 658, startPoint y: 645, endPoint x: 619, endPoint y: 648, distance: 39.1
radio input "true"
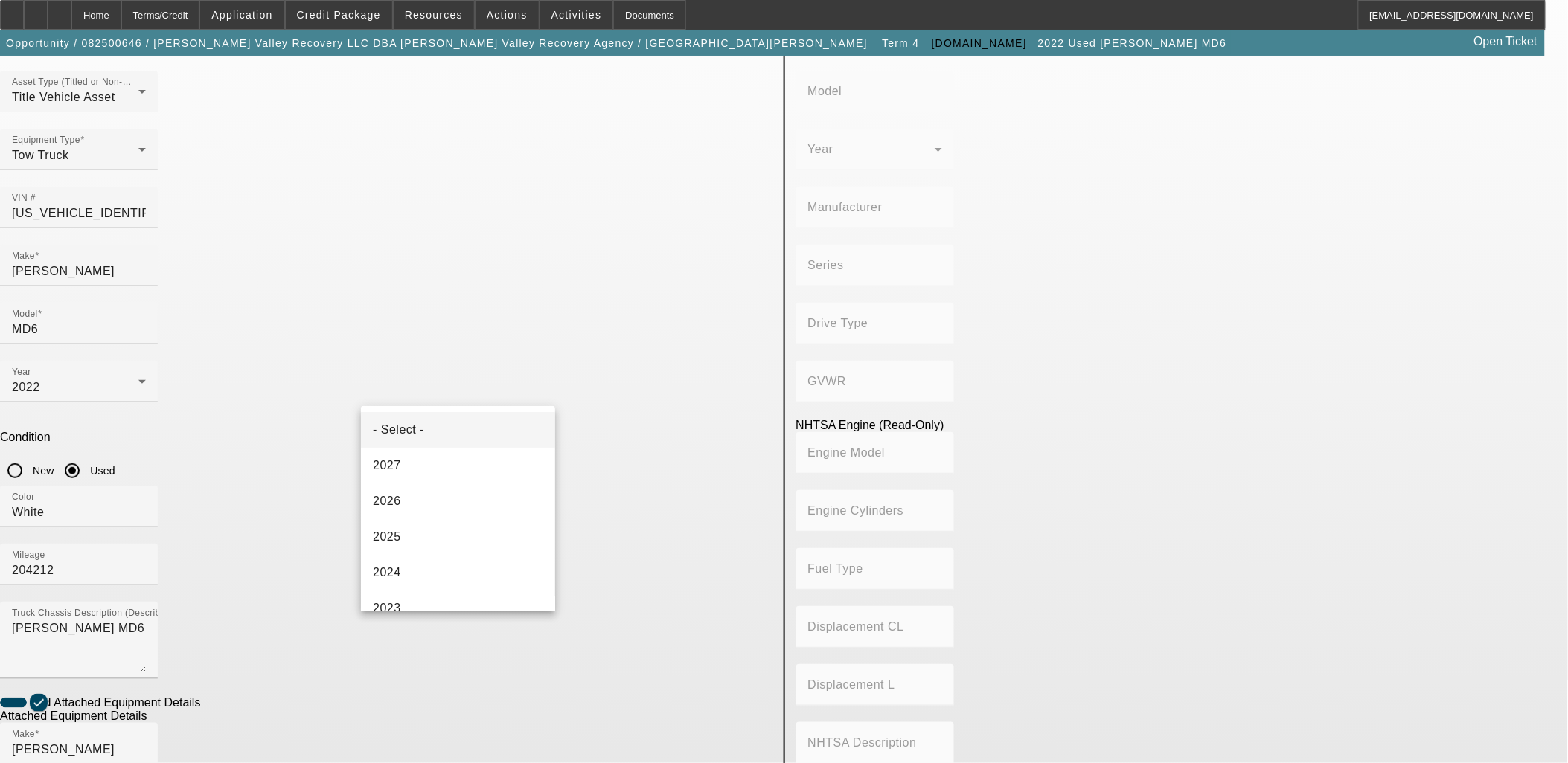
drag, startPoint x: 852, startPoint y: 673, endPoint x: 798, endPoint y: 668, distance: 54.2
click at [843, 673] on div at bounding box center [784, 381] width 1568 height 763
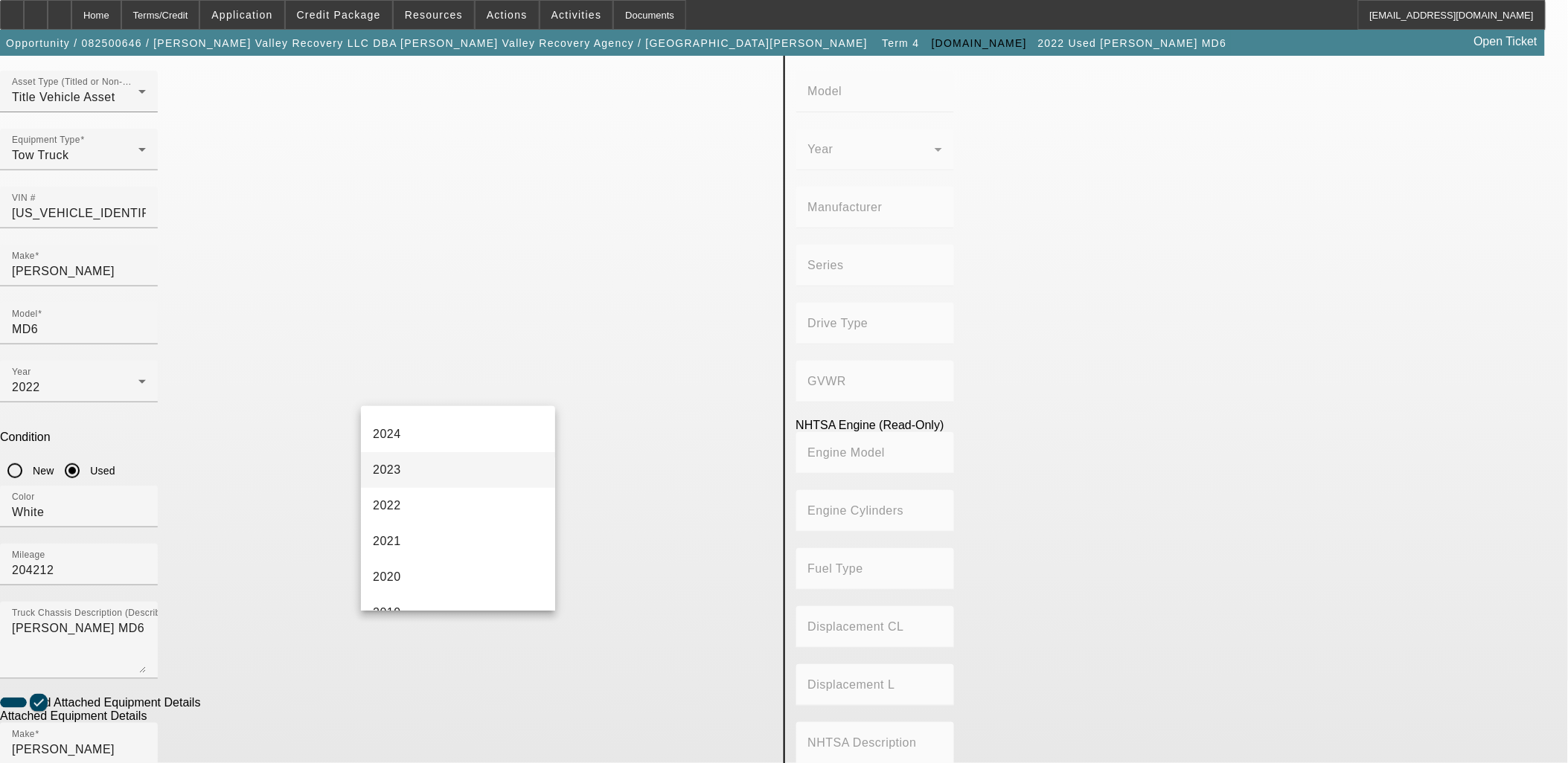
scroll to position [165, 0]
click at [403, 471] on mat-option "2022" at bounding box center [458, 479] width 194 height 36
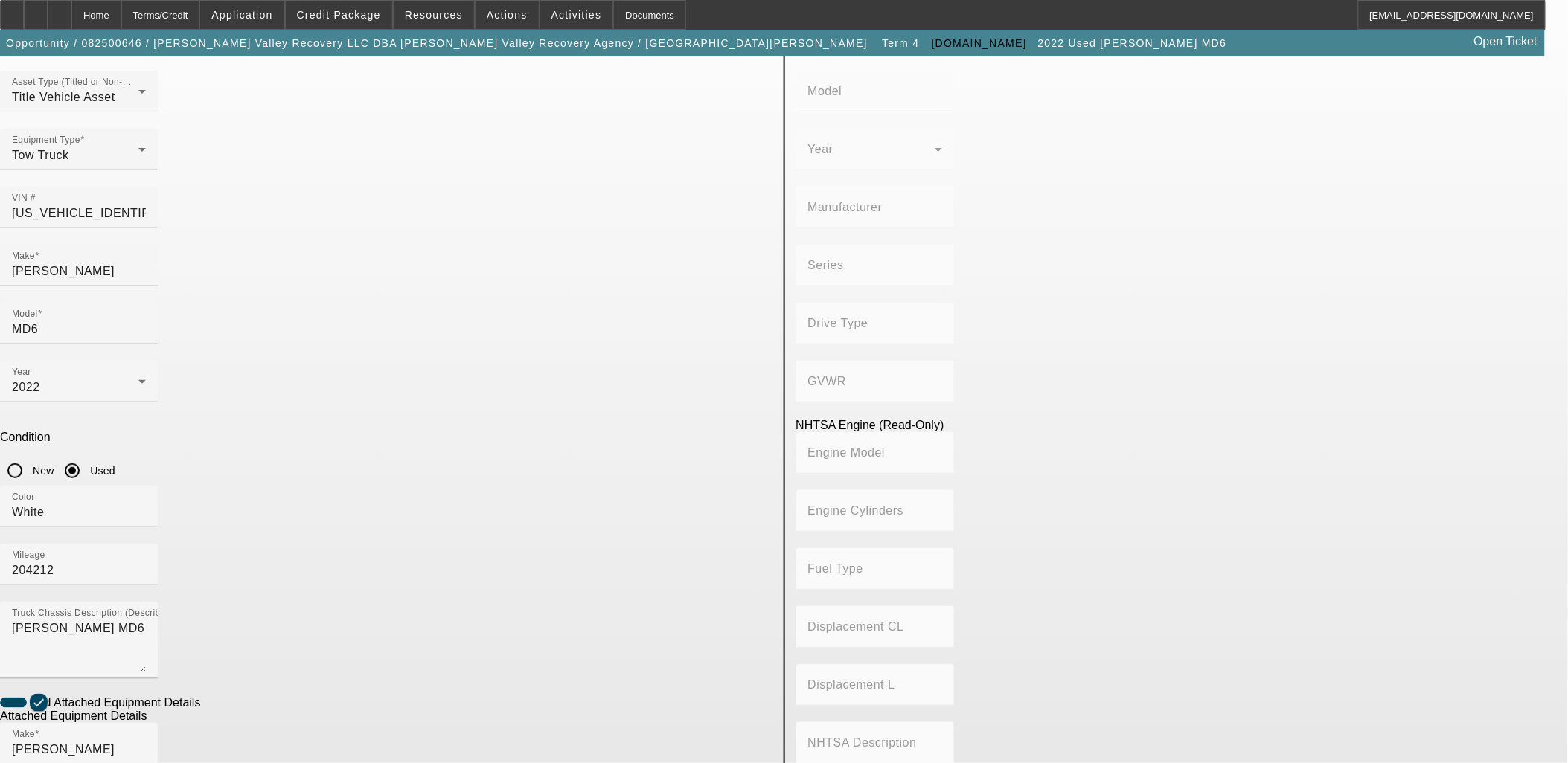
drag, startPoint x: 419, startPoint y: 720, endPoint x: 417, endPoint y: 701, distance: 19.1
paste input "0220024582"
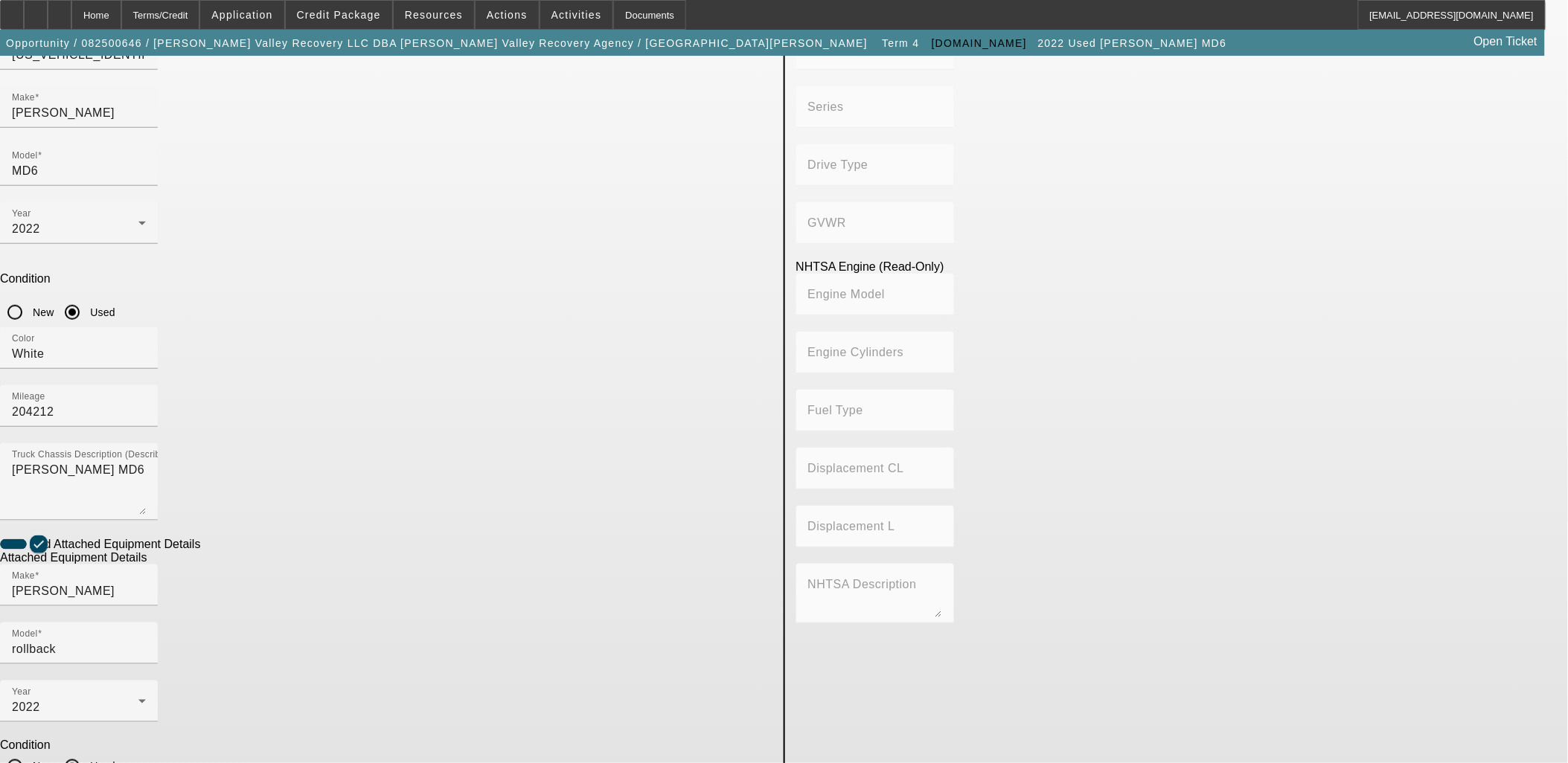
scroll to position [251, 0]
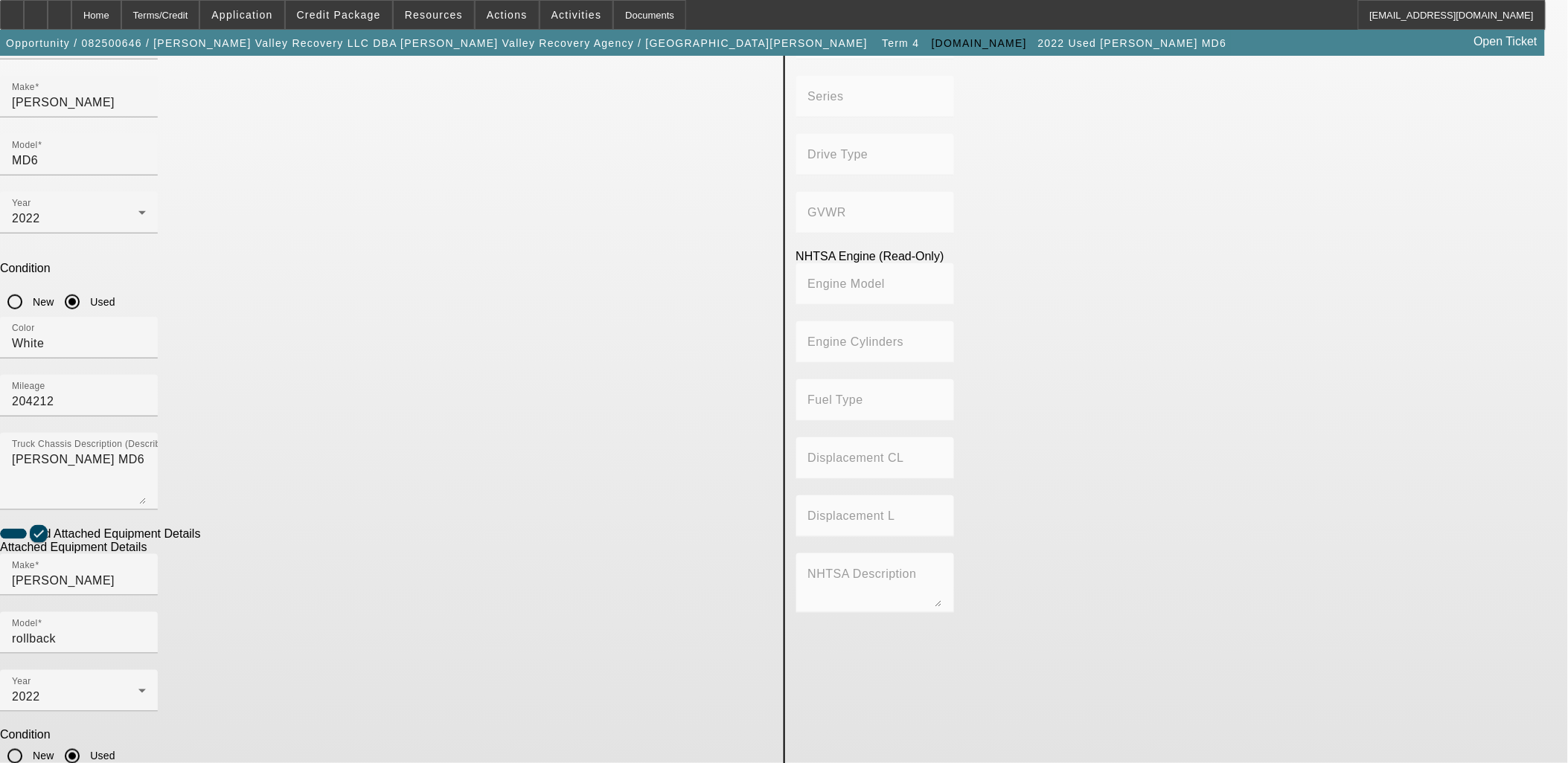
type input "0220024582"
paste textarea "22 x 102” Low Pro Steel Deck w/ ½ Side-Rails"
type textarea "22 x 102” Low Pro Steel Deck w/ ½ Side-Rails"
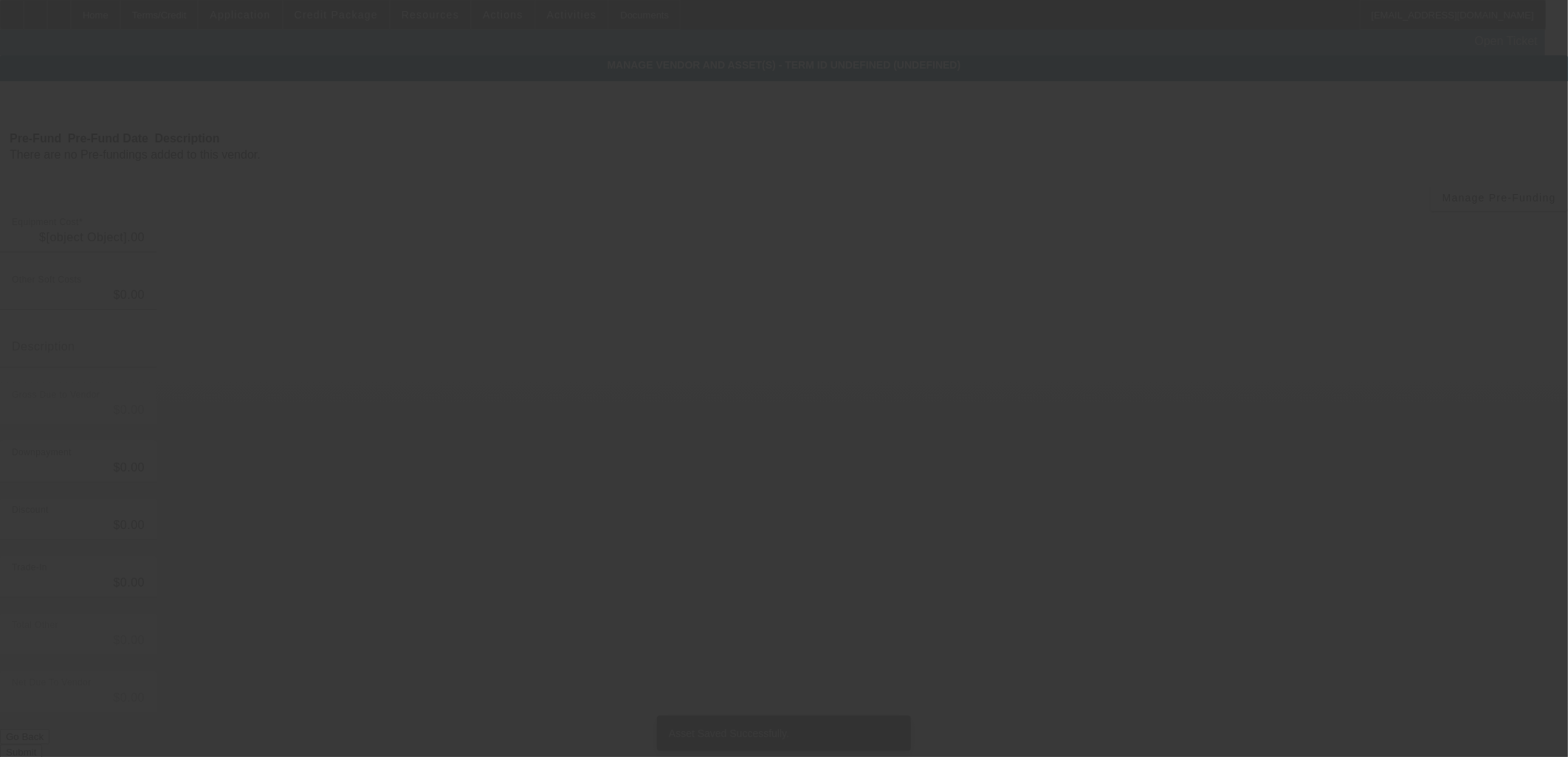
type input "$76,000.00"
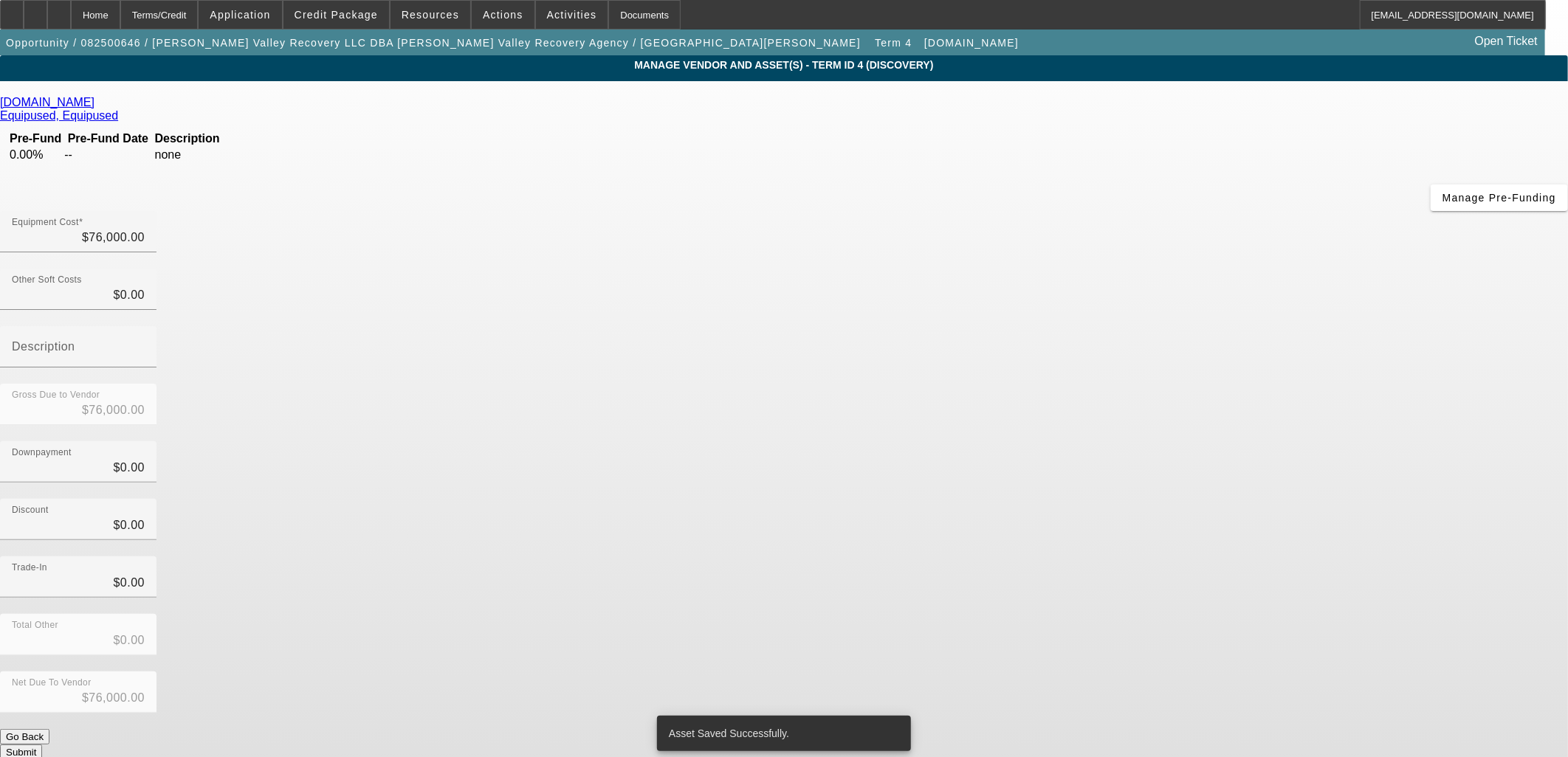
click at [42, 744] on button "Submit" at bounding box center [21, 752] width 42 height 16
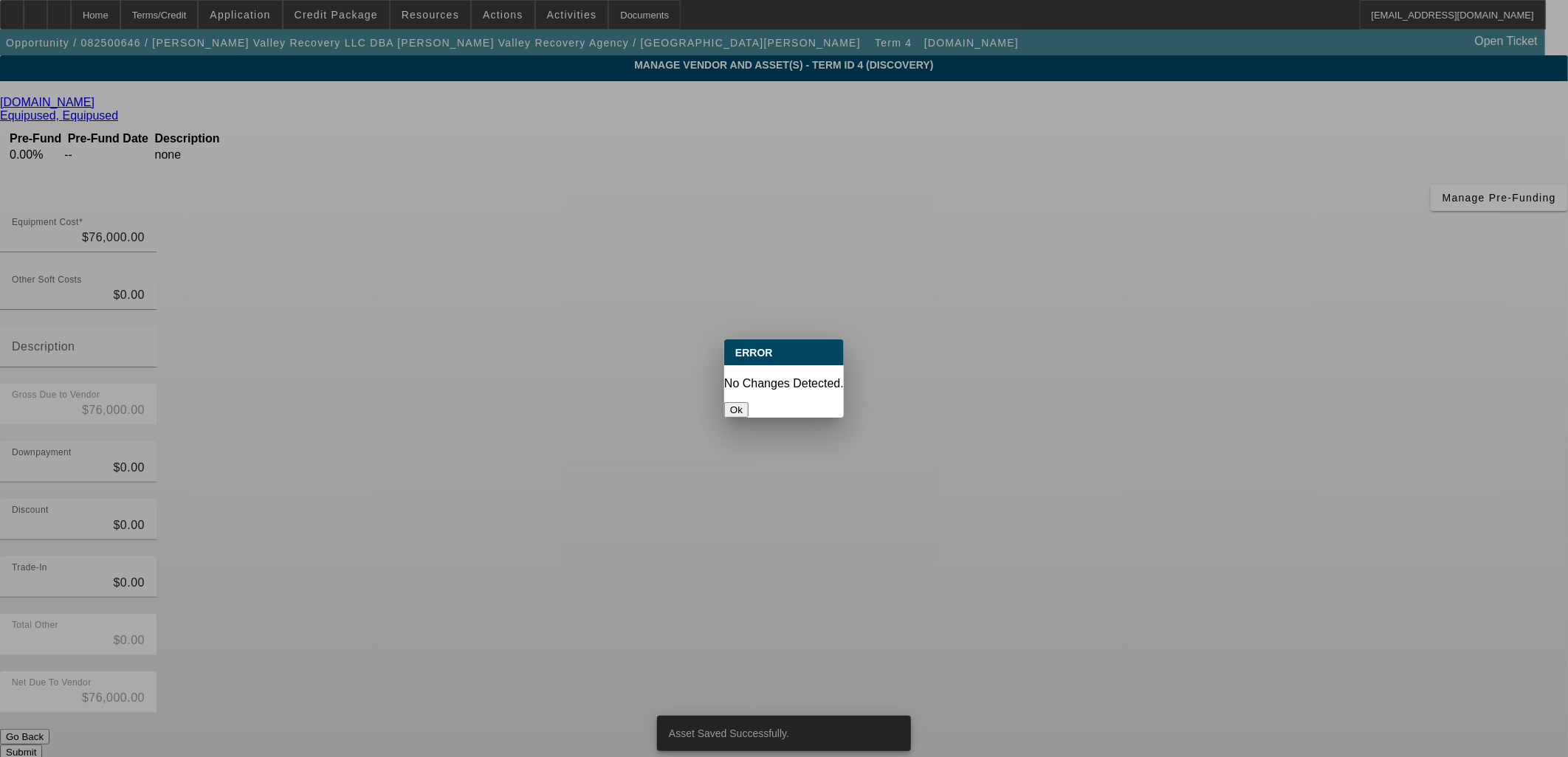
click at [748, 402] on button "Ok" at bounding box center [736, 409] width 25 height 16
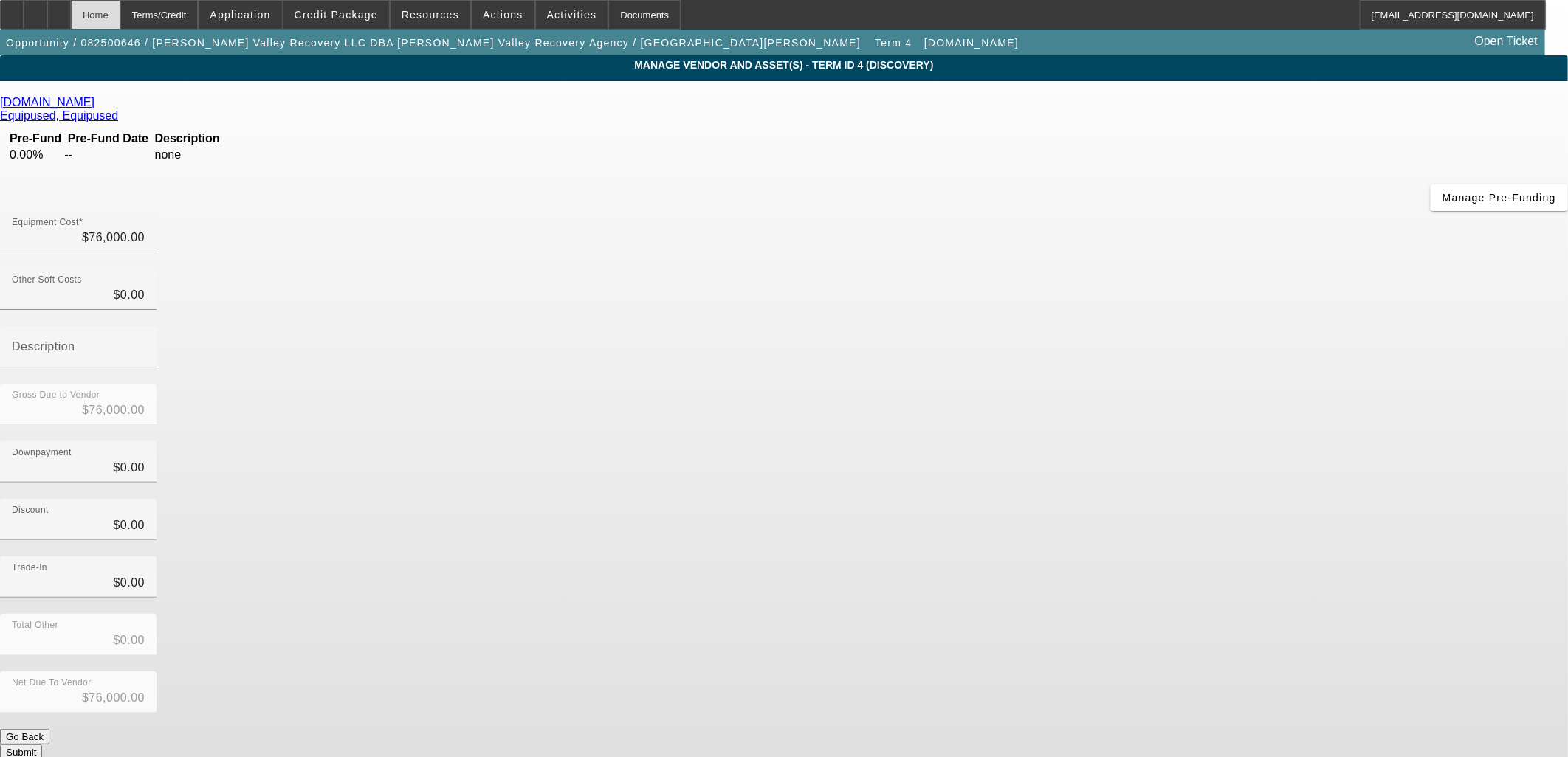
click at [121, 17] on div "Home" at bounding box center [96, 15] width 49 height 29
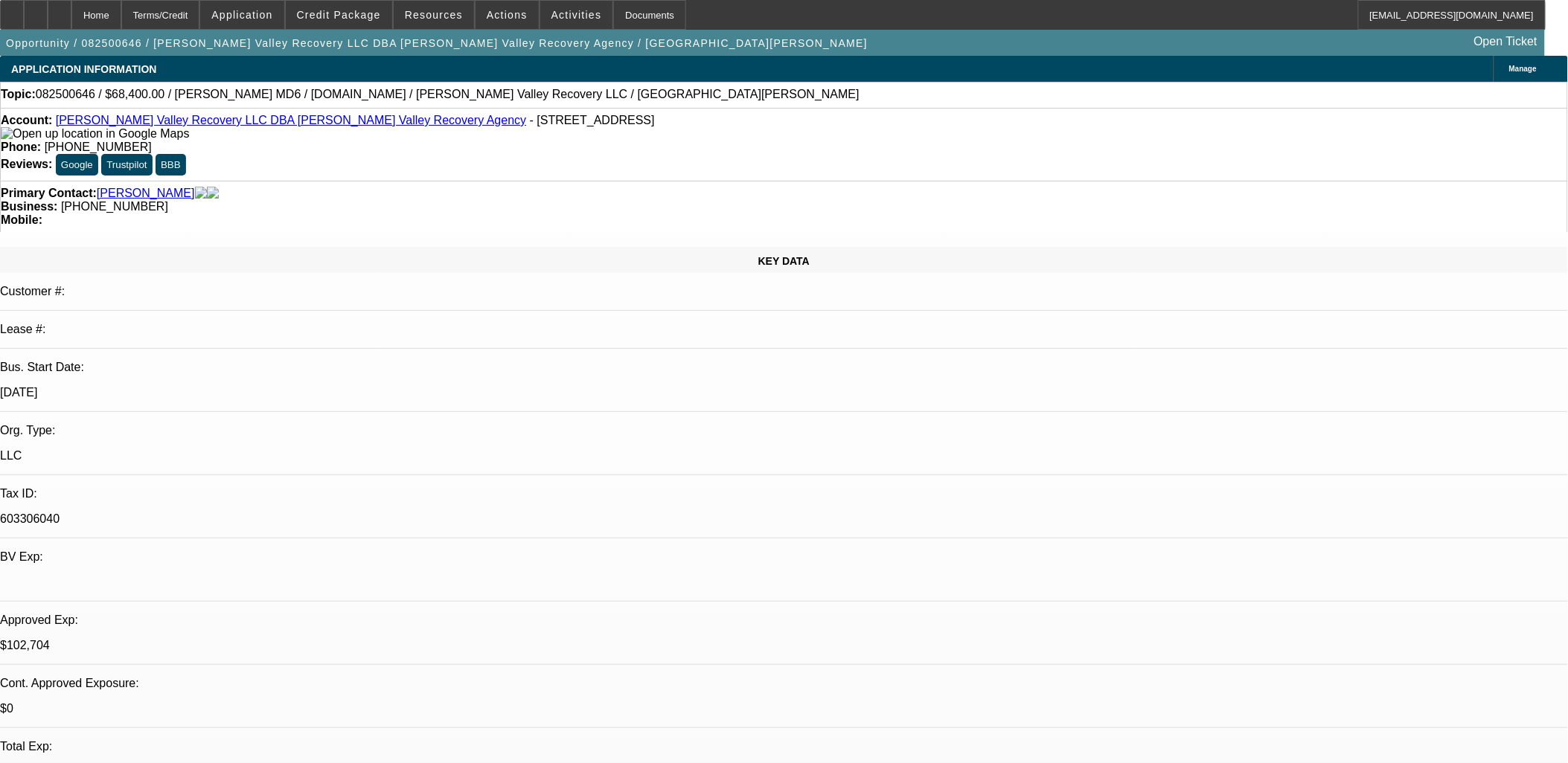
select select "0.1"
select select "2"
select select "0.1"
select select "2"
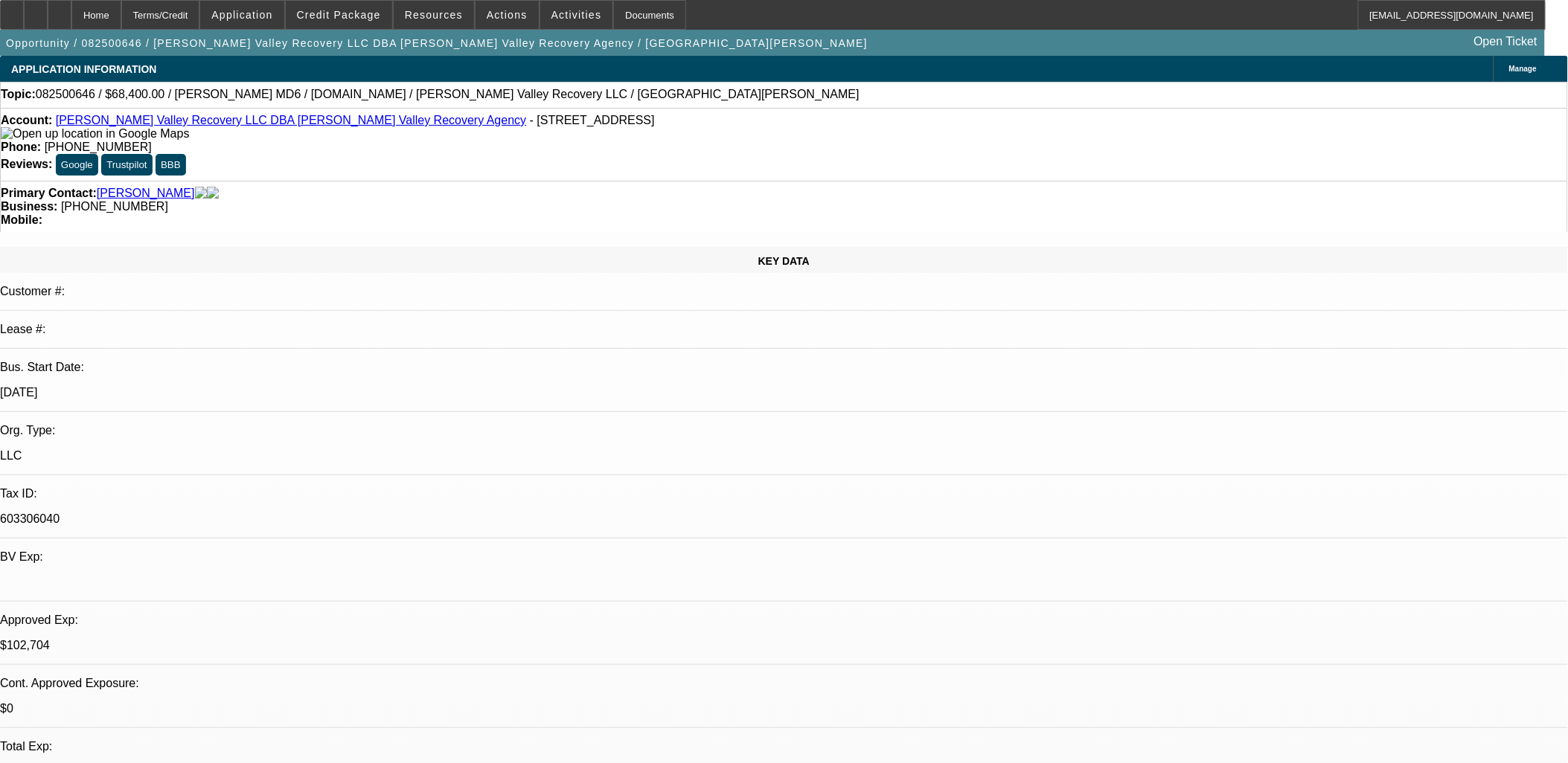
select select "0.1"
select select "2"
select select "0.1"
select select "1"
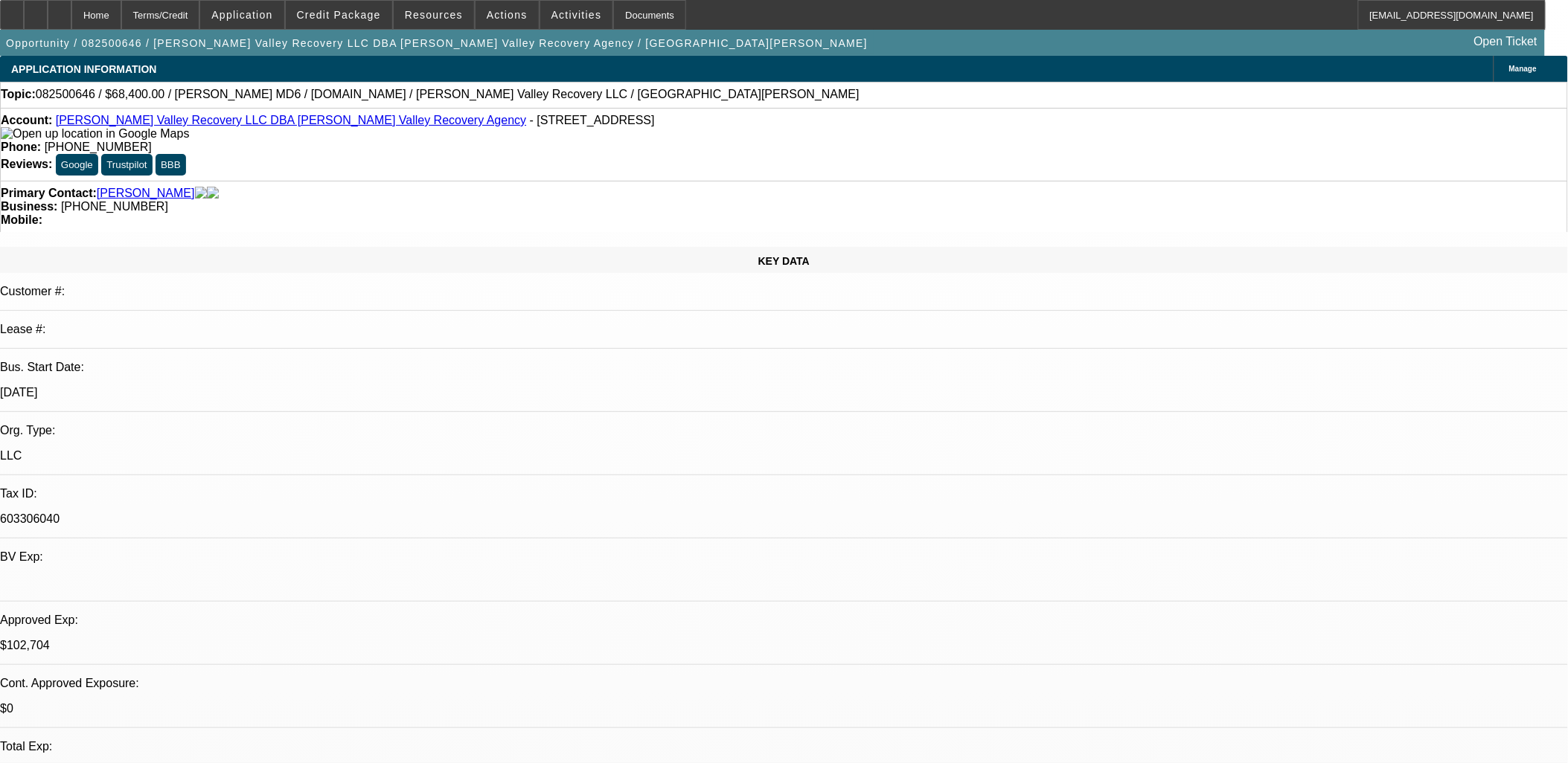
select select "2"
select select "4"
select select "1"
select select "2"
select select "4"
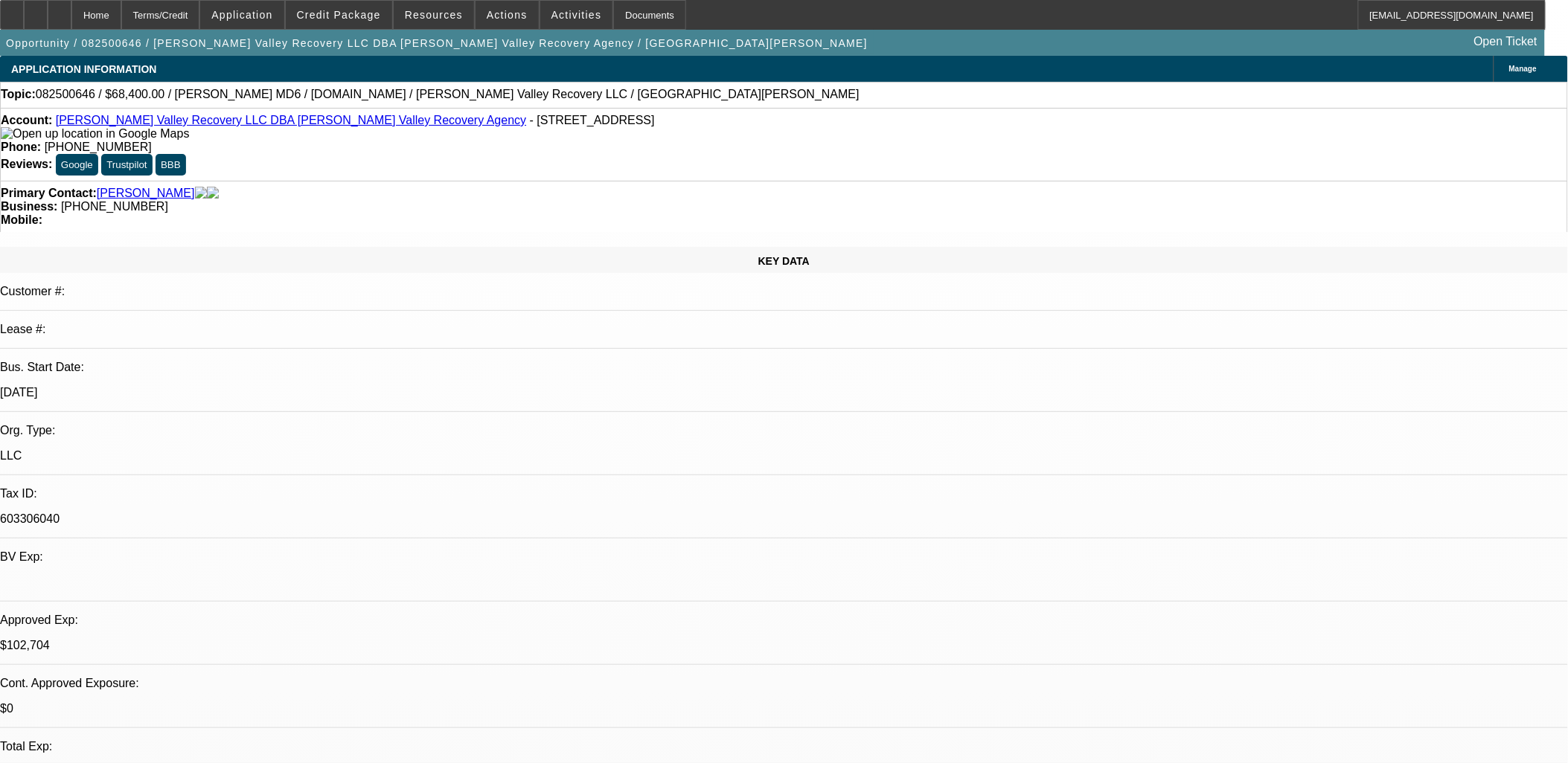
select select "1"
select select "2"
select select "4"
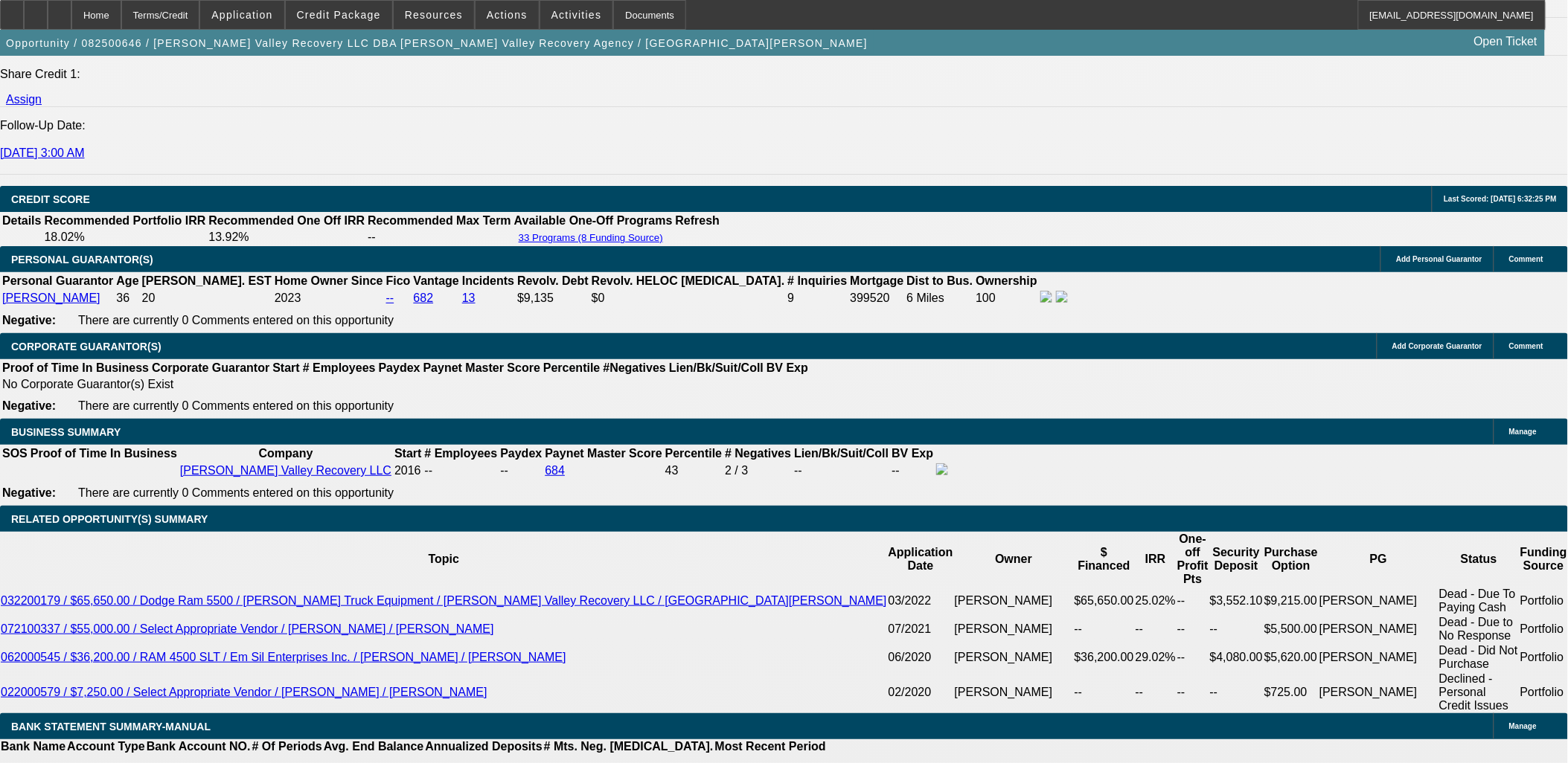
scroll to position [2314, 0]
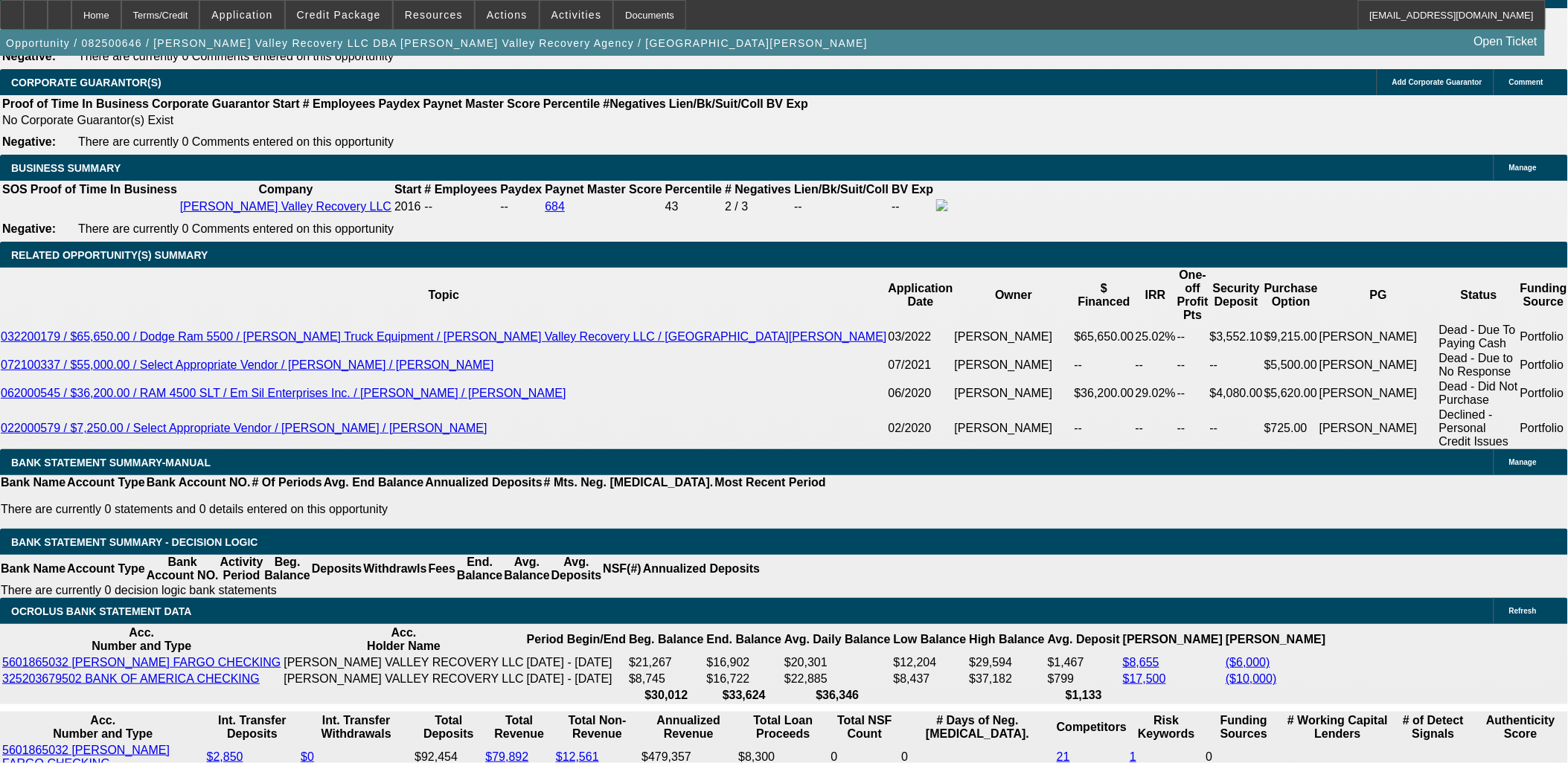
type input "190"
type input "$380.00"
type input "UNKNOWN"
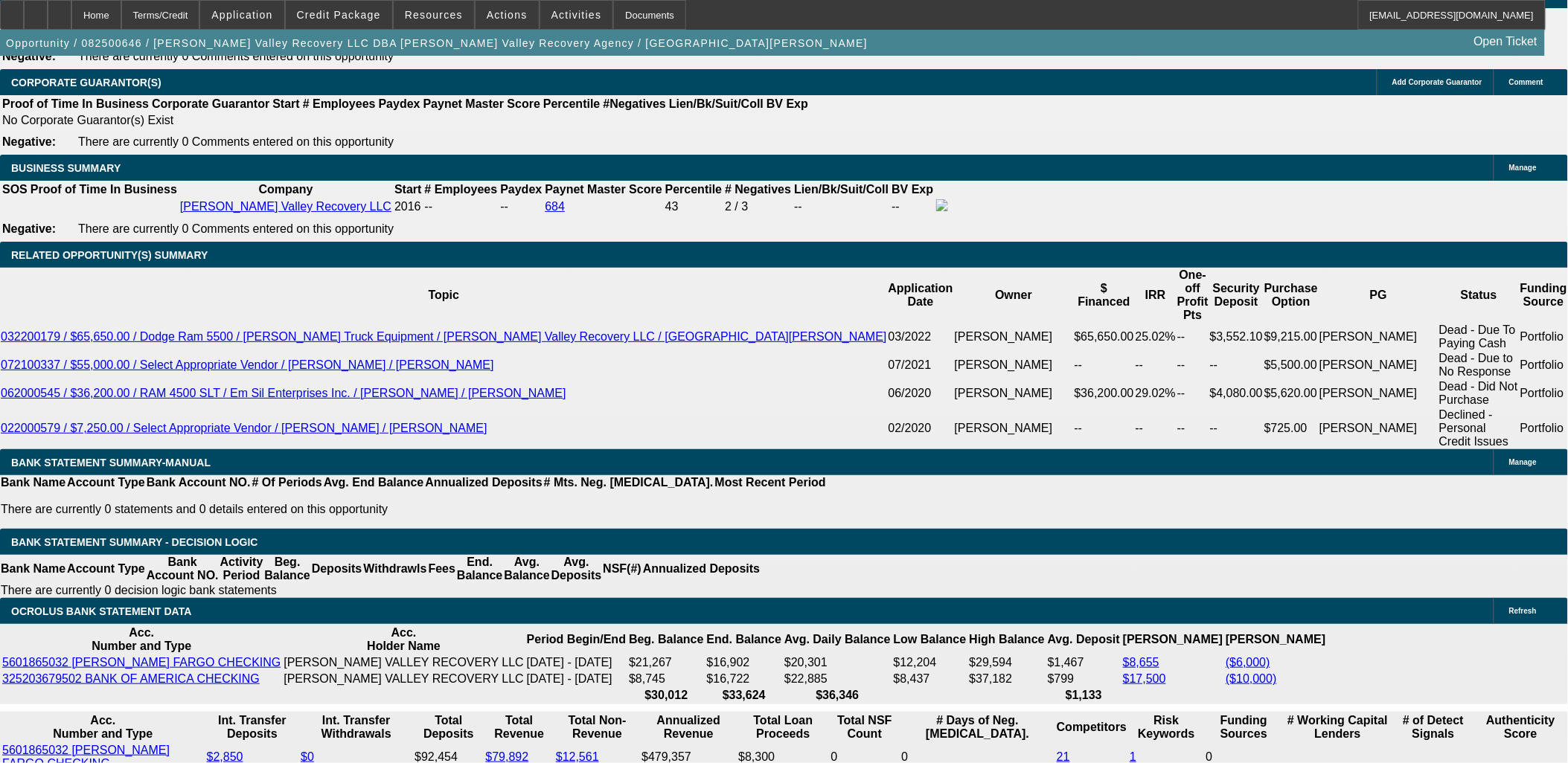
type input "1900"
type input "$3,800.00"
type input "14.9"
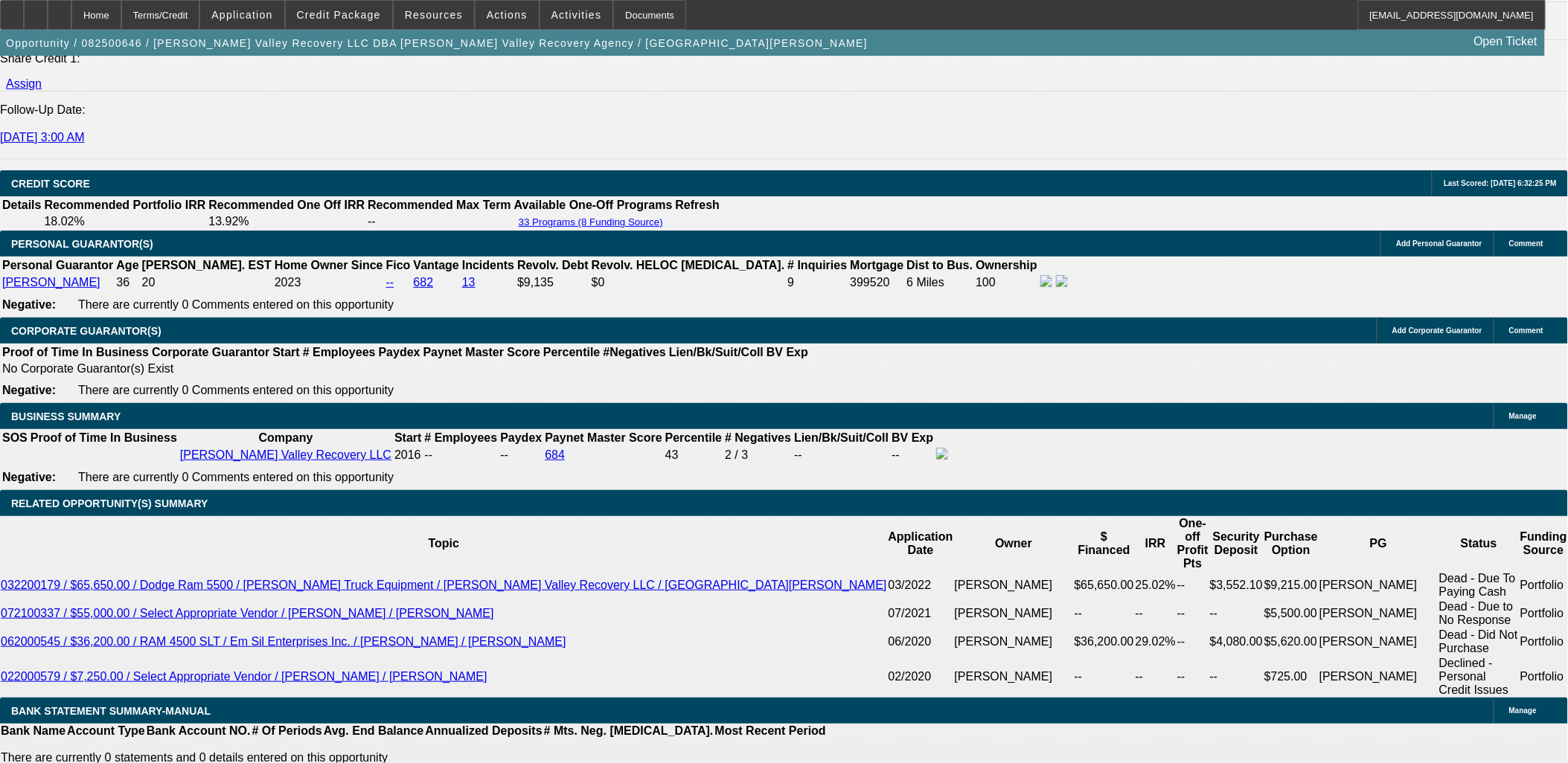
type input "$1,900.00"
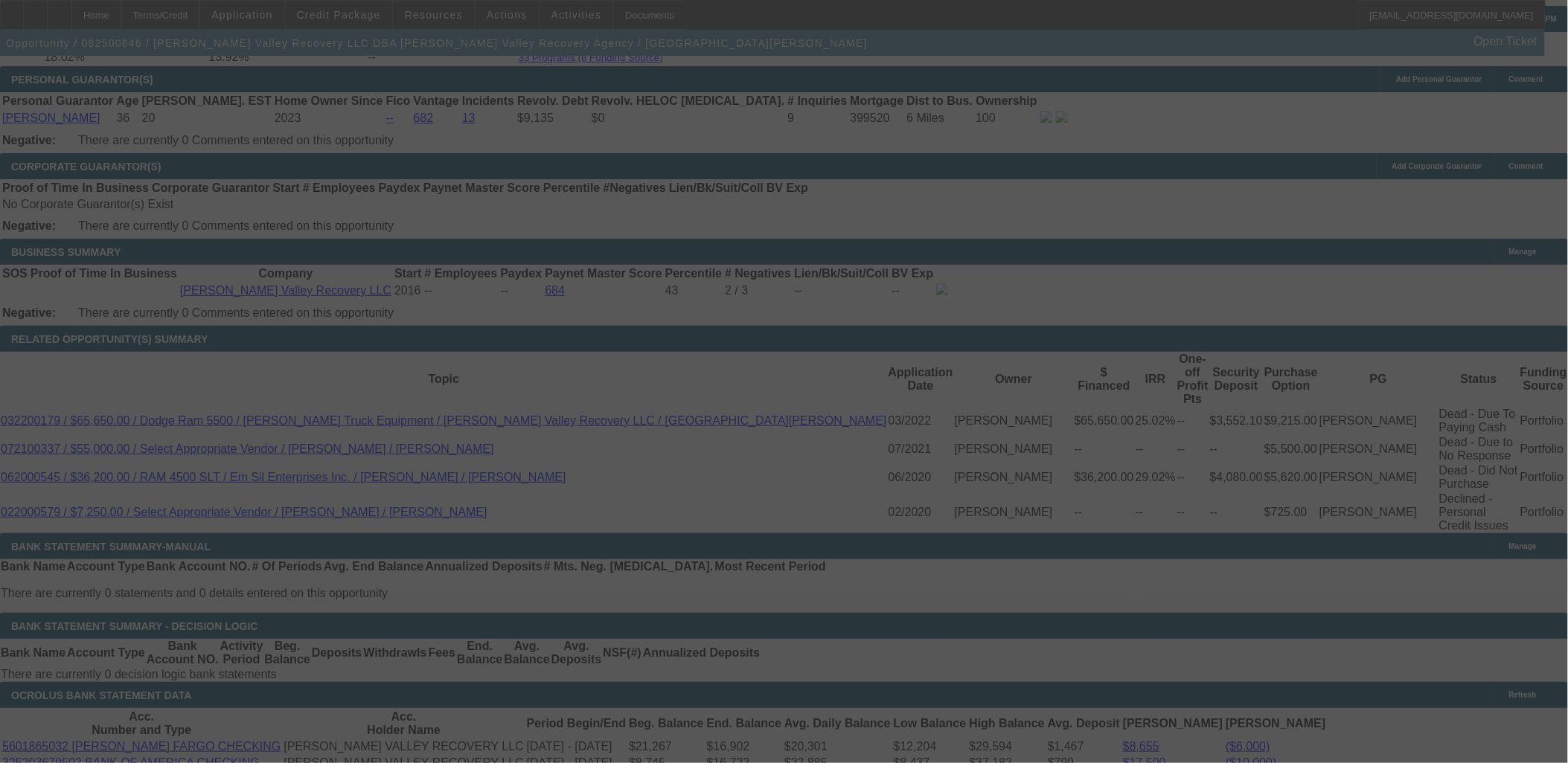
scroll to position [2232, 0]
select select "0.1"
select select "2"
select select "0.1"
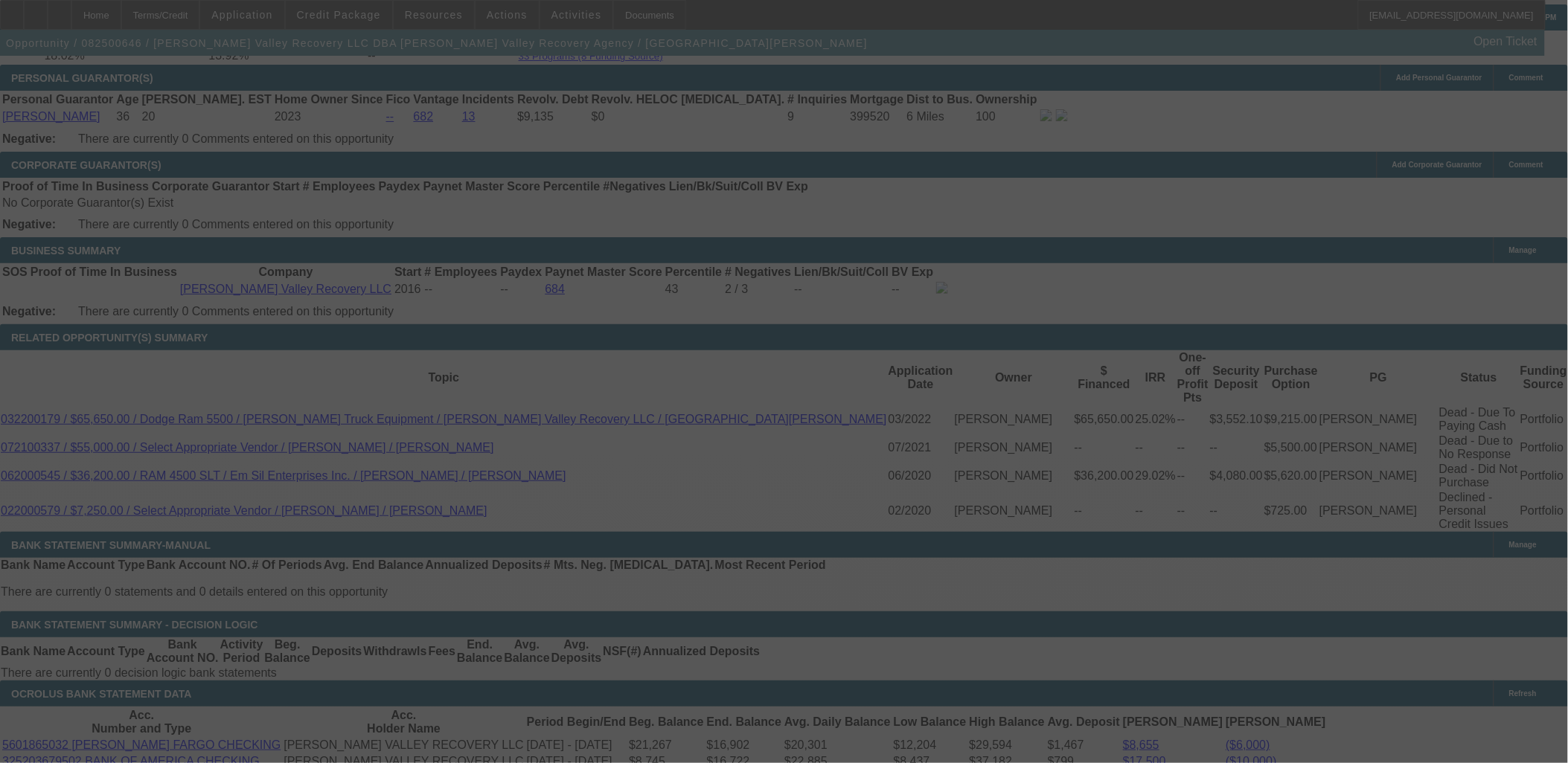
select select "4"
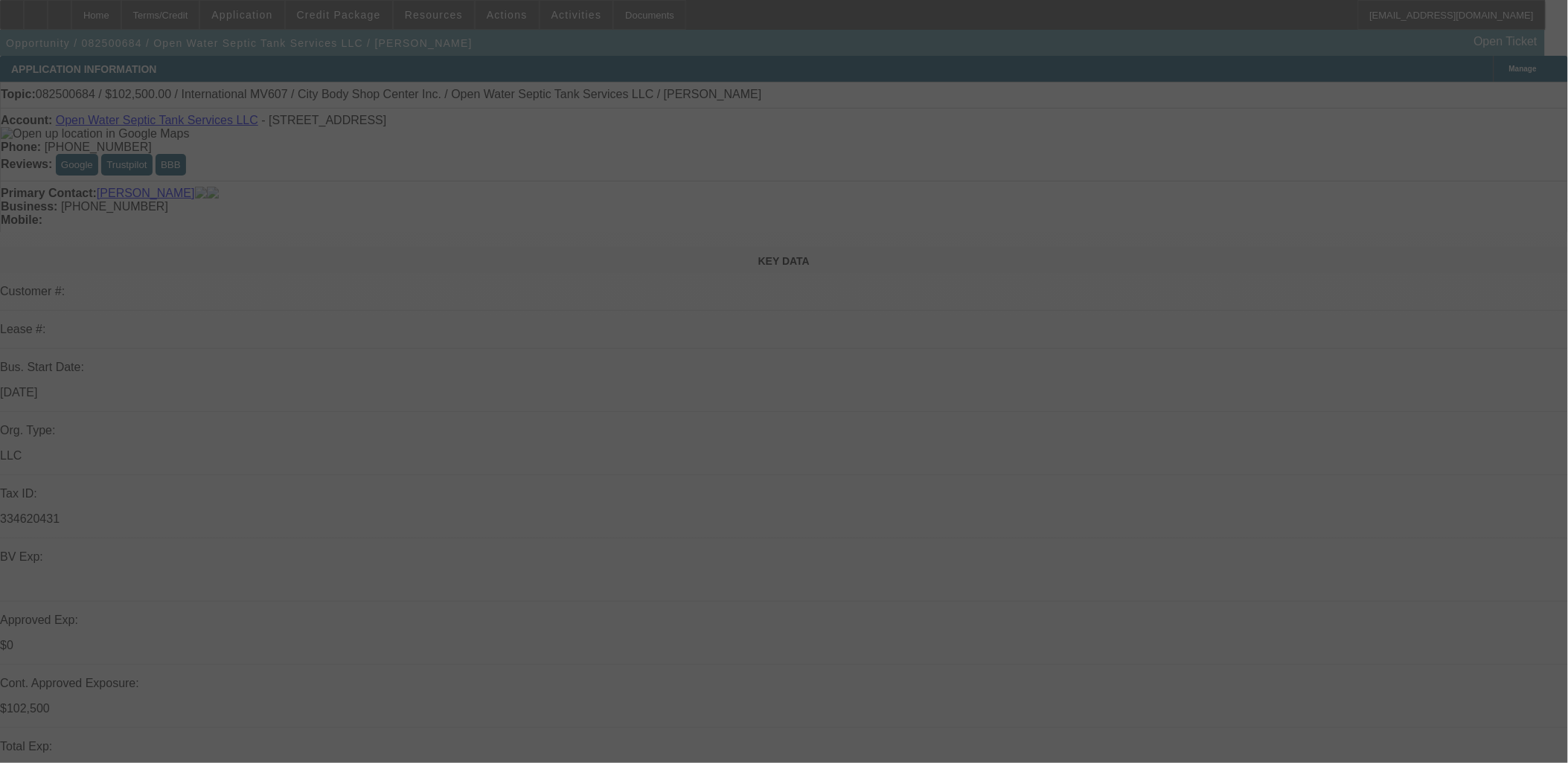
click at [351, 16] on div at bounding box center [784, 381] width 1568 height 763
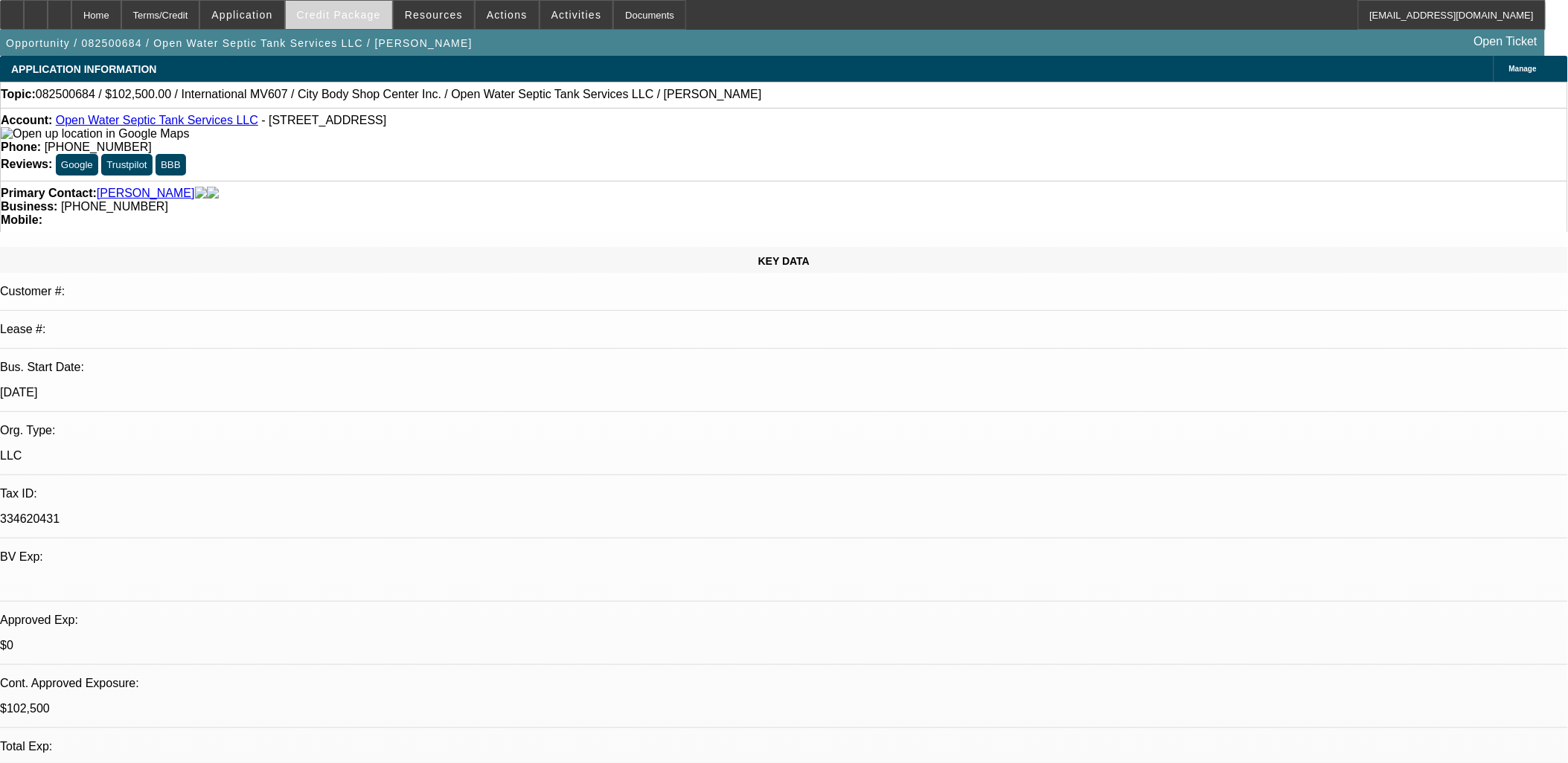
select select "0"
select select "2"
select select "0"
select select "2"
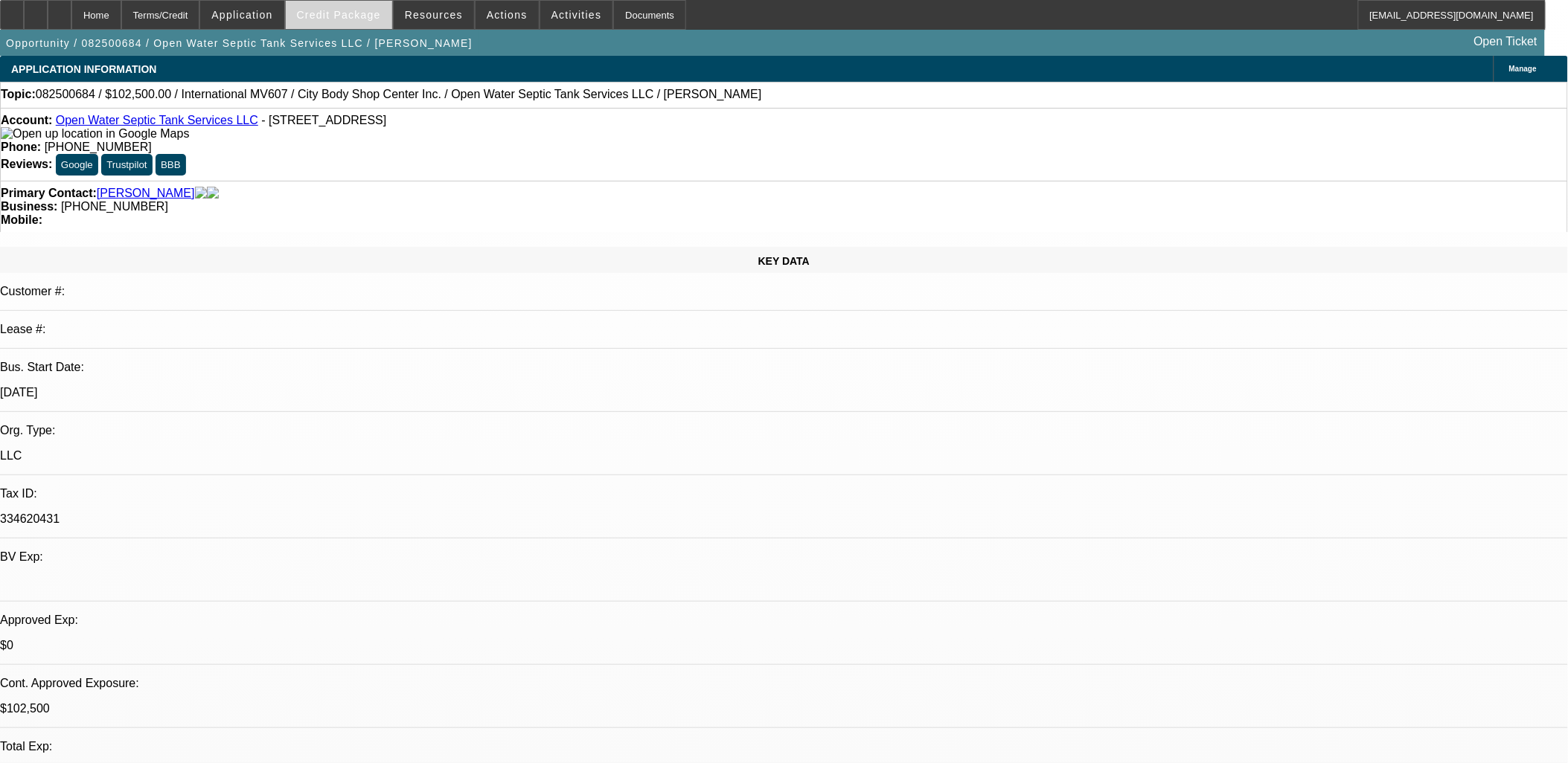
select select "0"
select select "0.1"
select select "2"
select select "0"
select select "1"
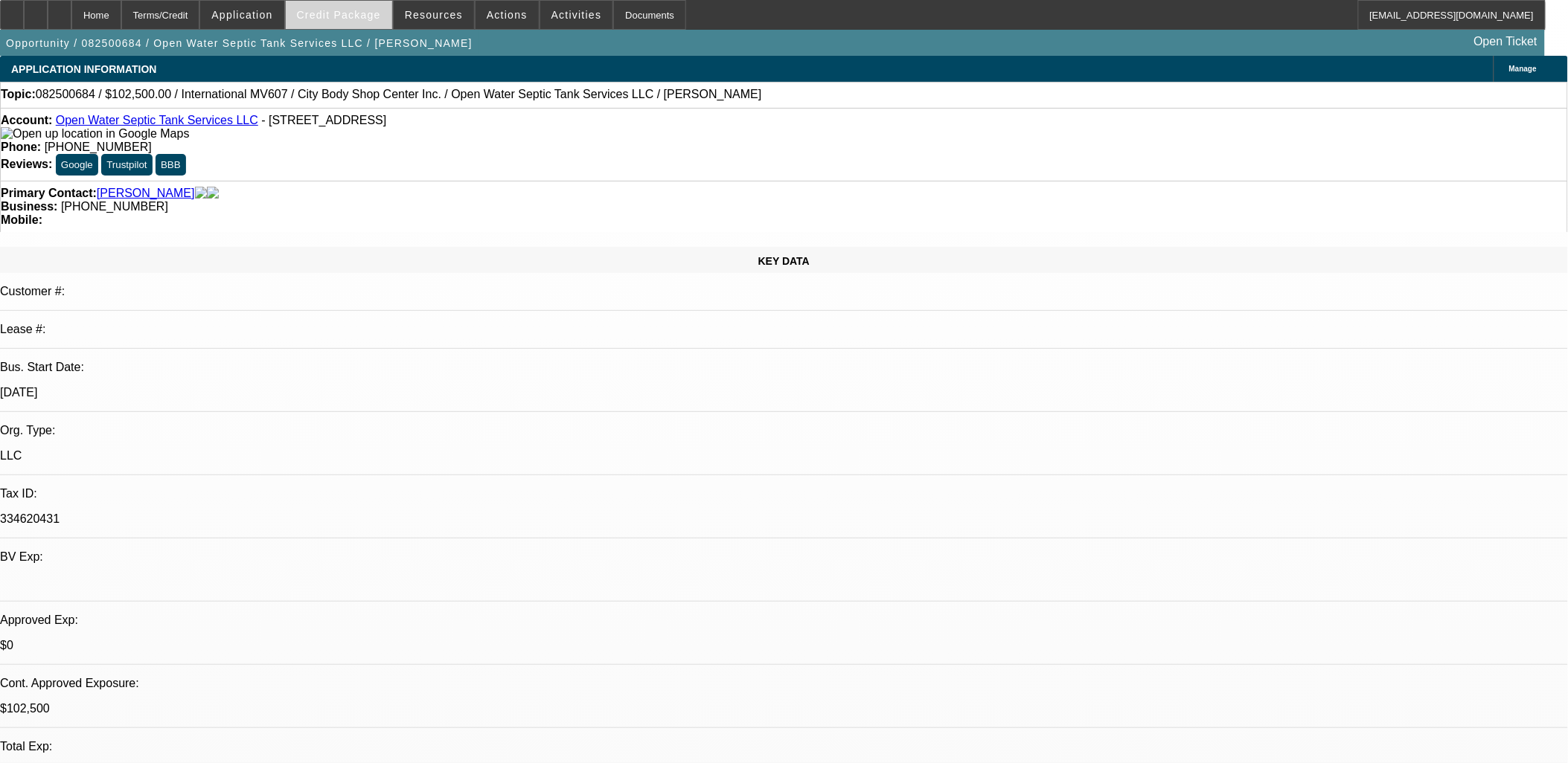
select select "2"
select select "6"
select select "1"
select select "2"
select select "6"
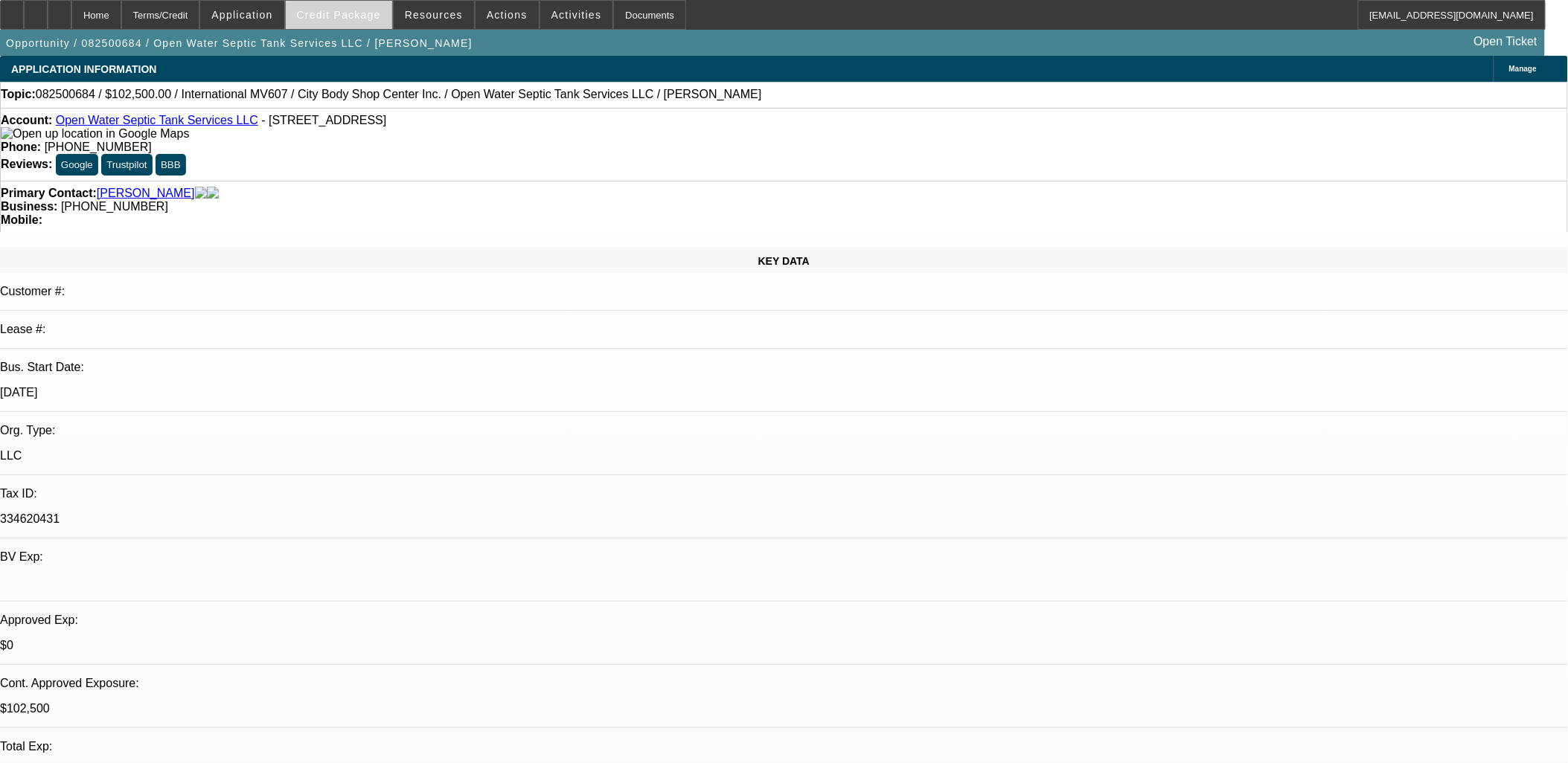
select select "1"
select select "2"
select select "6"
click at [343, 12] on span "Credit Package" at bounding box center [338, 15] width 84 height 12
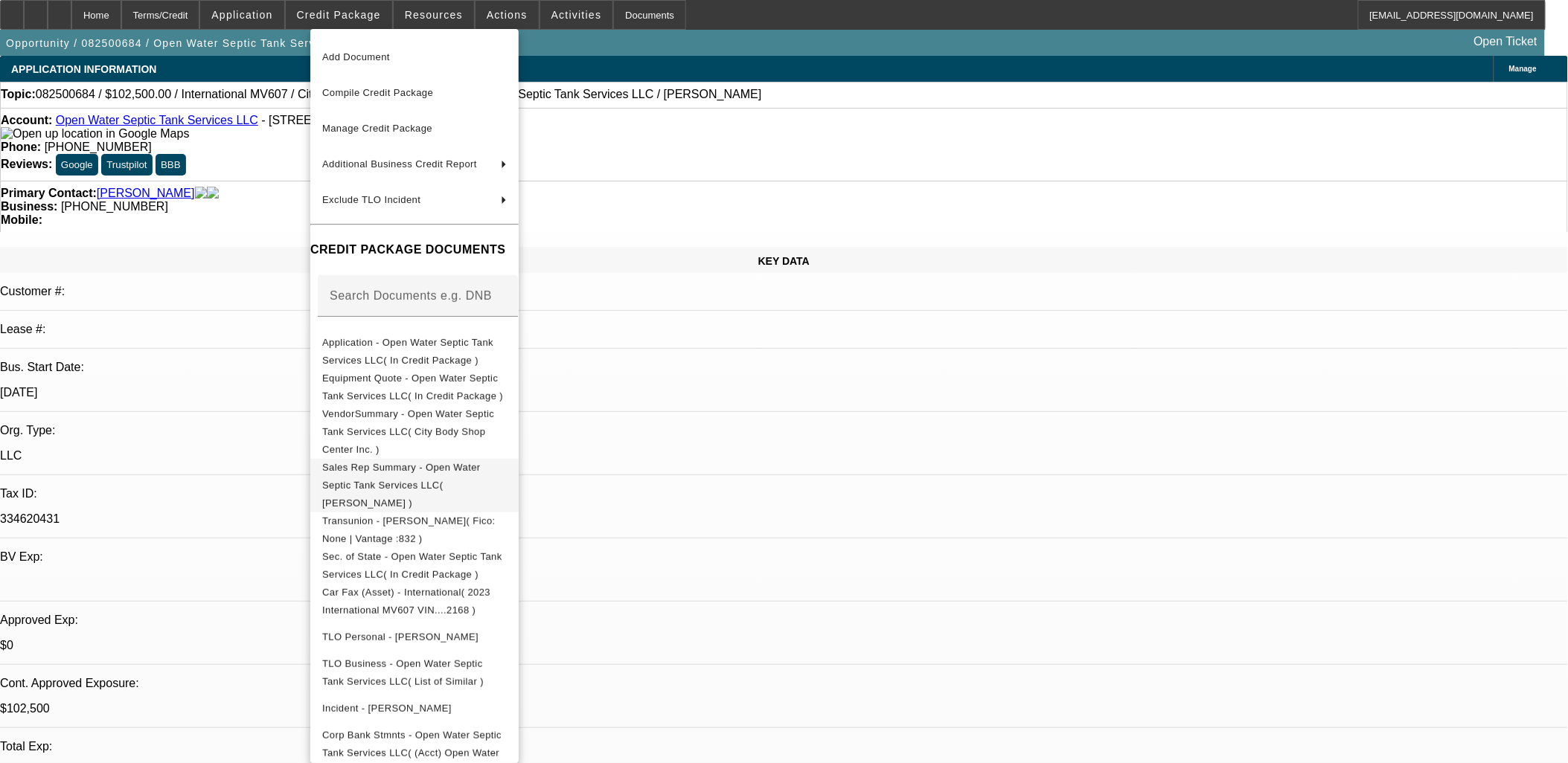
scroll to position [49, 0]
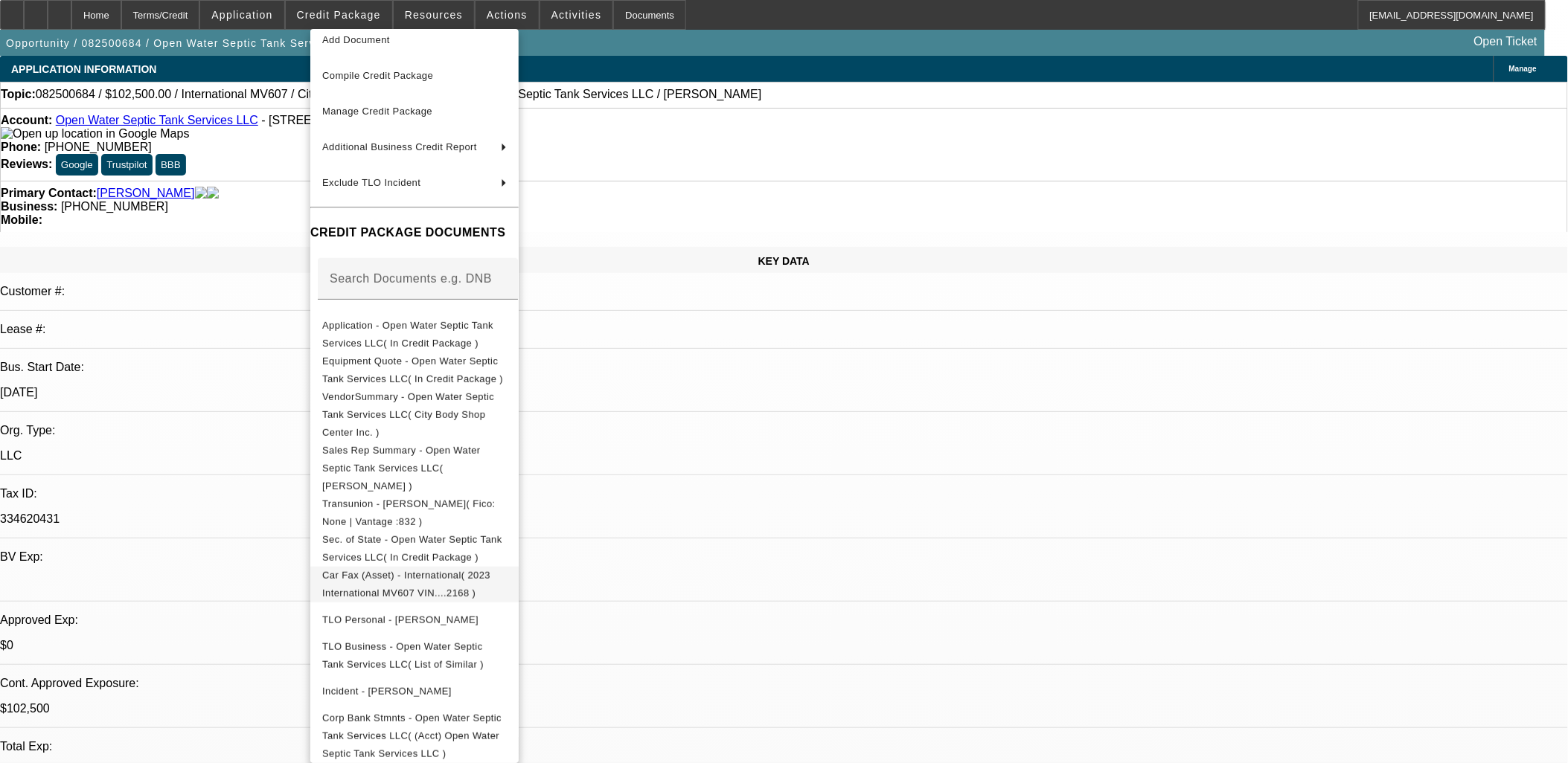
click at [369, 569] on span "Car Fax (Asset) - International( 2023 International MV607 VIN....2168 )" at bounding box center [406, 584] width 168 height 29
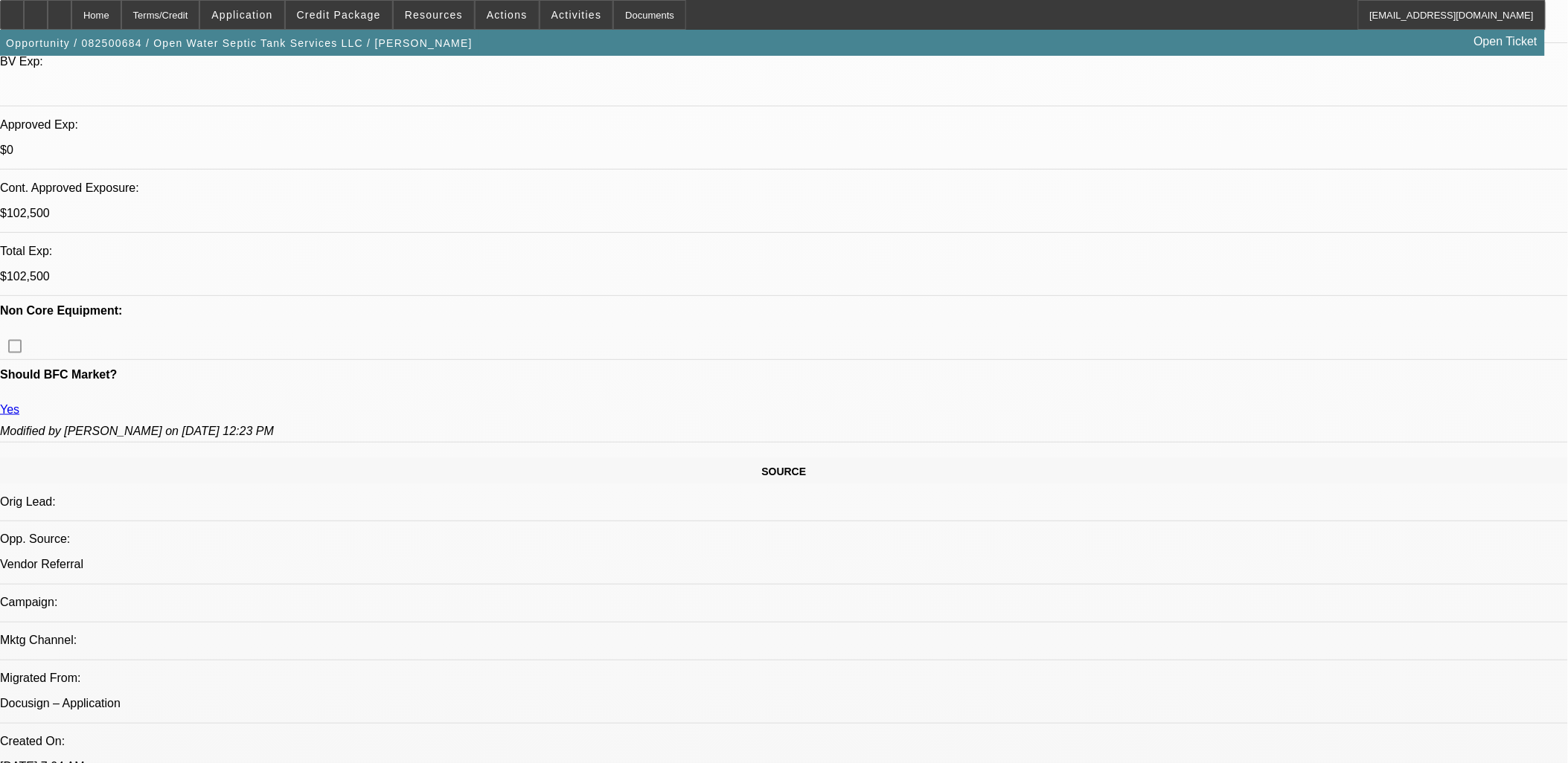
scroll to position [0, 0]
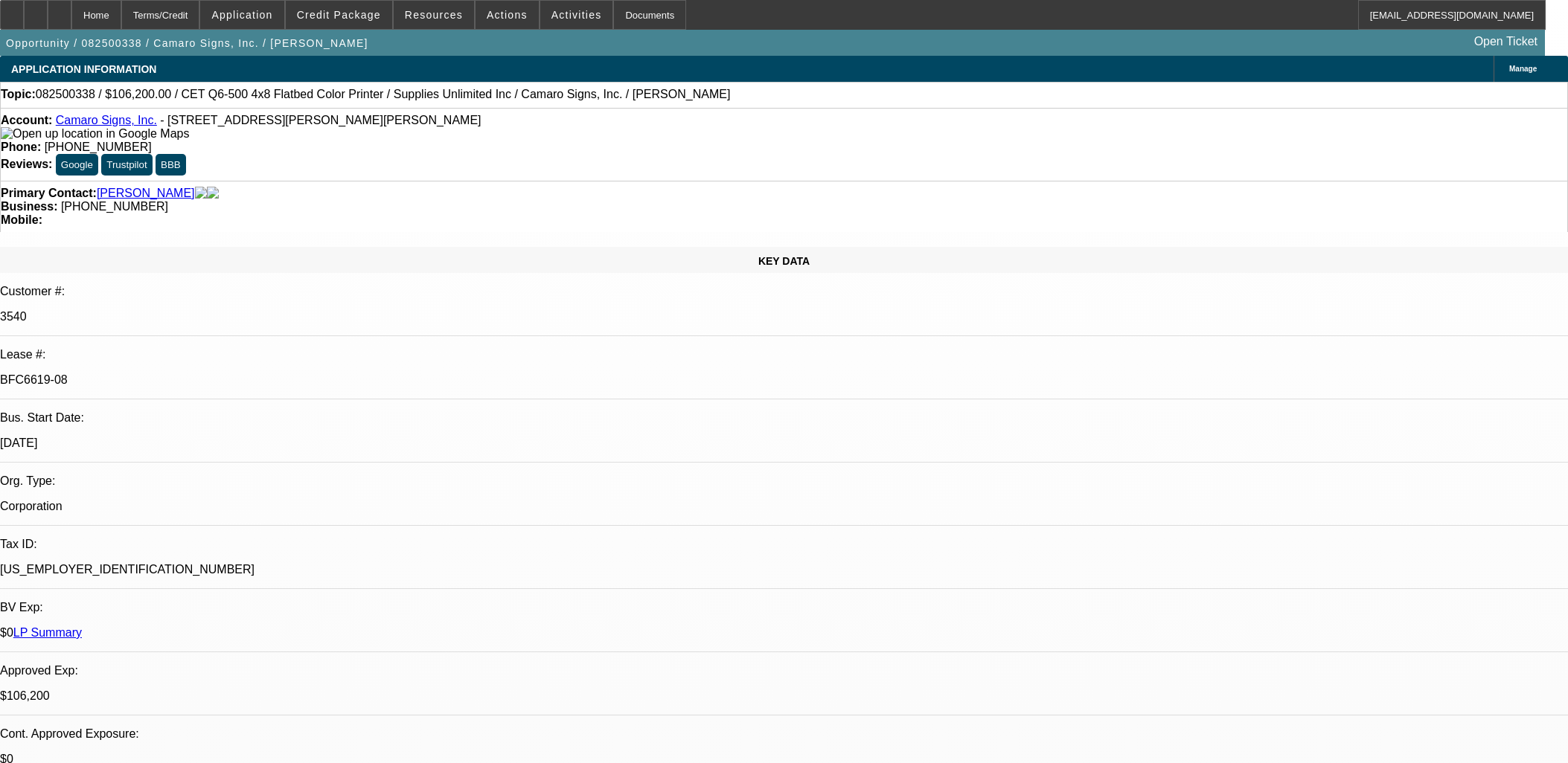
select select "0"
select select "3"
select select "0"
select select "2"
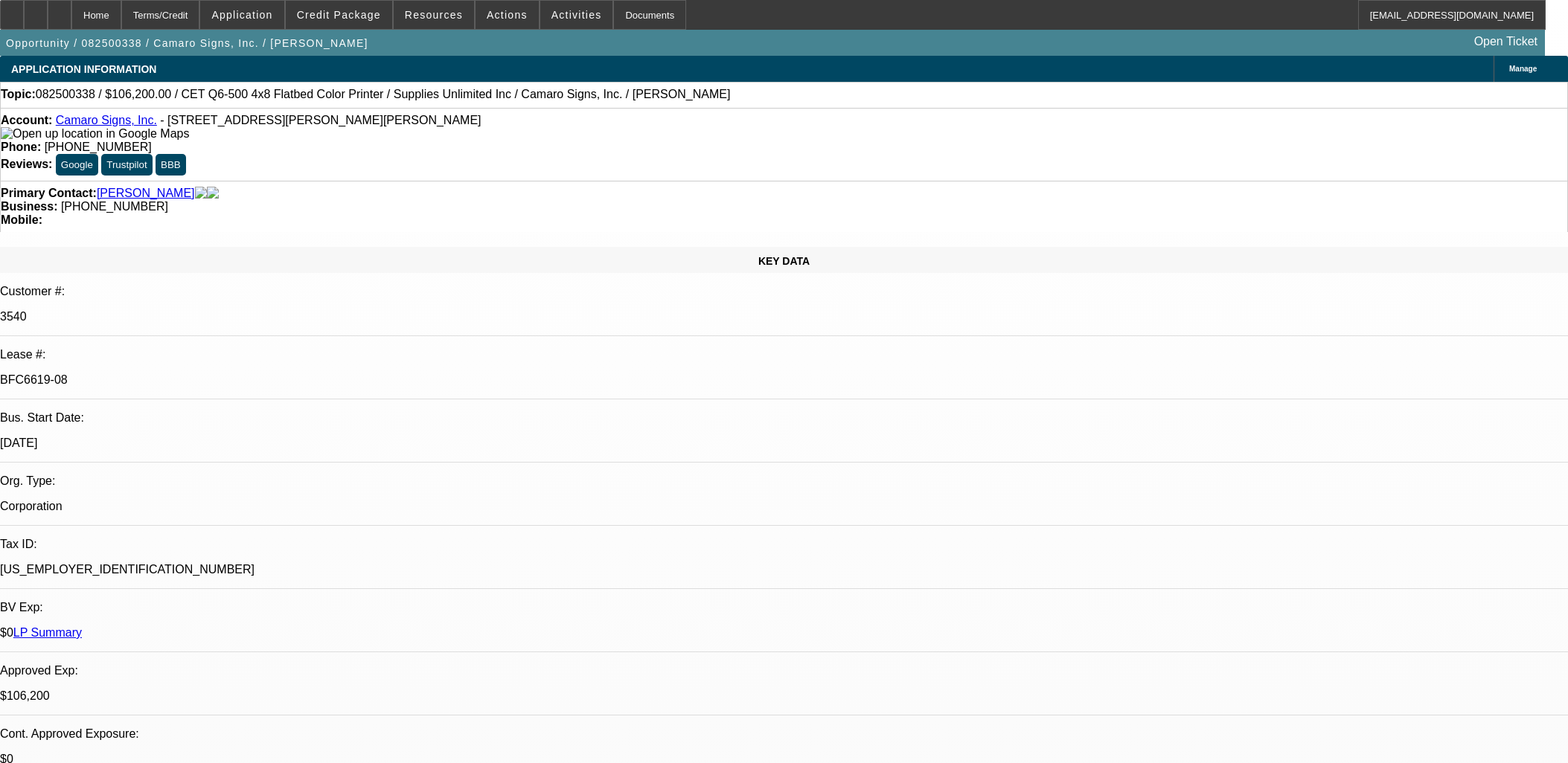
select select "0"
select select "3"
select select "0"
select select "2"
